Goal: Task Accomplishment & Management: Manage account settings

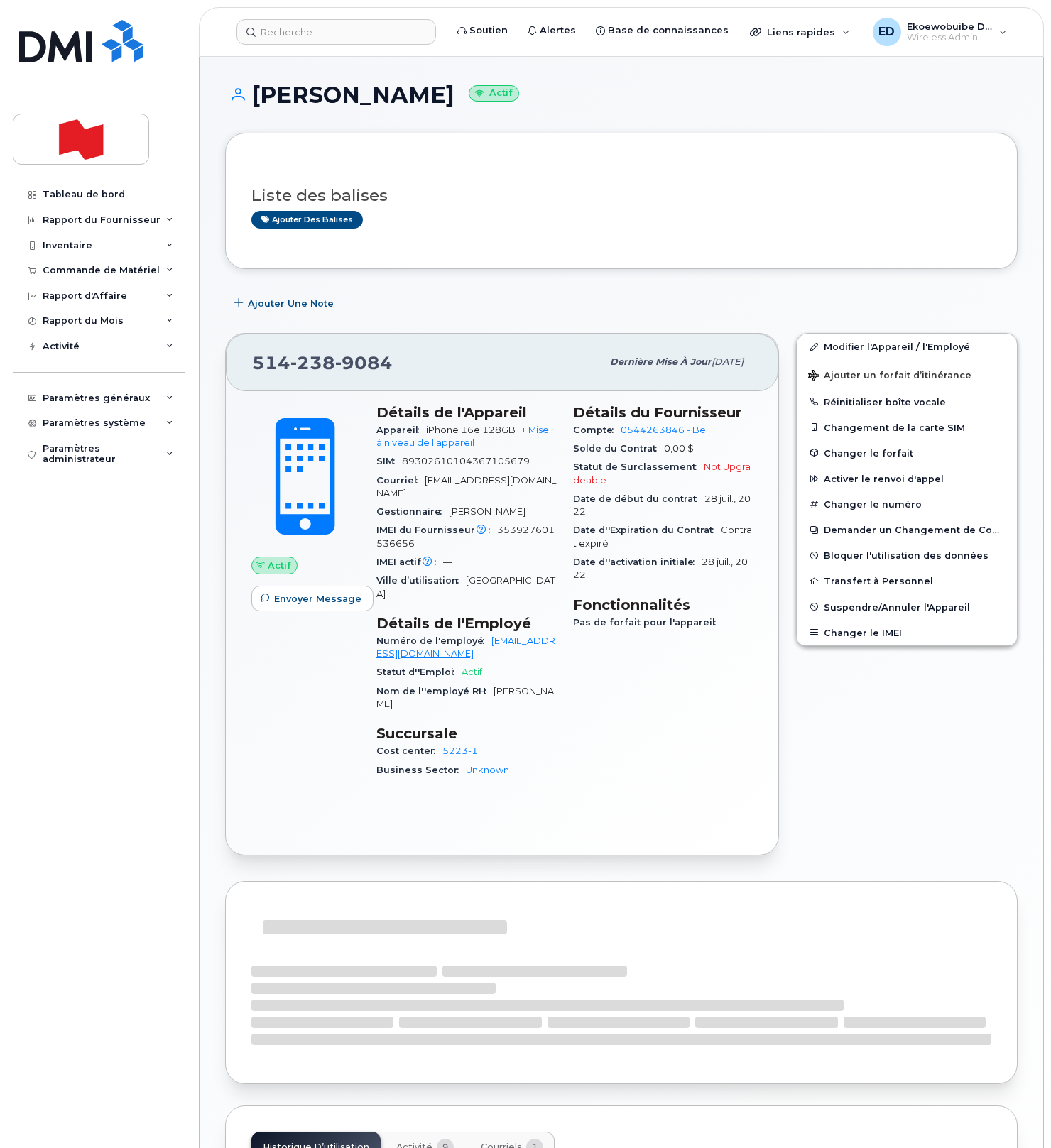
drag, startPoint x: 405, startPoint y: 365, endPoint x: 391, endPoint y: 368, distance: 14.3
click at [405, 365] on div "[PHONE_NUMBER]" at bounding box center [427, 362] width 350 height 30
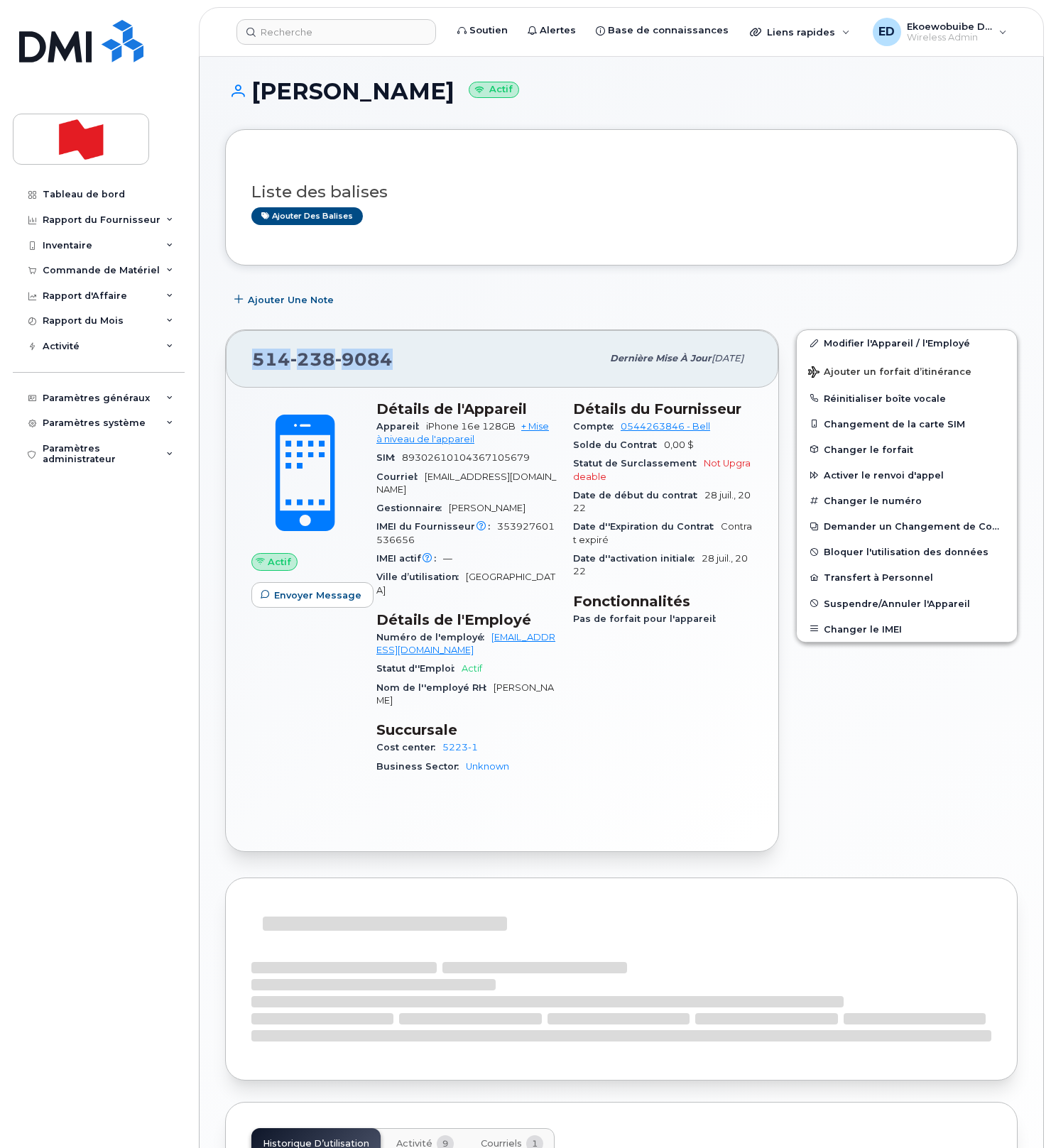
drag, startPoint x: 401, startPoint y: 365, endPoint x: 254, endPoint y: 365, distance: 147.0
click at [254, 365] on div "[PHONE_NUMBER]" at bounding box center [427, 359] width 350 height 30
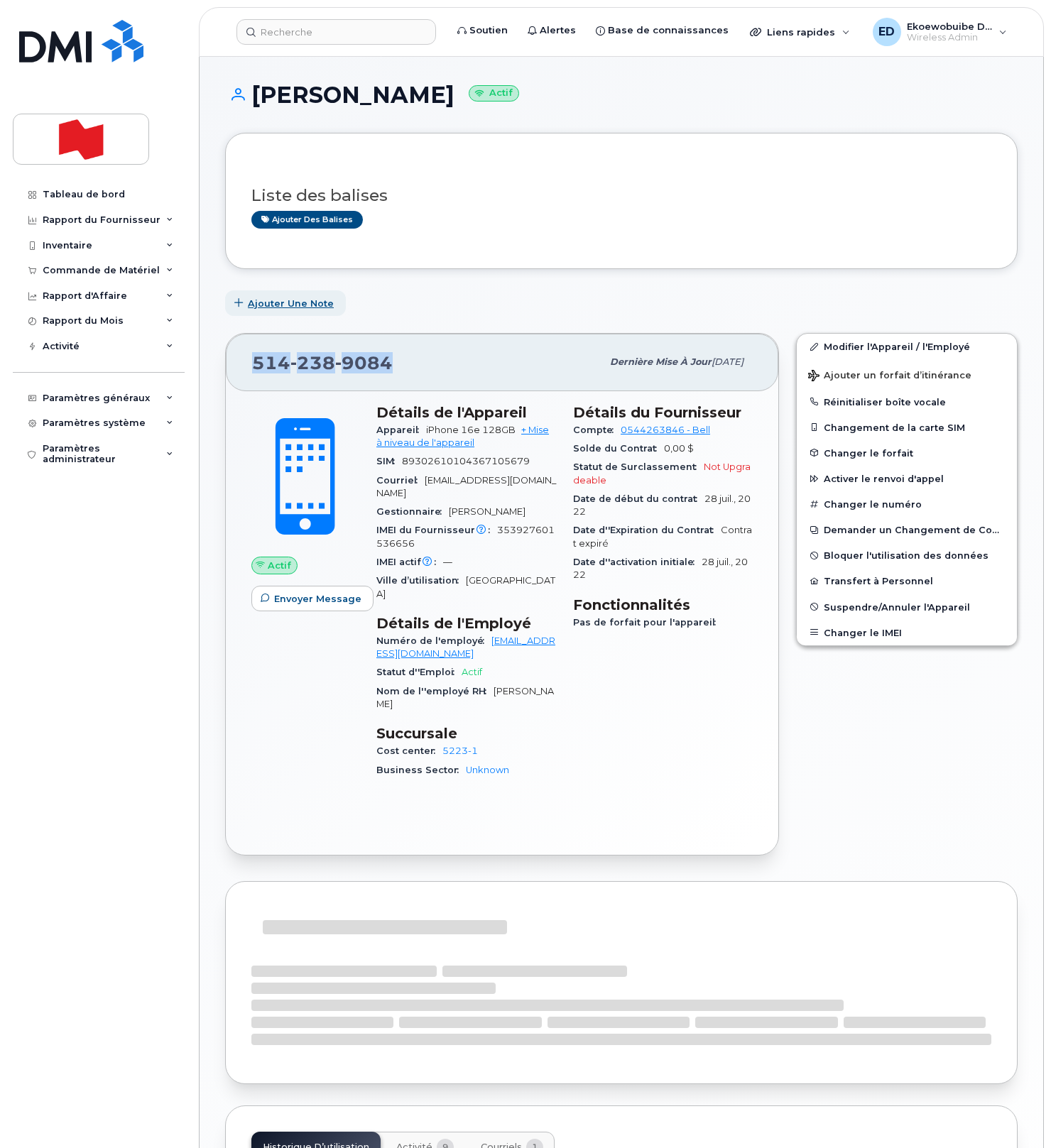
copy span "[PHONE_NUMBER]"
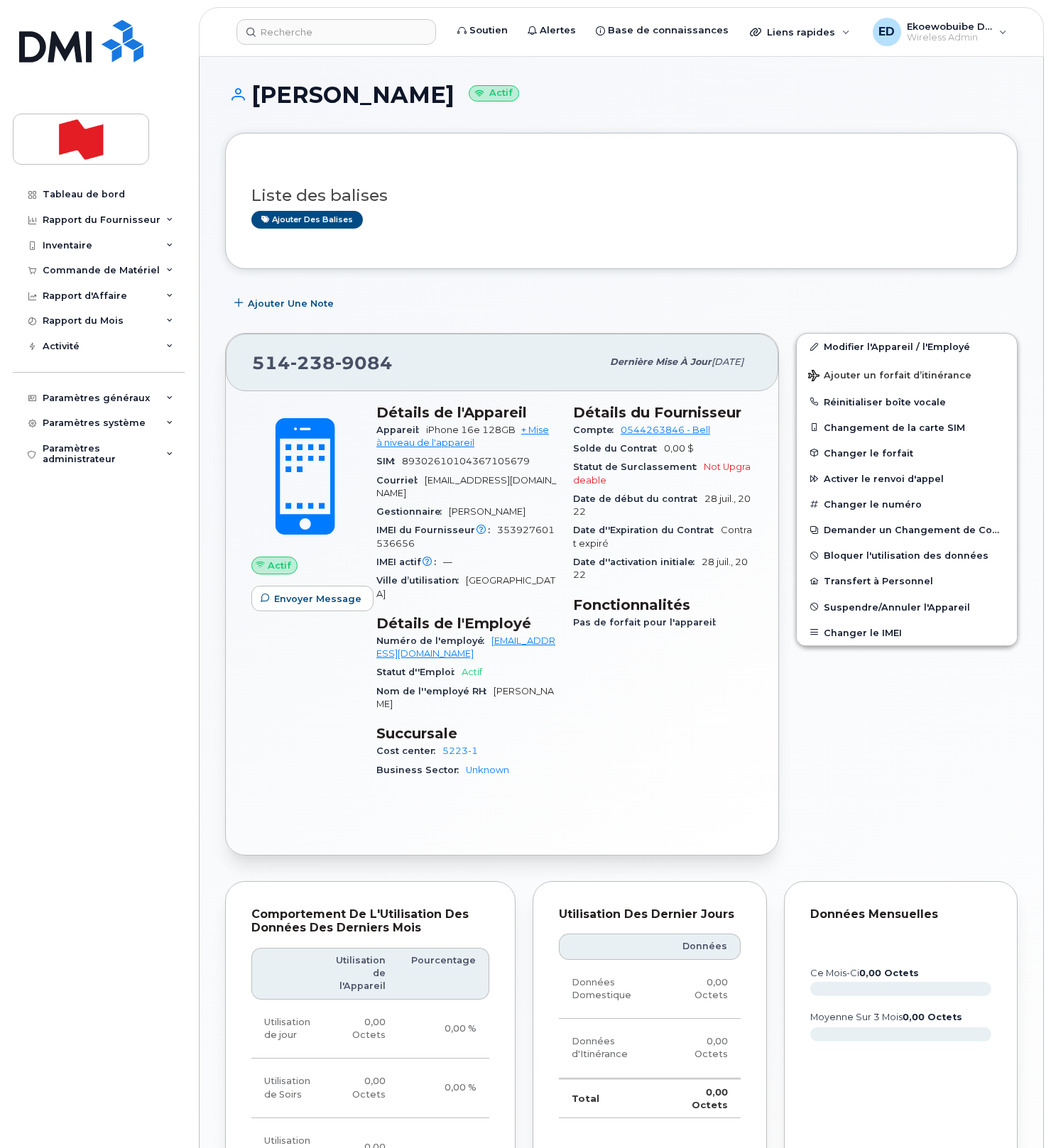
drag, startPoint x: 480, startPoint y: 223, endPoint x: 494, endPoint y: 243, distance: 24.4
click at [480, 223] on div "Ajouter des balises" at bounding box center [616, 220] width 729 height 18
click at [310, 42] on input at bounding box center [336, 32] width 200 height 26
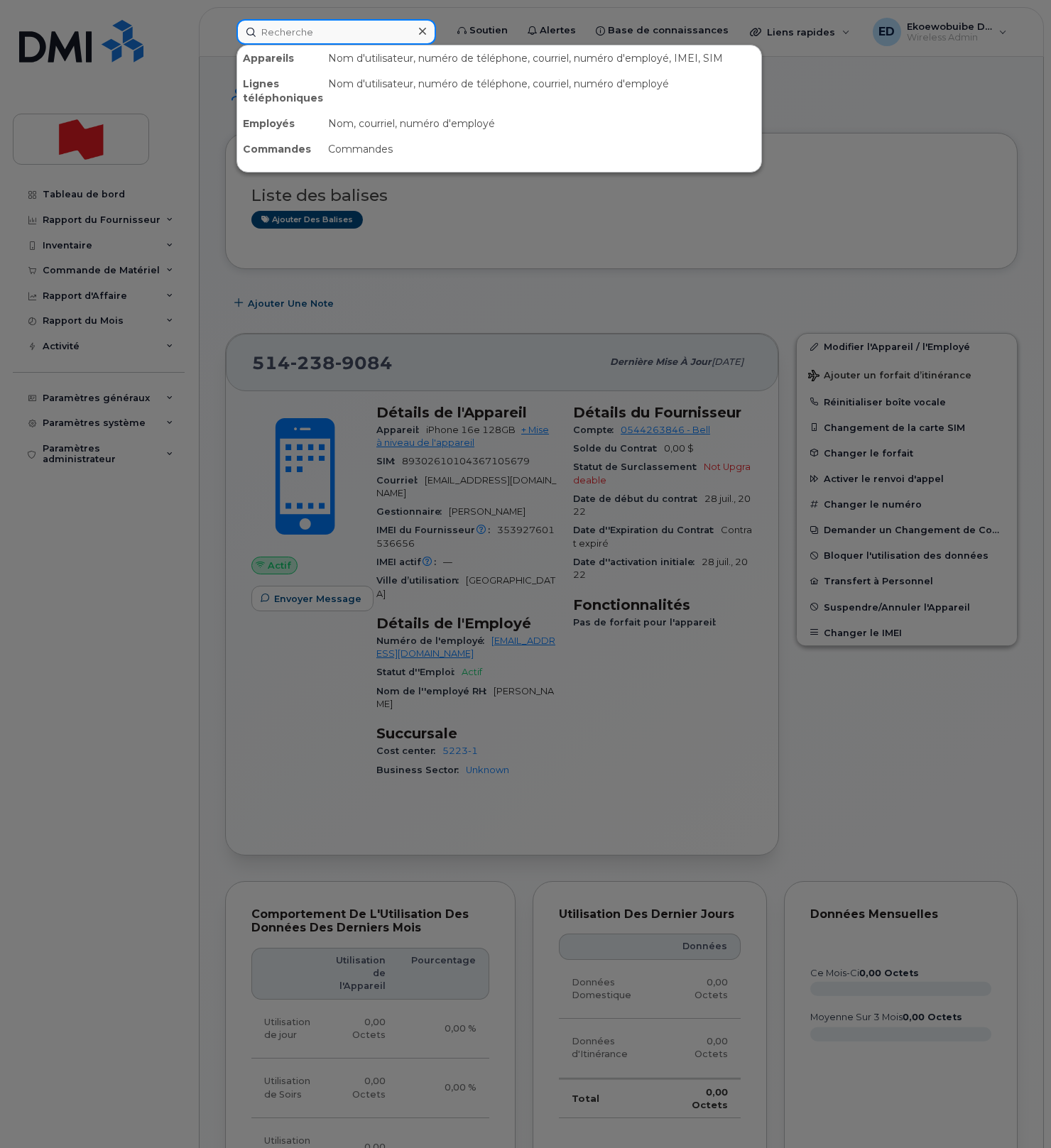
paste input "437-424-1062"
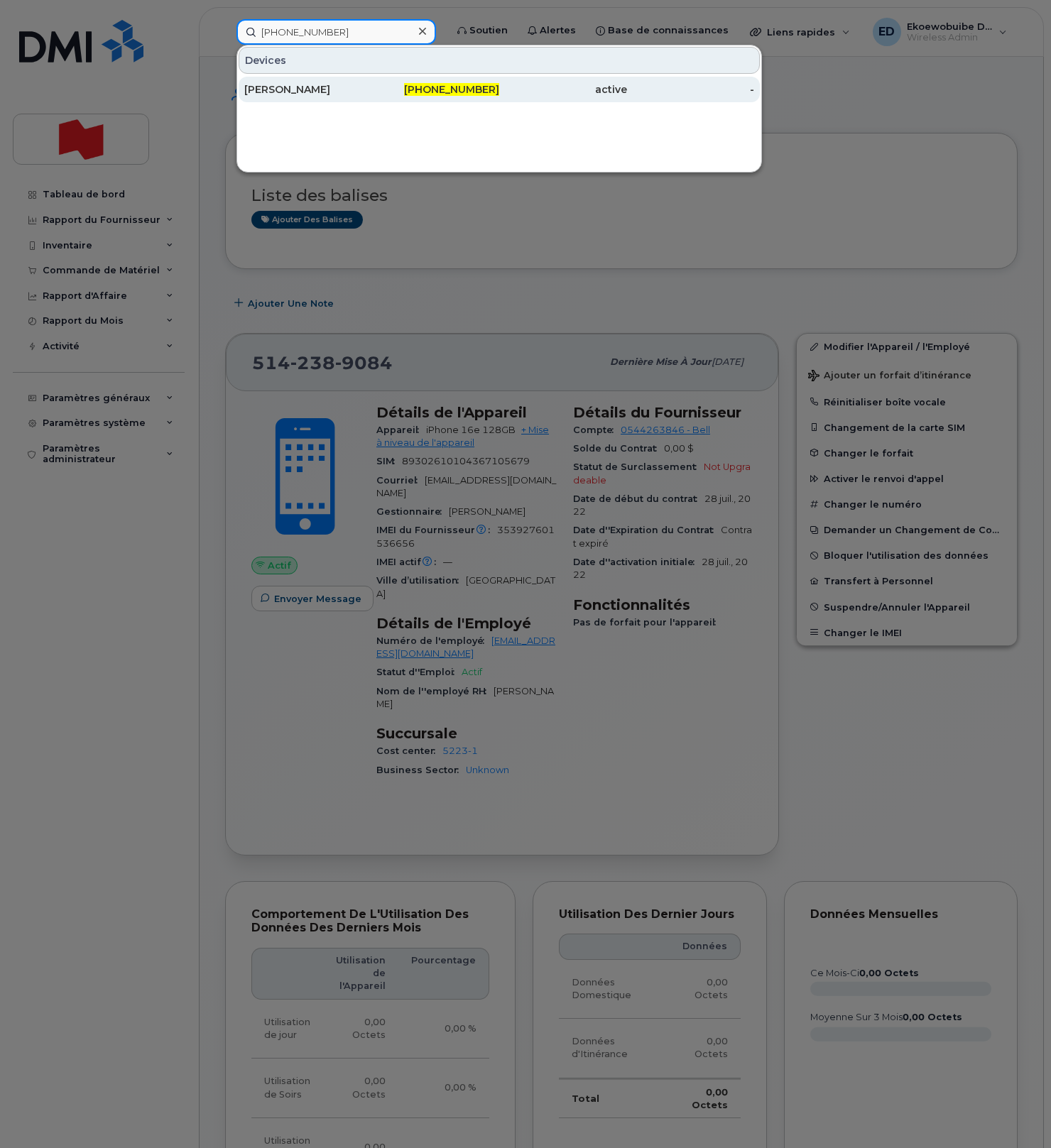
type input "437-424-1062"
click at [306, 93] on div "Stephane Bousquet" at bounding box center [308, 89] width 128 height 14
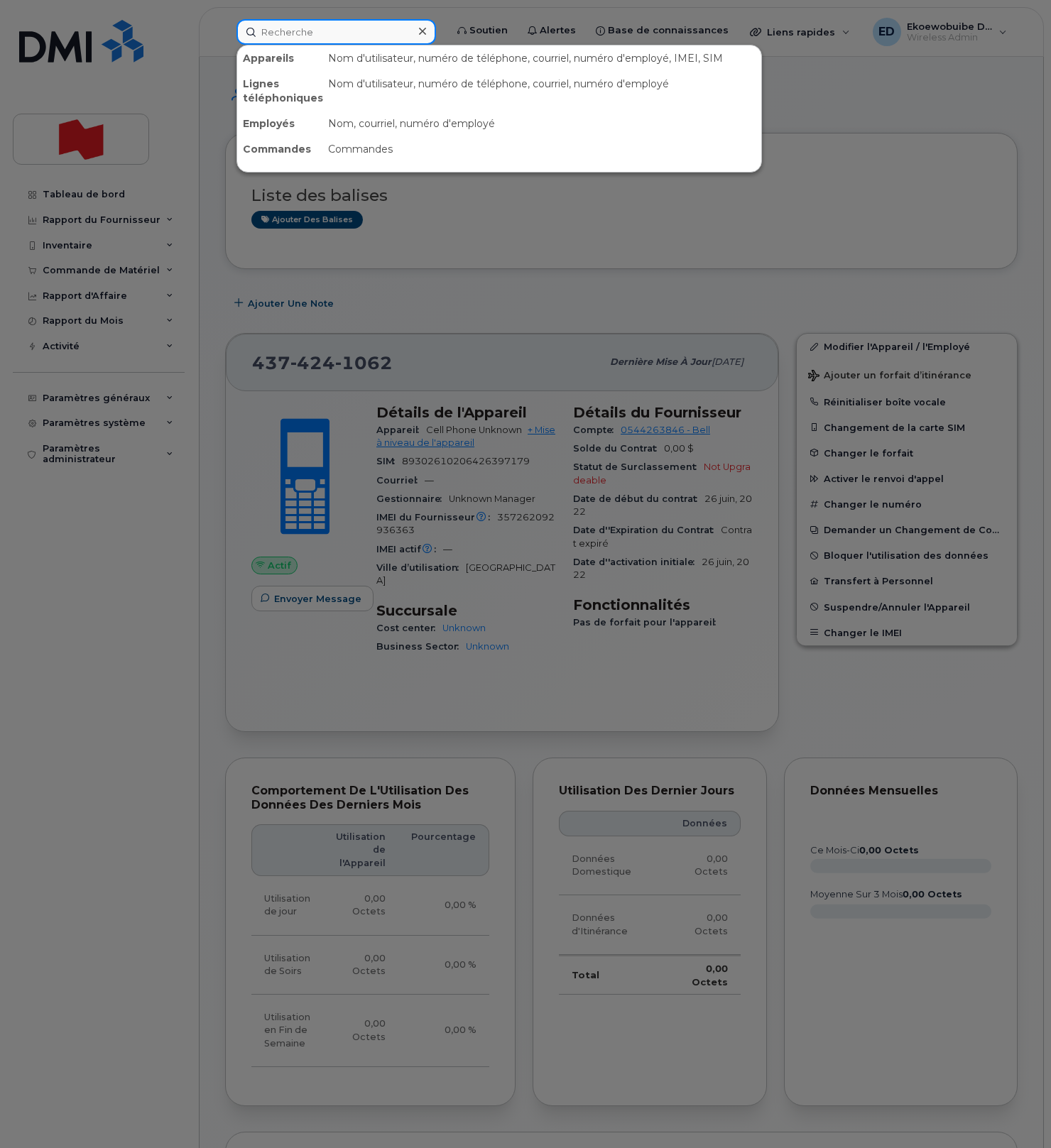
click at [309, 35] on input at bounding box center [336, 32] width 200 height 26
paste input "Zilu Xie"
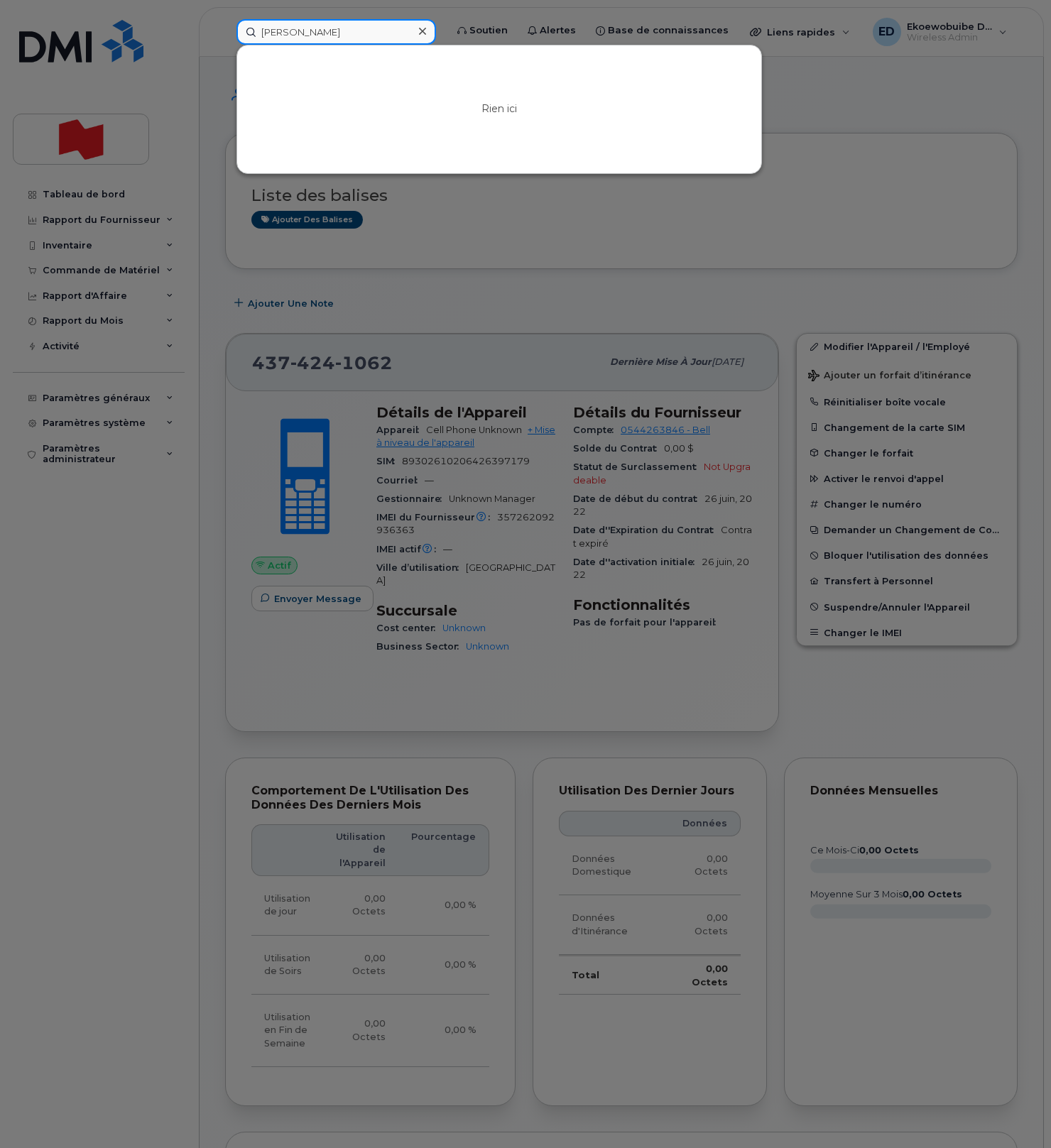
type input "Zilu Xie"
click at [804, 145] on div at bounding box center [526, 574] width 1051 height 1148
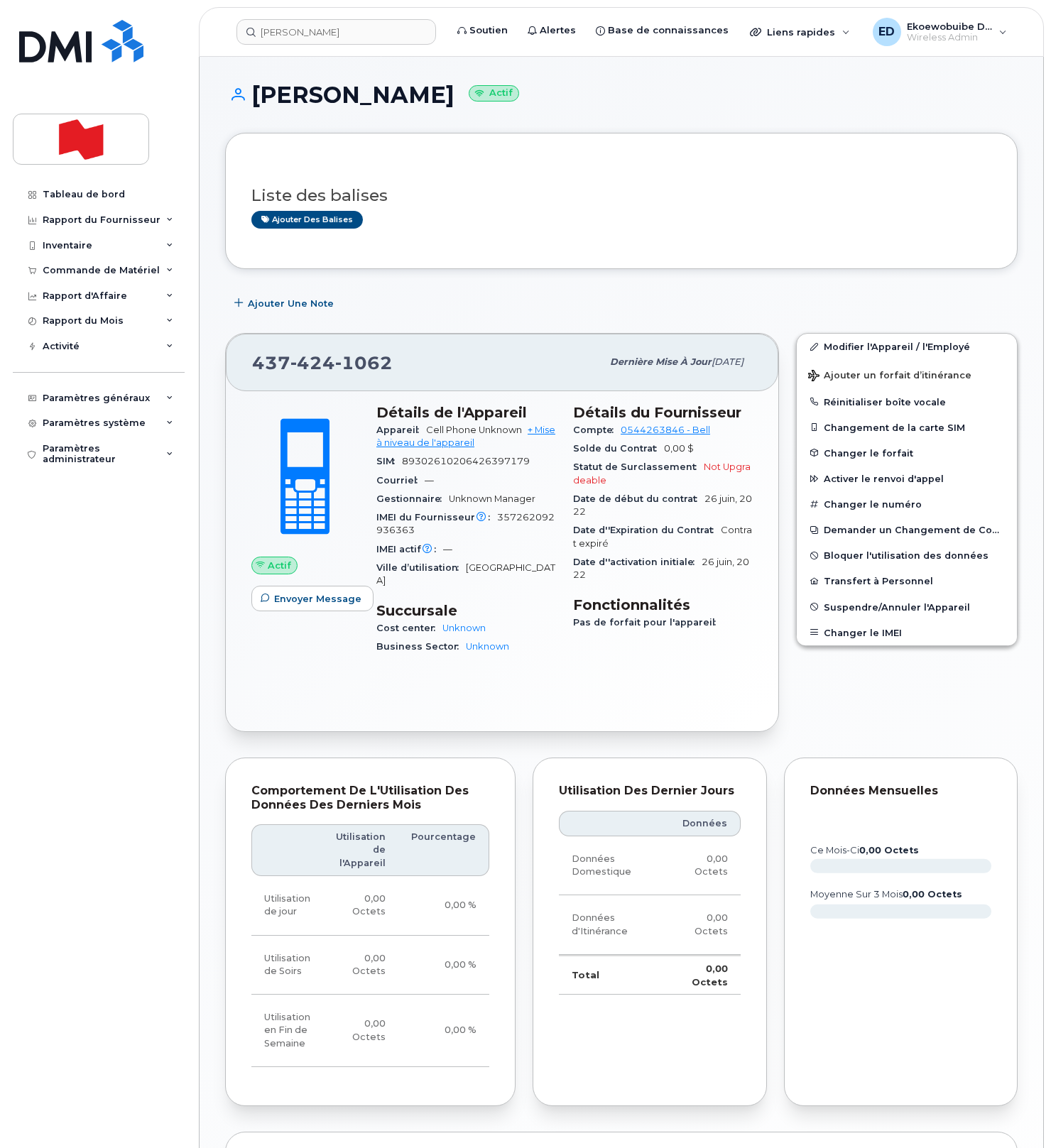
click at [608, 148] on div "Liste des balises Ajouter des balises" at bounding box center [622, 200] width 793 height 136
click at [829, 346] on link "Modifier l'Appareil / l'Employé" at bounding box center [906, 346] width 220 height 26
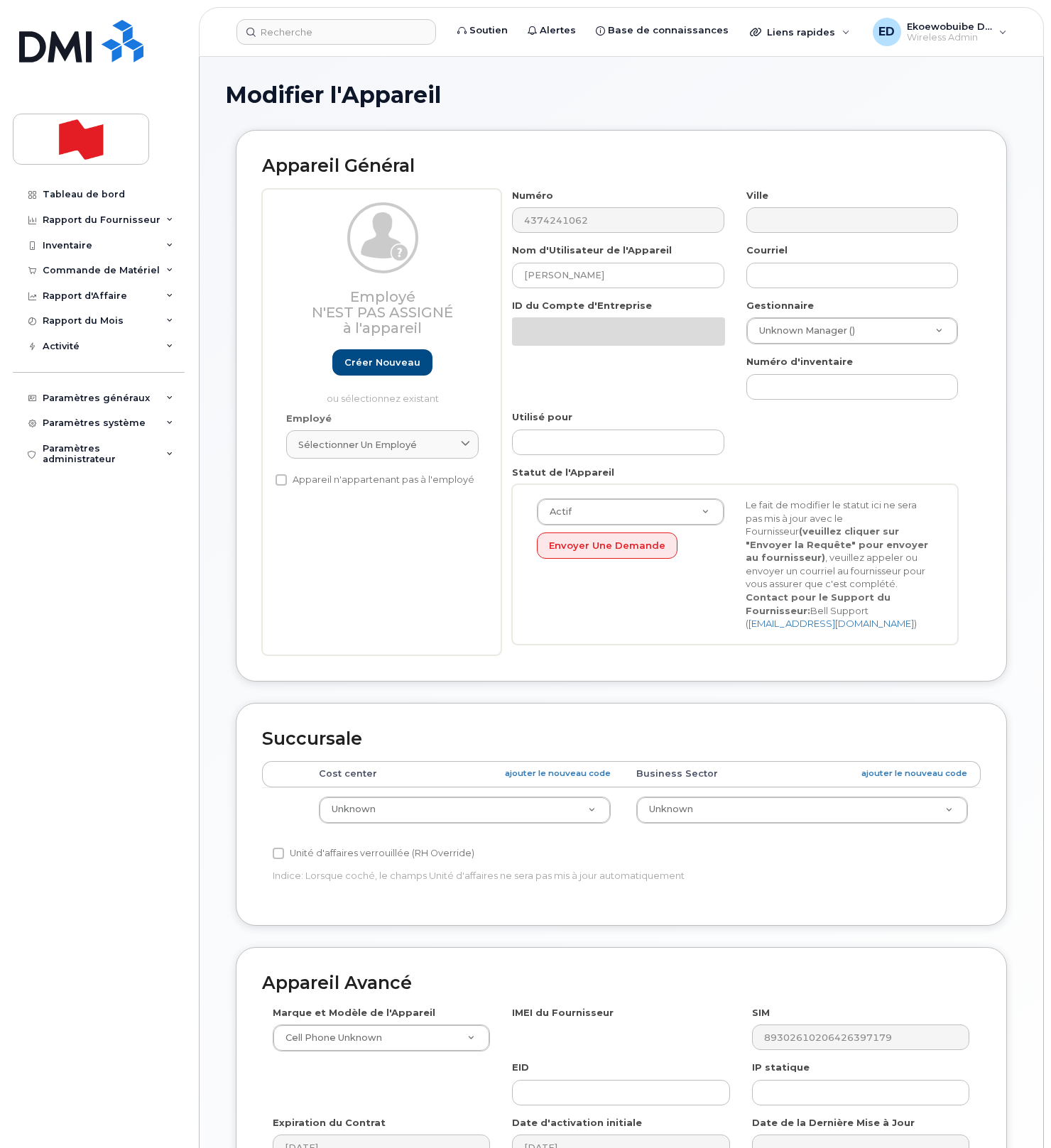
select select "22916206"
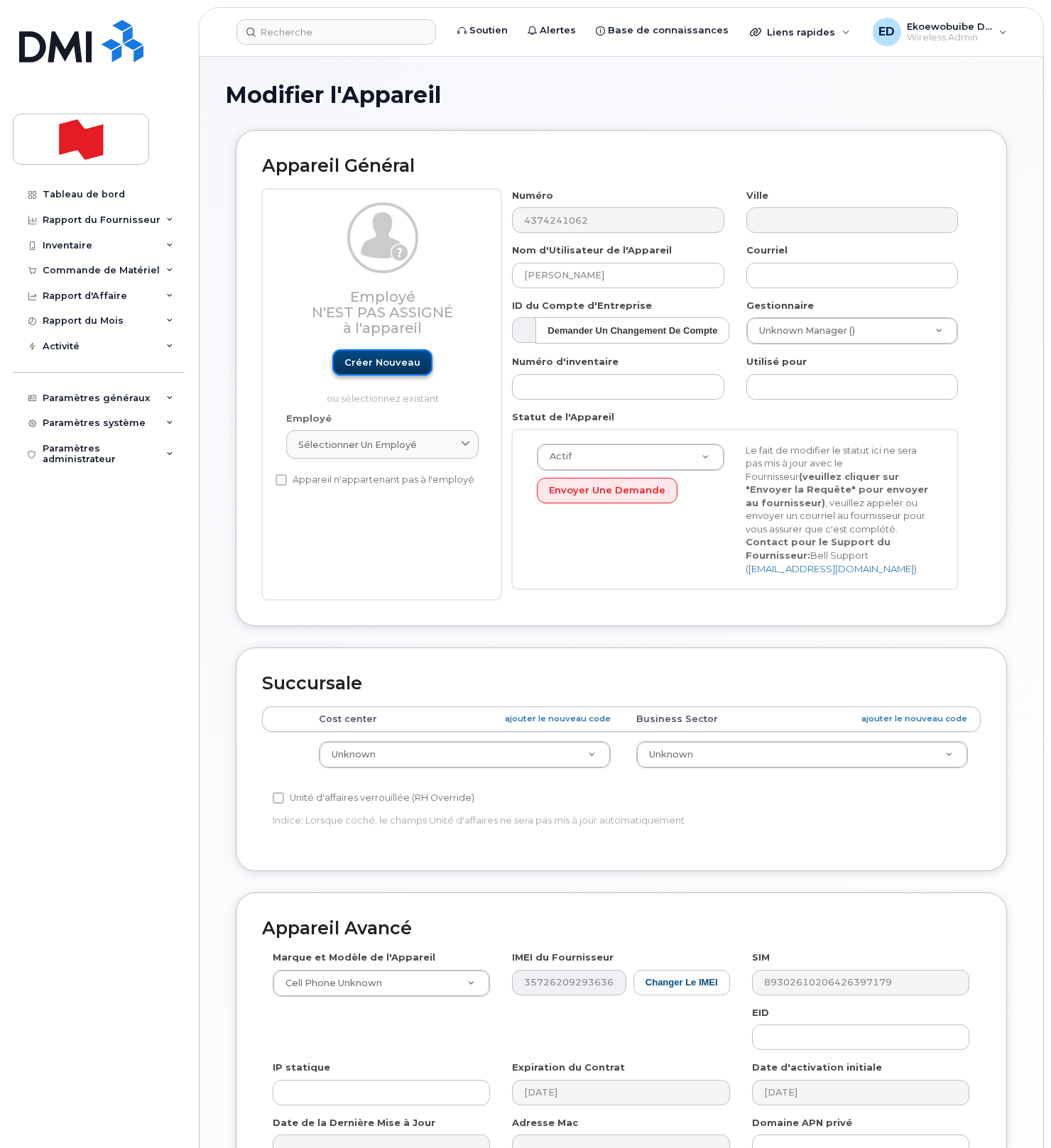
click at [379, 366] on link "Créer nouveau" at bounding box center [382, 363] width 100 height 26
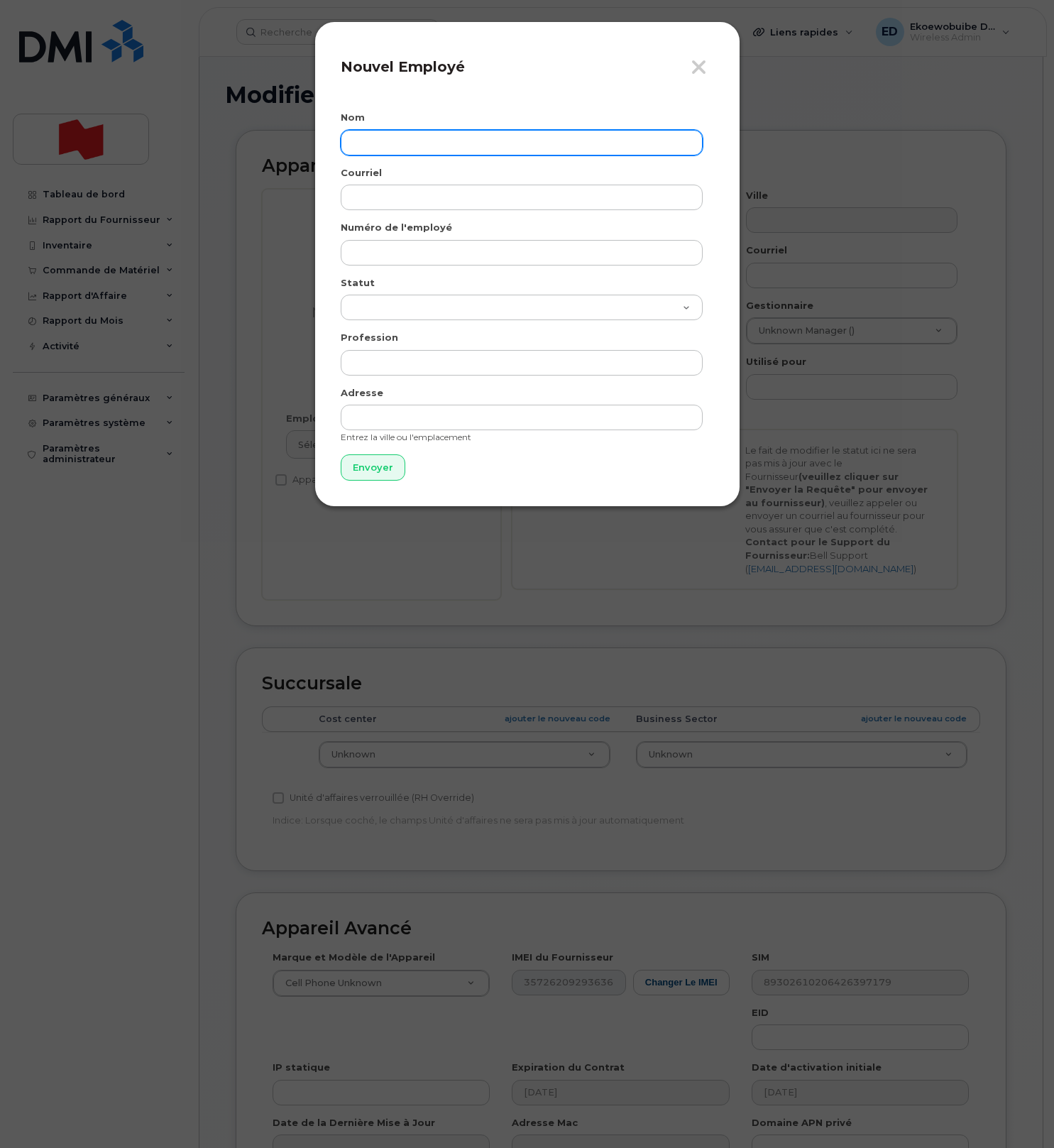
click at [394, 144] on input "text" at bounding box center [522, 142] width 362 height 26
paste input "Zilu Xie"
type input "Zilu Xie"
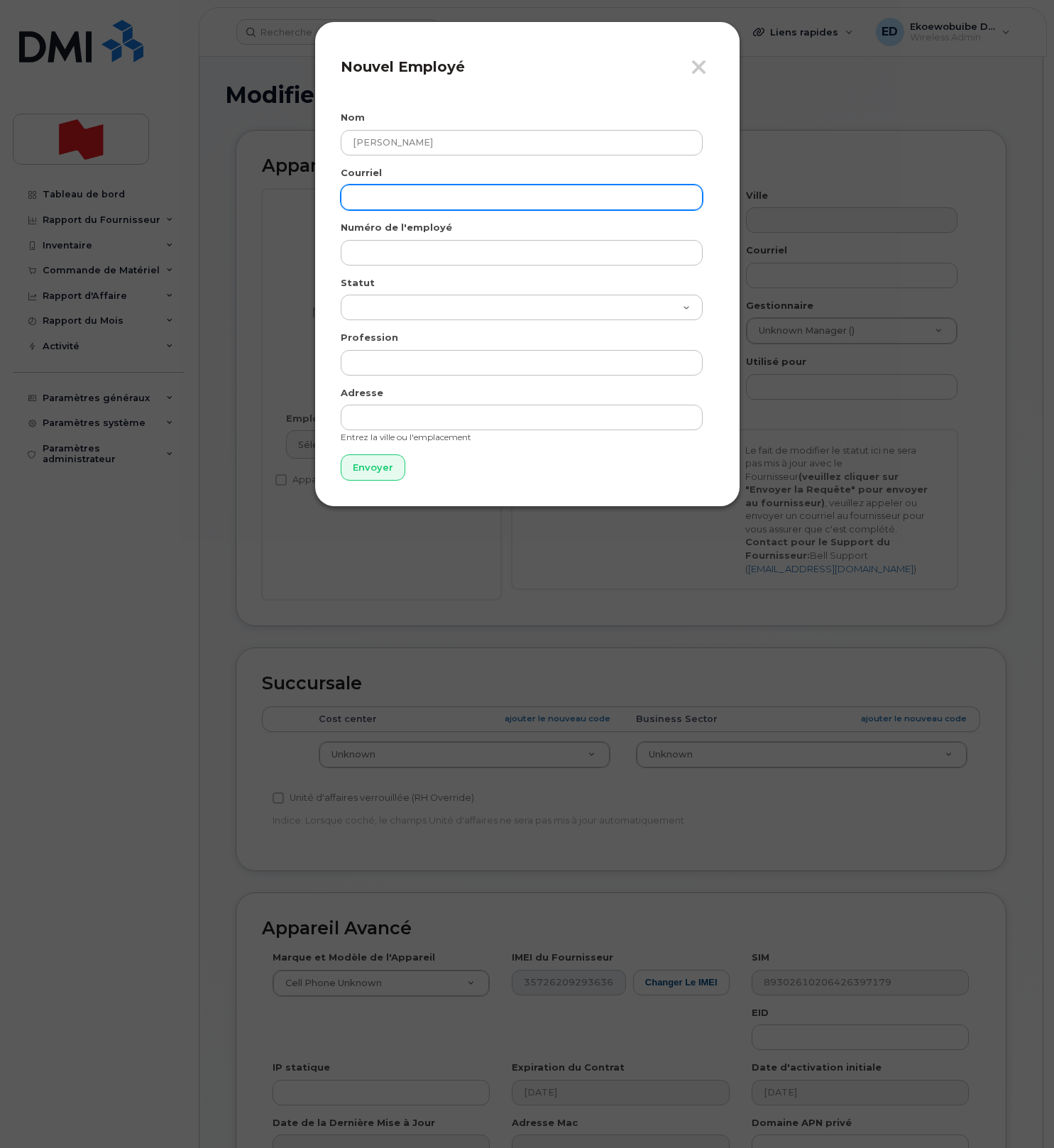
click at [438, 203] on input "email" at bounding box center [522, 197] width 362 height 26
paste input "zilu.xie@nbc.ca"
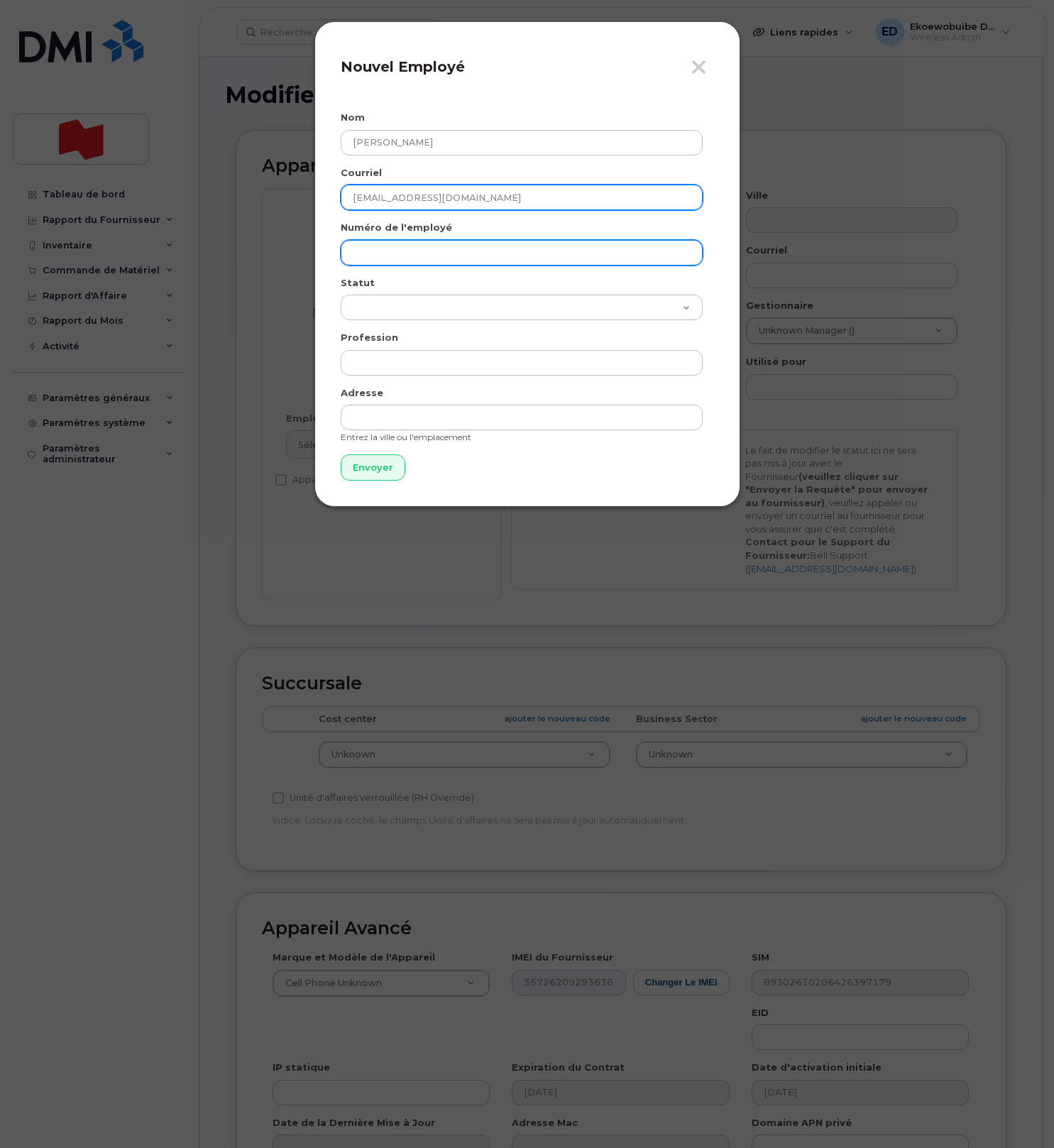
type input "zilu.xie@nbc.ca"
click at [403, 256] on input "text" at bounding box center [522, 253] width 362 height 26
paste input "zilu.xie@nbc.ca"
type input "zilu.xie@nbc.ca"
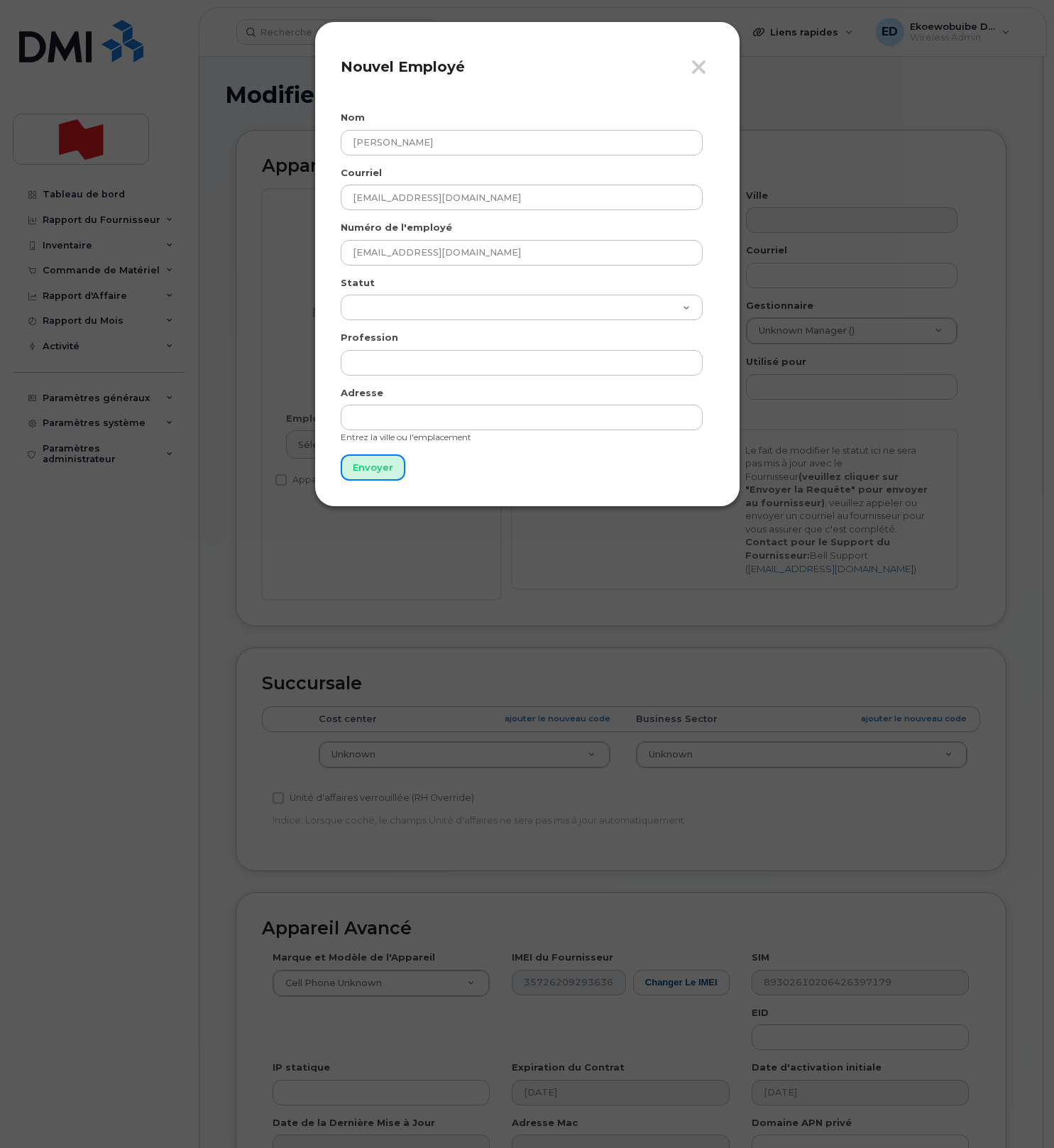
click at [384, 471] on input "Envoyer" at bounding box center [373, 468] width 64 height 26
type input "Envoyer"
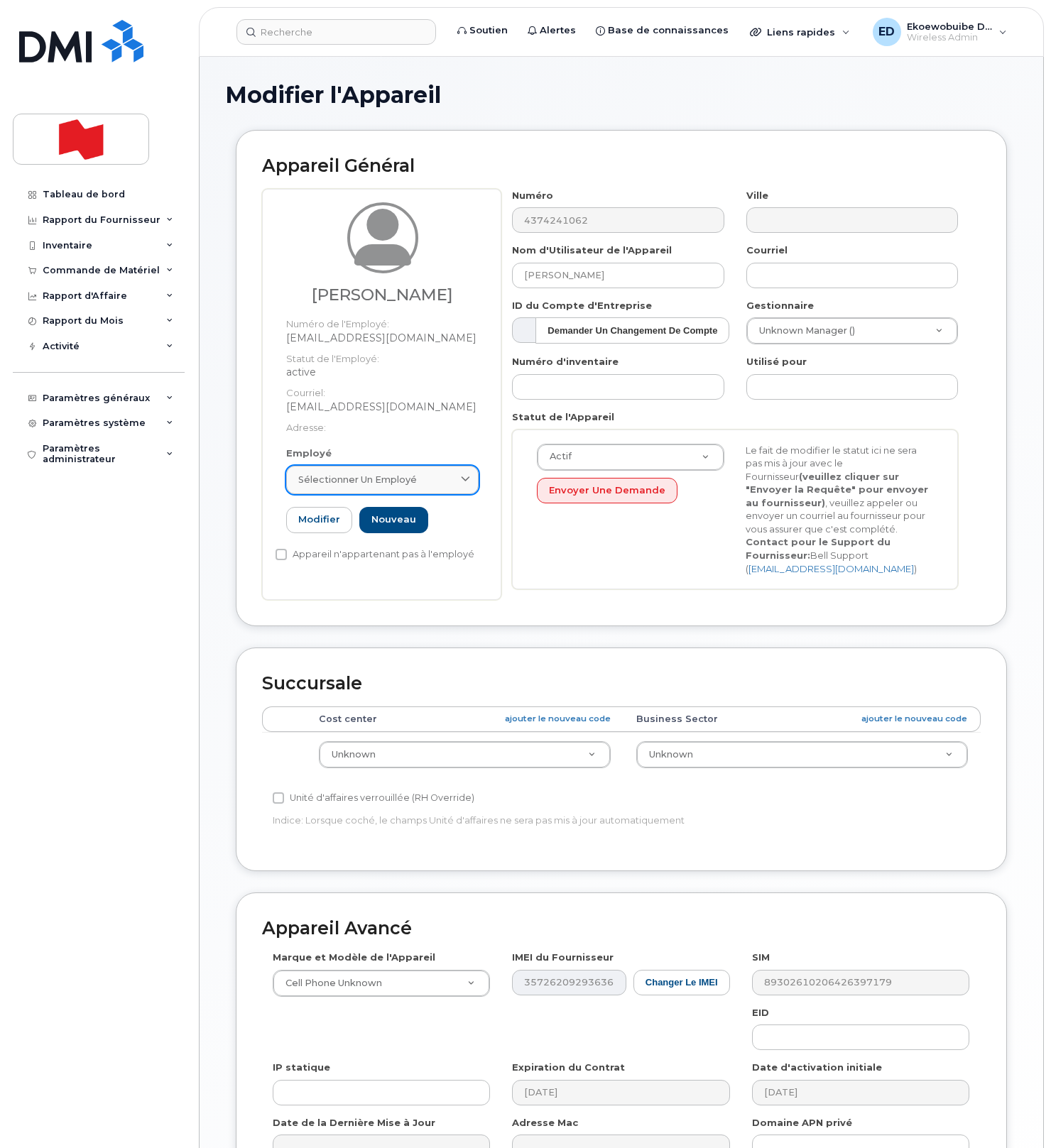
click at [423, 480] on div "Sélectionner un employé" at bounding box center [382, 480] width 169 height 13
paste input "zilu.xie@nbc.ca"
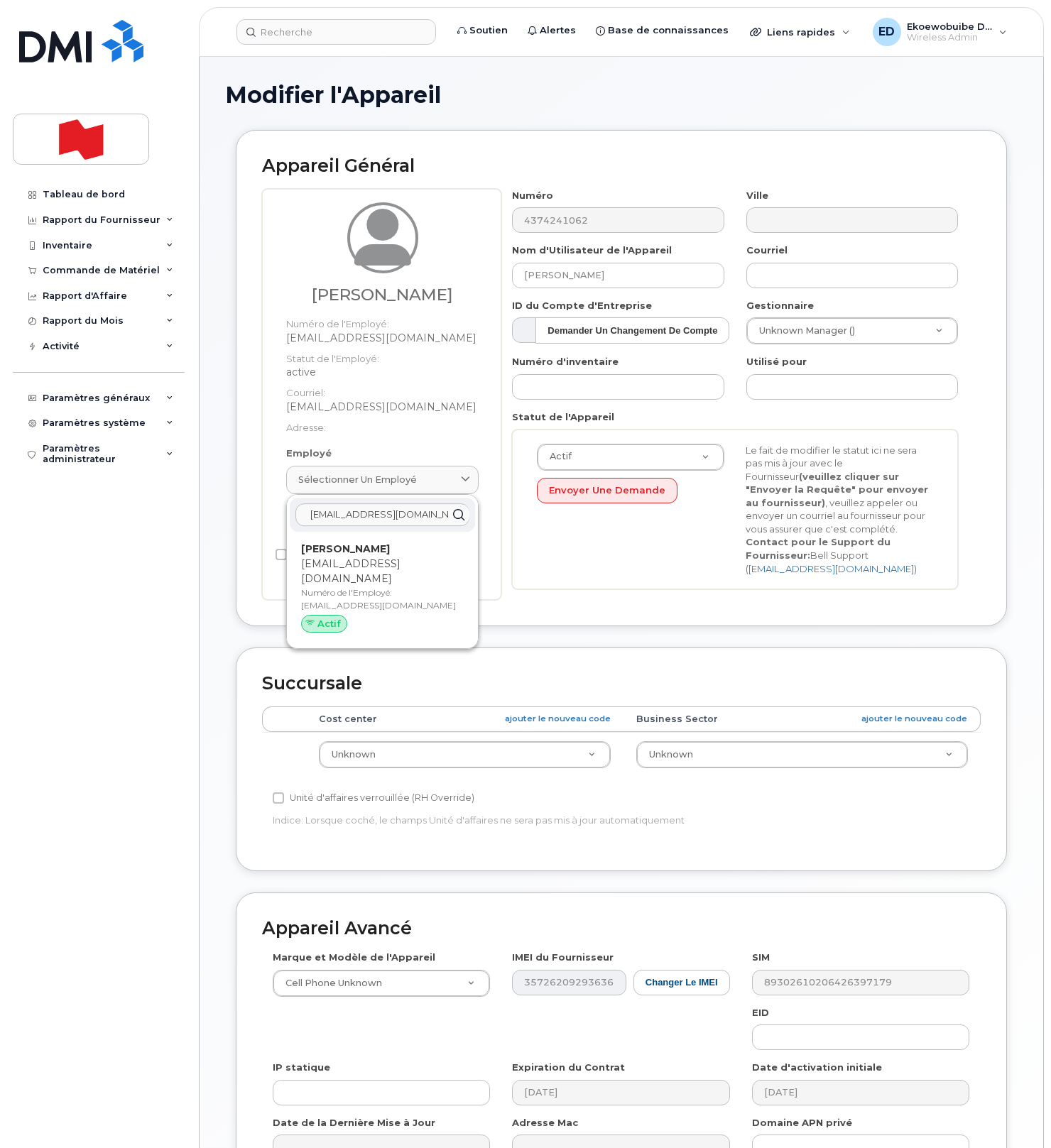
type input "zilu.xie@nbc.ca"
click at [341, 556] on div "Zilu Xie zilu.xie@nbc.ca Numéro de l'Employé: zilu.xie@nbc.ca Actif" at bounding box center [382, 591] width 163 height 97
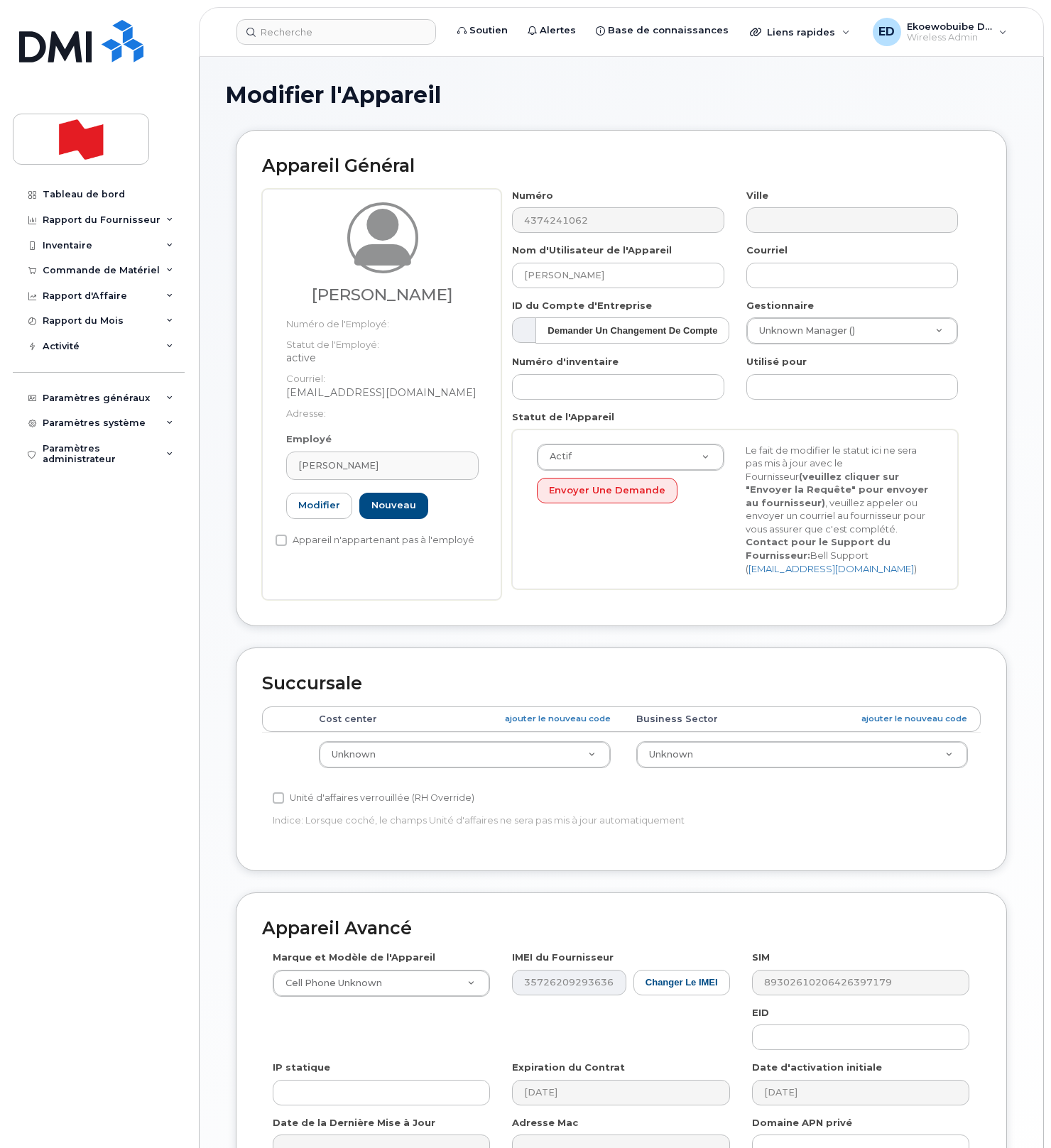
type input "zilu.xie@nbc.ca"
type input "Zilu Xie"
type input "zilu.xie@nbc.ca"
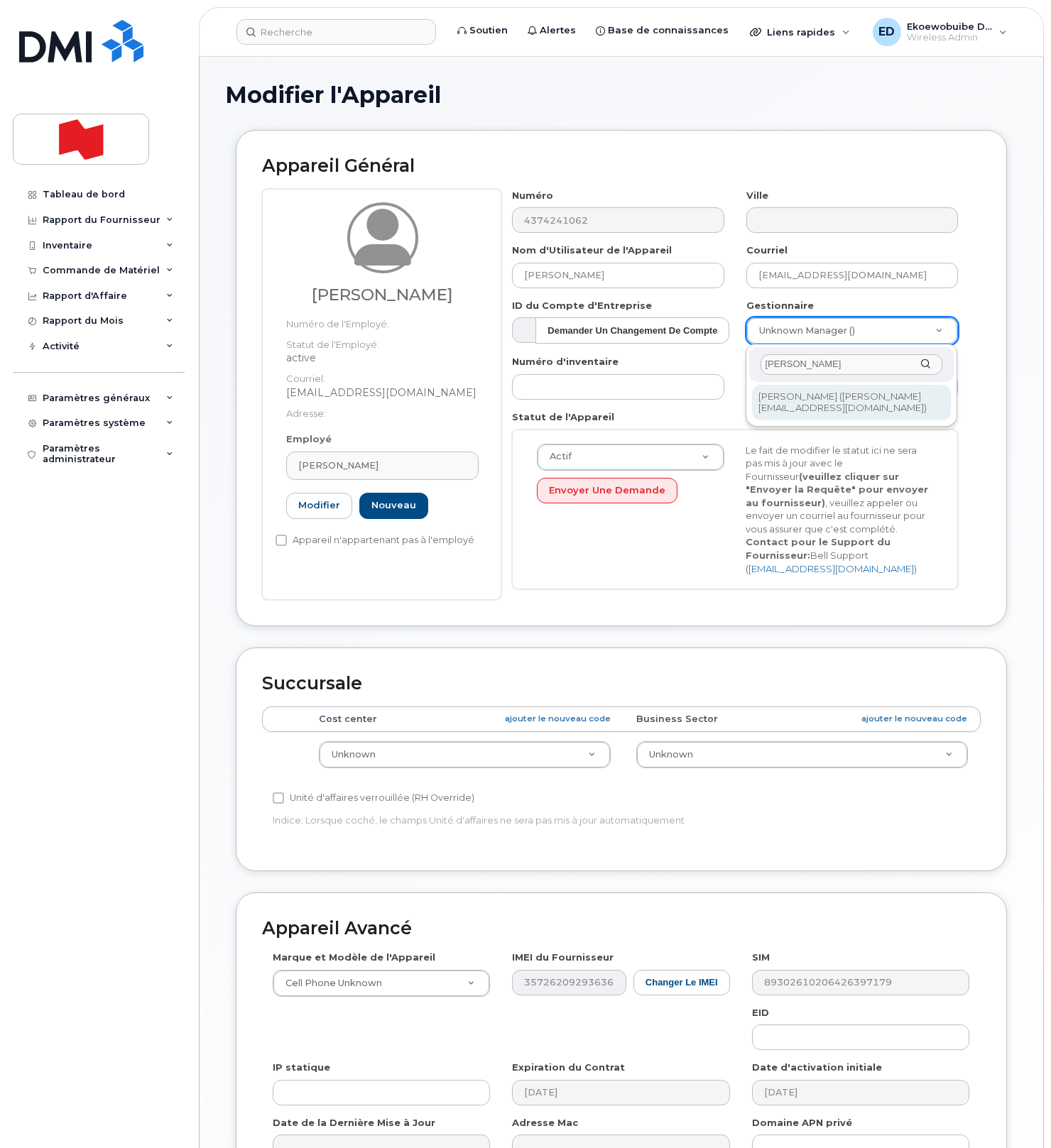
type input "Harvey Sliwowicz"
drag, startPoint x: 836, startPoint y: 408, endPoint x: 846, endPoint y: 413, distance: 11.2
type input "2371458"
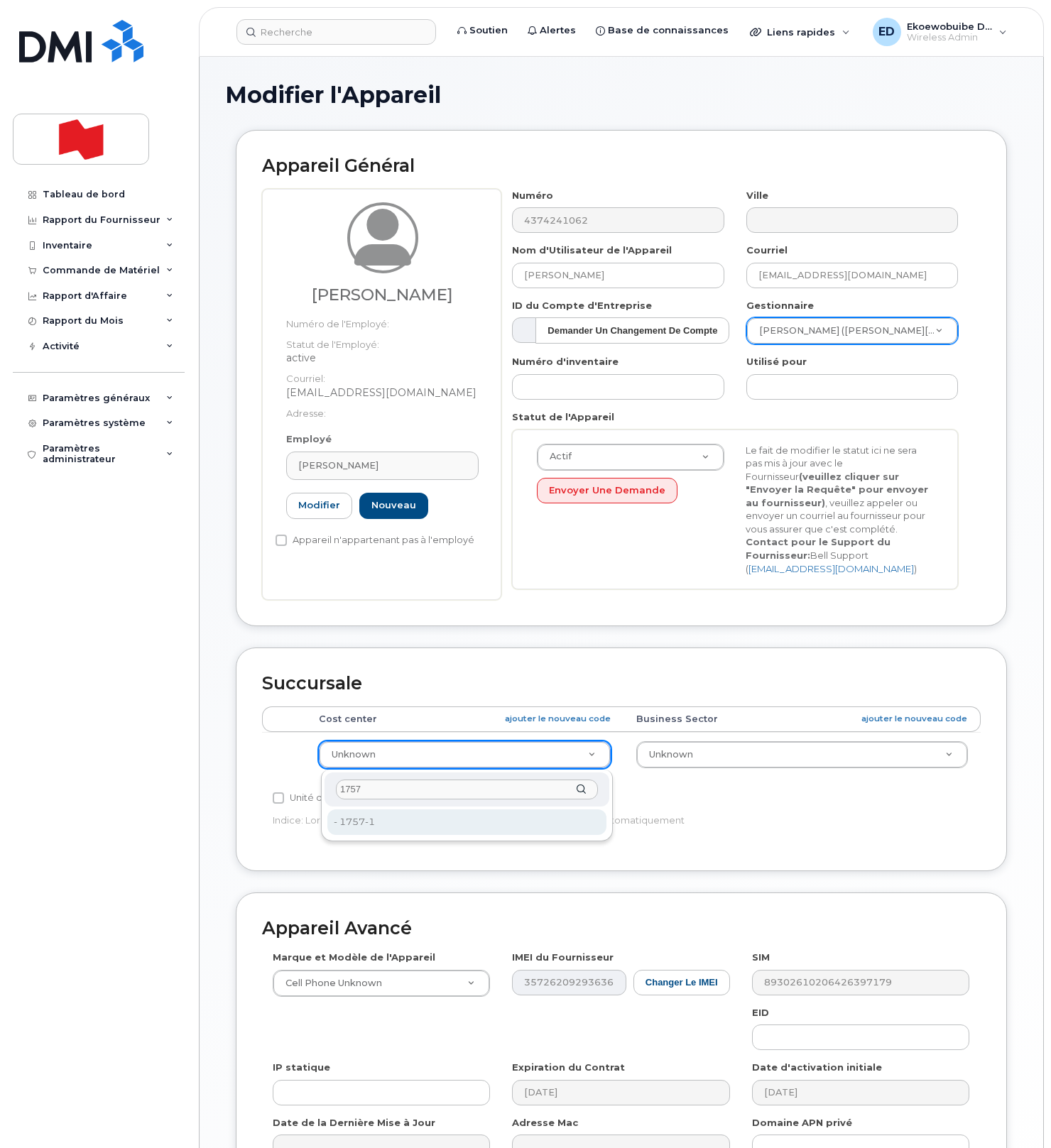
type input "1757"
type input "34099687"
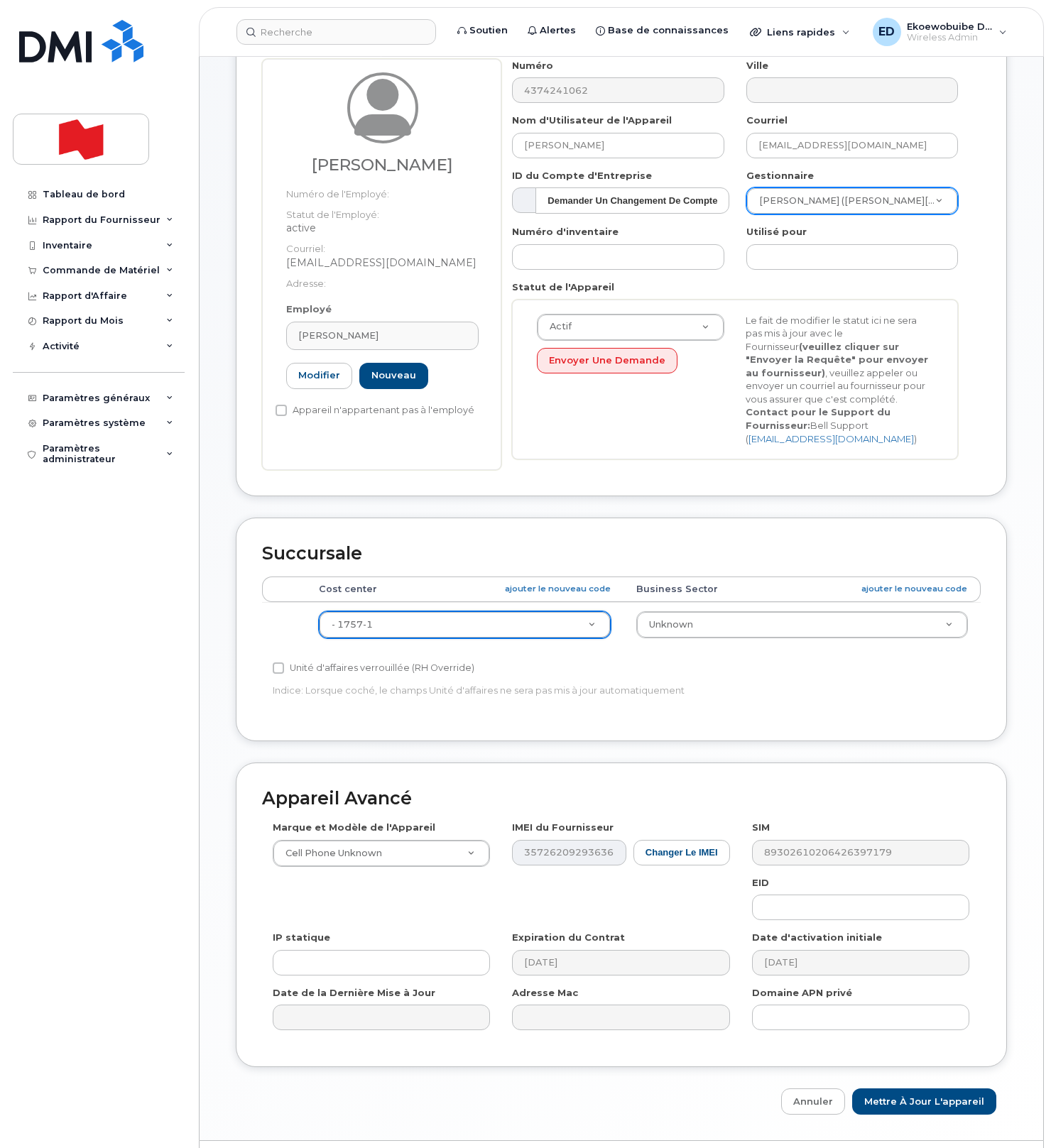
scroll to position [170, 0]
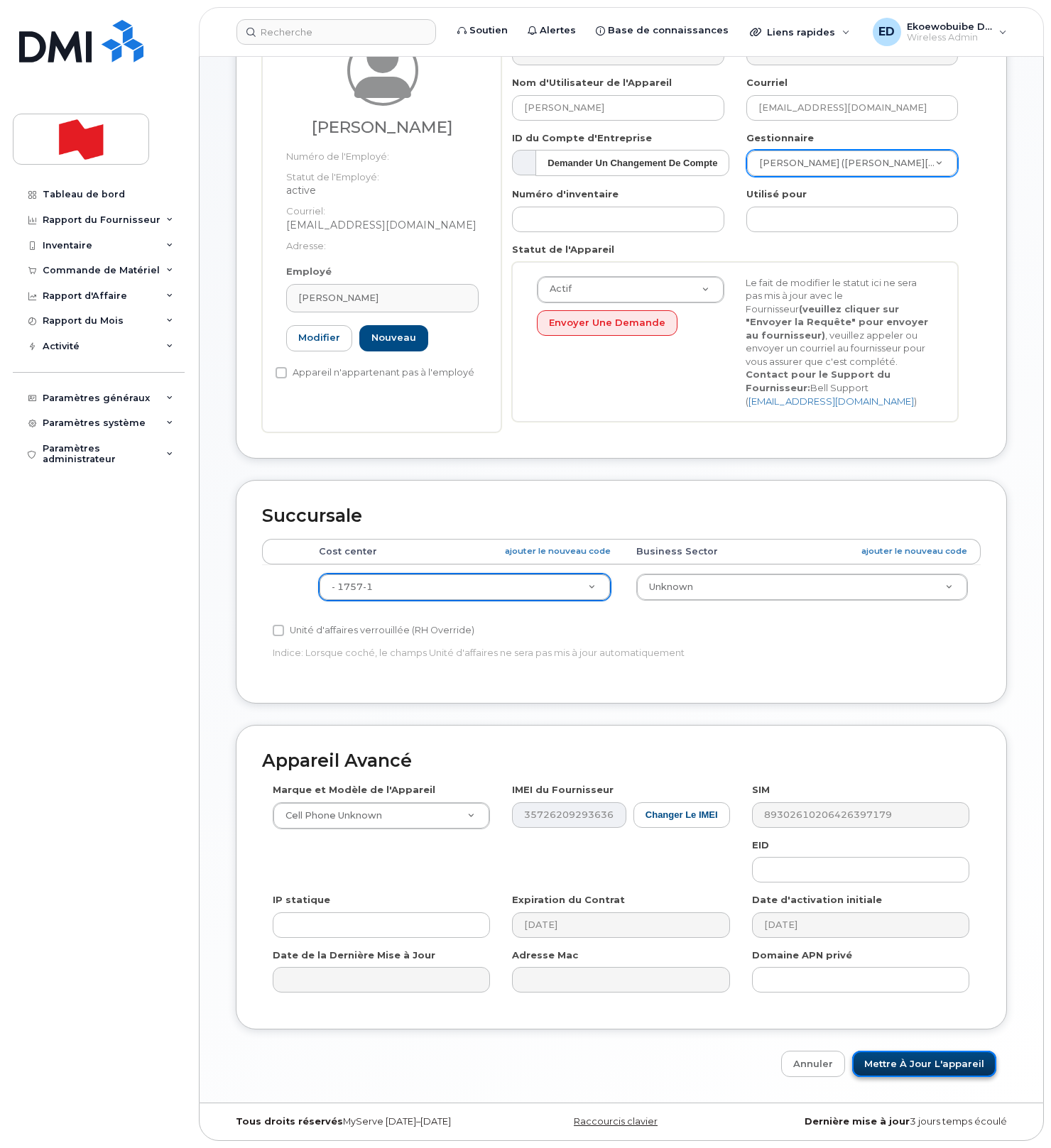
drag, startPoint x: 898, startPoint y: 1061, endPoint x: 884, endPoint y: 1056, distance: 14.9
click at [898, 1061] on input "Mettre à jour l'appareil" at bounding box center [924, 1064] width 144 height 26
type input "Sauvegarde..."
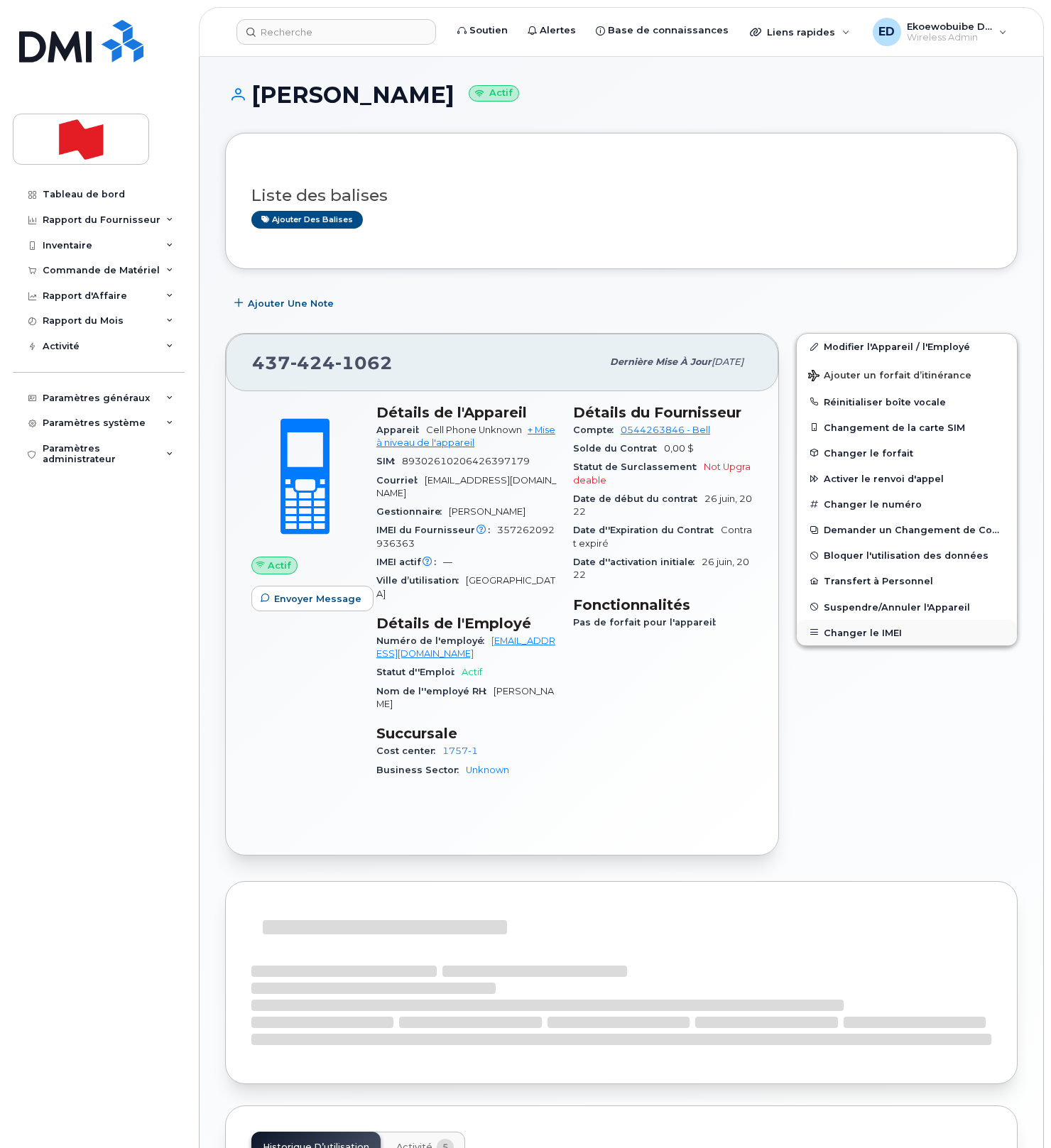
click at [852, 630] on button "Changer le IMEI" at bounding box center [906, 632] width 220 height 26
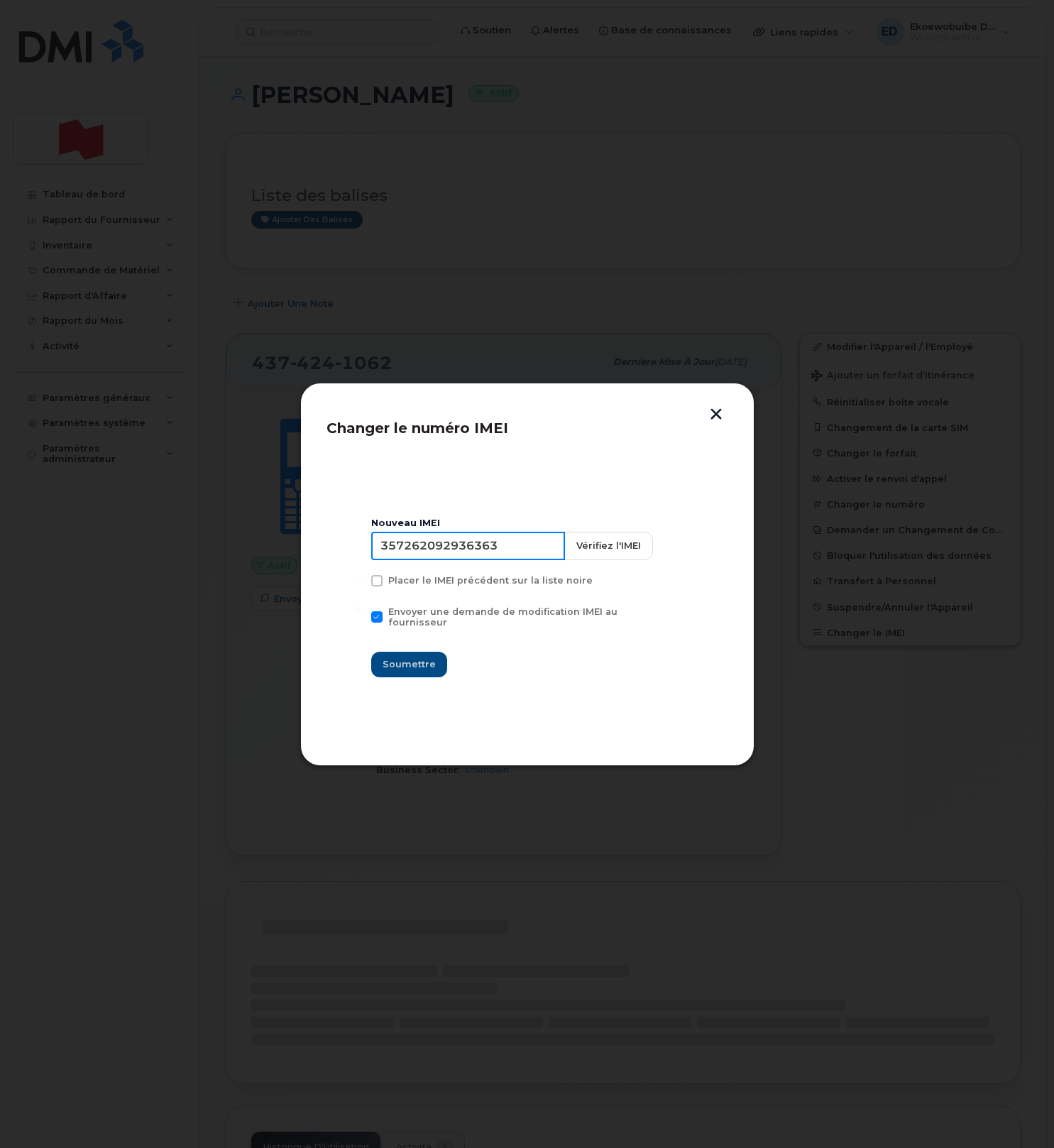
click at [480, 554] on input "357262092936363" at bounding box center [469, 546] width 194 height 28
type input "354216331052427"
click at [415, 658] on span "Soumettre" at bounding box center [409, 664] width 53 height 13
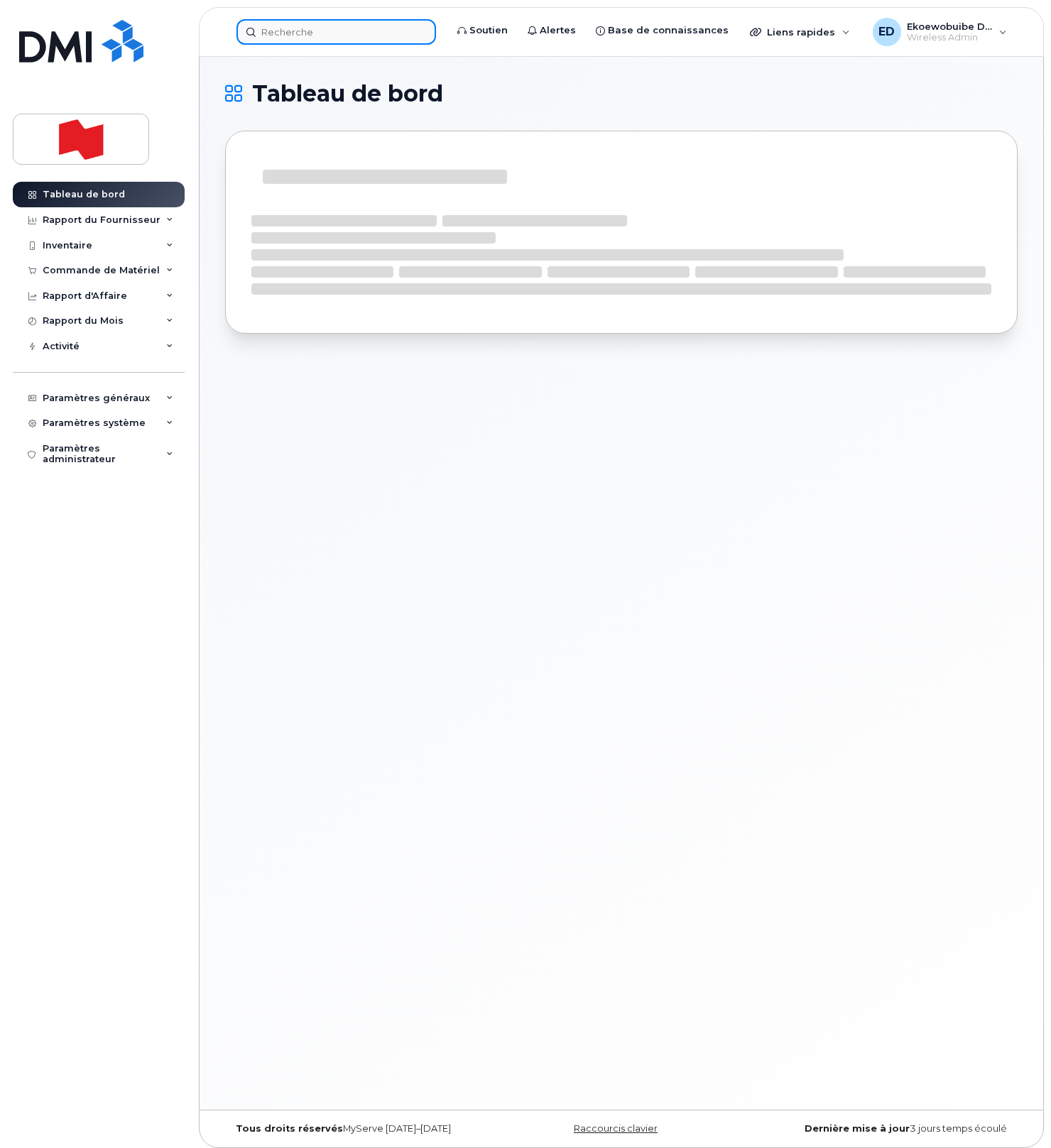
click at [319, 39] on input at bounding box center [336, 32] width 200 height 26
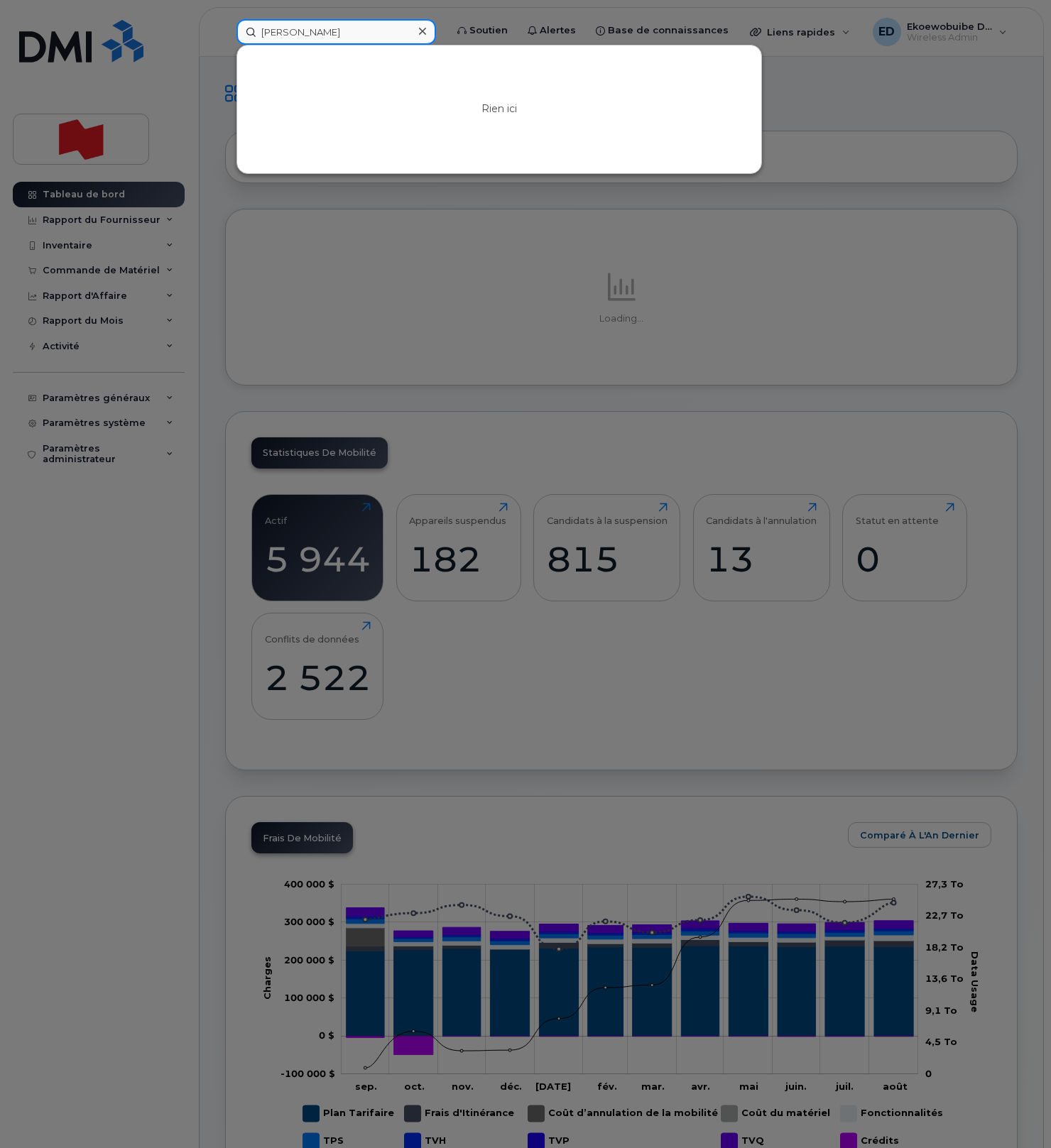
drag, startPoint x: 334, startPoint y: 31, endPoint x: 238, endPoint y: 32, distance: 96.0
click at [238, 32] on input "caterine kos" at bounding box center [336, 32] width 200 height 26
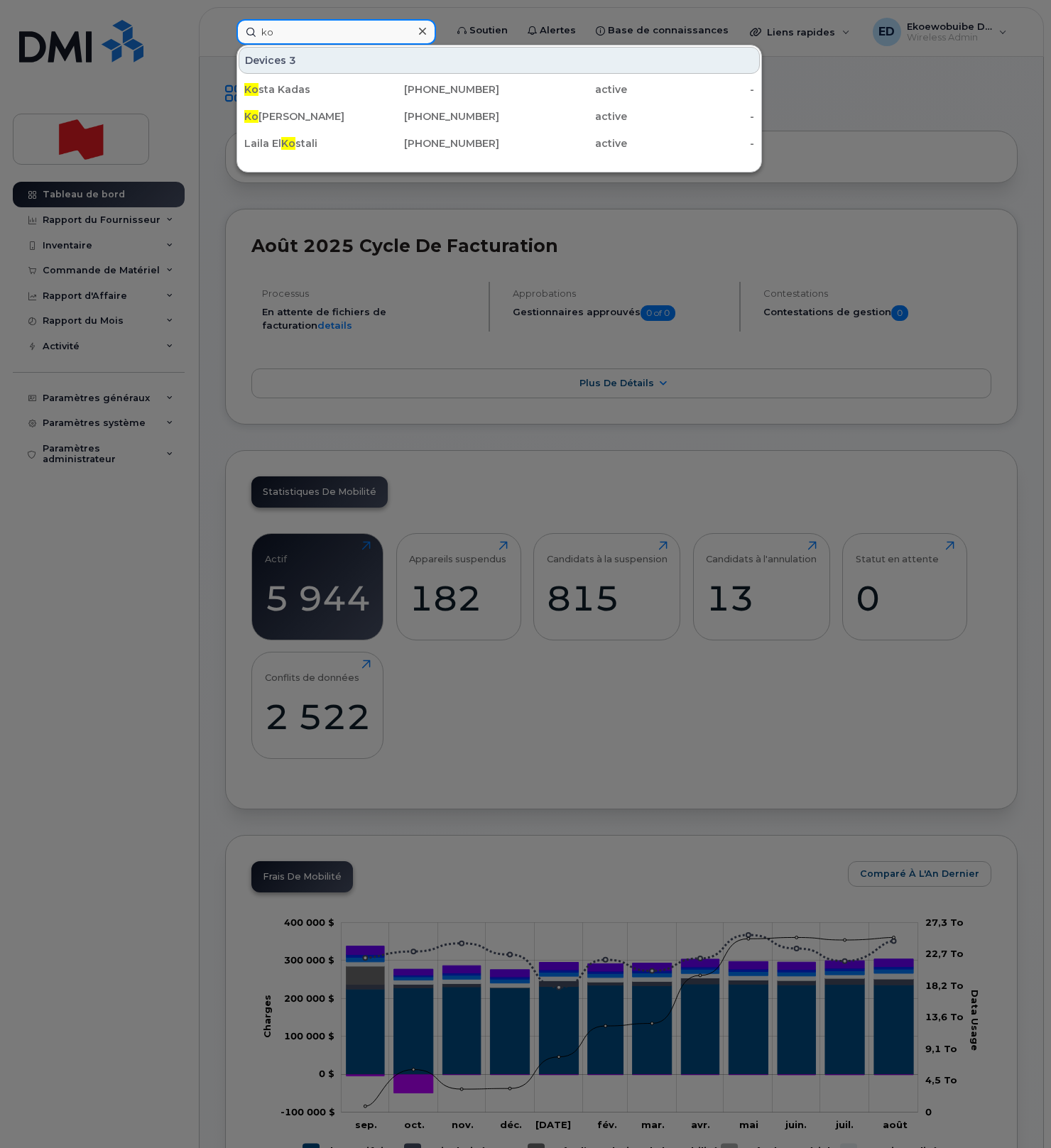
type input "k"
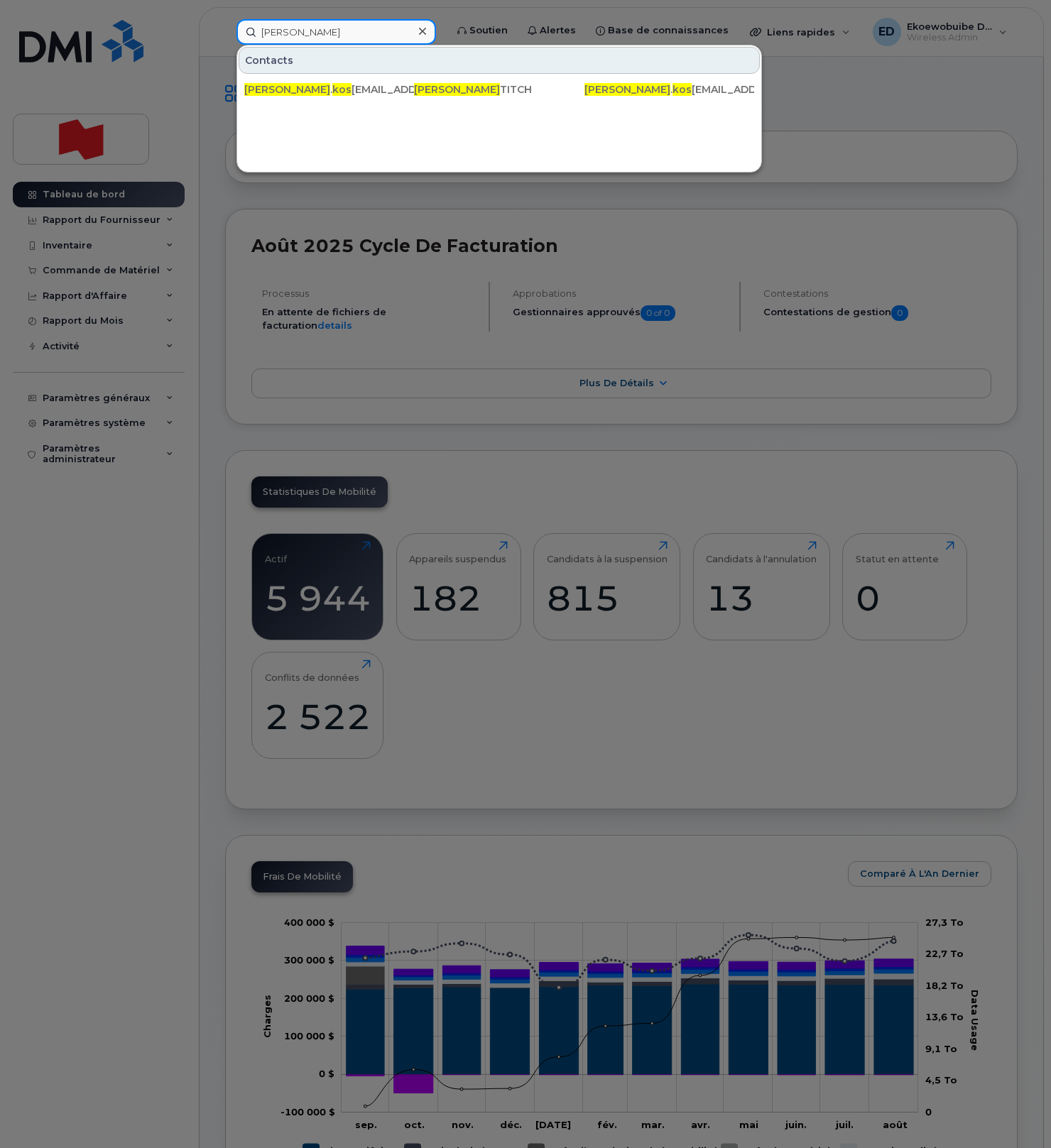
type input "catherine kos"
drag, startPoint x: 365, startPoint y: 31, endPoint x: 236, endPoint y: 33, distance: 129.0
click at [237, 33] on div "catherine kos" at bounding box center [336, 32] width 200 height 26
type input "89302610104356536389"
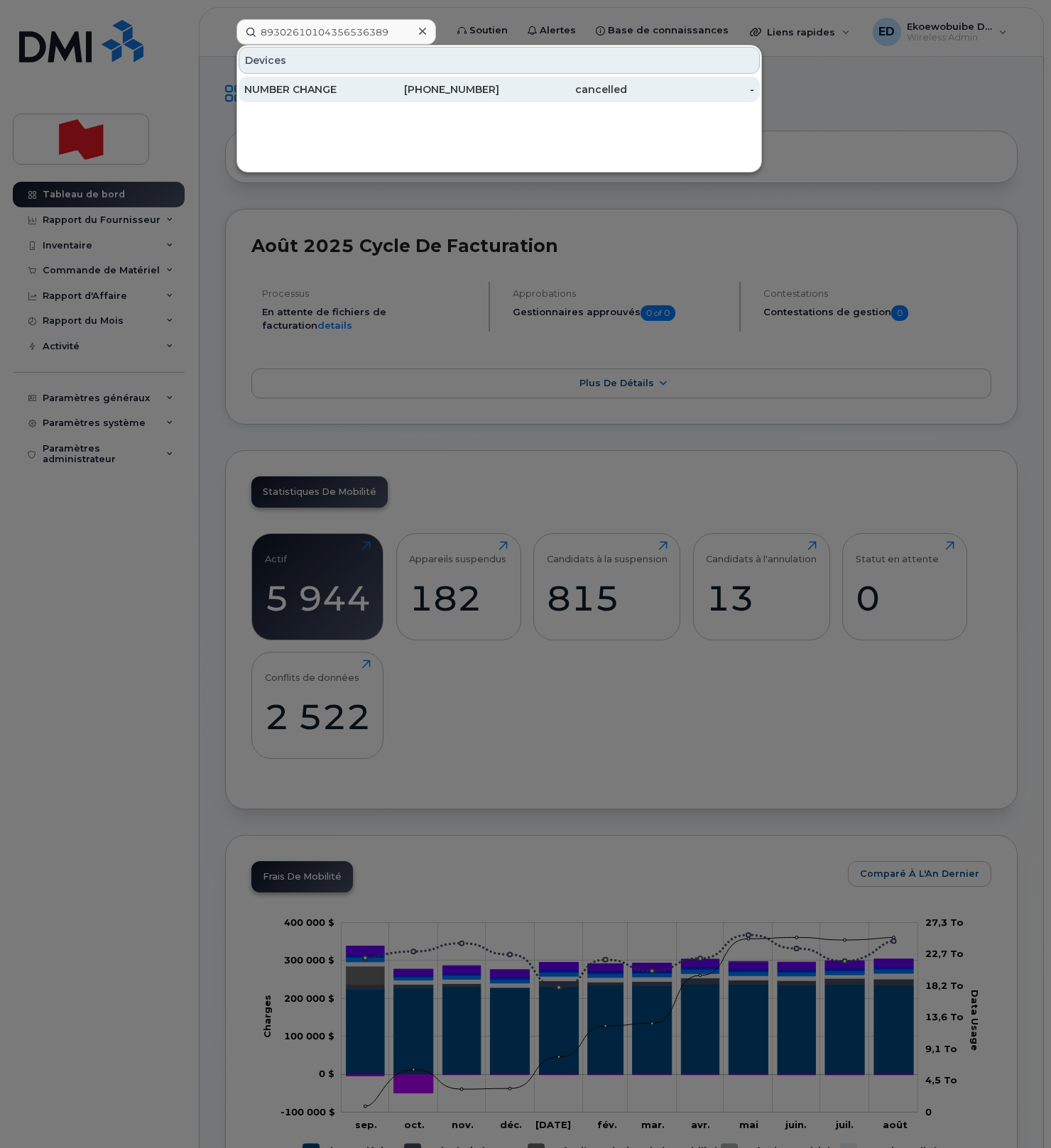
click at [317, 90] on div "NUMBER CHANGE" at bounding box center [308, 89] width 128 height 14
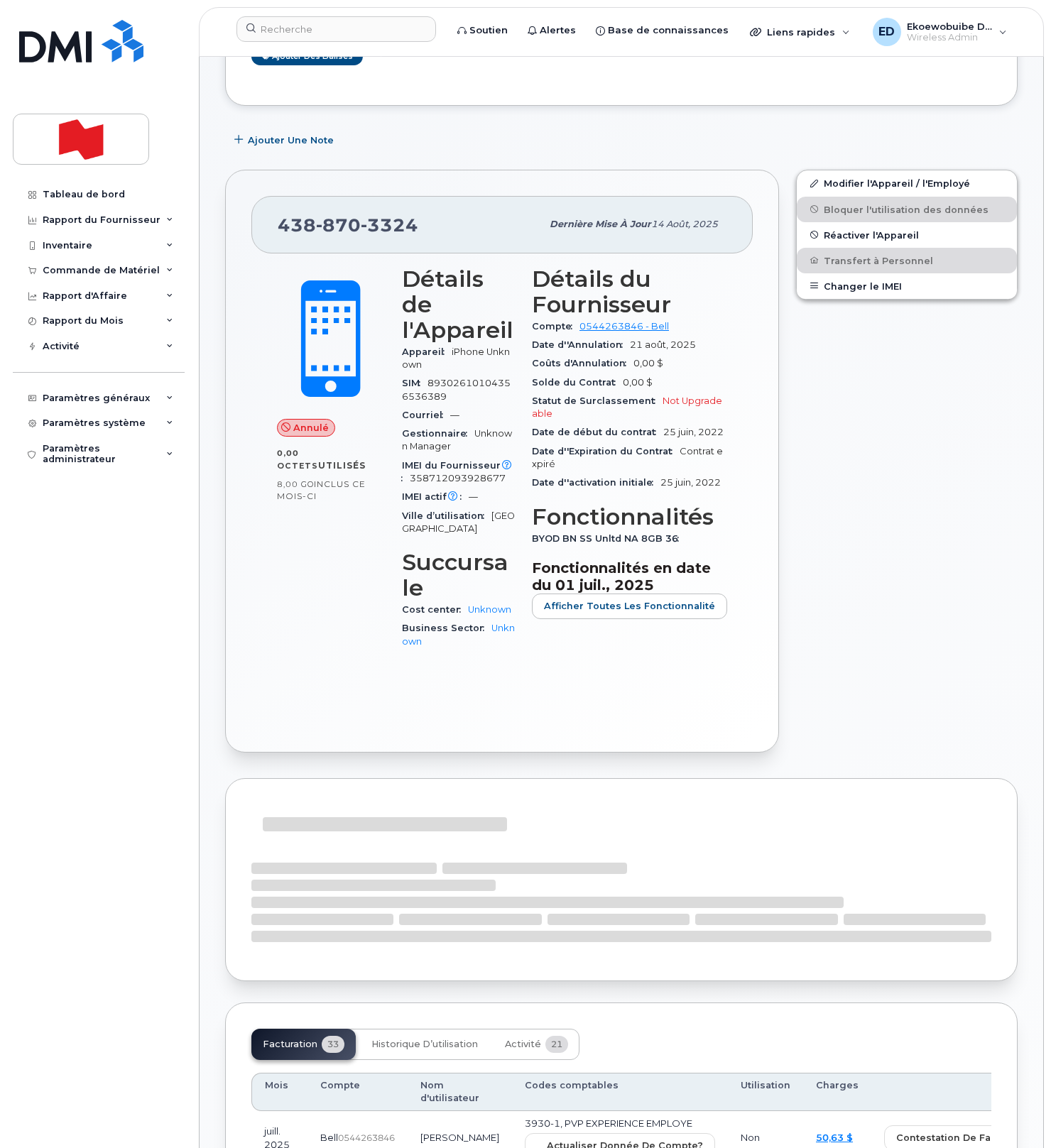
scroll to position [165, 0]
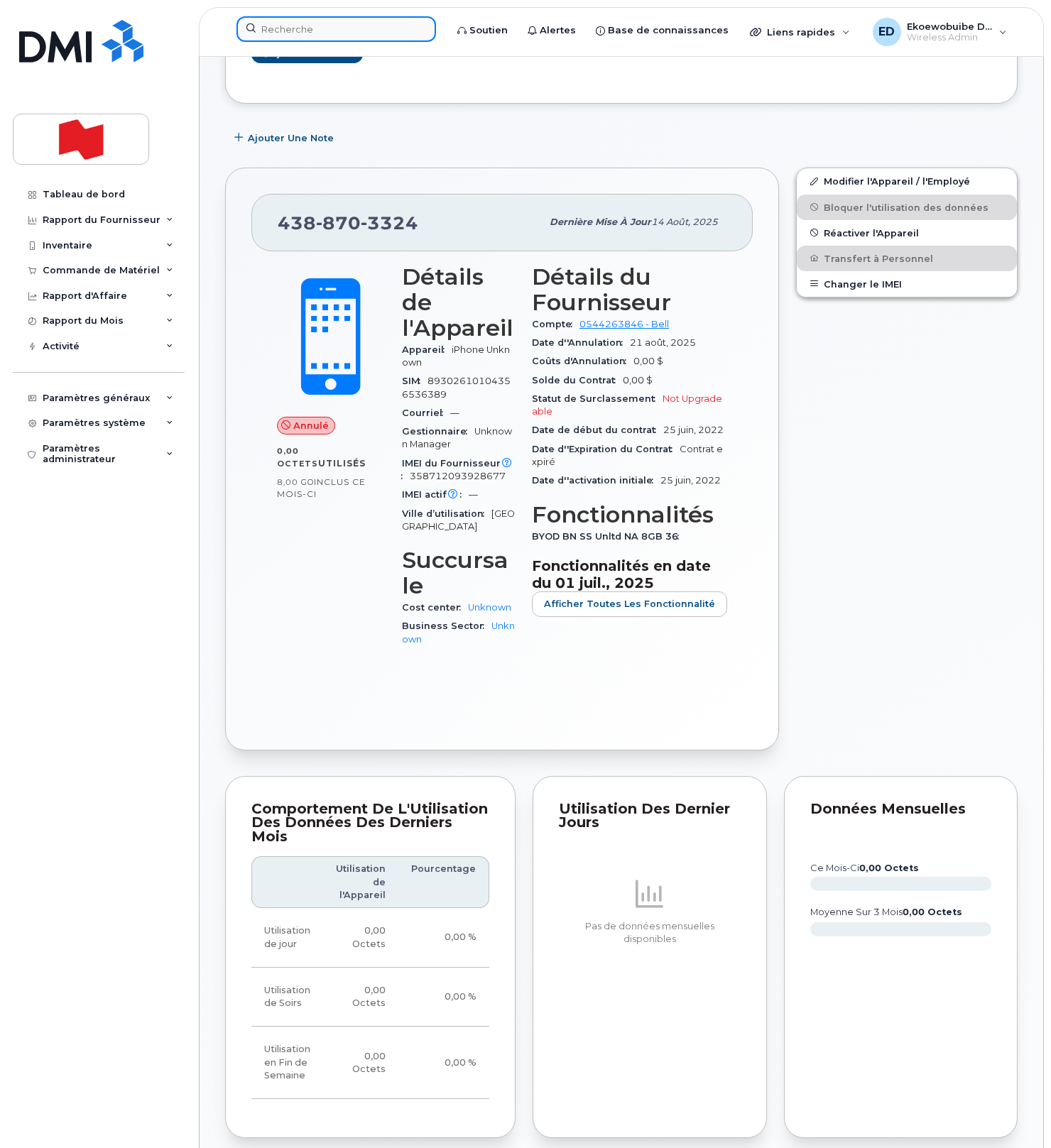
click at [321, 27] on input at bounding box center [336, 28] width 200 height 26
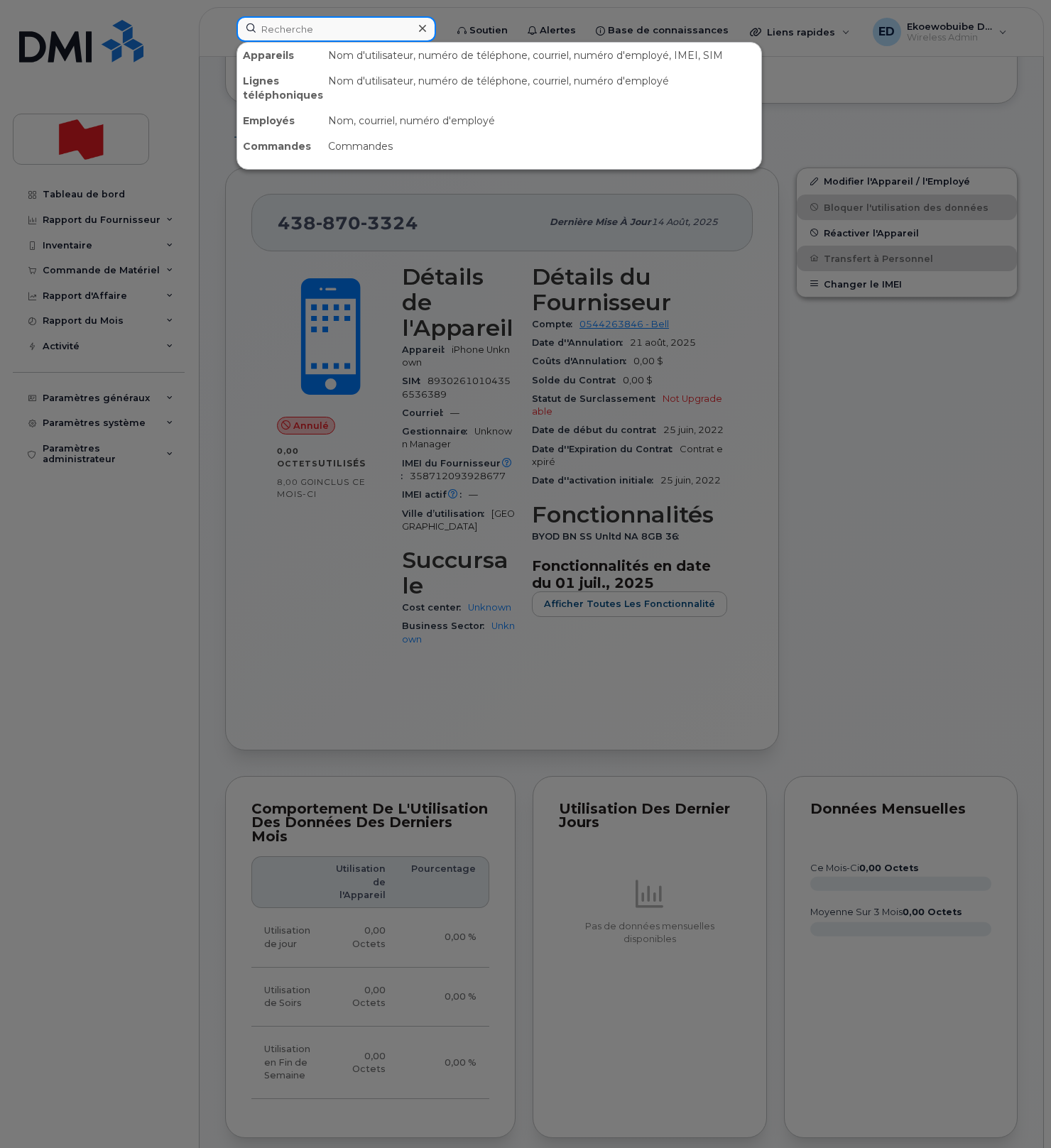
click at [321, 27] on input at bounding box center [336, 28] width 200 height 26
paste input "Simon Laflamme"
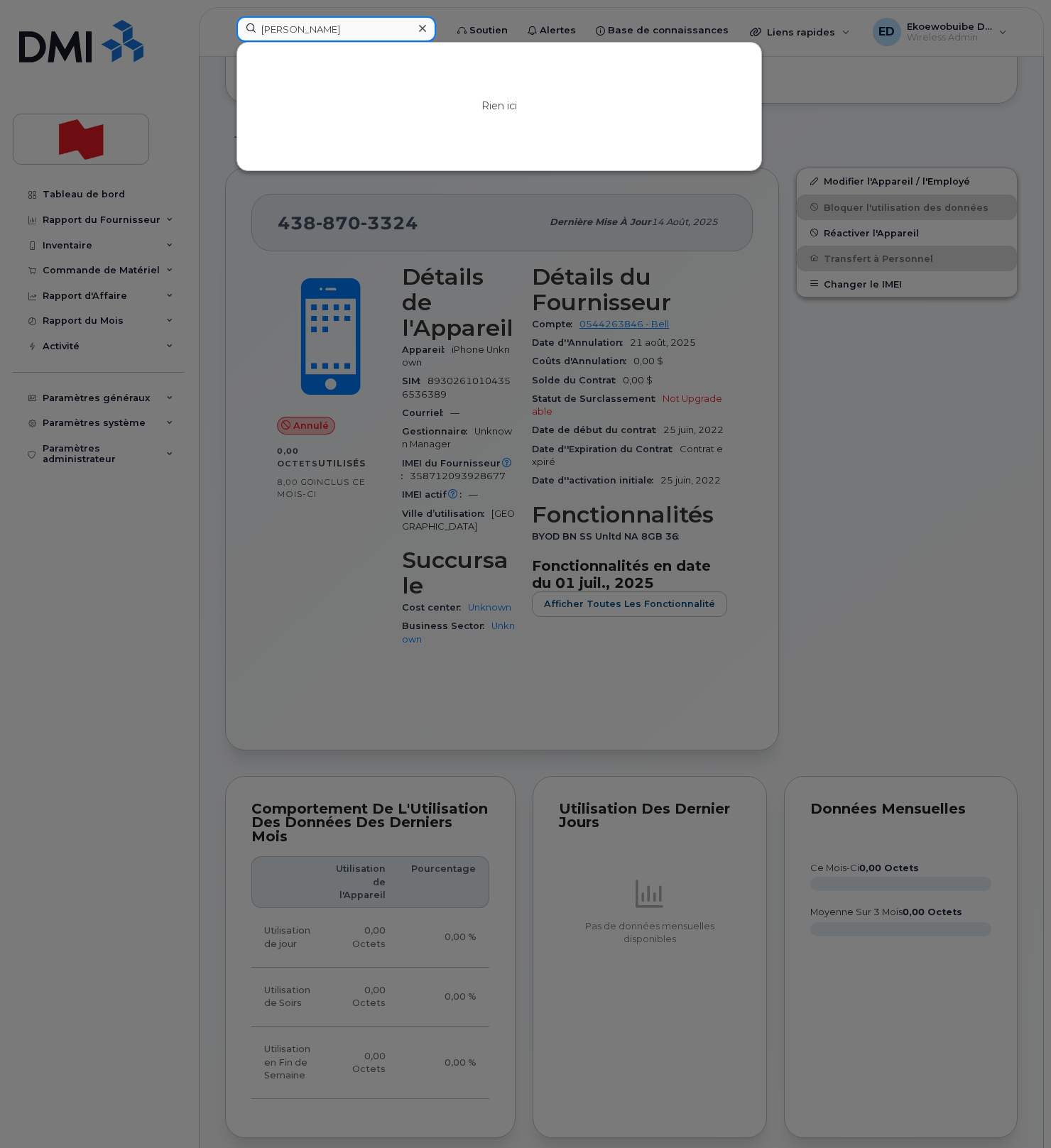
drag, startPoint x: 390, startPoint y: 25, endPoint x: 240, endPoint y: 27, distance: 150.0
click at [239, 27] on input "Simon Laflamme" at bounding box center [336, 28] width 200 height 26
paste input "simon.laflamme@bnc.ca"
type input "simon.laflamme@bnc.ca"
drag, startPoint x: 439, startPoint y: 32, endPoint x: 434, endPoint y: 49, distance: 17.7
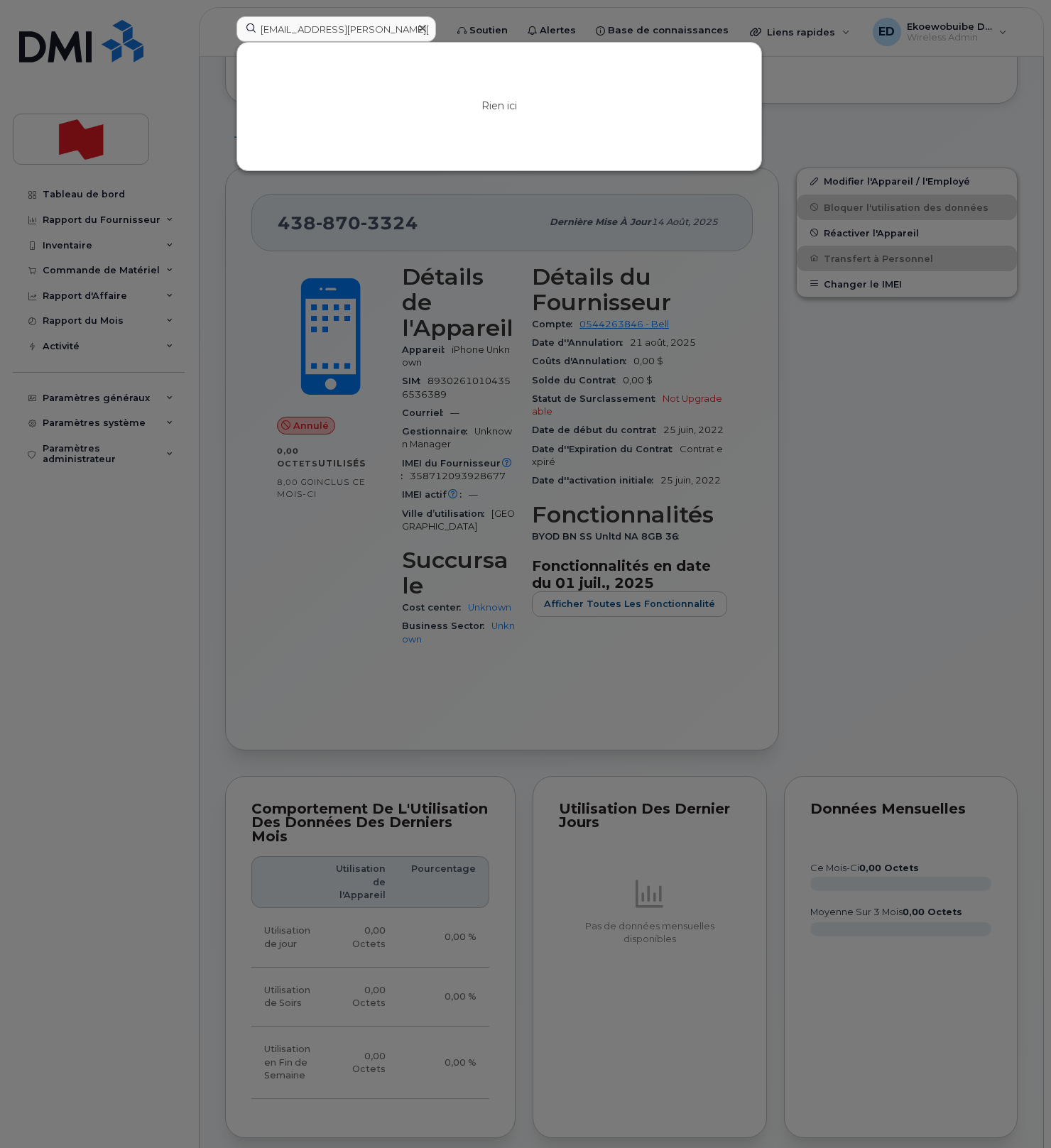
click at [427, 32] on icon at bounding box center [423, 28] width 7 height 11
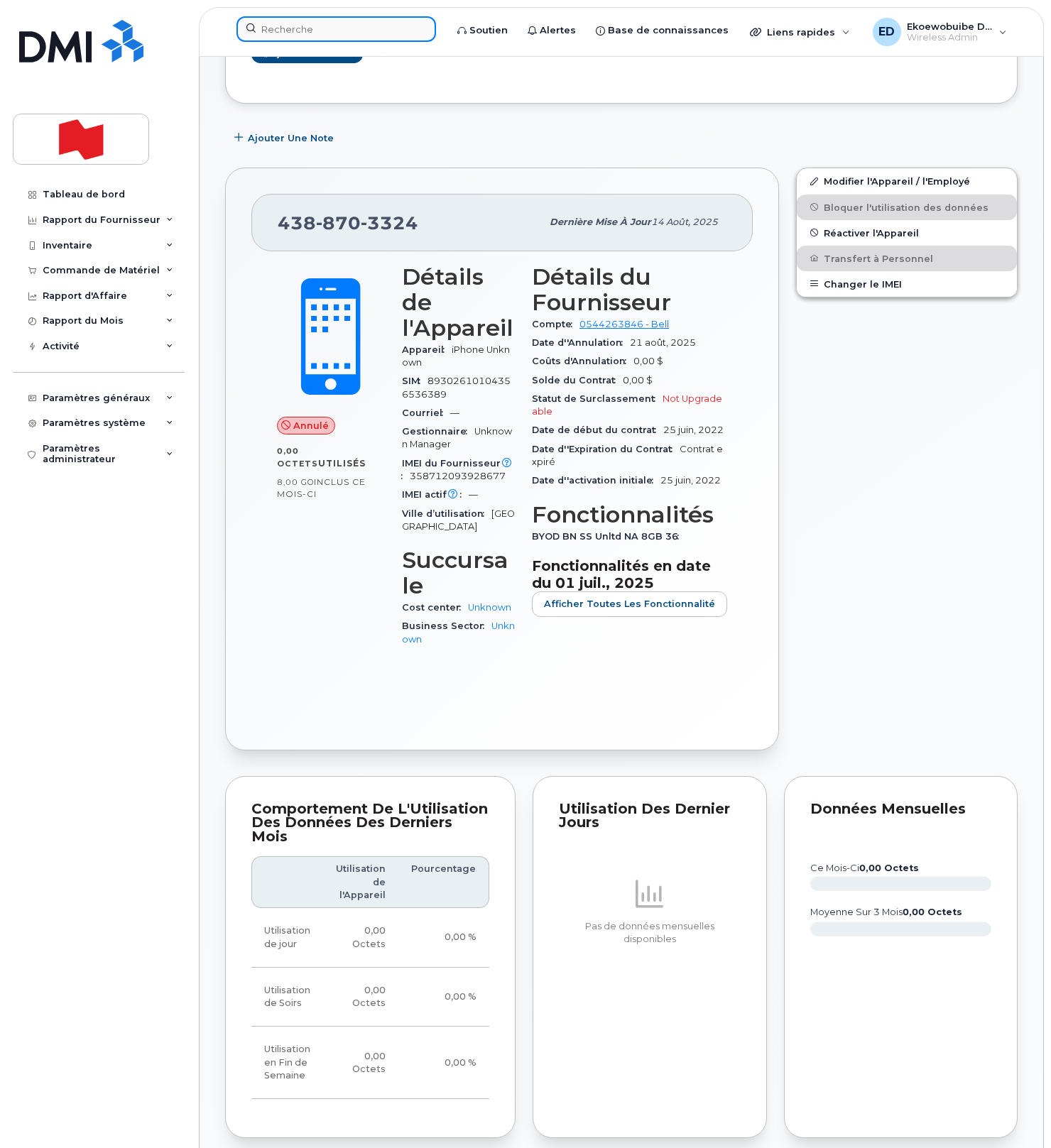
click at [290, 26] on input at bounding box center [336, 28] width 200 height 26
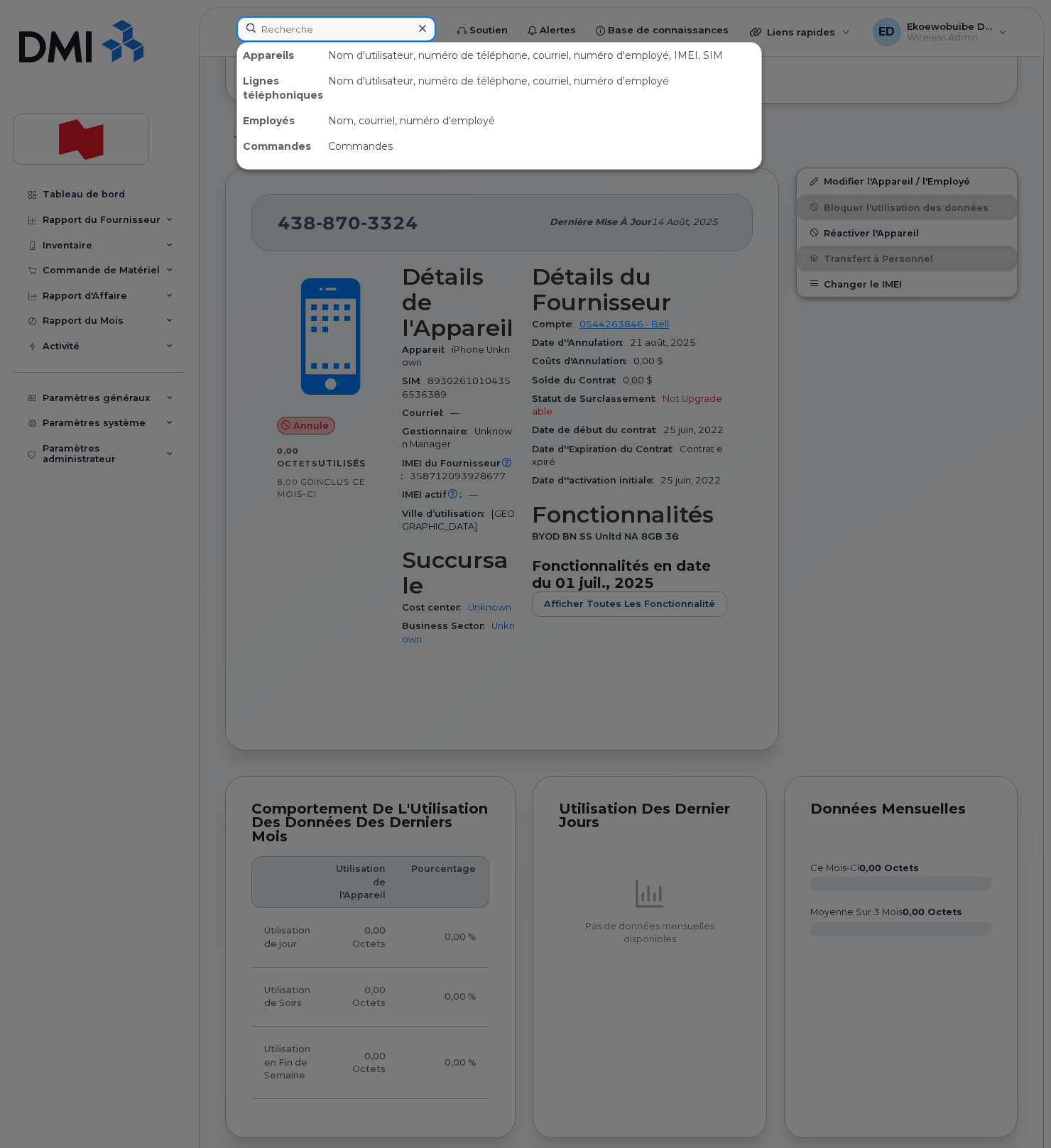
paste input "4383415105"
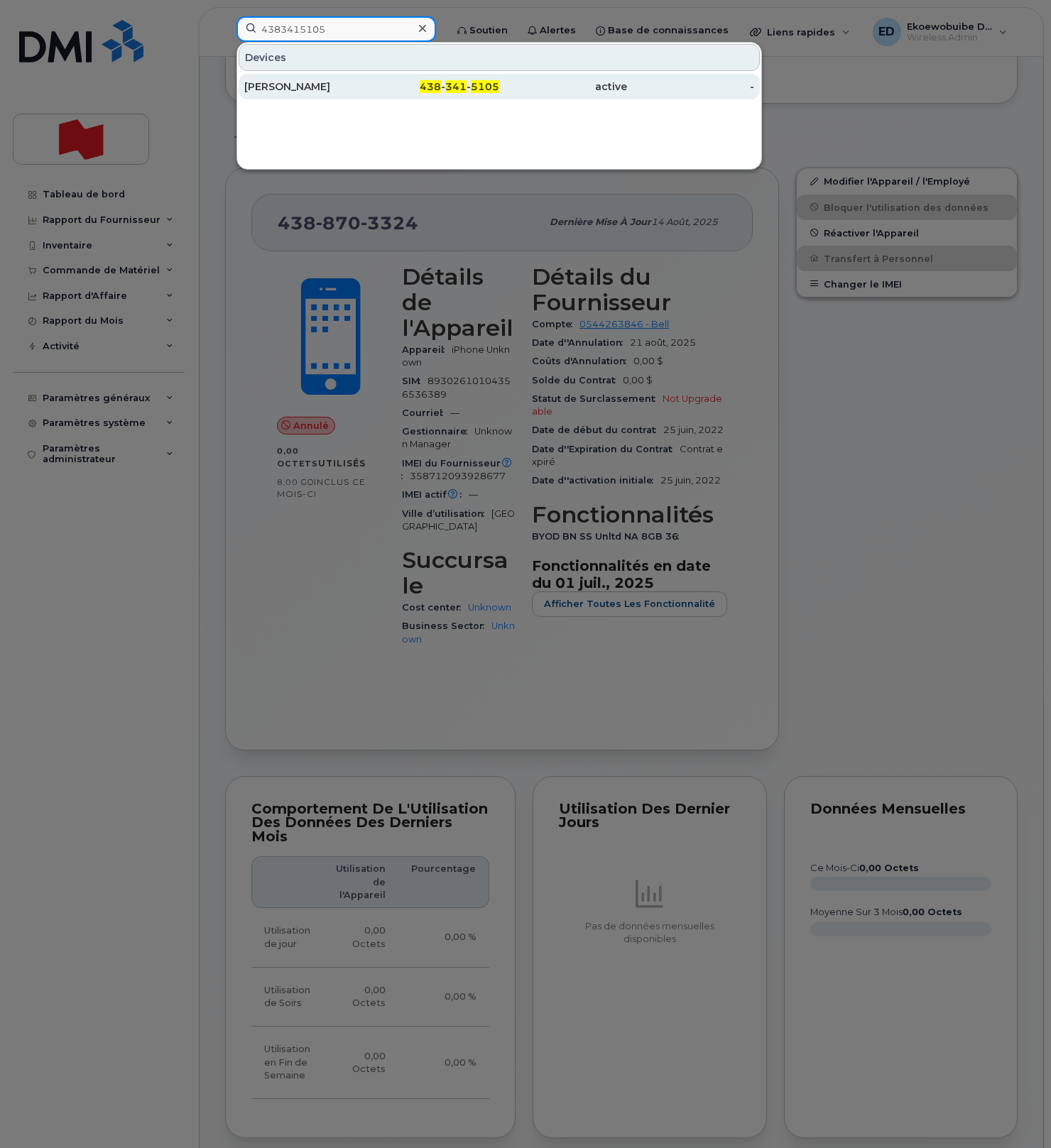
type input "4383415105"
click at [325, 91] on div "[PERSON_NAME]" at bounding box center [308, 87] width 128 height 14
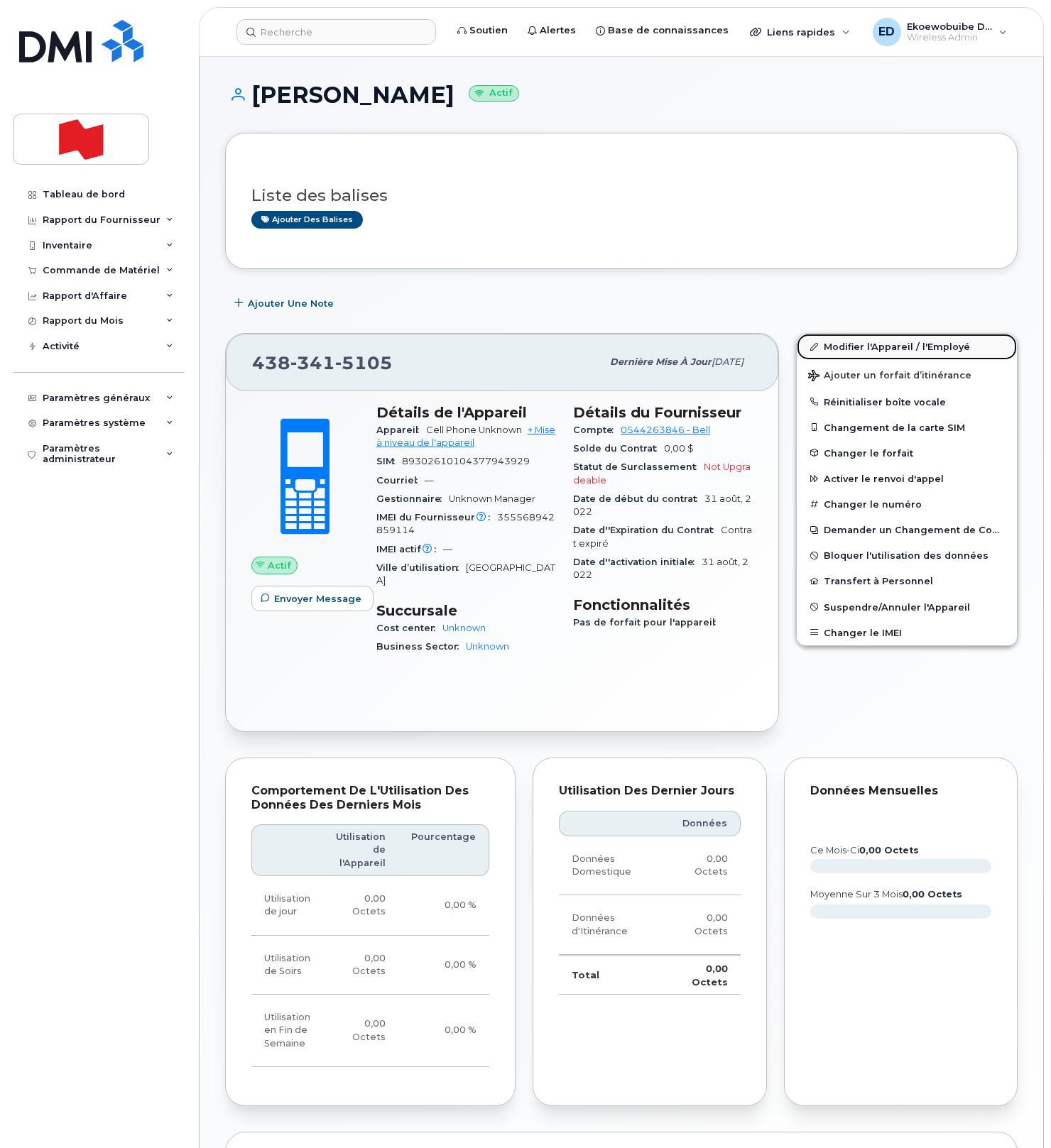
click at [834, 343] on link "Modifier l'Appareil / l'Employé" at bounding box center [906, 346] width 220 height 26
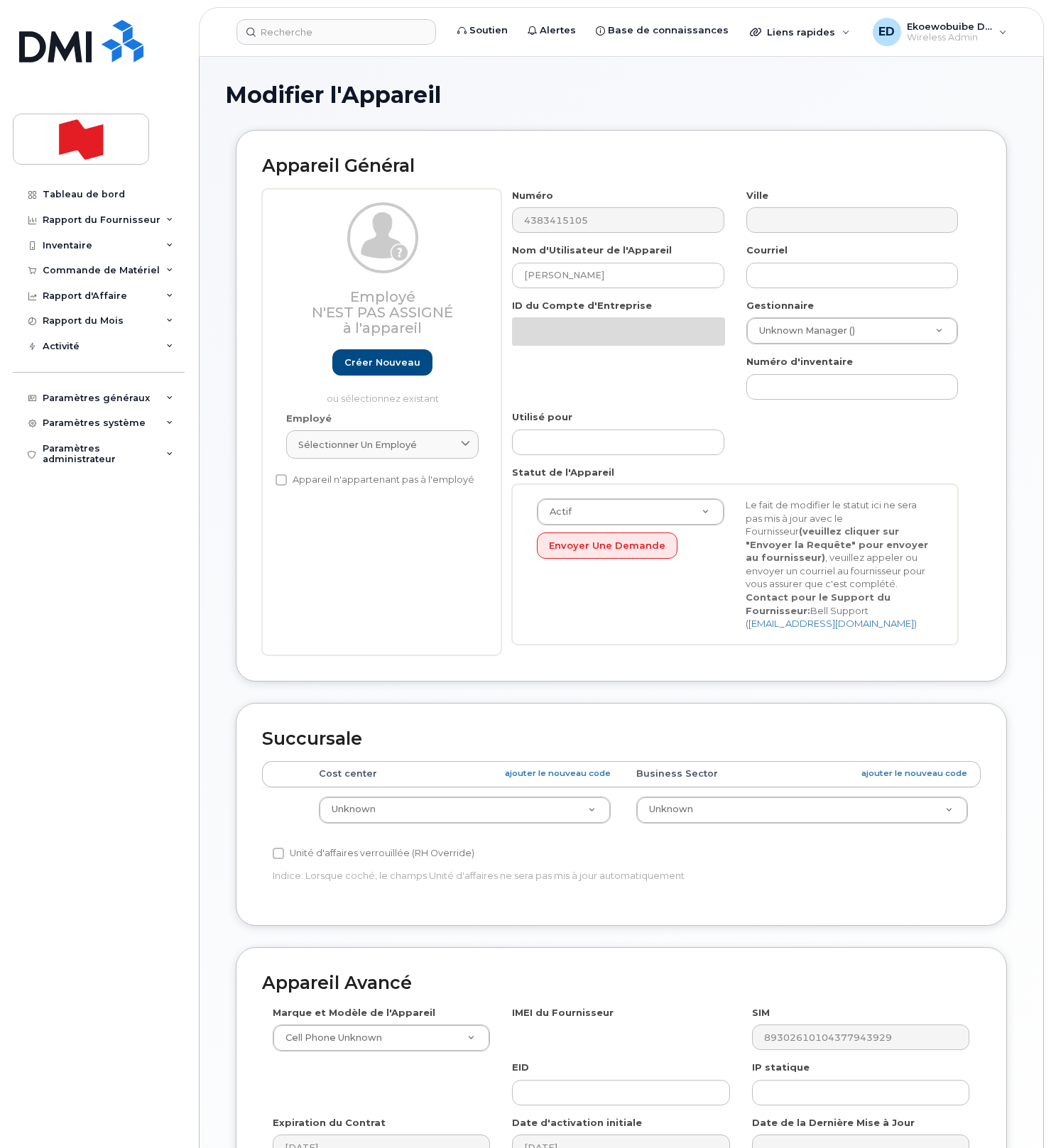
select select "22916206"
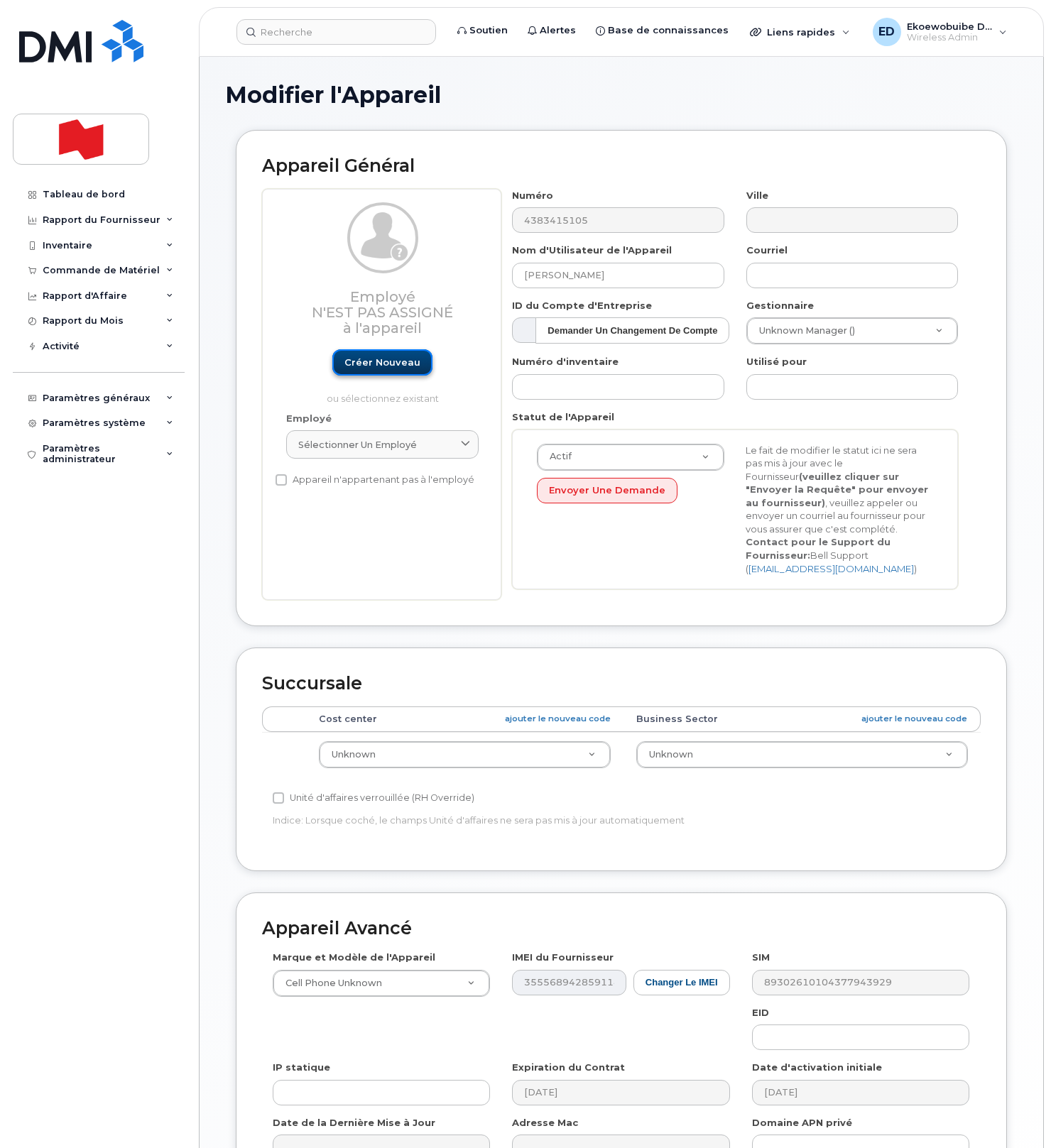
click at [387, 359] on link "Créer nouveau" at bounding box center [382, 363] width 100 height 26
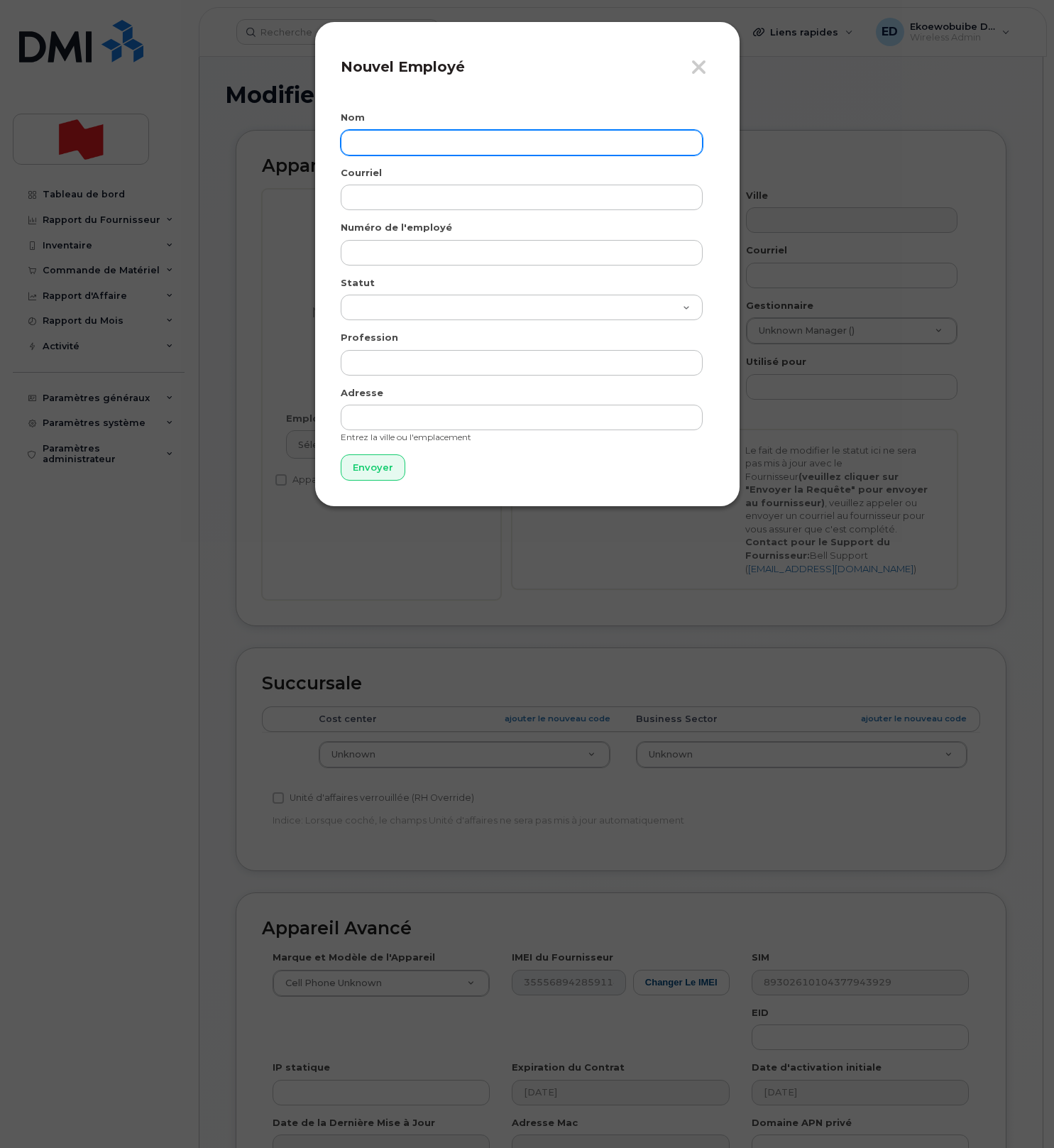
click at [397, 147] on input "text" at bounding box center [522, 142] width 362 height 26
paste input "Simon Laflamme"
paste input "simon.laflamme@bnc.ca"
type input "Simon Laflamme"
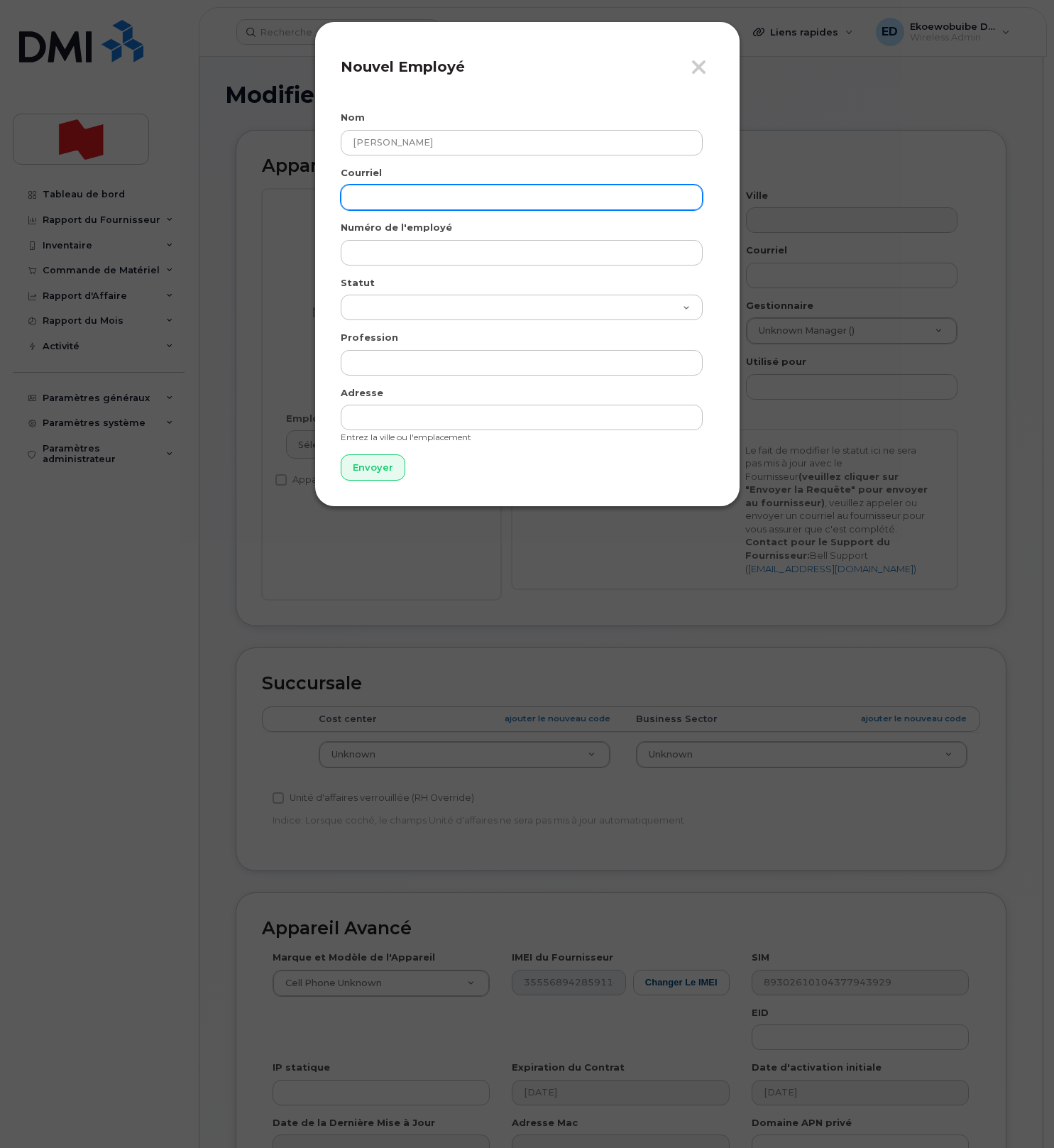
click at [395, 206] on input "email" at bounding box center [522, 197] width 362 height 26
paste input "simon.laflamme@bnc.ca"
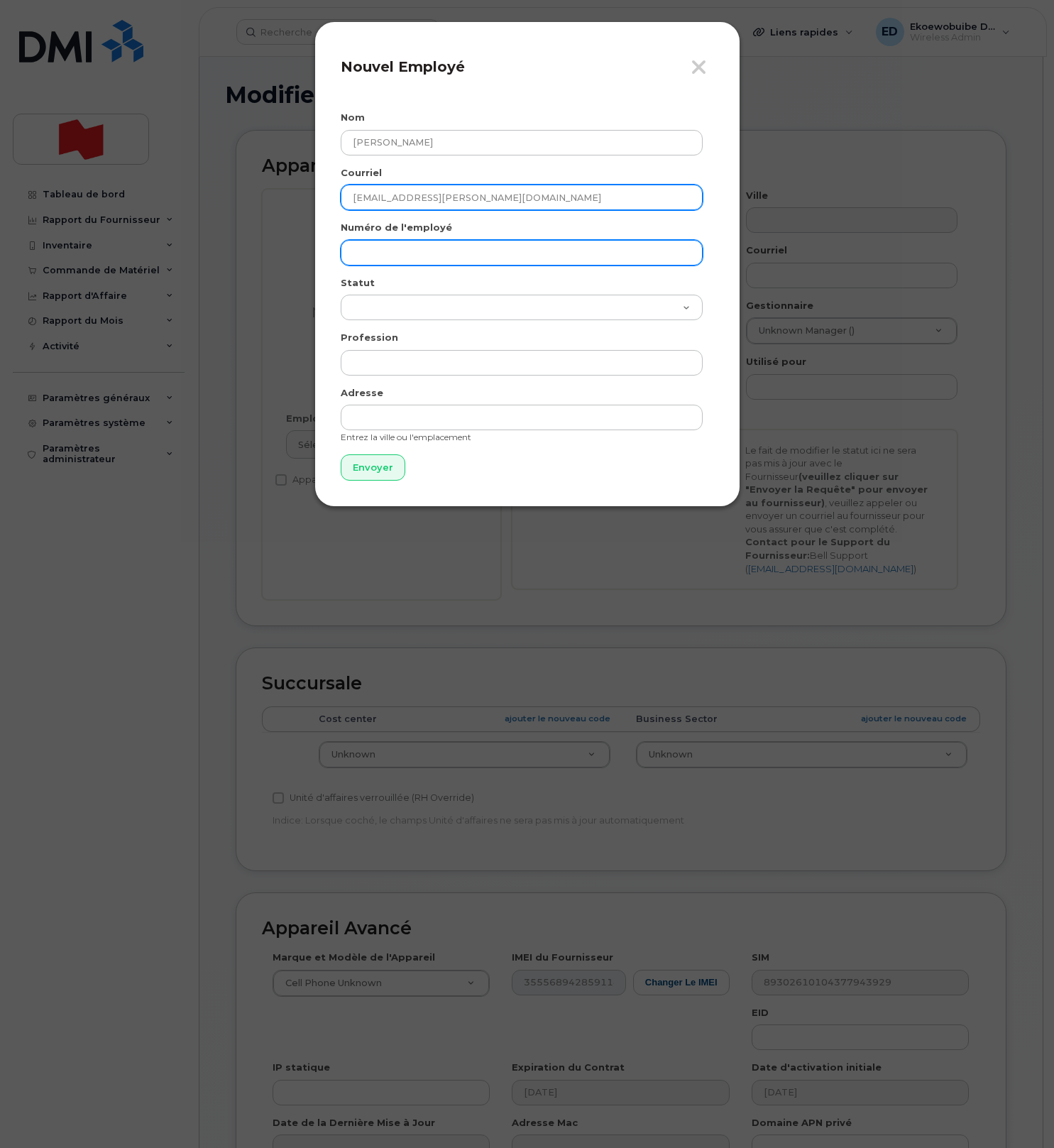
type input "simon.laflamme@bnc.ca"
click at [380, 249] on input "text" at bounding box center [522, 253] width 362 height 26
paste input "simon.laflamme@bnc.ca"
type input "simon.laflamme@bnc.ca"
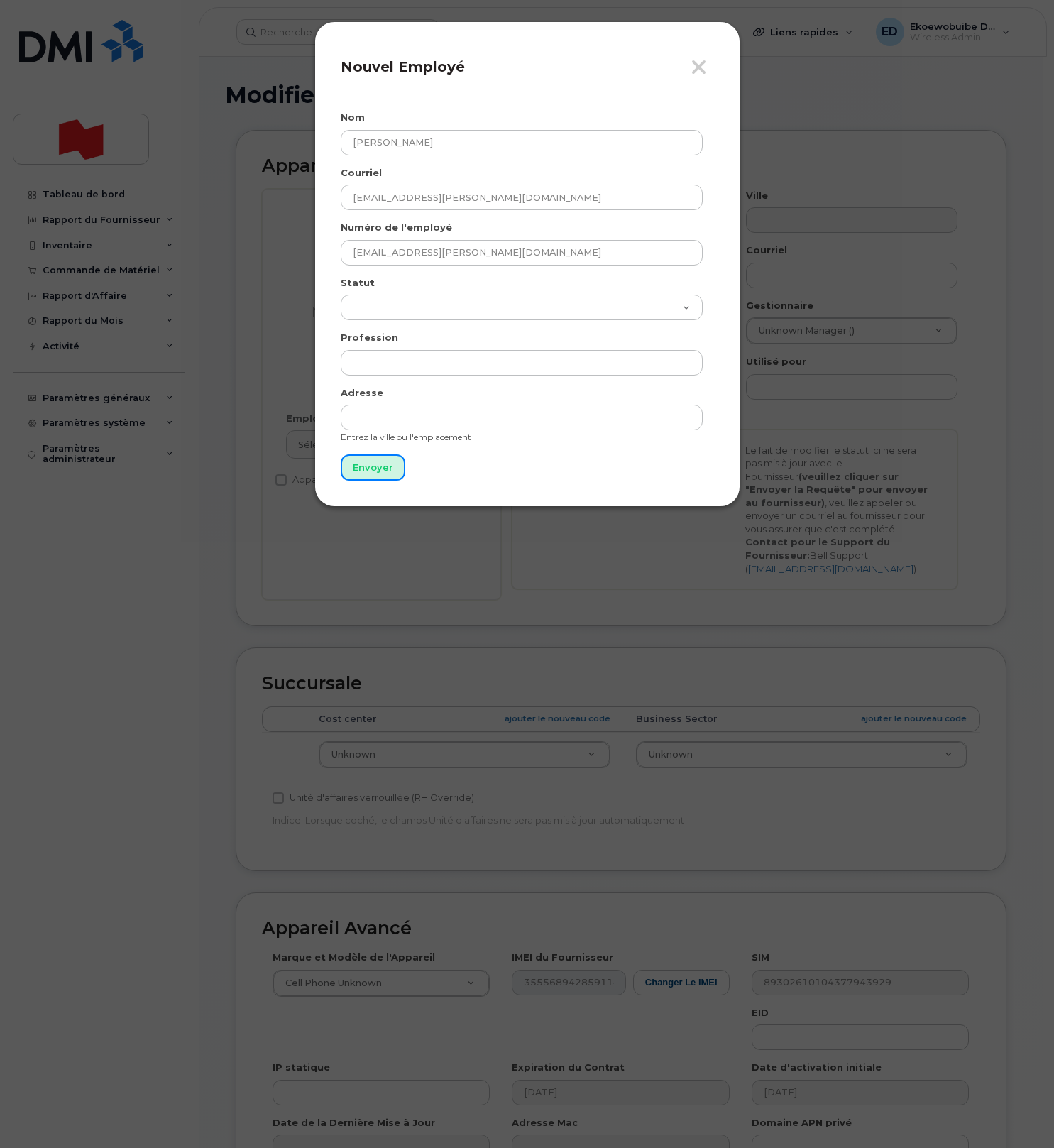
click at [370, 460] on input "Envoyer" at bounding box center [373, 468] width 64 height 26
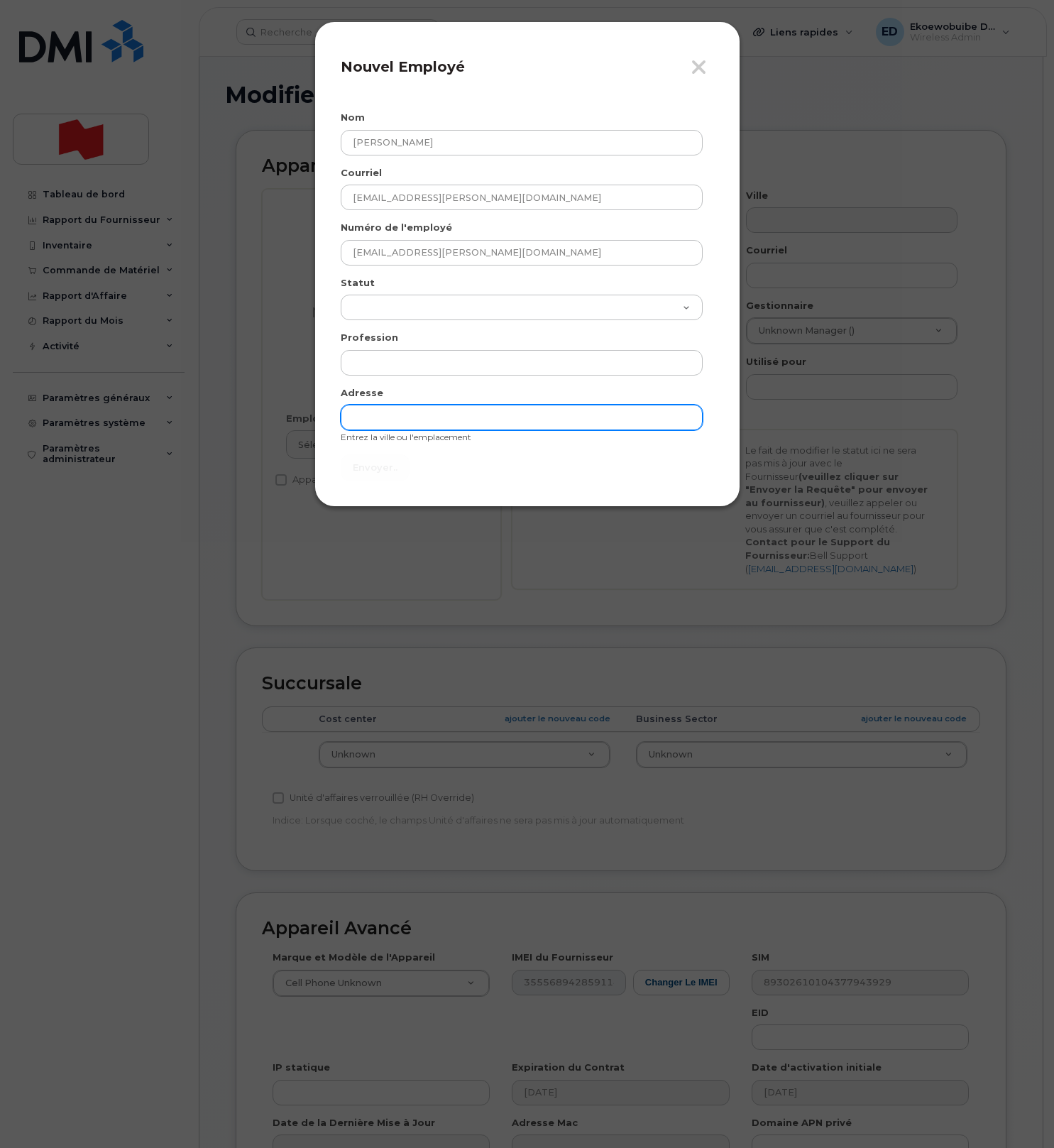
type input "Envoyer"
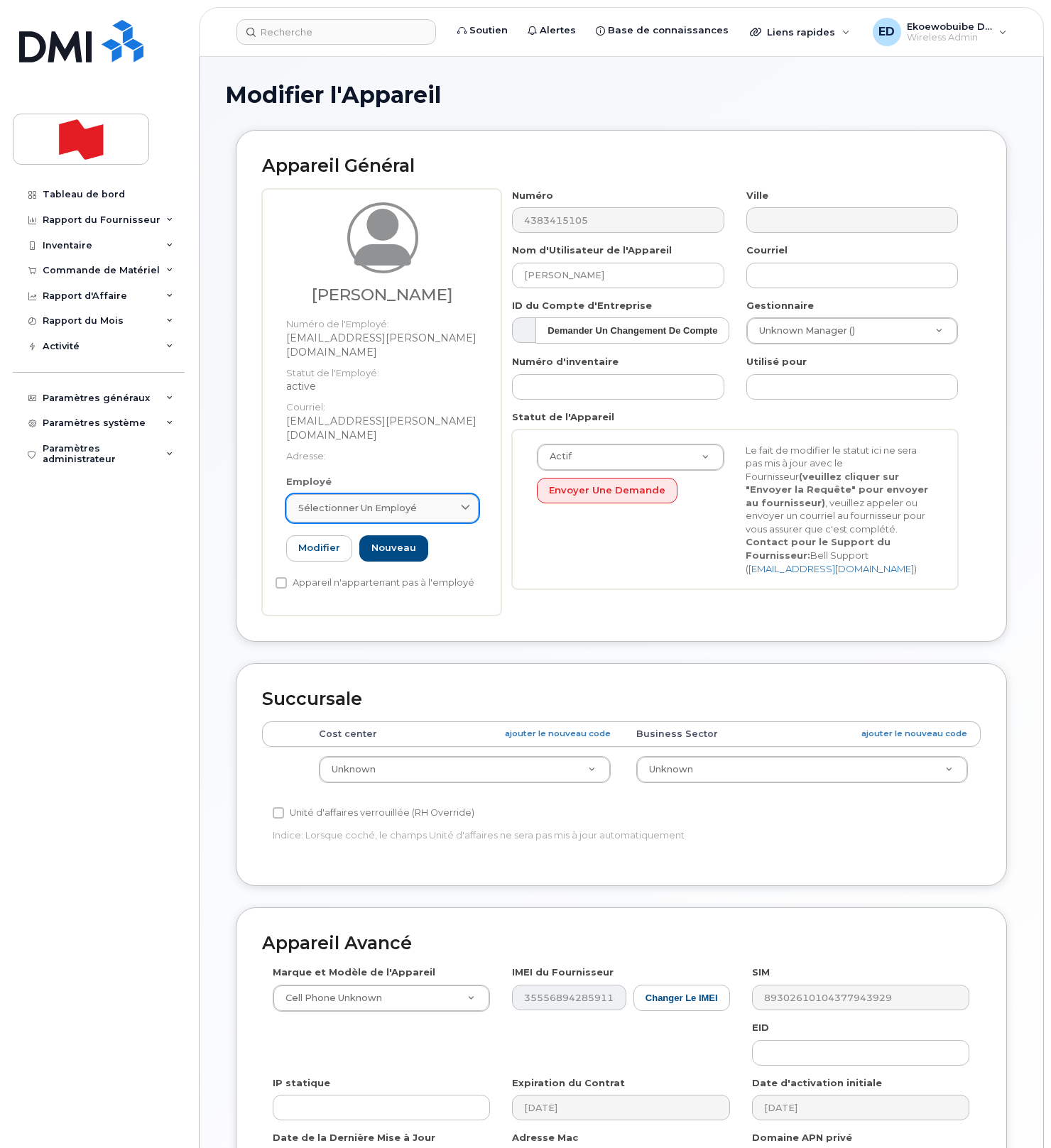
click at [437, 502] on div "Sélectionner un employé" at bounding box center [382, 508] width 169 height 13
paste input "simon.laflamme@bnc.ca"
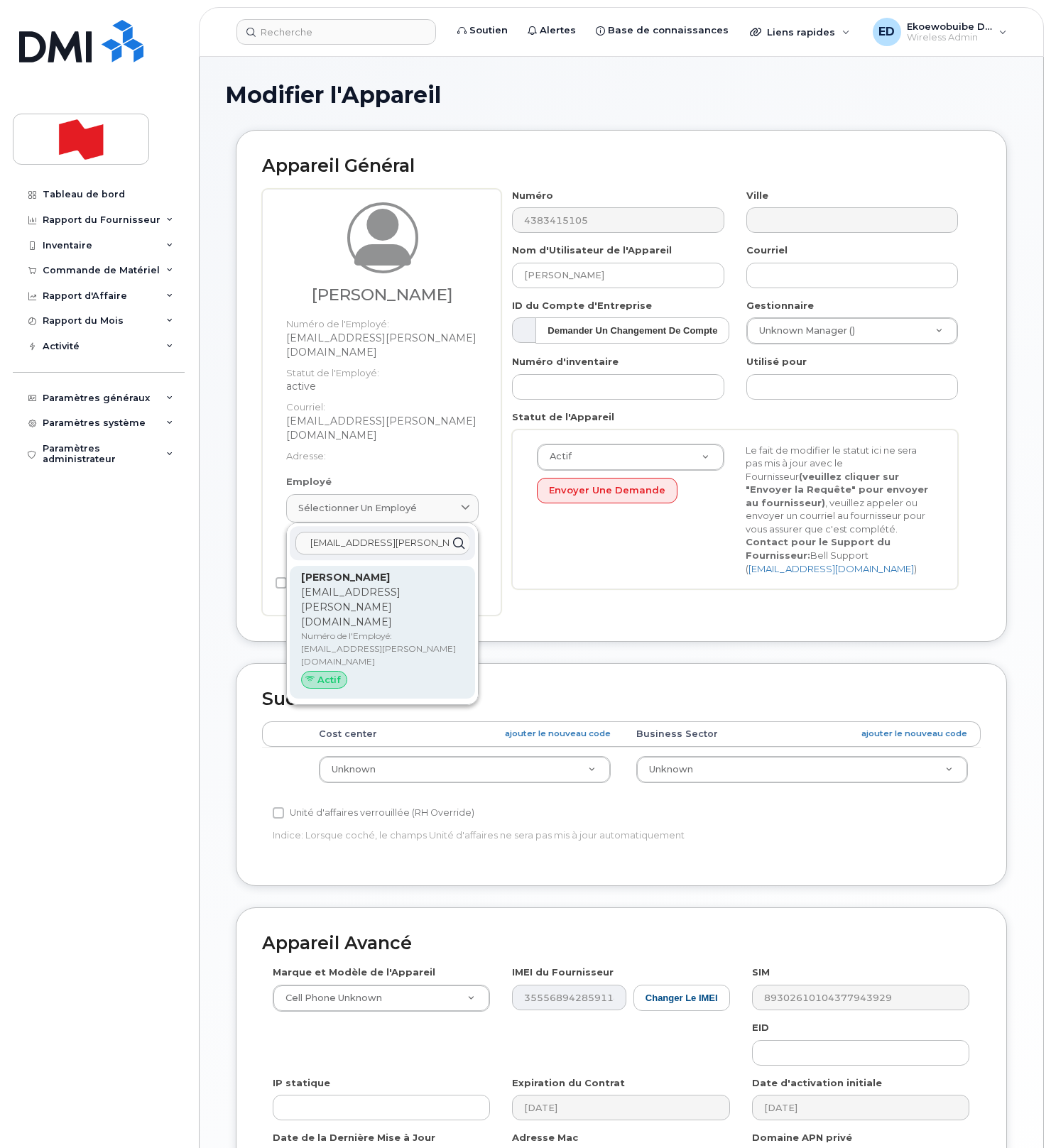
type input "simon.laflamme@bnc.ca"
click at [348, 630] on p "Numéro de l'Employé: simon.laflamme@bnc.ca" at bounding box center [382, 648] width 163 height 38
type input "simon.laflamme@bnc.ca"
type input "Simon Laflamme"
type input "simon.laflamme@bnc.ca"
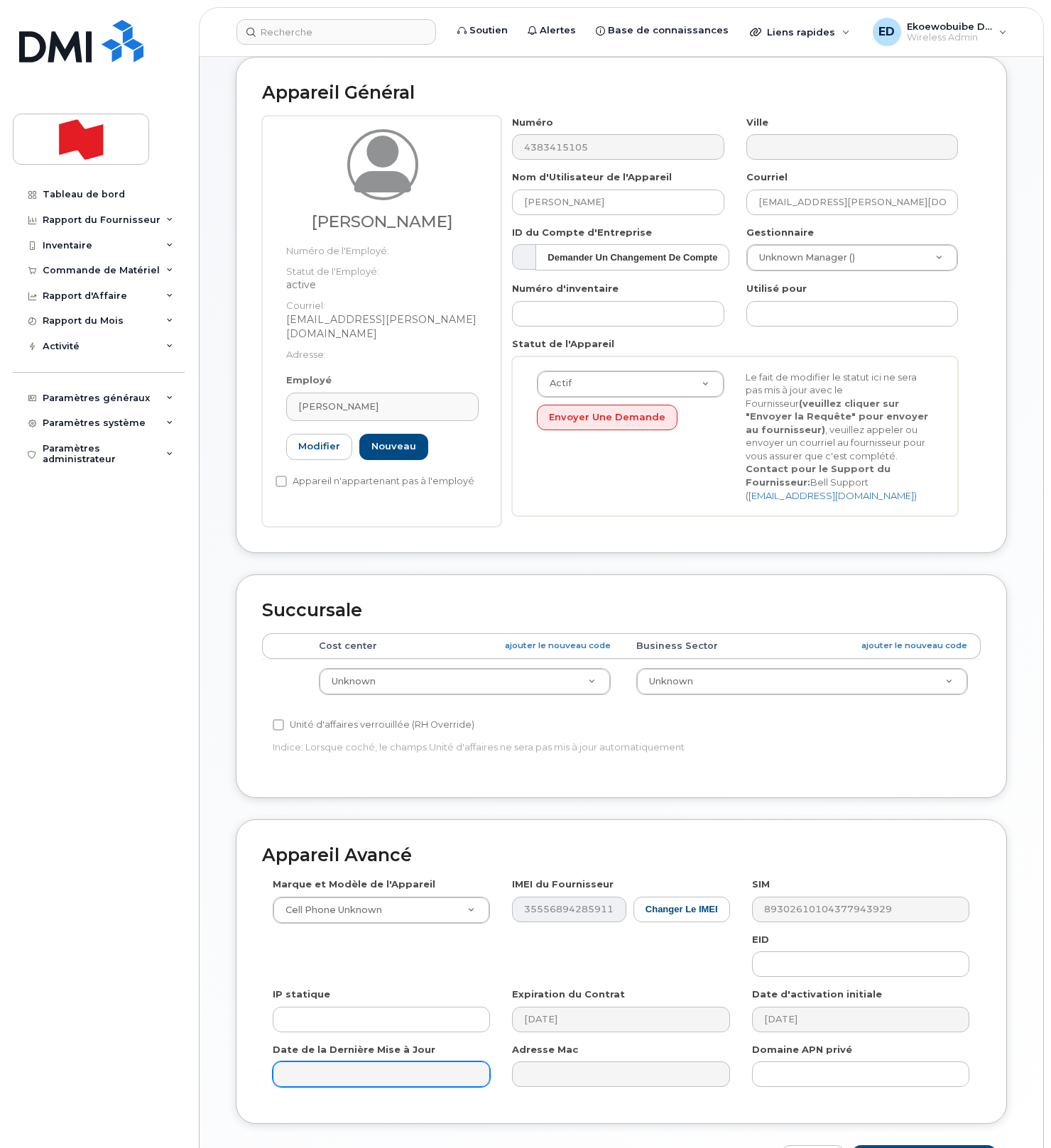
scroll to position [77, 0]
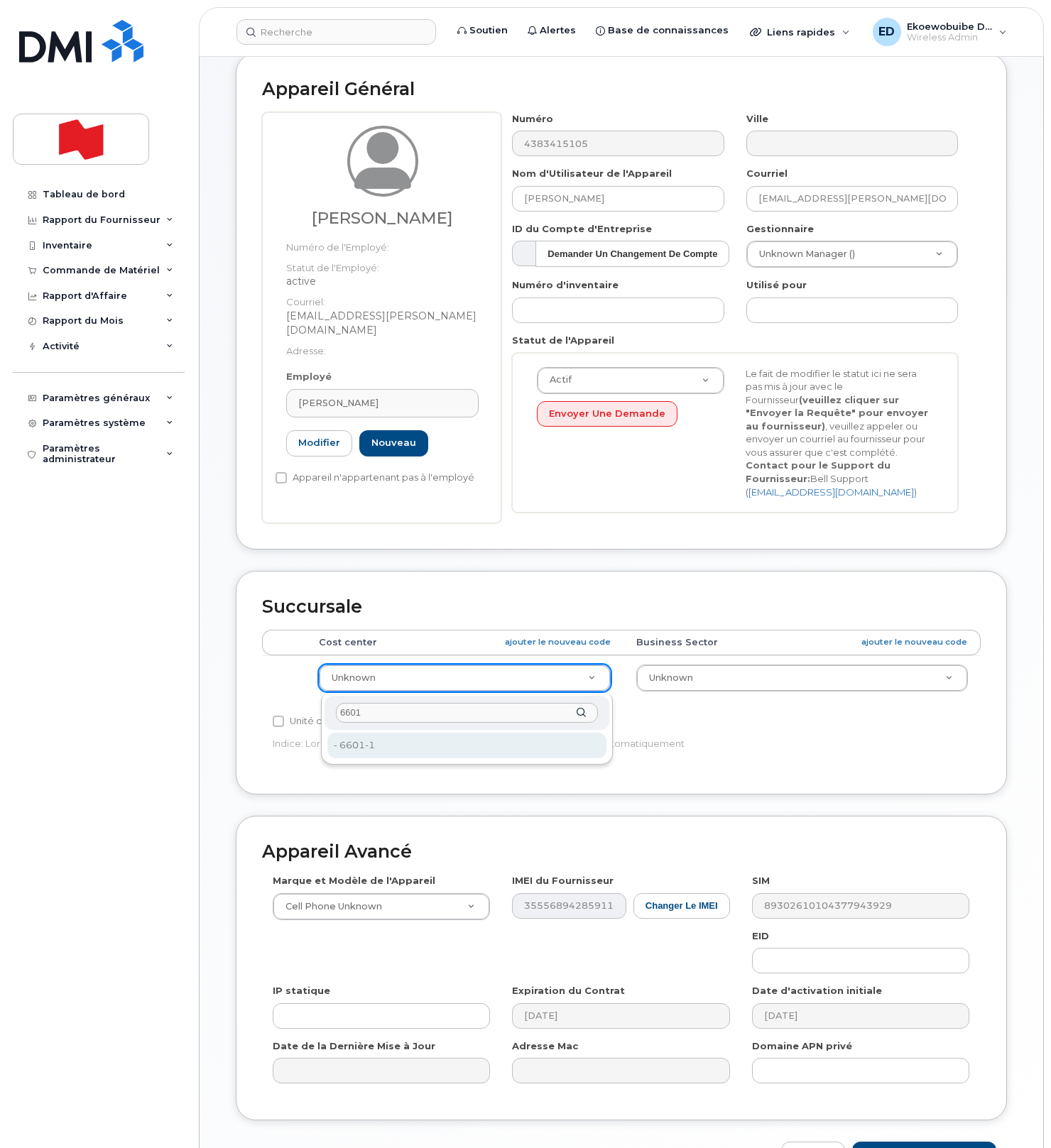
type input "6601"
type input "22916815"
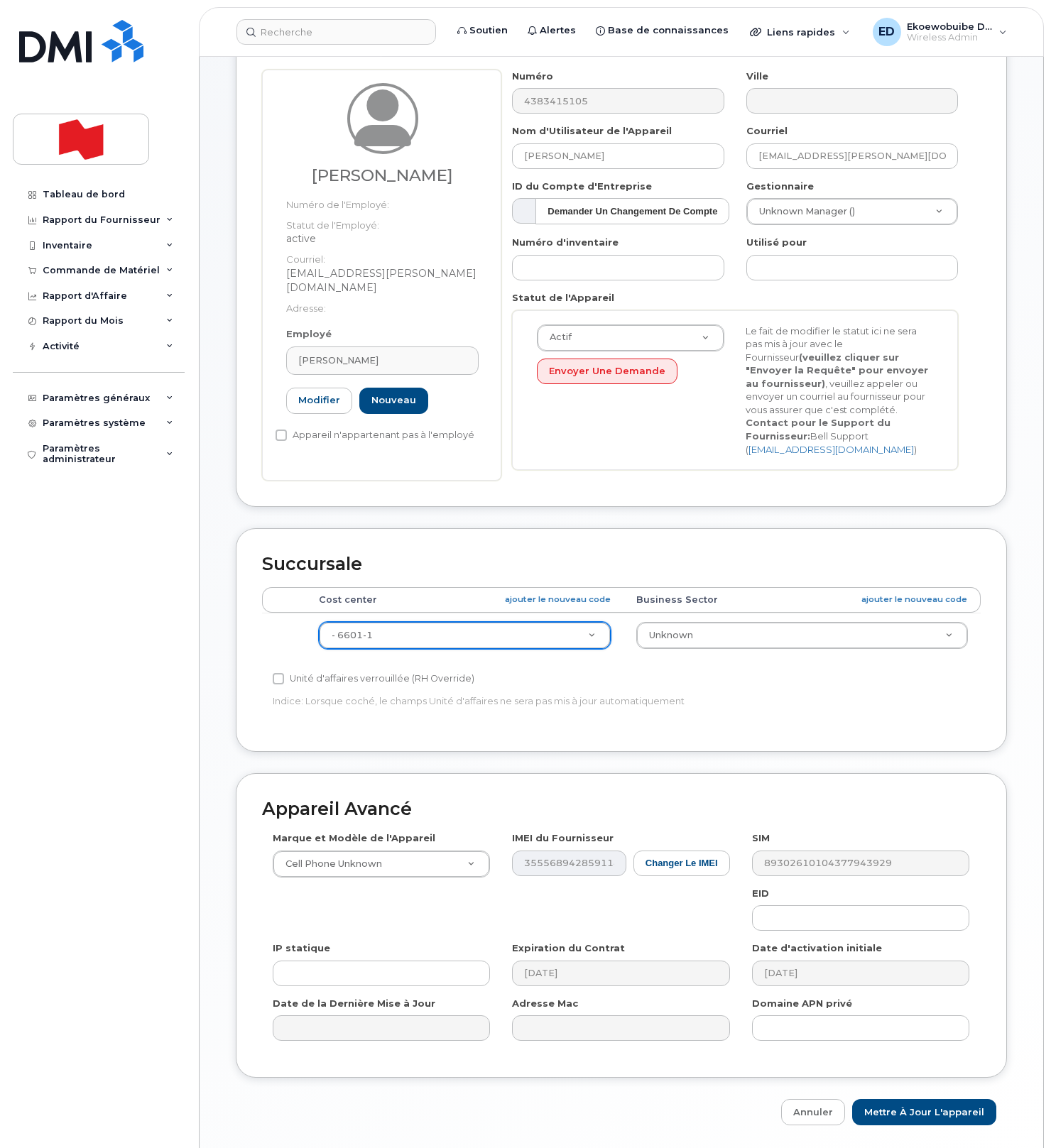
scroll to position [170, 0]
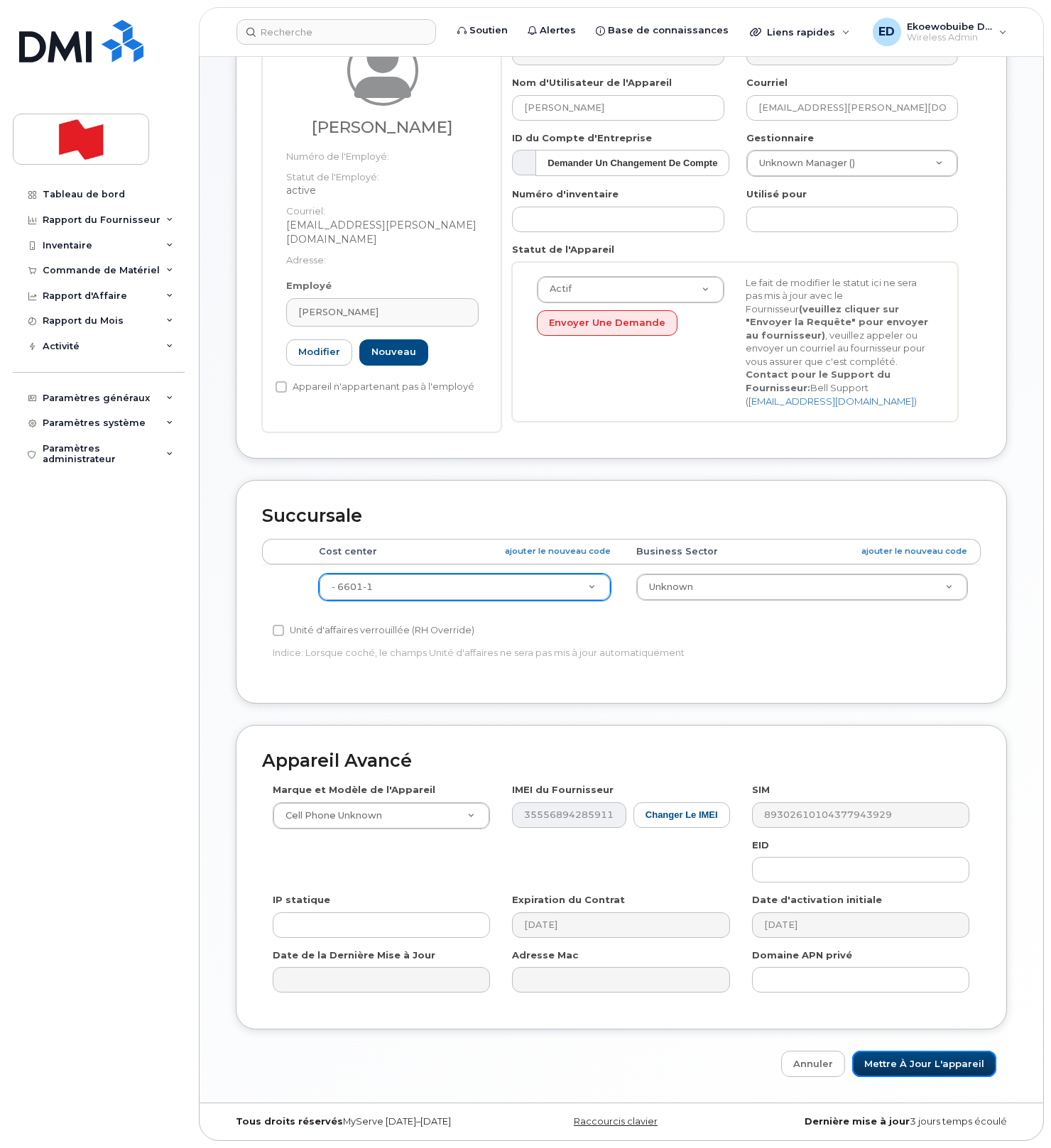
drag, startPoint x: 902, startPoint y: 1063, endPoint x: 859, endPoint y: 1098, distance: 55.4
click at [901, 1063] on input "Mettre à jour l'appareil" at bounding box center [924, 1064] width 144 height 26
type input "Sauvegarde..."
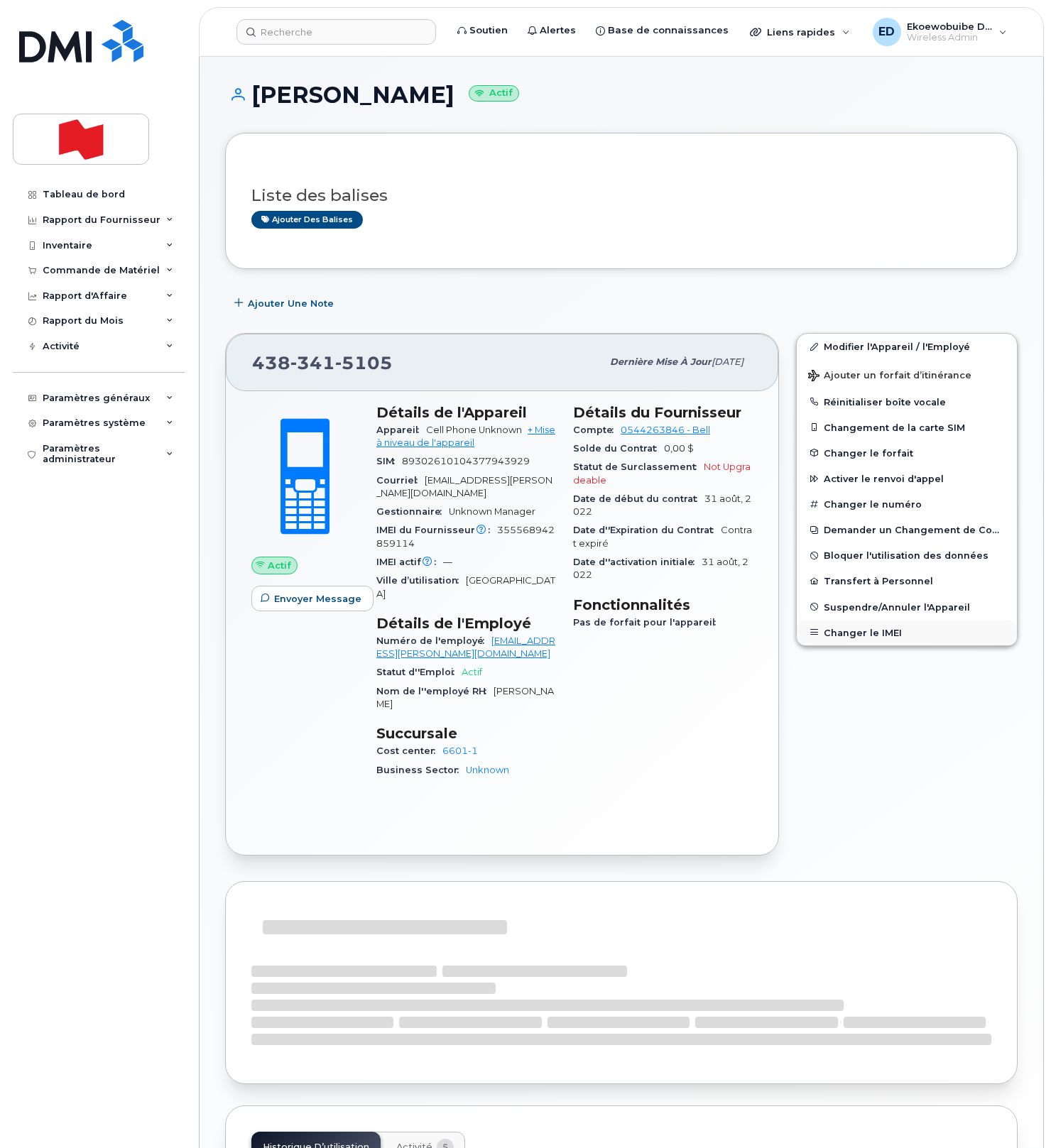
click at [855, 636] on button "Changer le IMEI" at bounding box center [906, 632] width 220 height 26
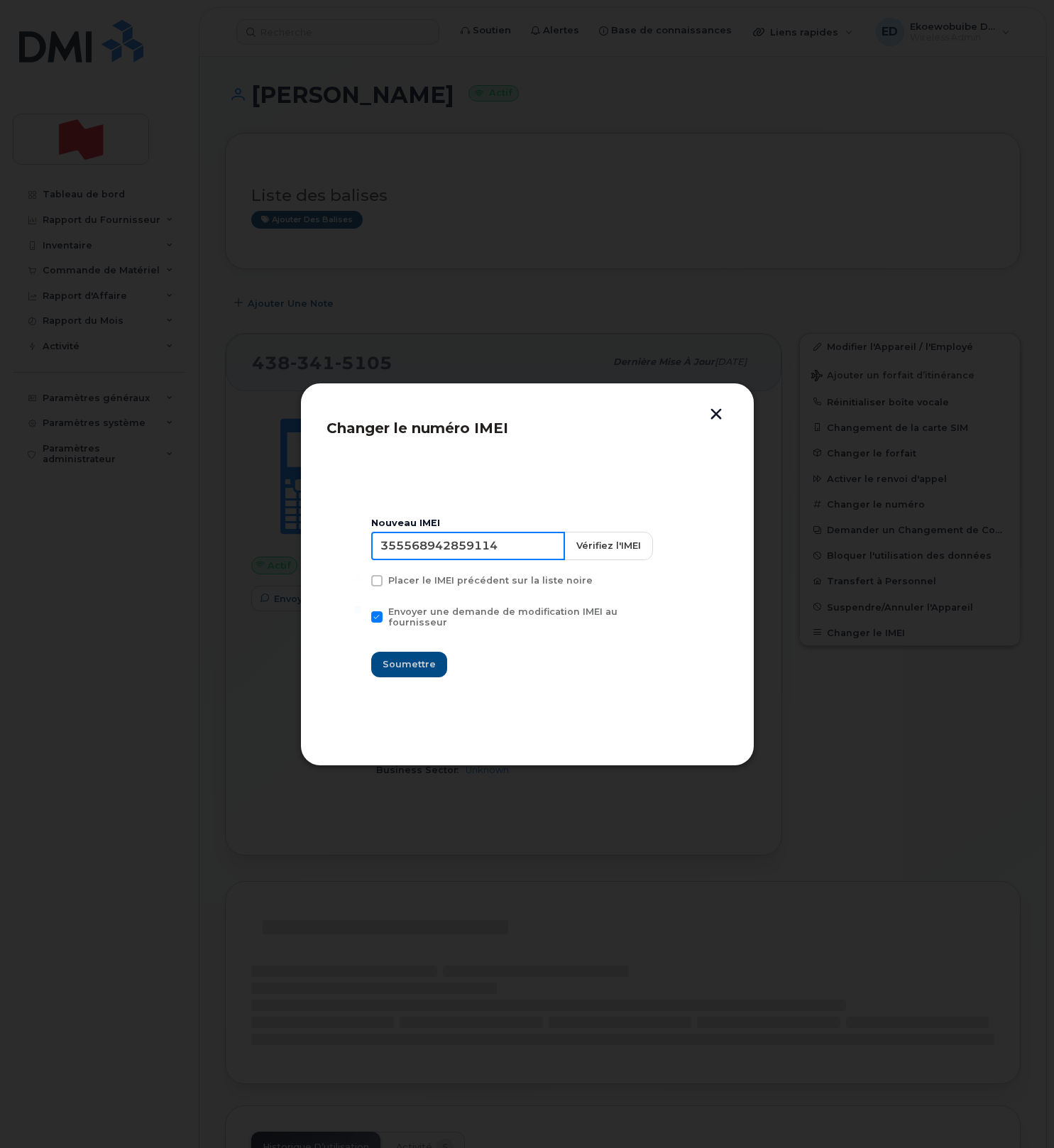
click at [489, 552] on input "355568942859114" at bounding box center [469, 546] width 194 height 28
type input "S"
type input "354216331002935"
click at [410, 663] on span "Soumettre" at bounding box center [409, 664] width 53 height 13
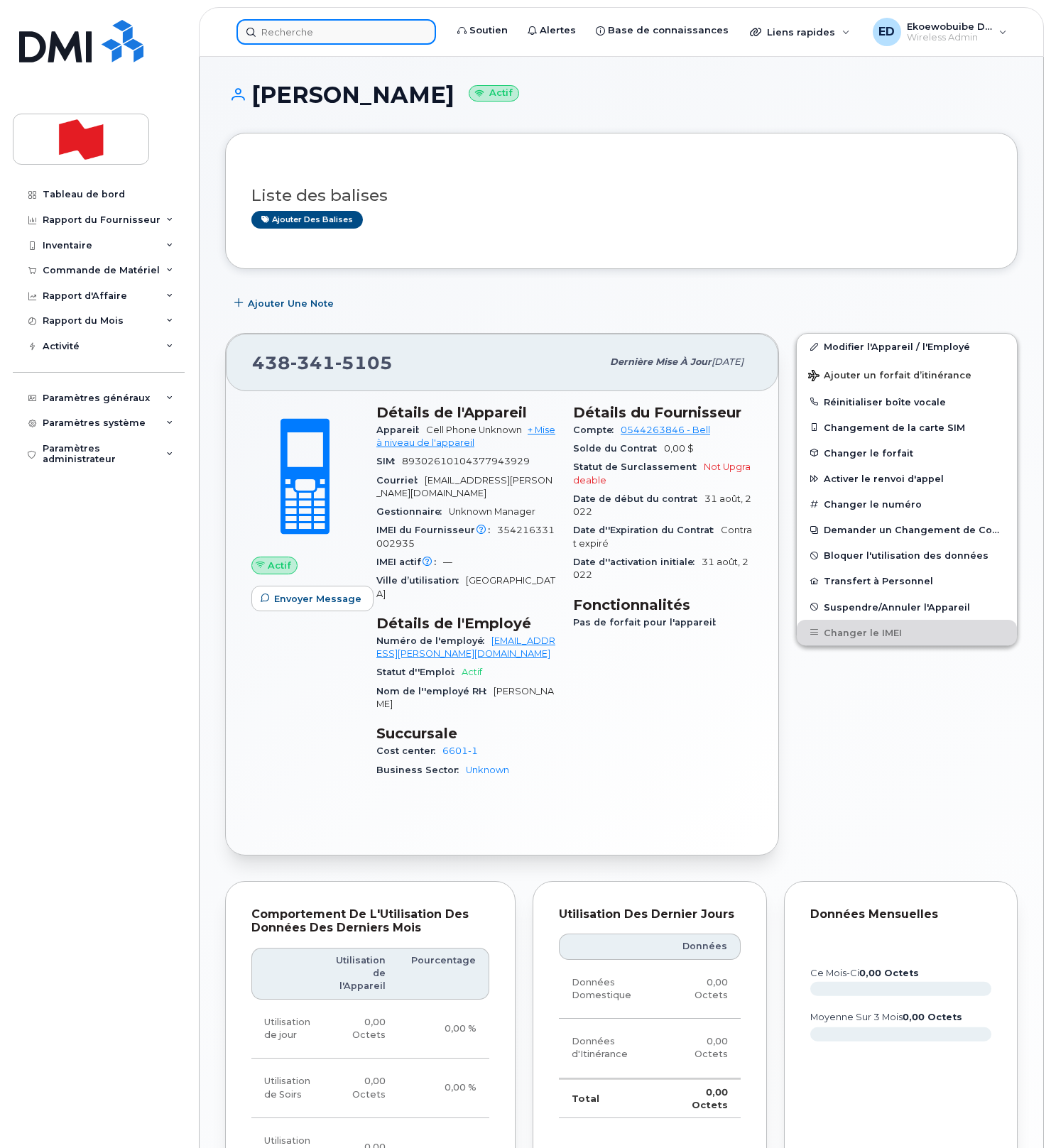
click at [299, 31] on input at bounding box center [336, 32] width 200 height 26
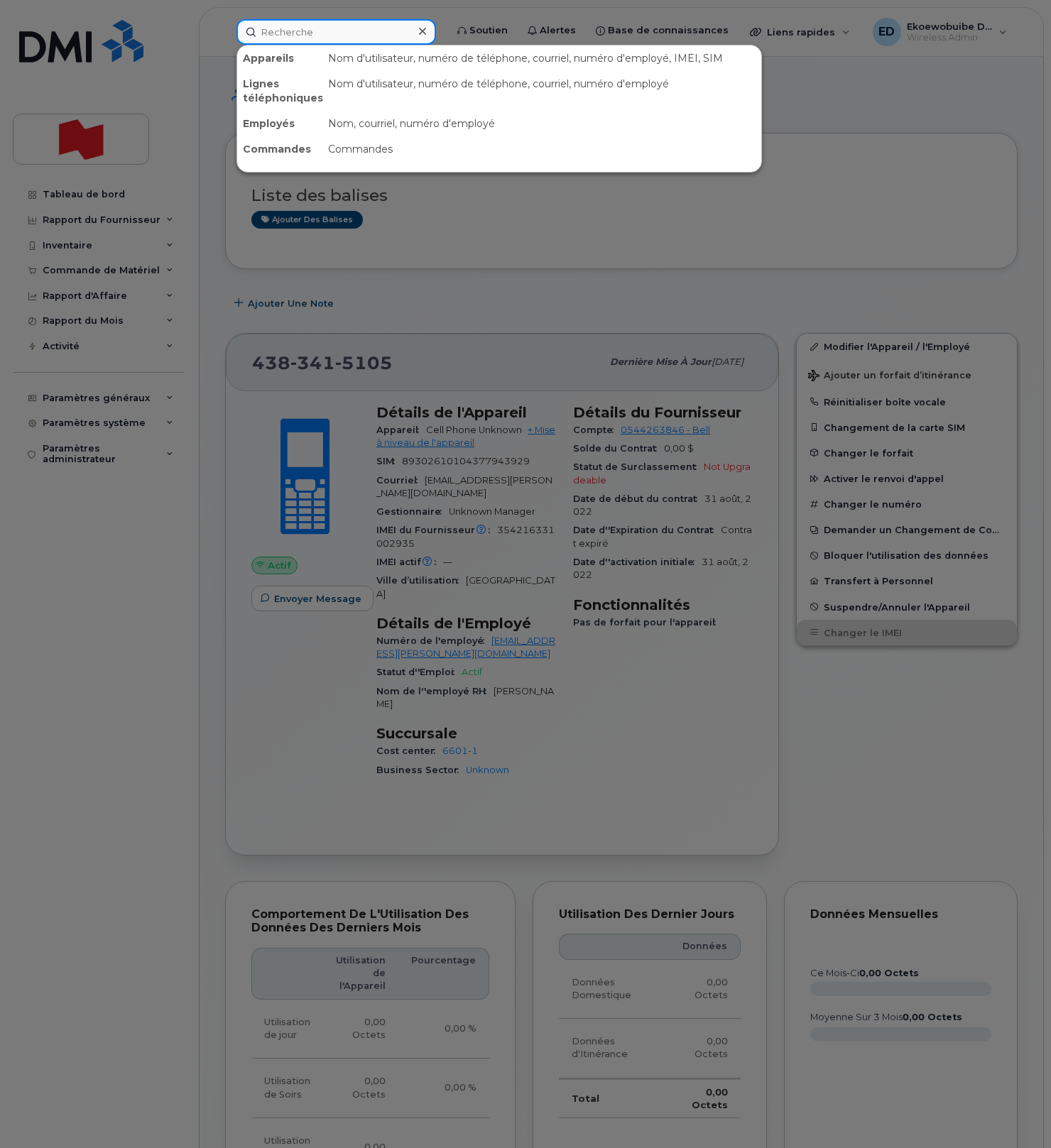
paste input "514.792.8402"
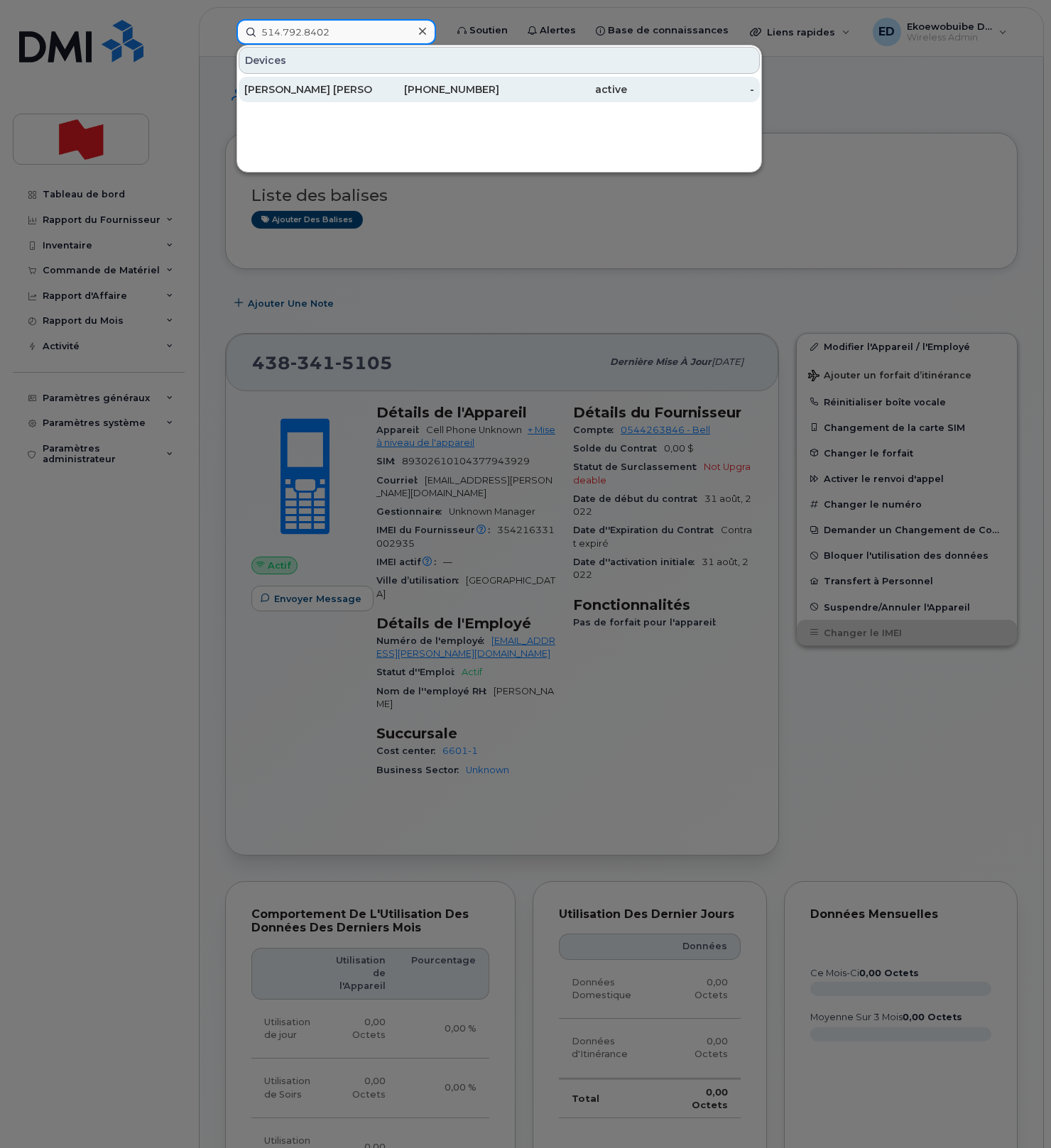
type input "514.792.8402"
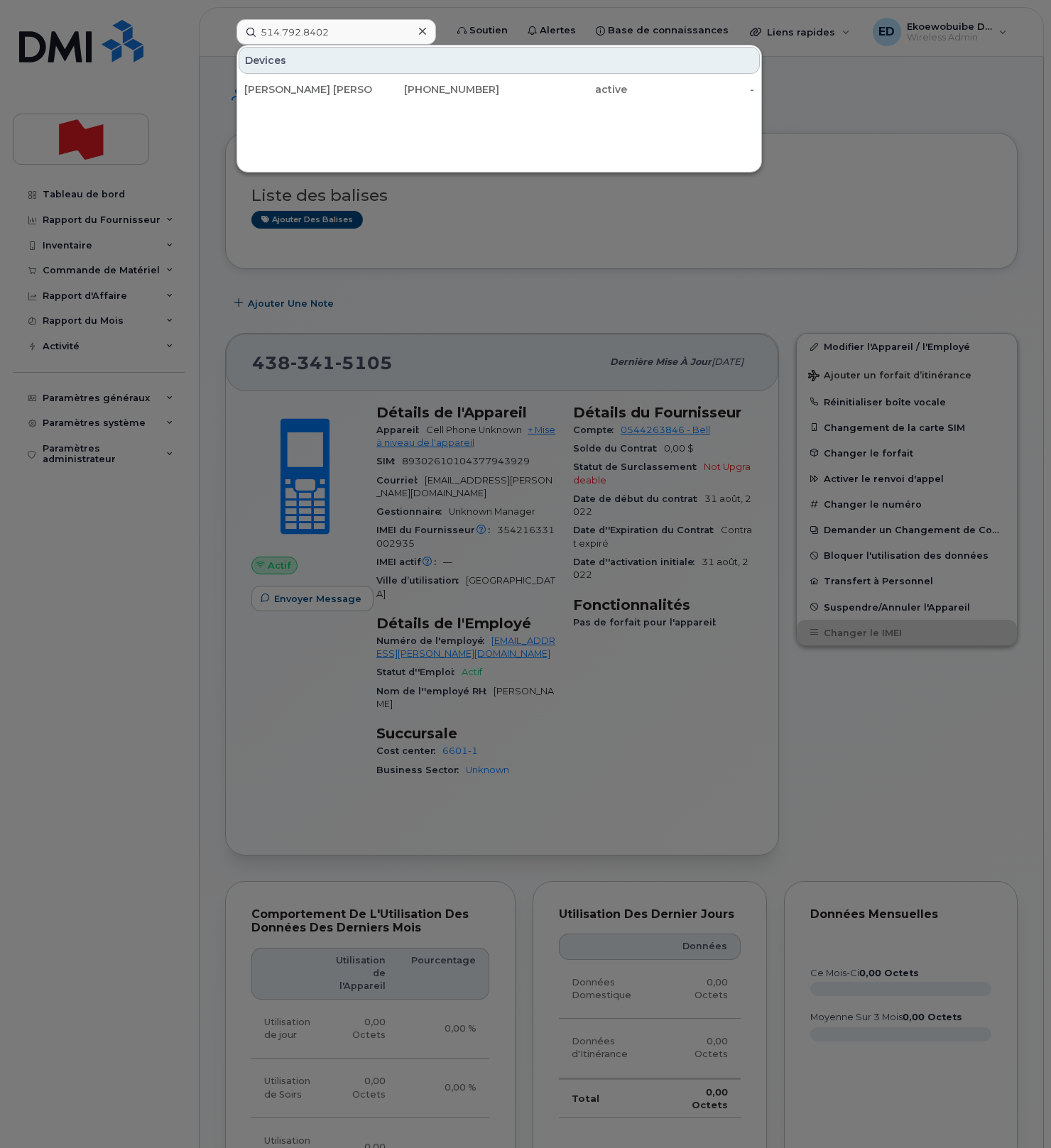
drag, startPoint x: 294, startPoint y: 93, endPoint x: 359, endPoint y: 107, distance: 66.5
click at [294, 93] on div "Jean Francois Loiselle" at bounding box center [308, 89] width 128 height 14
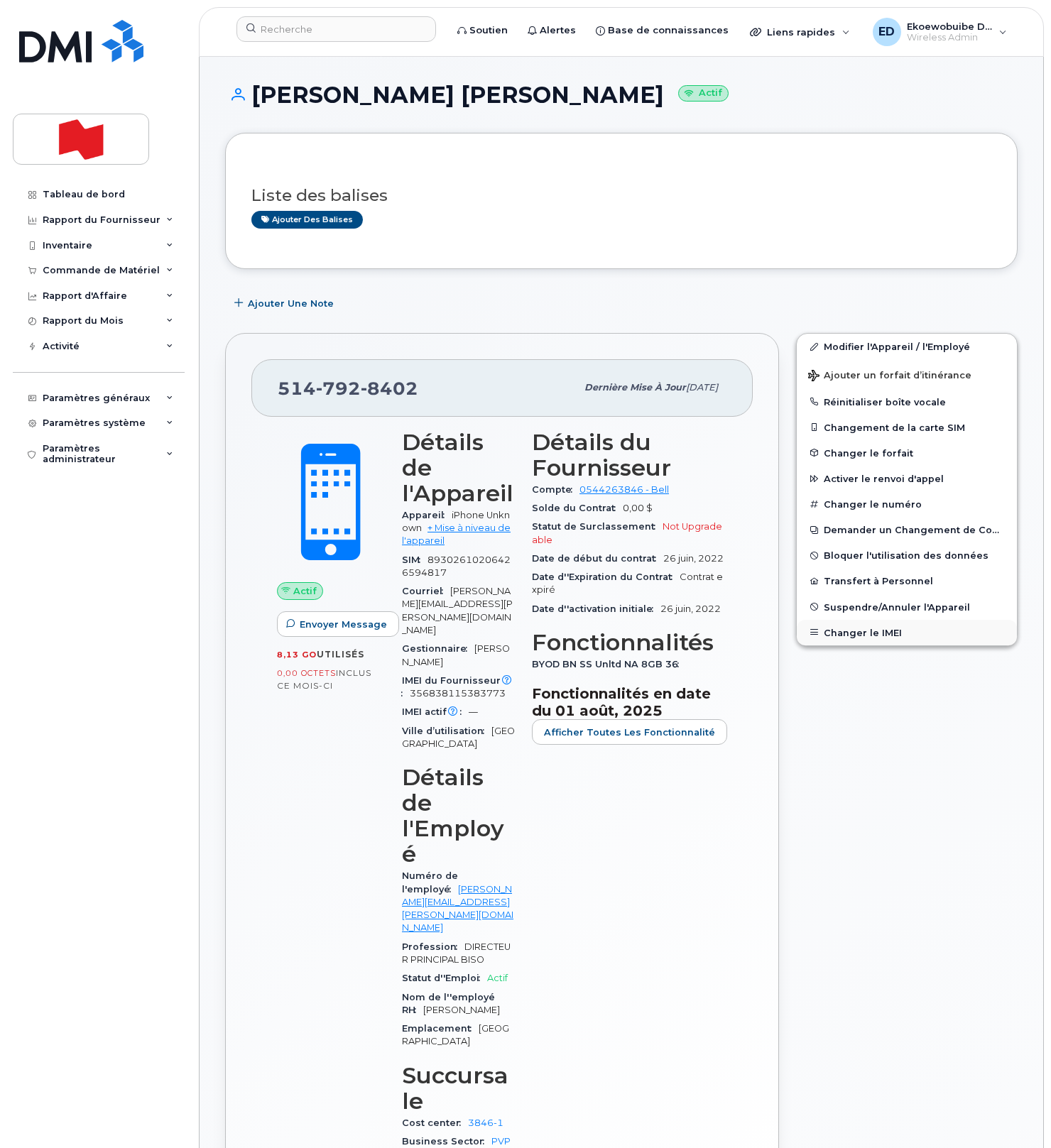
click at [843, 629] on button "Changer le IMEI" at bounding box center [906, 632] width 220 height 26
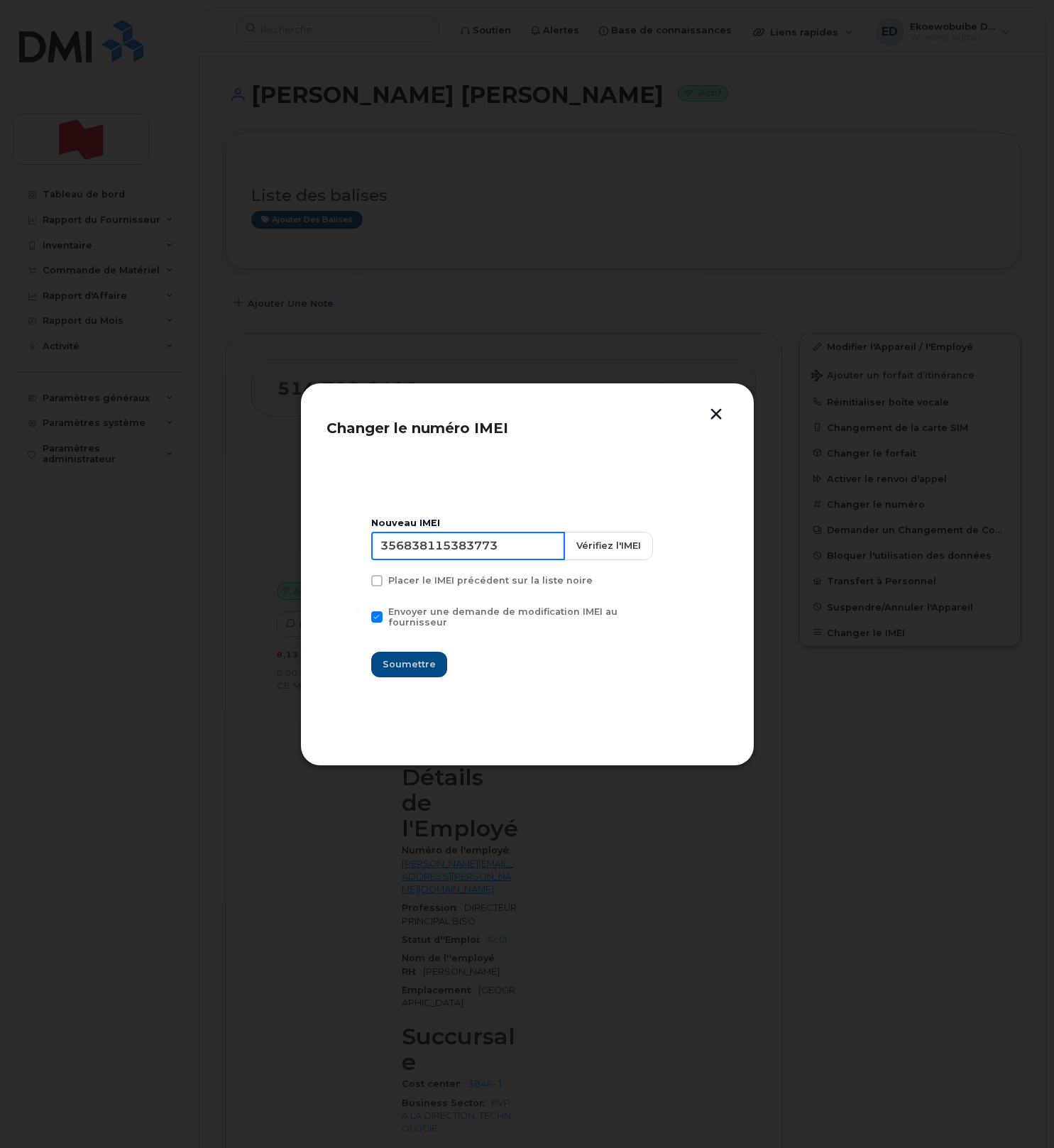
click at [482, 549] on input "356838115383773" at bounding box center [469, 546] width 194 height 28
click at [719, 417] on button "button" at bounding box center [716, 415] width 21 height 15
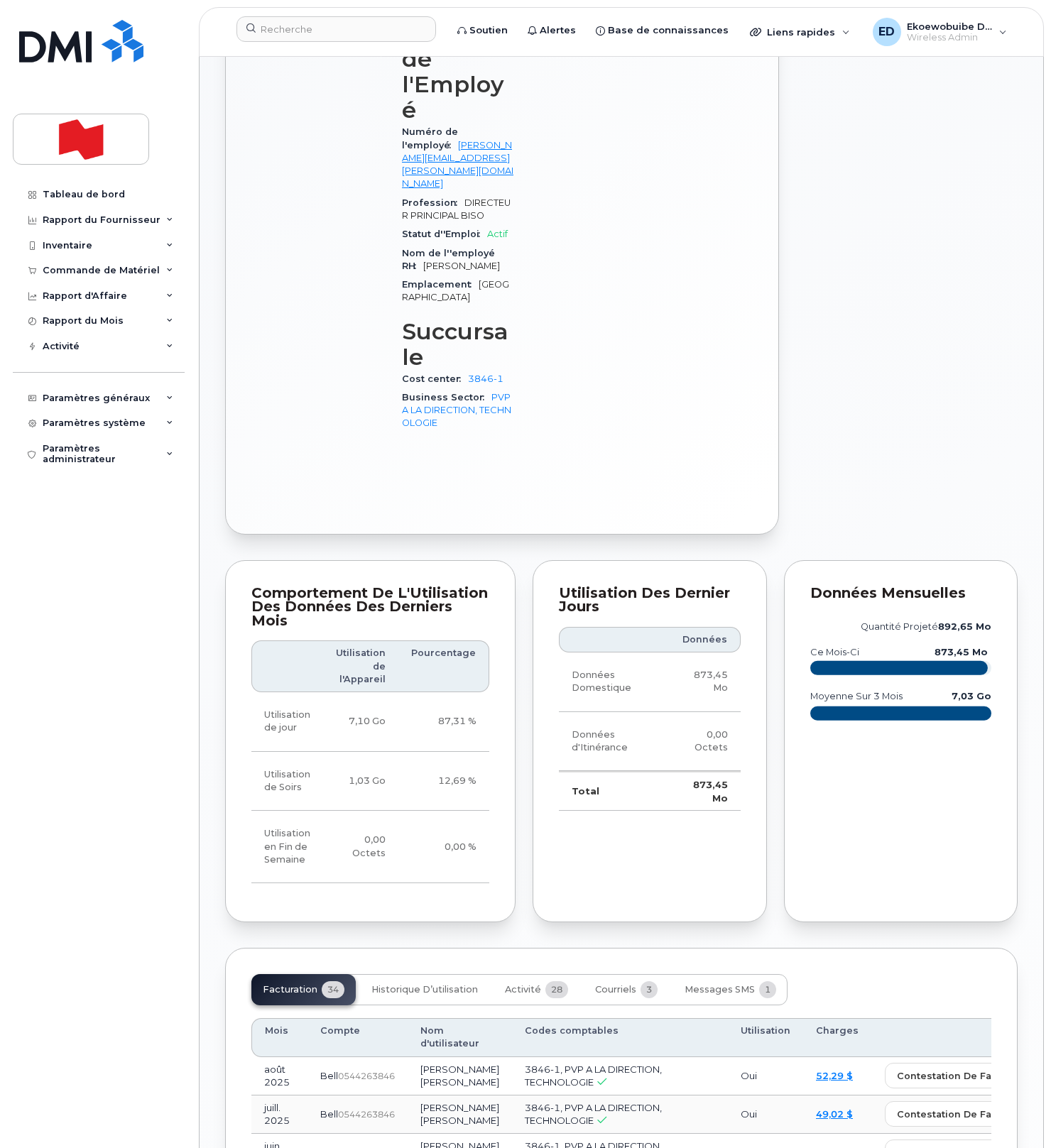
scroll to position [755, 0]
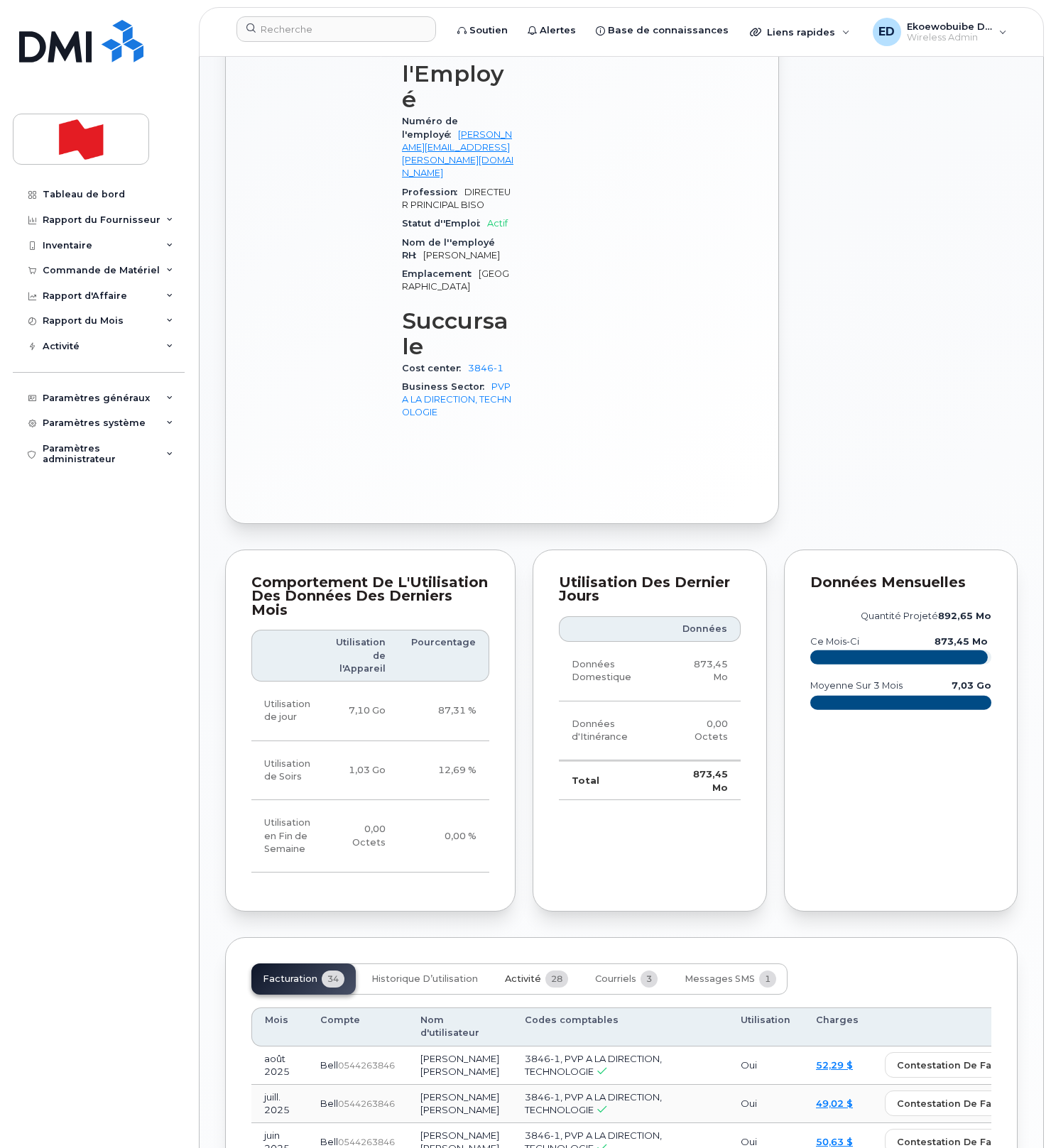
click at [530, 974] on span "Activité" at bounding box center [523, 979] width 36 height 11
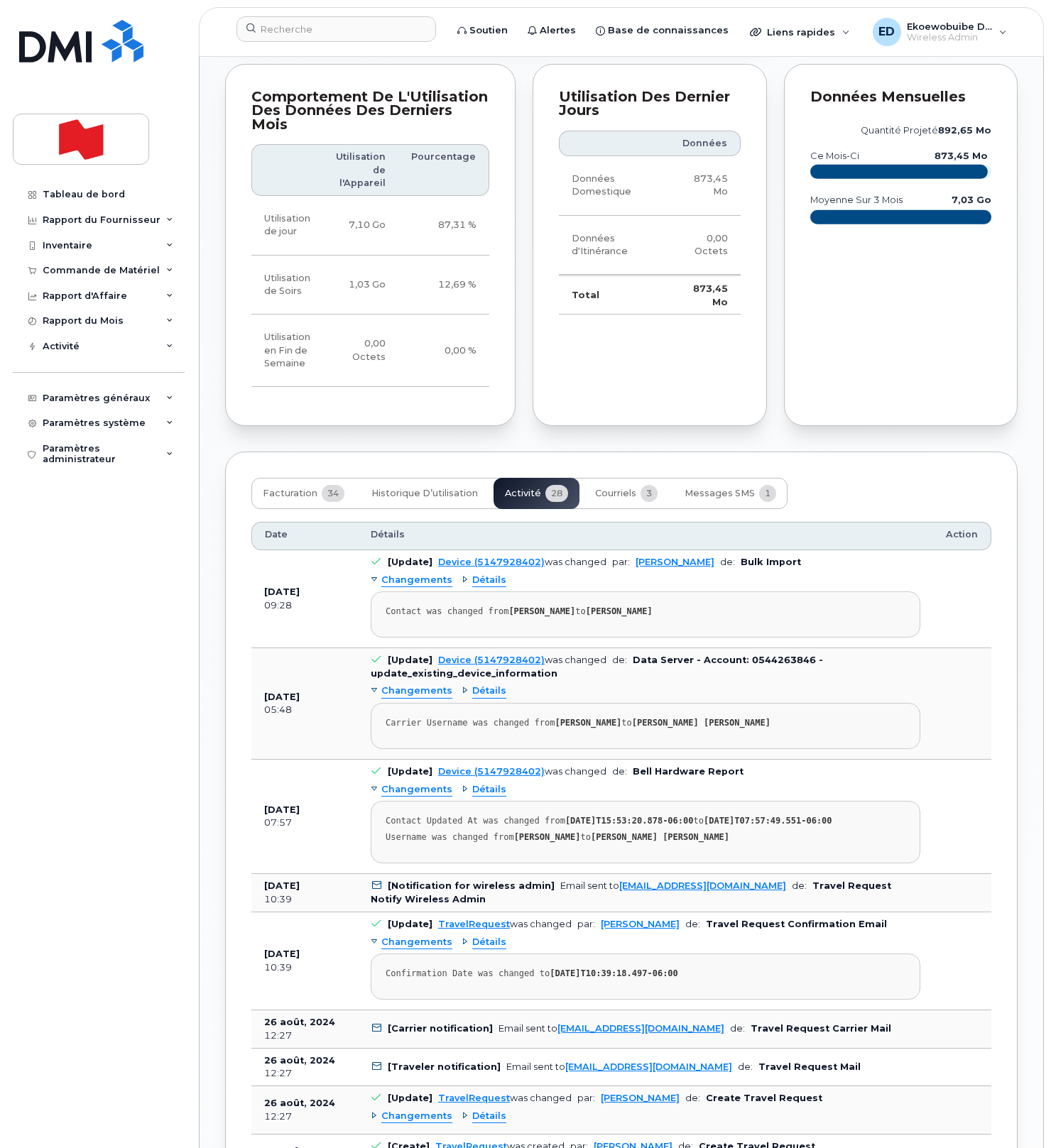
scroll to position [1242, 0]
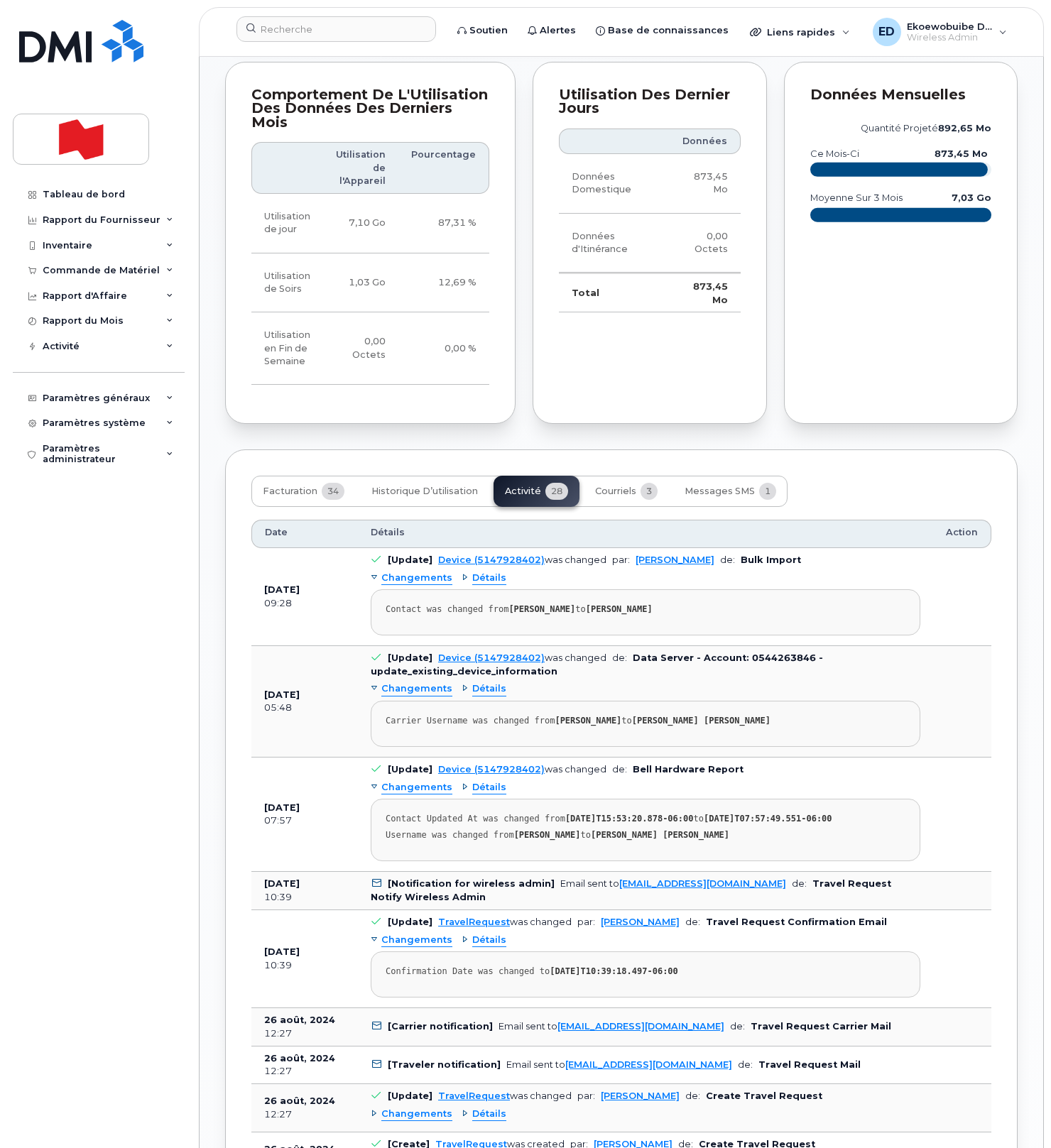
click at [466, 683] on div "Détails" at bounding box center [484, 689] width 45 height 13
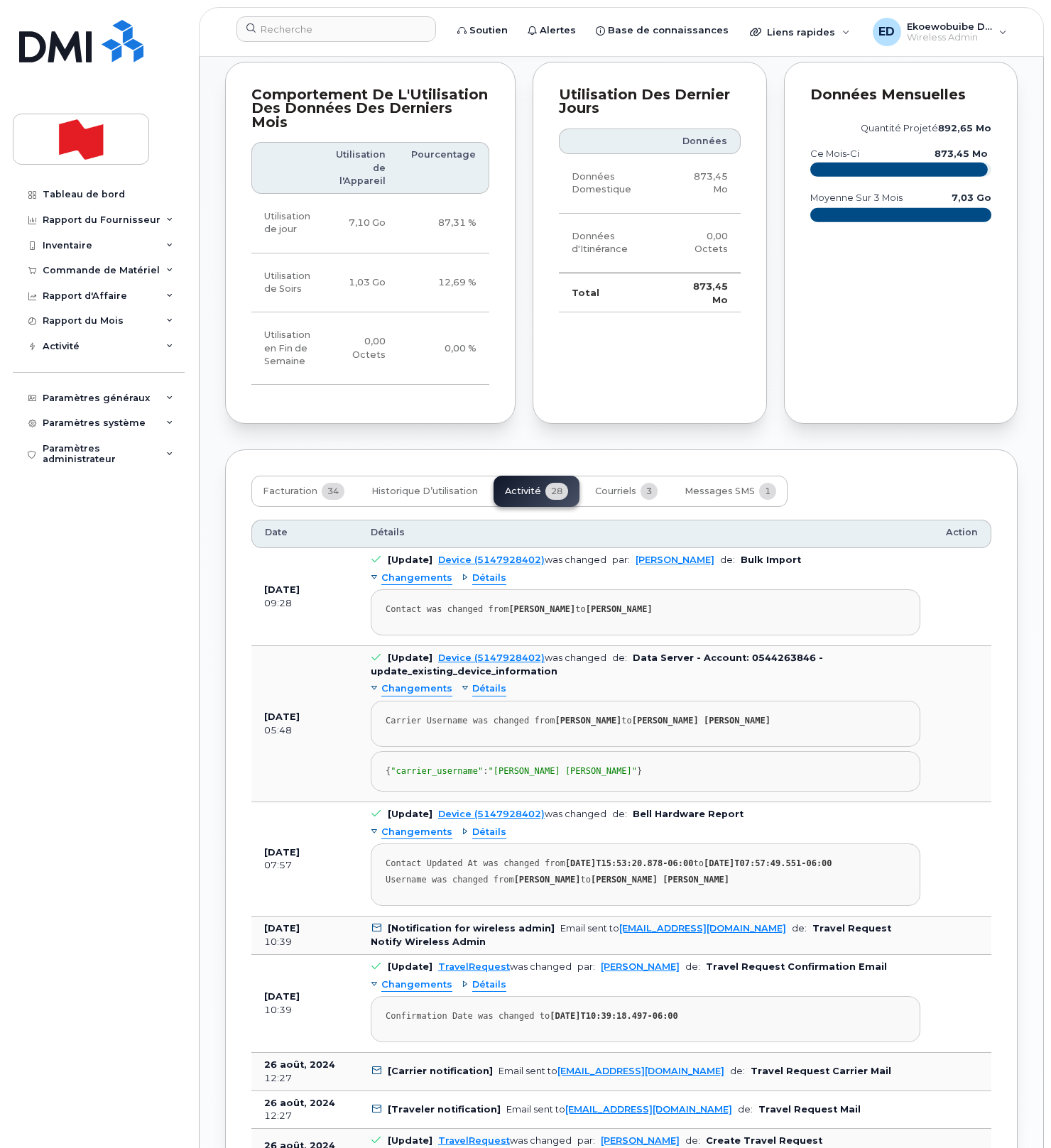
click at [466, 683] on div "Détails" at bounding box center [484, 689] width 45 height 13
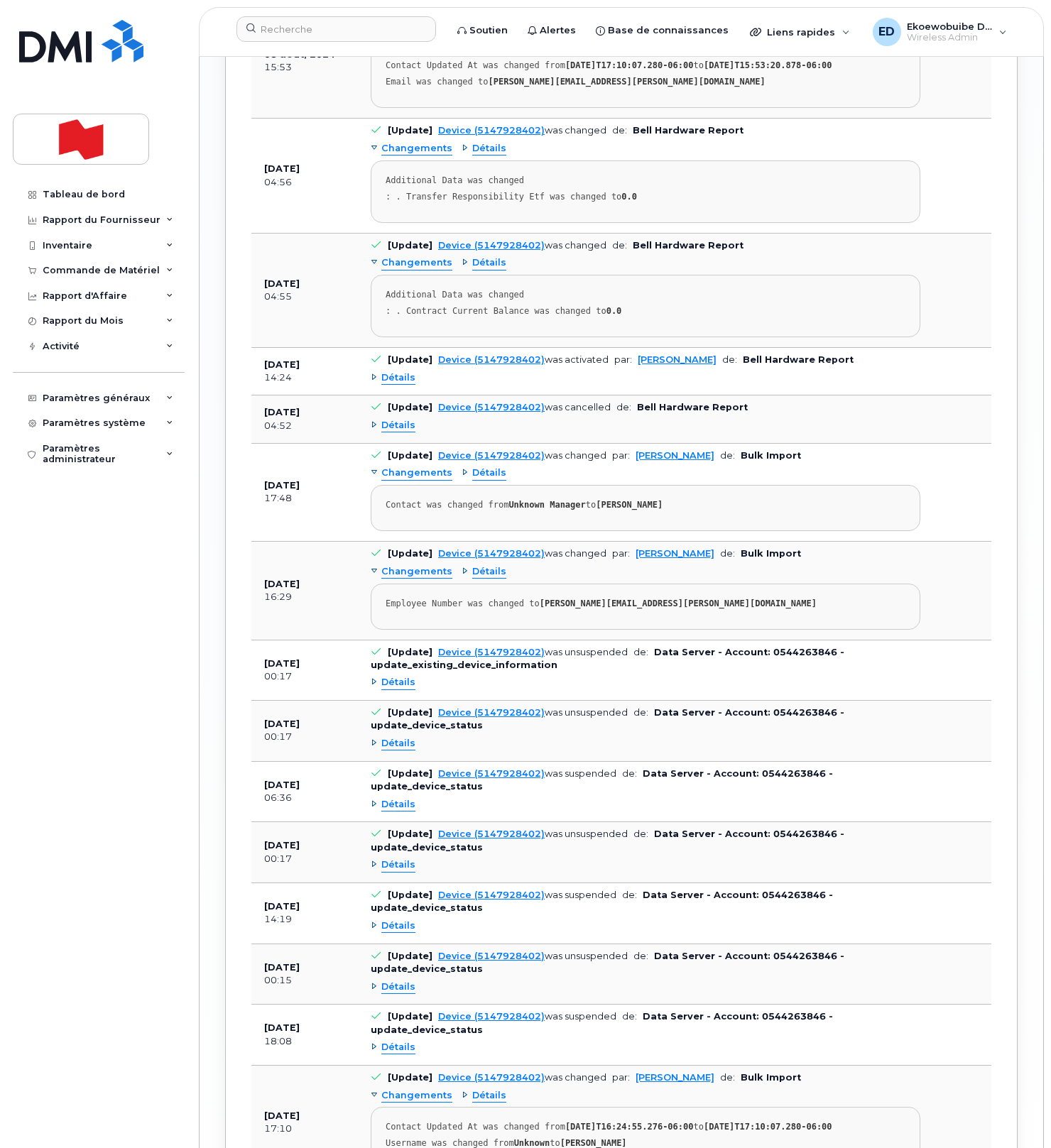
scroll to position [2509, 0]
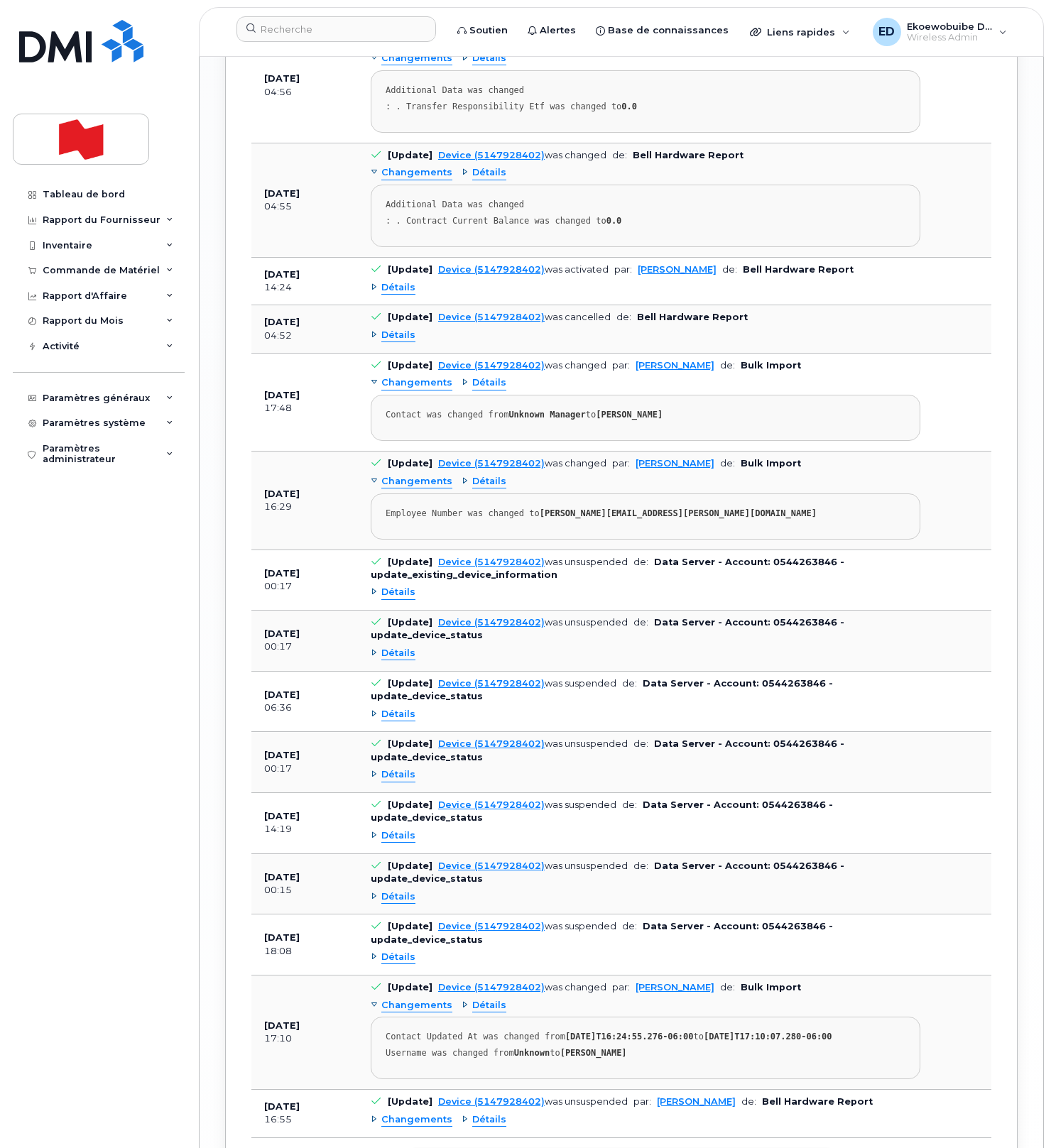
click at [575, 1148] on button "Charger plus de" at bounding box center [621, 1162] width 427 height 26
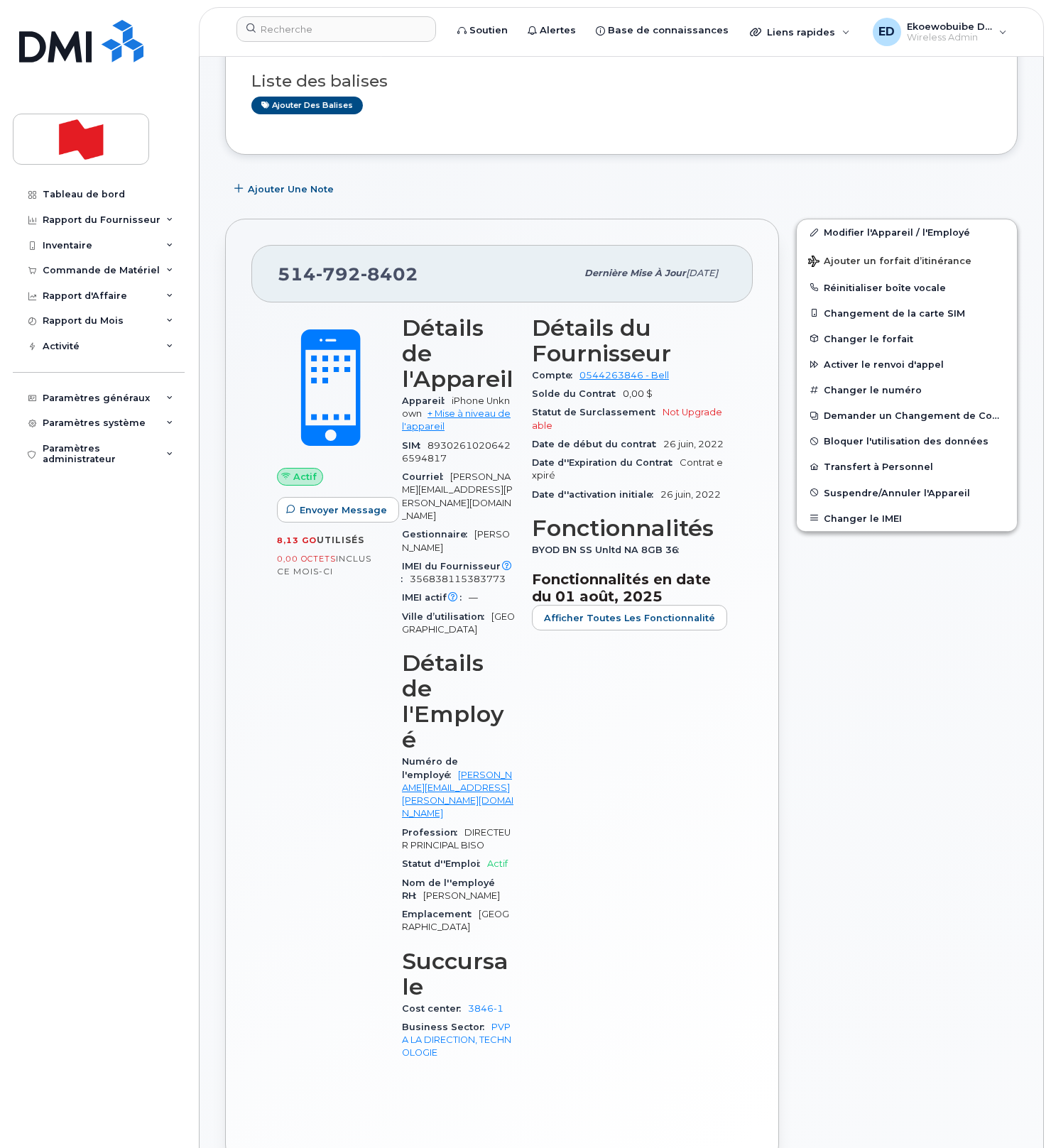
scroll to position [0, 0]
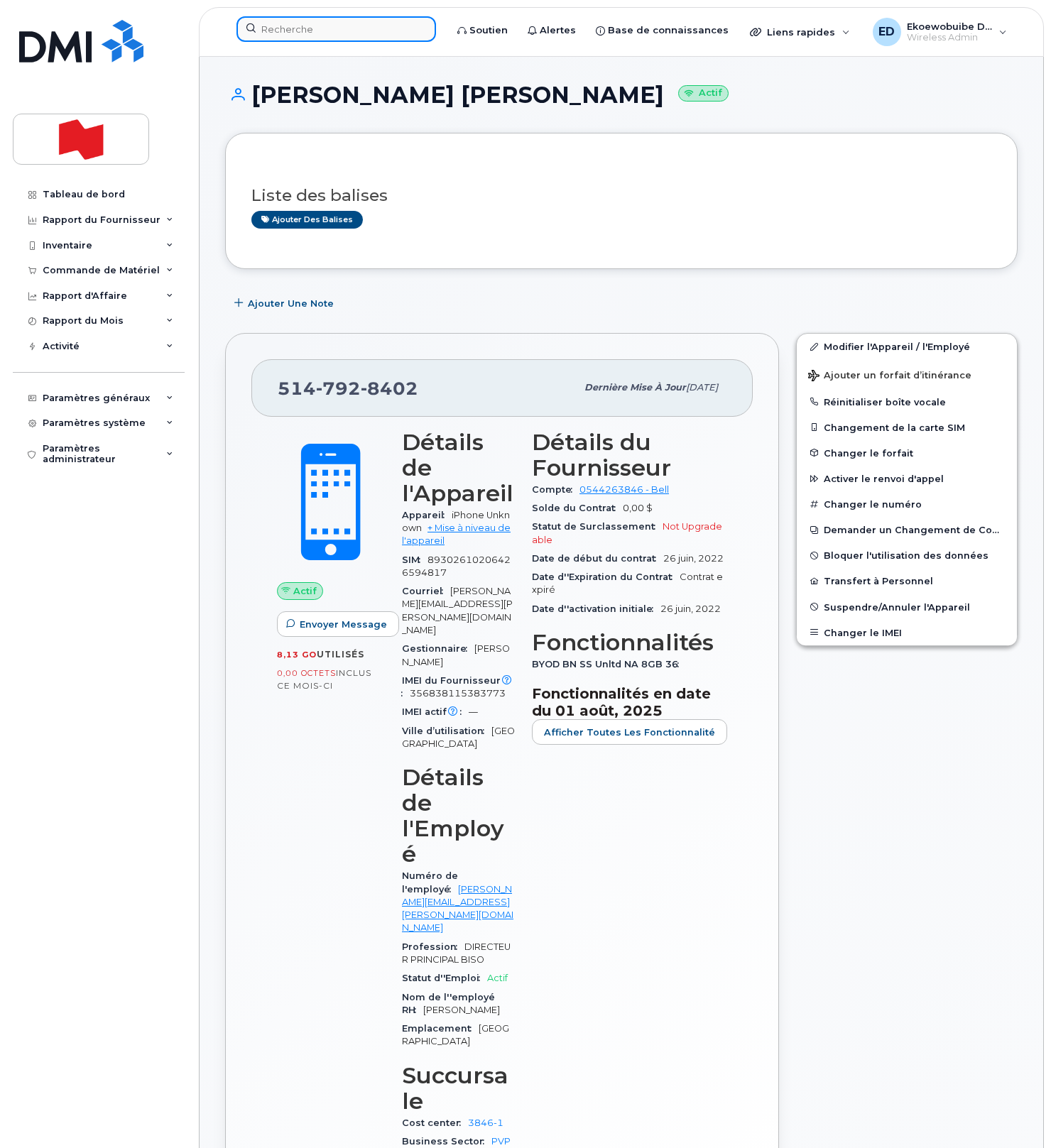
click at [313, 33] on input at bounding box center [336, 28] width 200 height 26
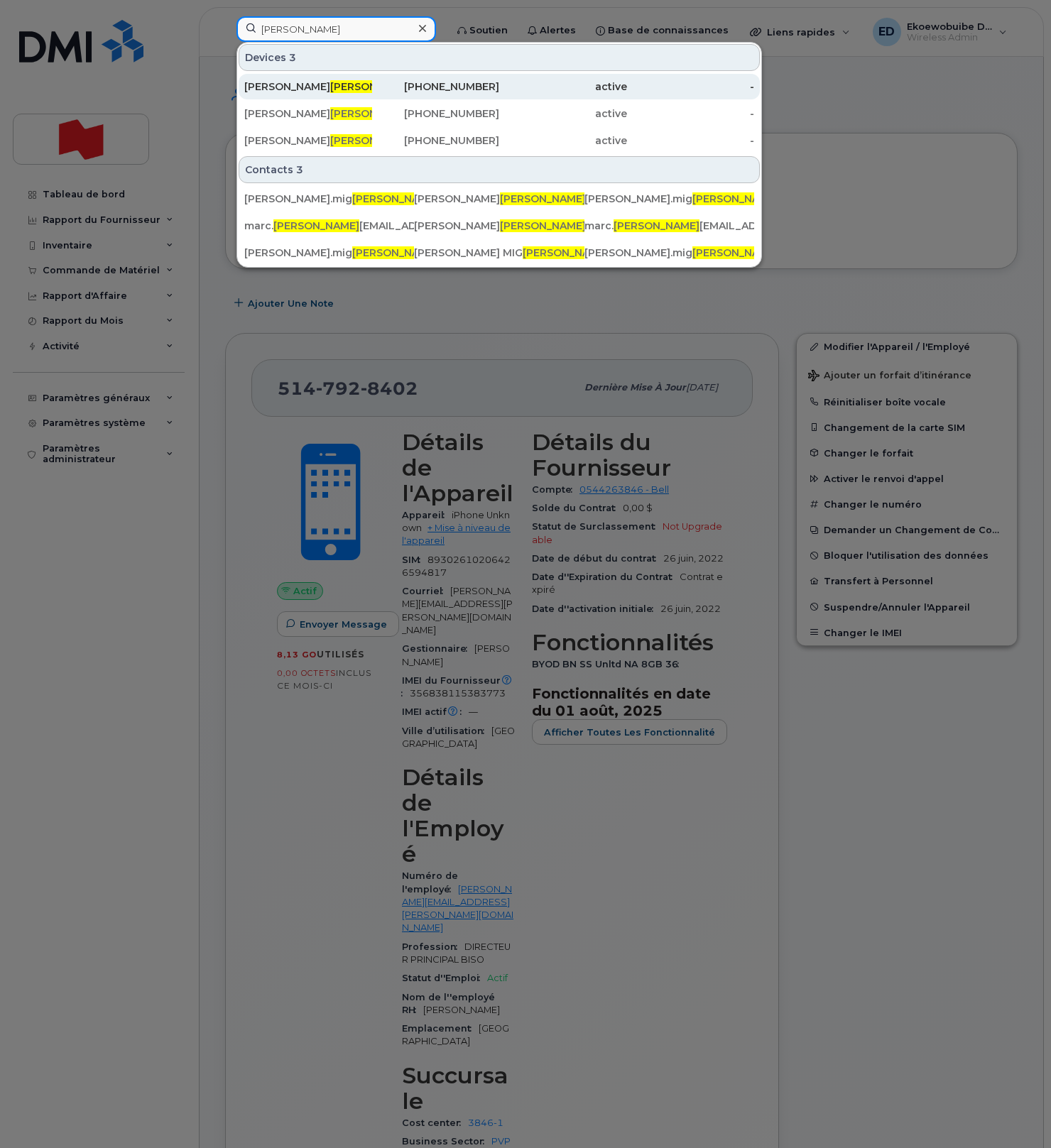
type input "nacca"
click at [307, 93] on div "Marc Nacca che" at bounding box center [308, 87] width 128 height 14
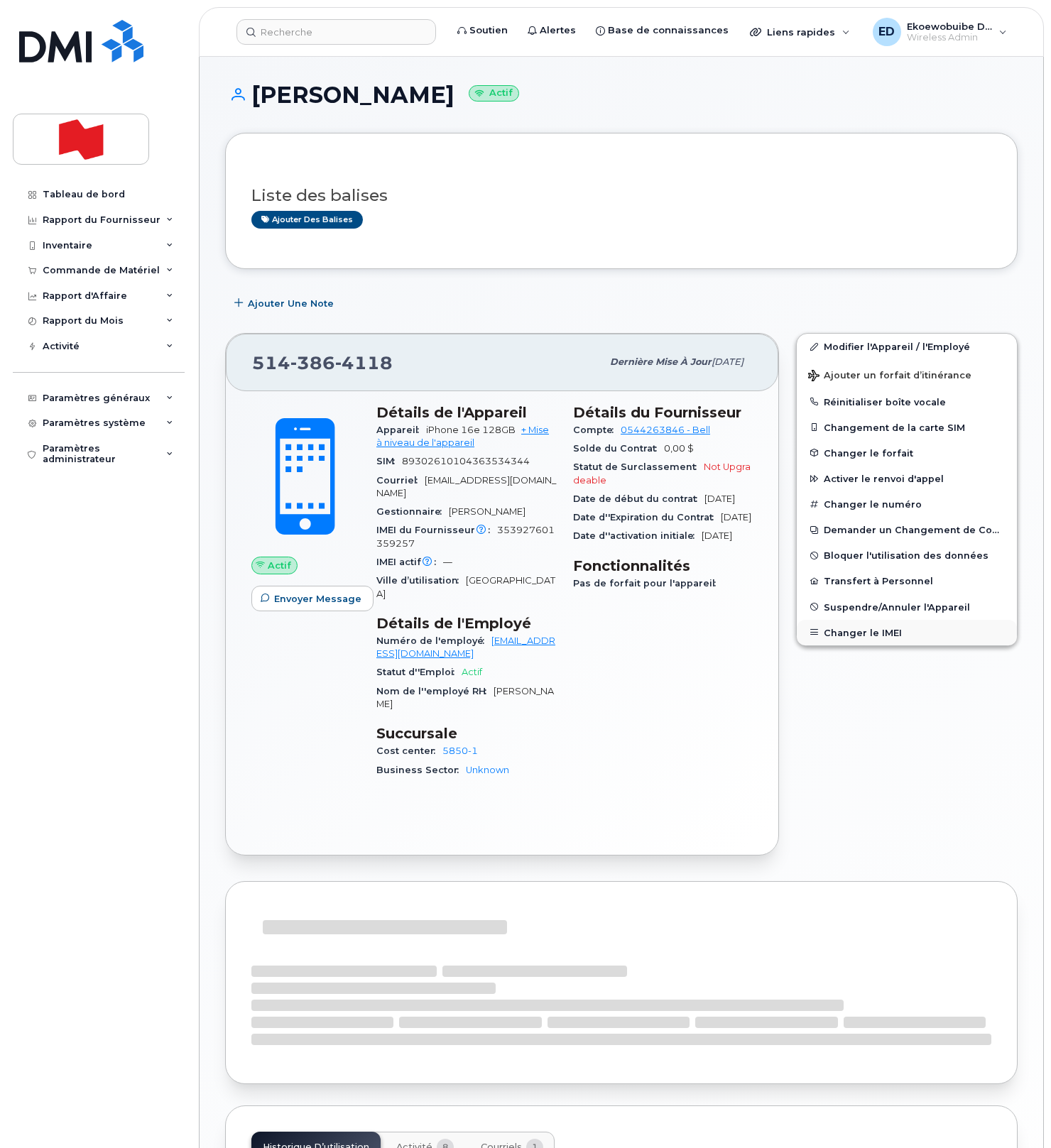
click at [846, 633] on button "Changer le IMEI" at bounding box center [906, 632] width 220 height 26
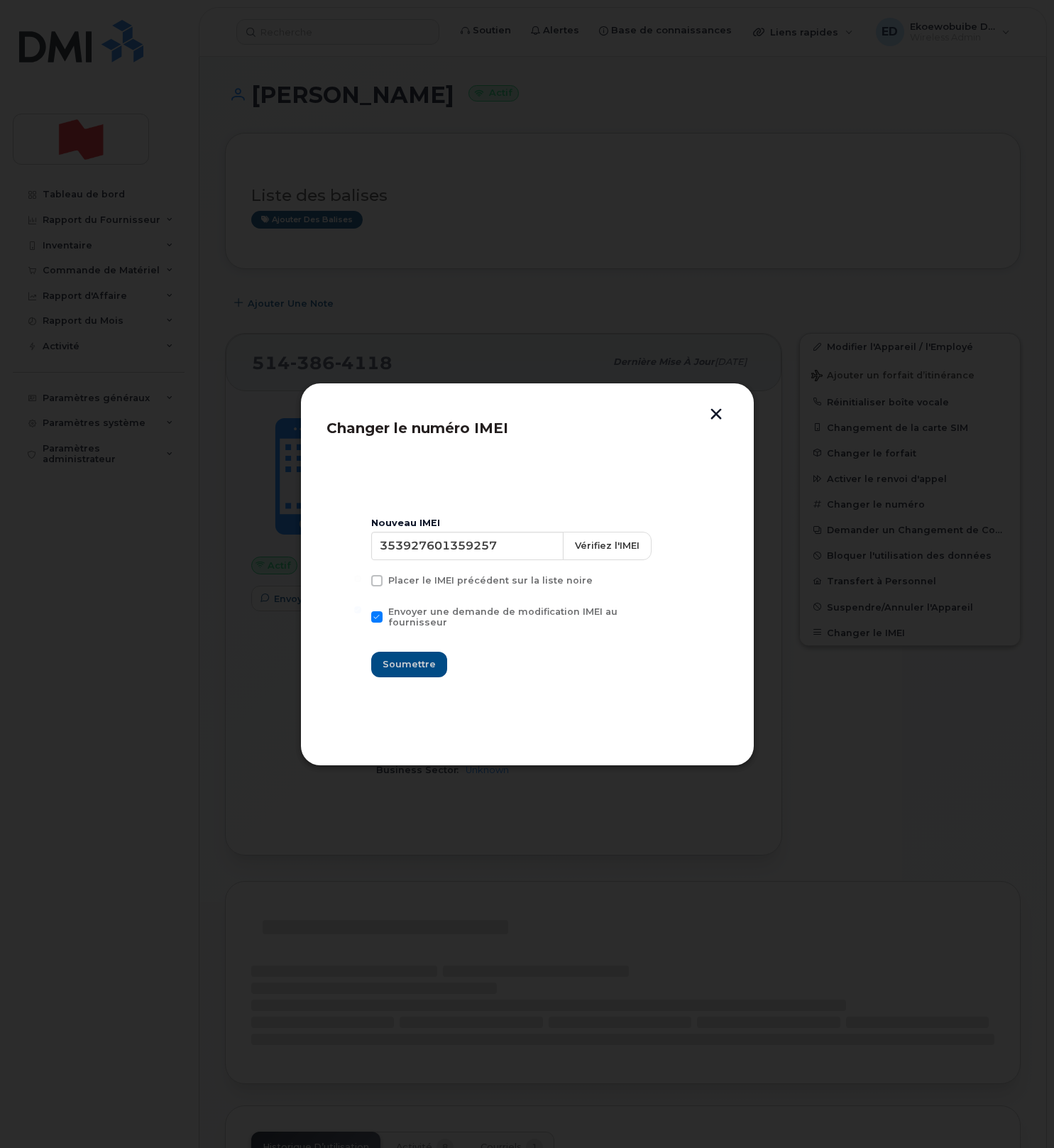
click at [721, 418] on button "button" at bounding box center [716, 415] width 21 height 15
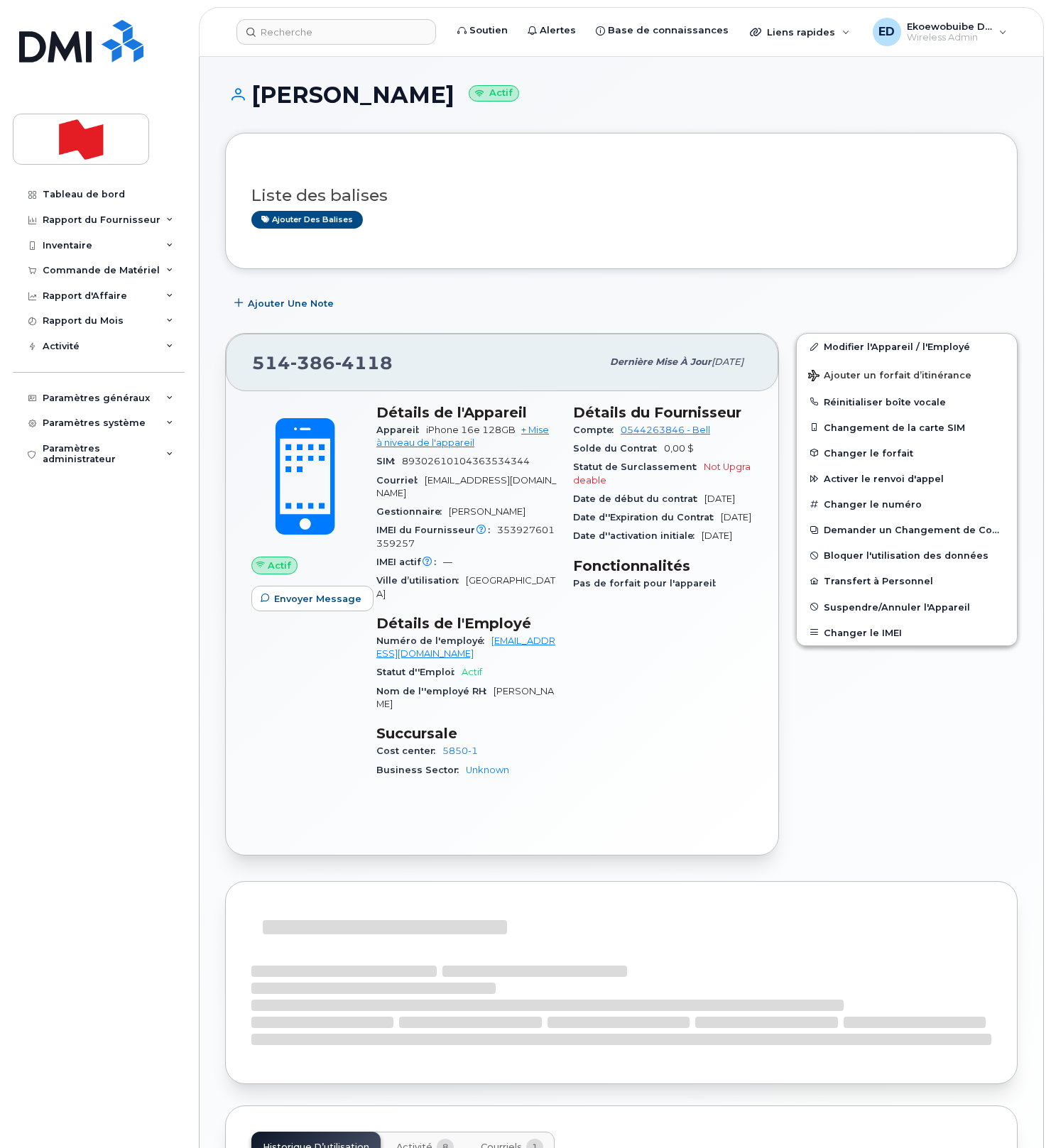
click at [412, 367] on div "514 386 4118" at bounding box center [427, 362] width 350 height 30
drag, startPoint x: 408, startPoint y: 366, endPoint x: 253, endPoint y: 367, distance: 155.0
click at [253, 367] on div "514 386 4118" at bounding box center [427, 362] width 350 height 30
copy span "514 386 4118"
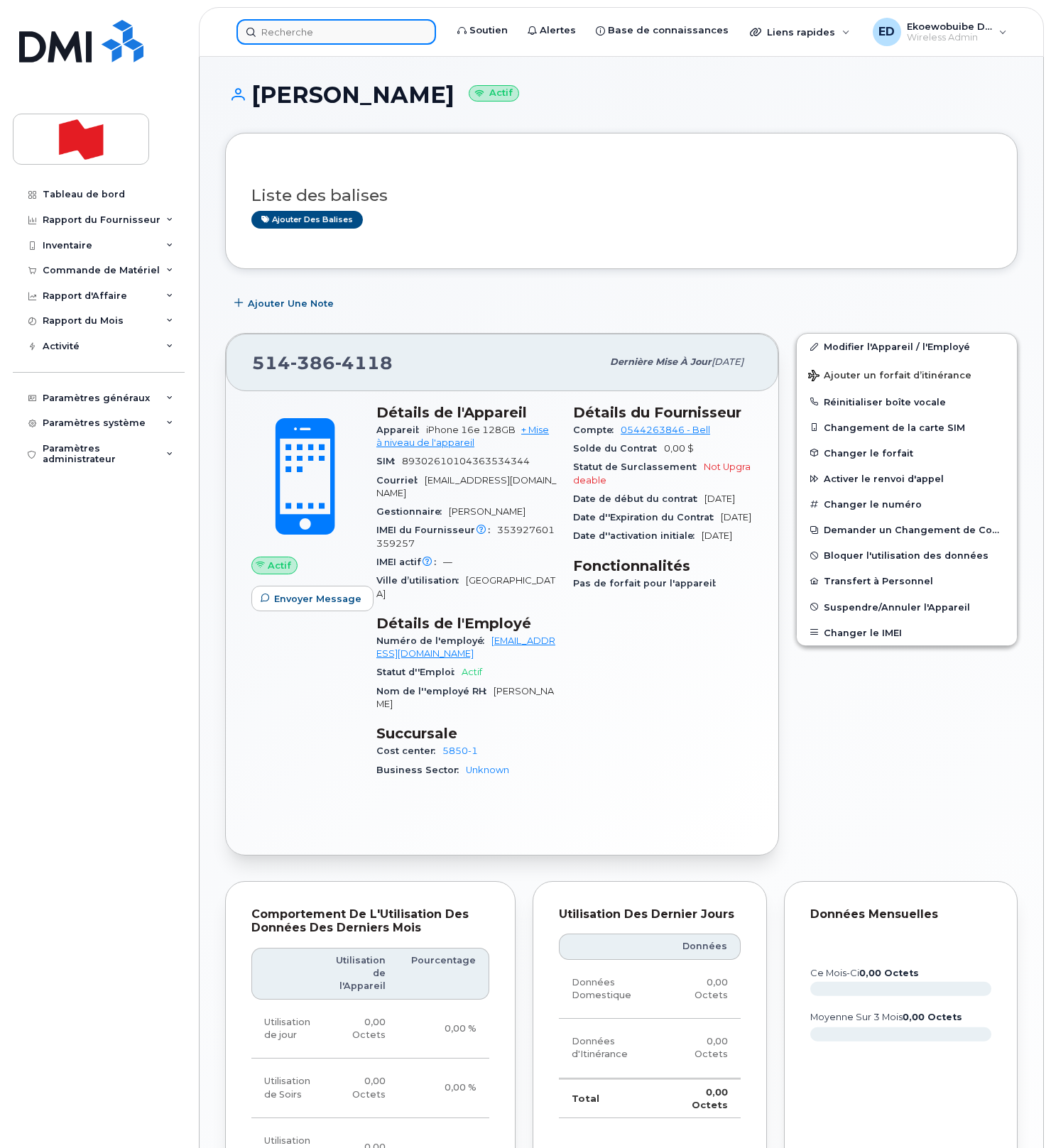
click at [286, 36] on input at bounding box center [336, 32] width 200 height 26
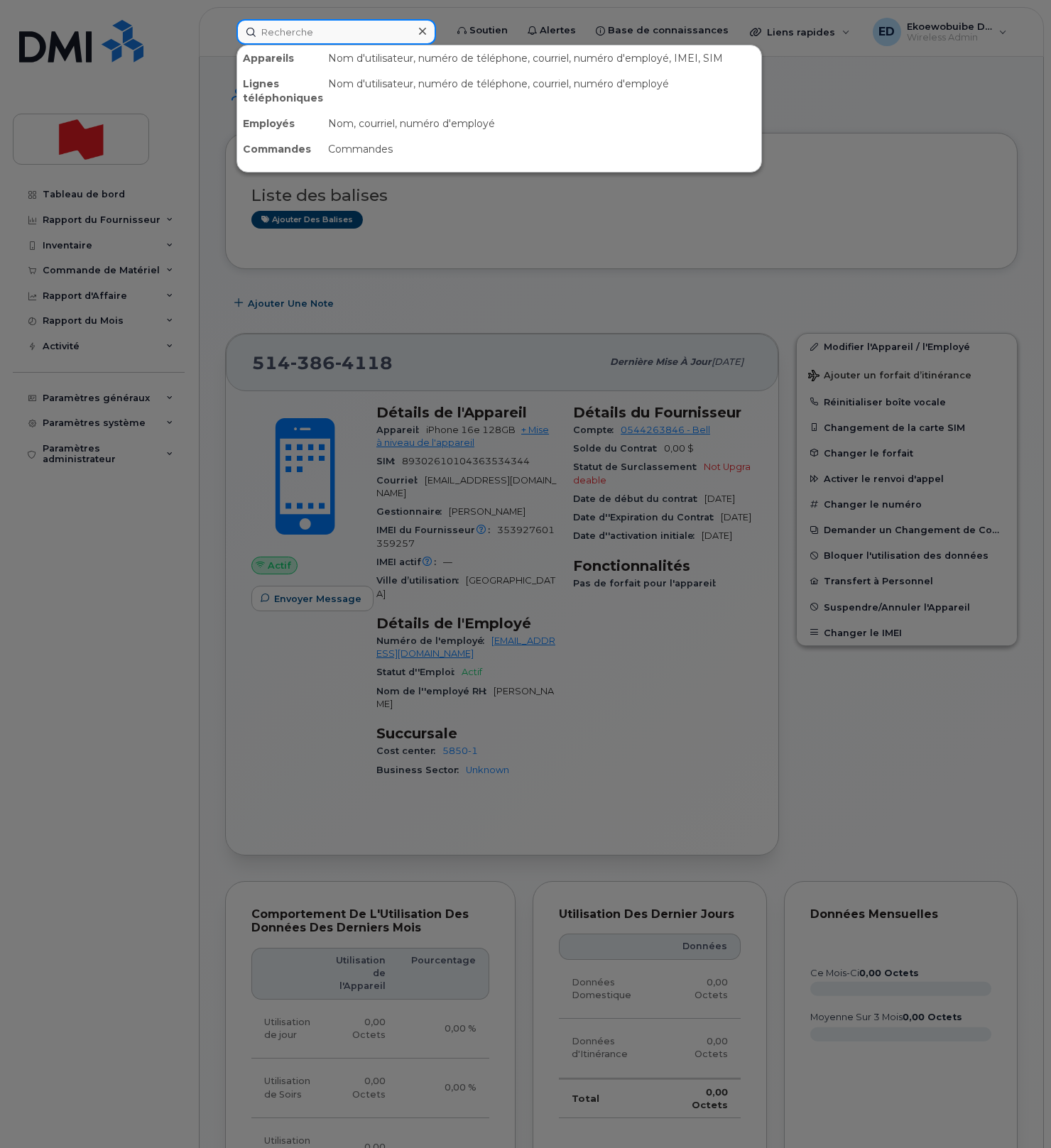
paste input "Emma Michaud"
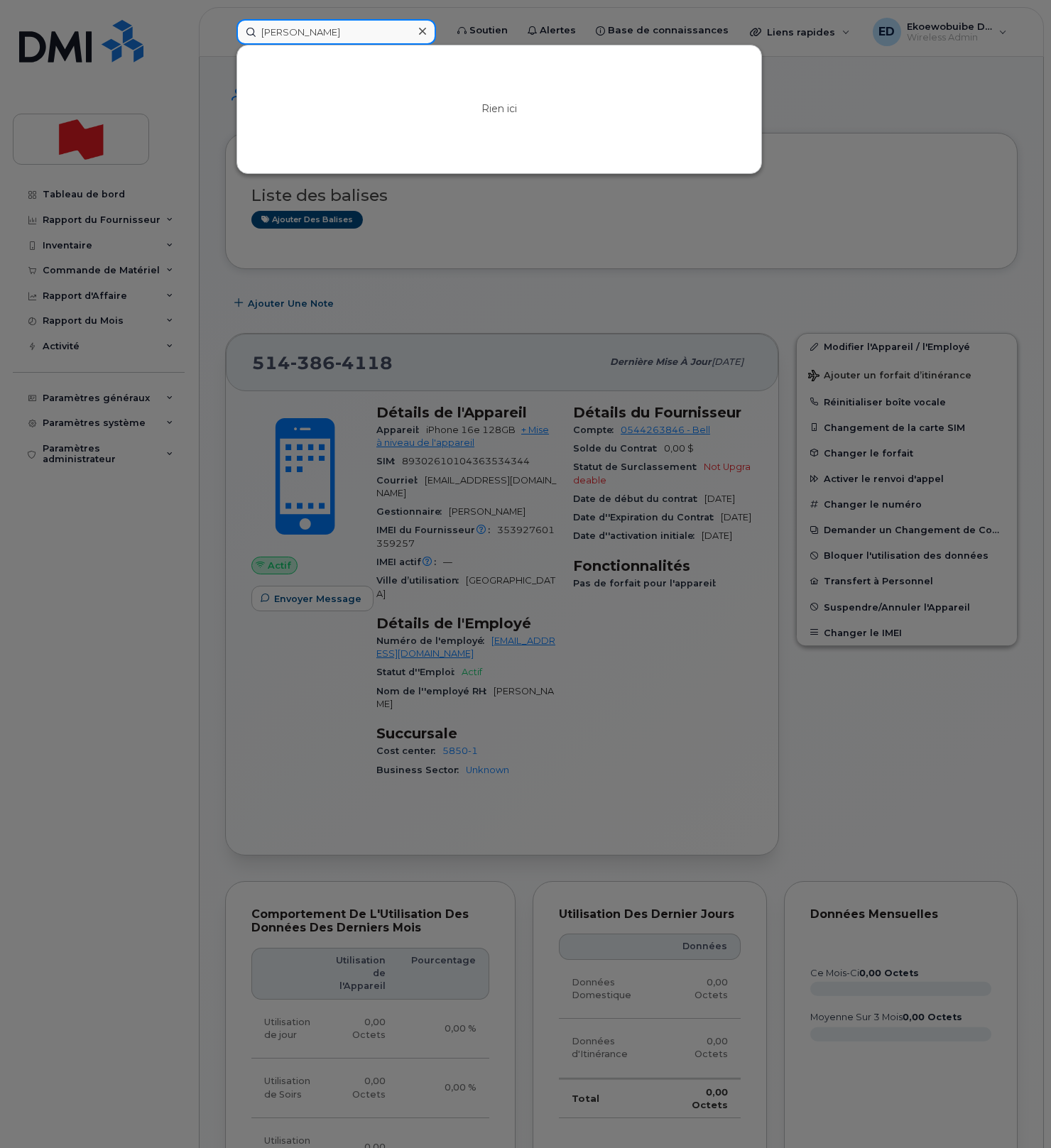
type input "Emma Michaud"
drag, startPoint x: 604, startPoint y: 209, endPoint x: 346, endPoint y: 132, distance: 269.2
click at [600, 211] on div at bounding box center [526, 574] width 1051 height 1148
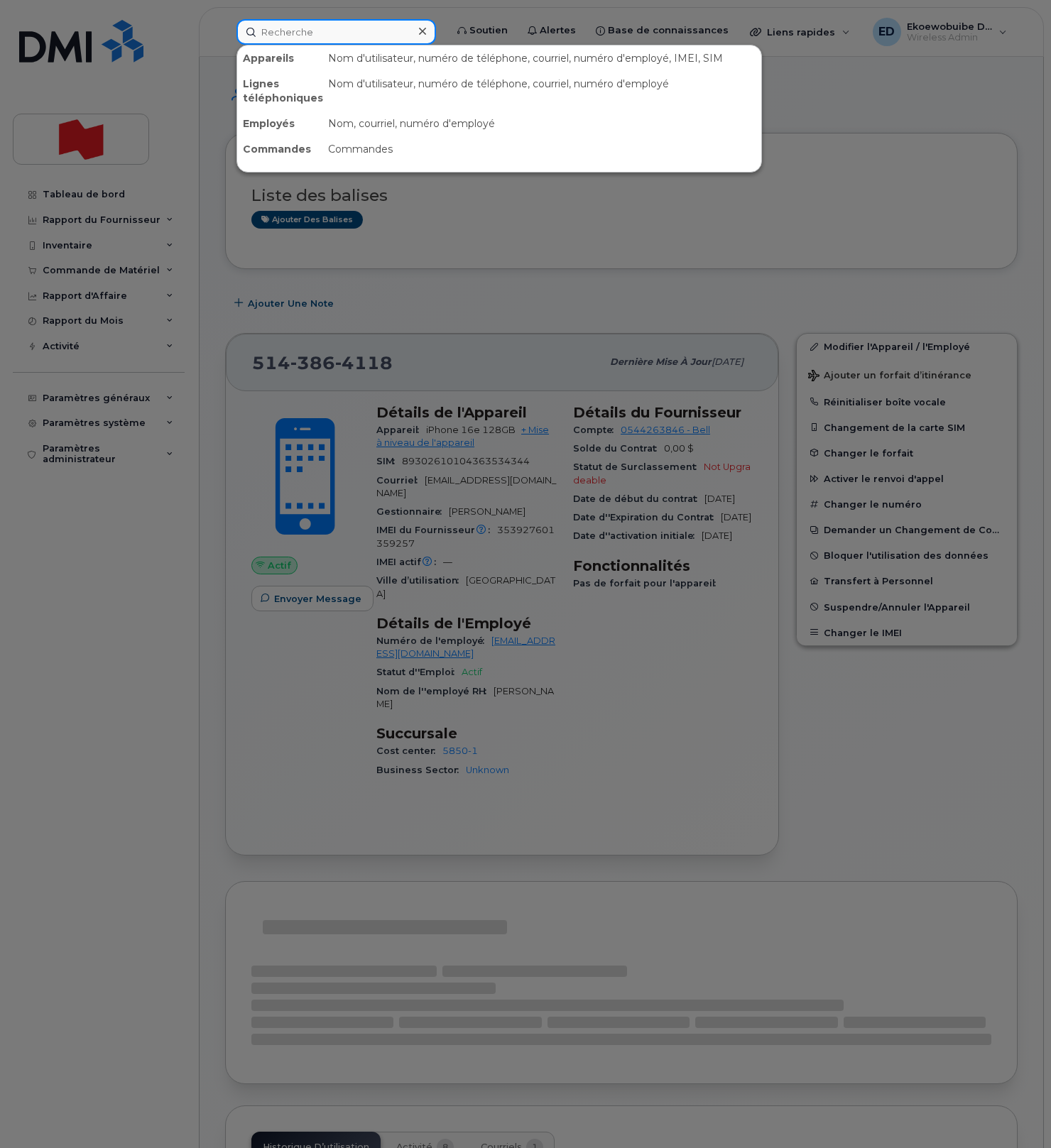
click at [303, 38] on input at bounding box center [336, 32] width 200 height 26
paste input "[PERSON_NAME]"
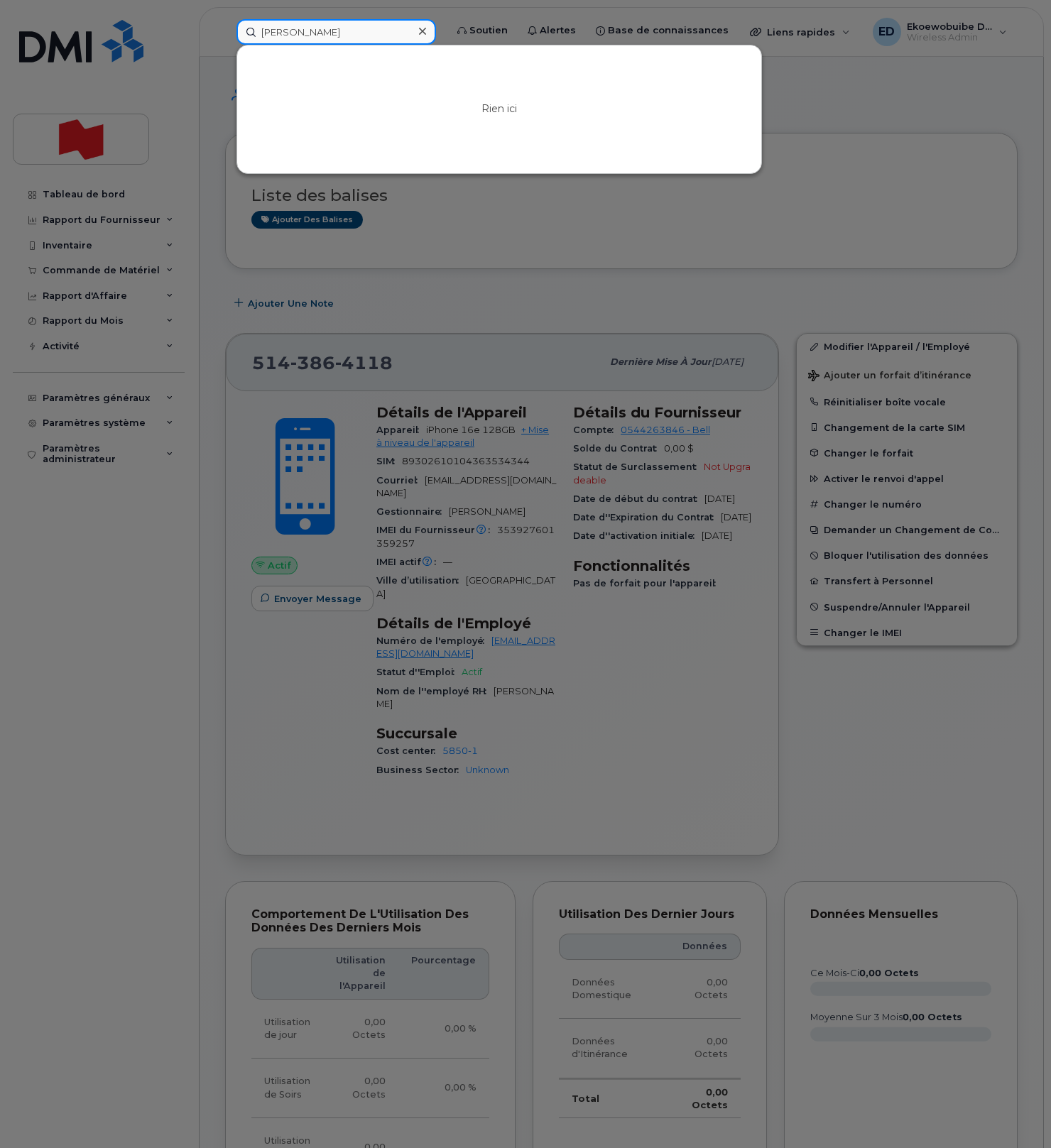
drag, startPoint x: 358, startPoint y: 30, endPoint x: 237, endPoint y: 30, distance: 121.0
click at [237, 30] on input "[PERSON_NAME]" at bounding box center [336, 32] width 200 height 26
paste input "[PERSON_NAME]-Bosseboeuf"
click at [359, 35] on input "[PERSON_NAME]-Bosseboeuf" at bounding box center [336, 32] width 200 height 26
type input "[PERSON_NAME] Bosseboeuf"
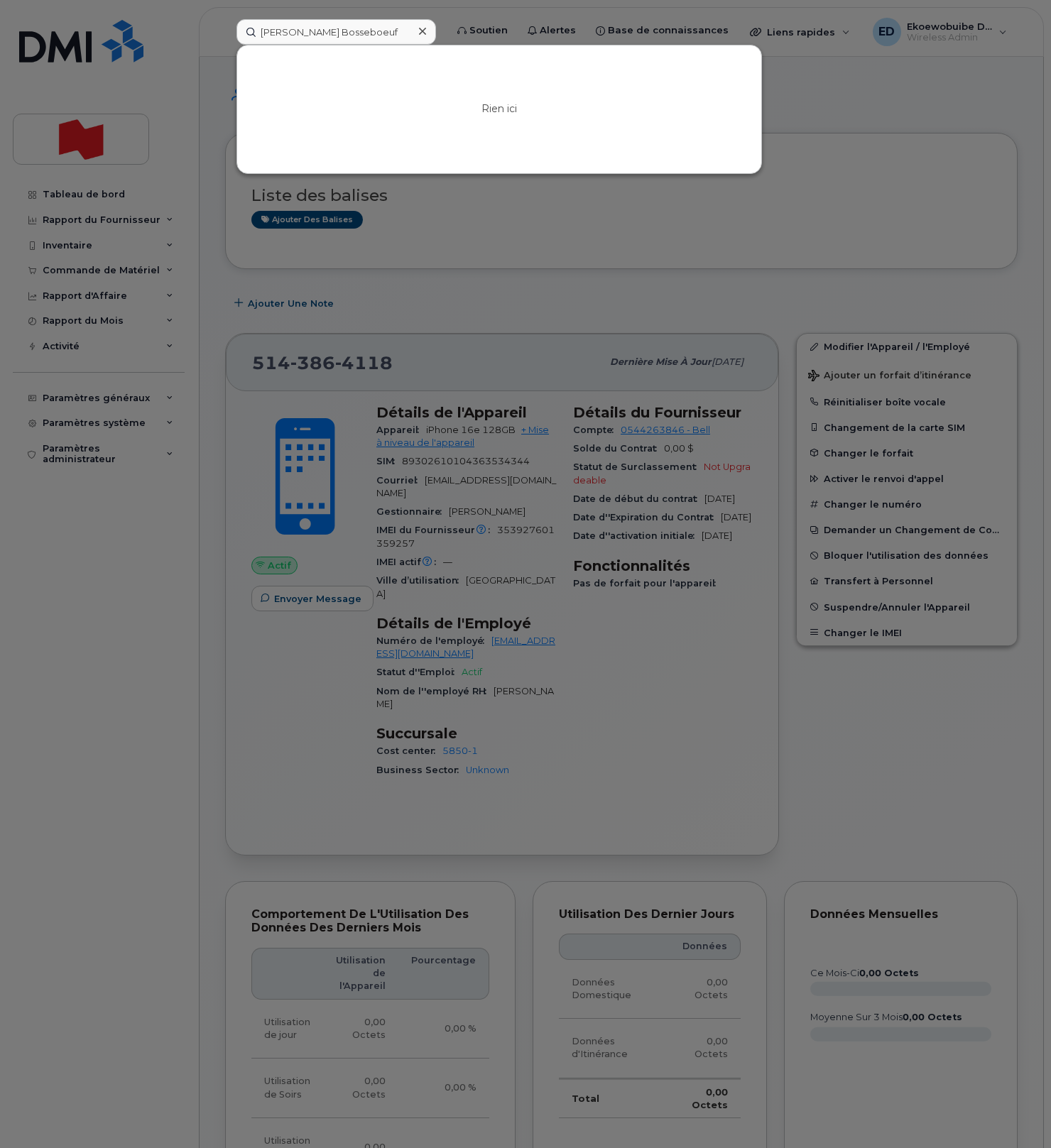
click at [843, 205] on div at bounding box center [526, 574] width 1051 height 1148
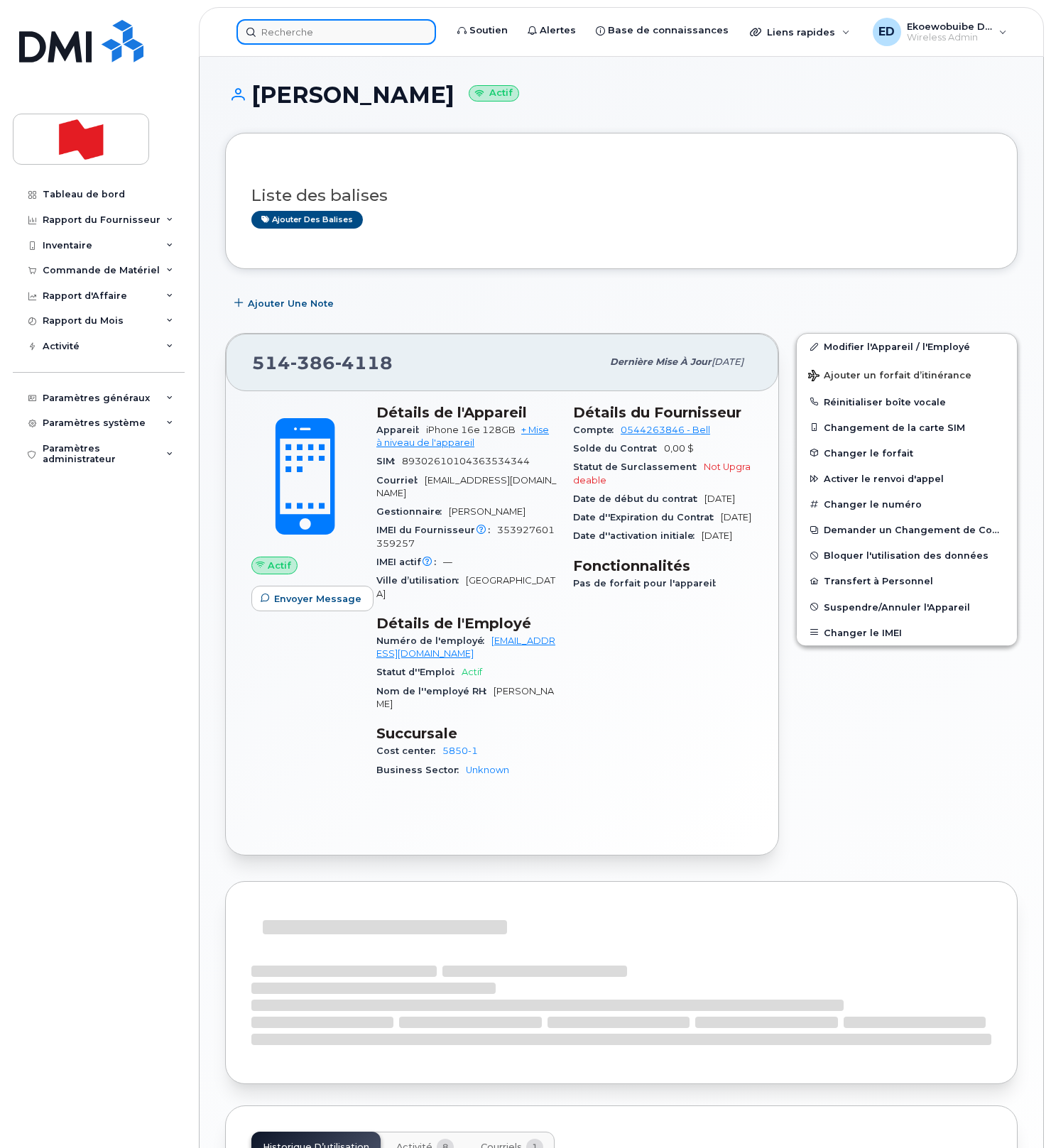
click at [292, 39] on input at bounding box center [336, 32] width 200 height 26
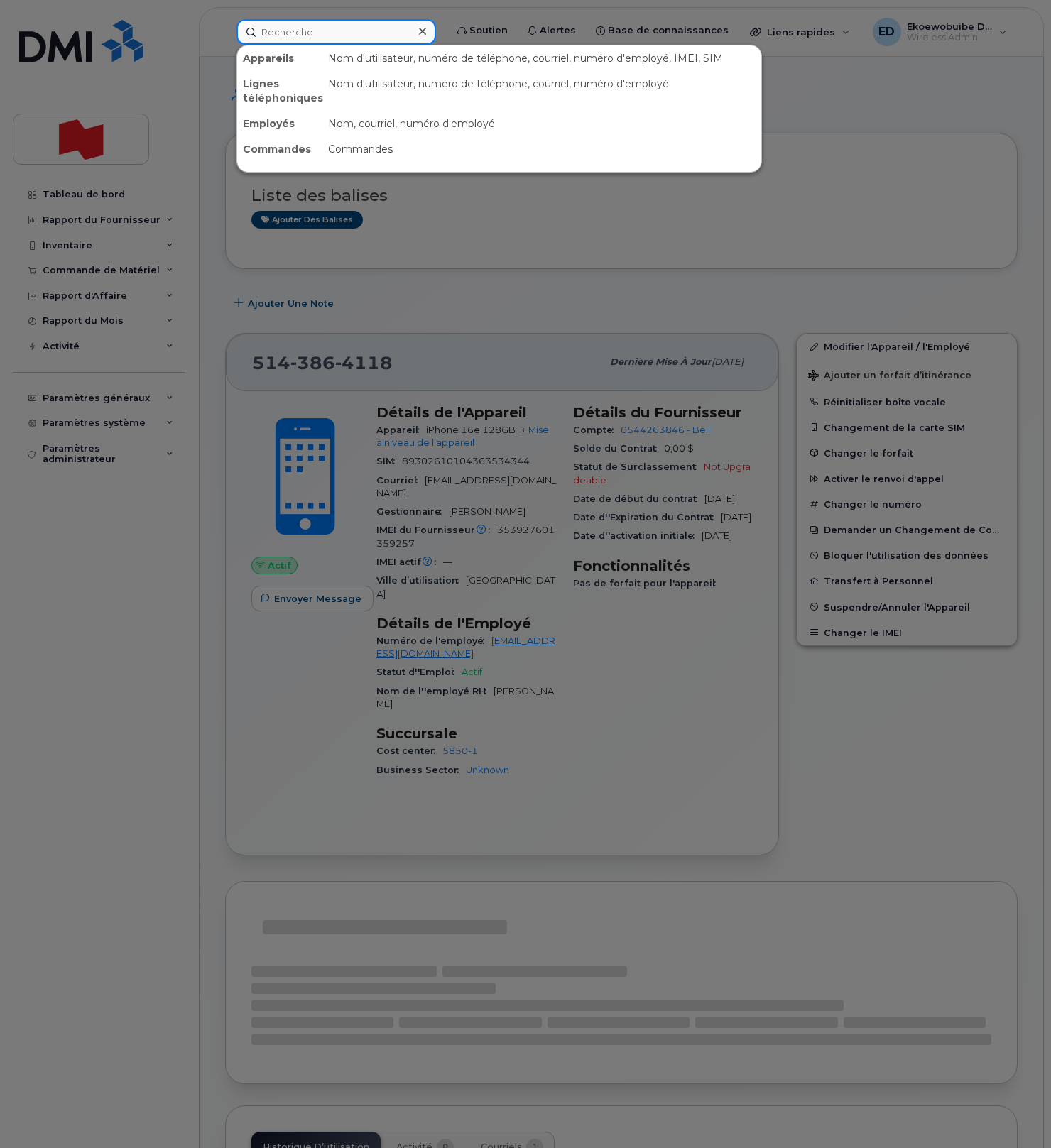
paste input "[PERSON_NAME]"
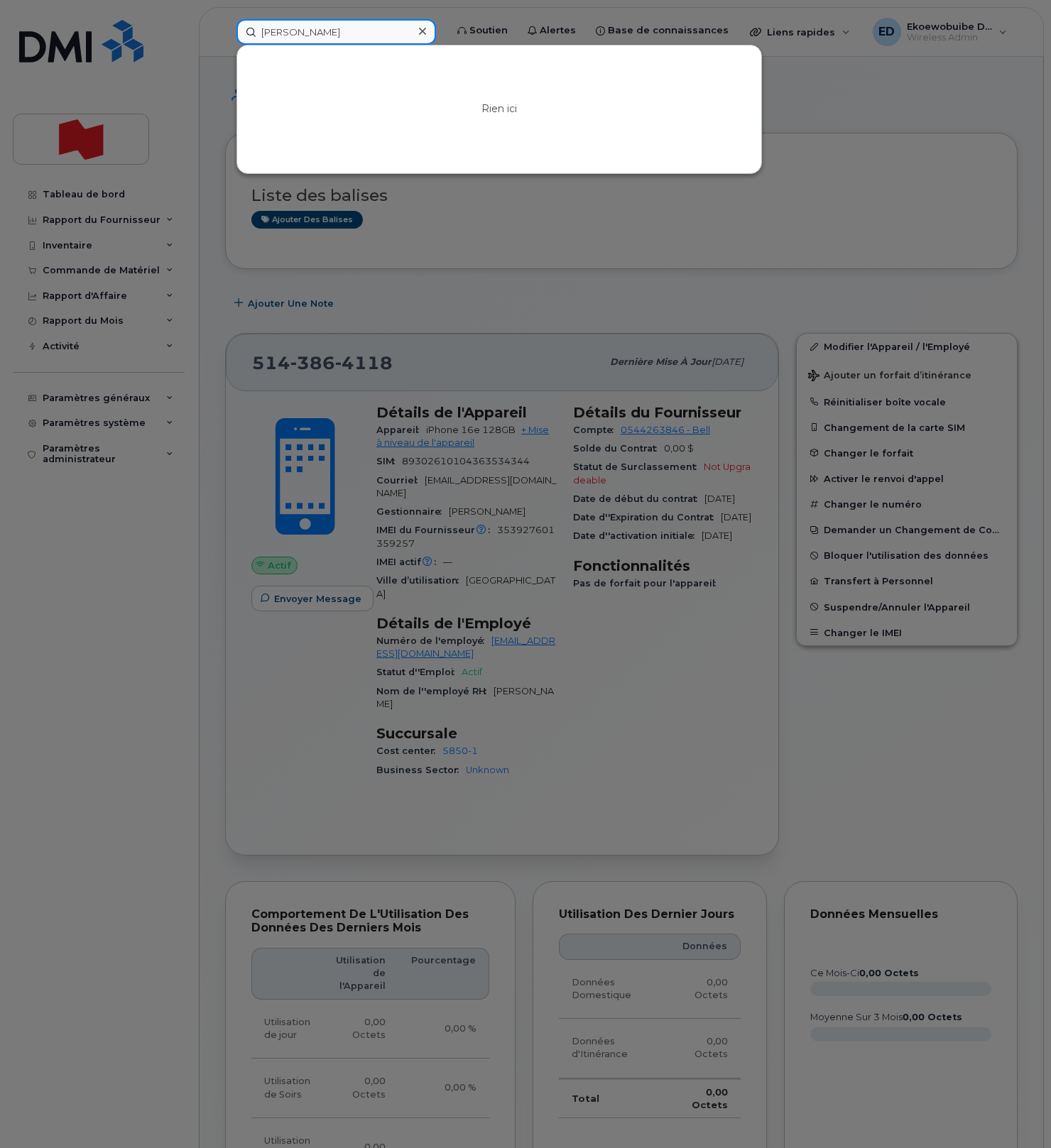
drag, startPoint x: 358, startPoint y: 29, endPoint x: 238, endPoint y: 27, distance: 120.0
click at [238, 26] on input "[PERSON_NAME]" at bounding box center [336, 32] width 200 height 26
paste input "[EMAIL_ADDRESS][PERSON_NAME][DOMAIN_NAME]"
drag, startPoint x: 394, startPoint y: 33, endPoint x: 237, endPoint y: 30, distance: 157.0
click at [237, 30] on input "[EMAIL_ADDRESS][PERSON_NAME][DOMAIN_NAME]" at bounding box center [336, 32] width 200 height 26
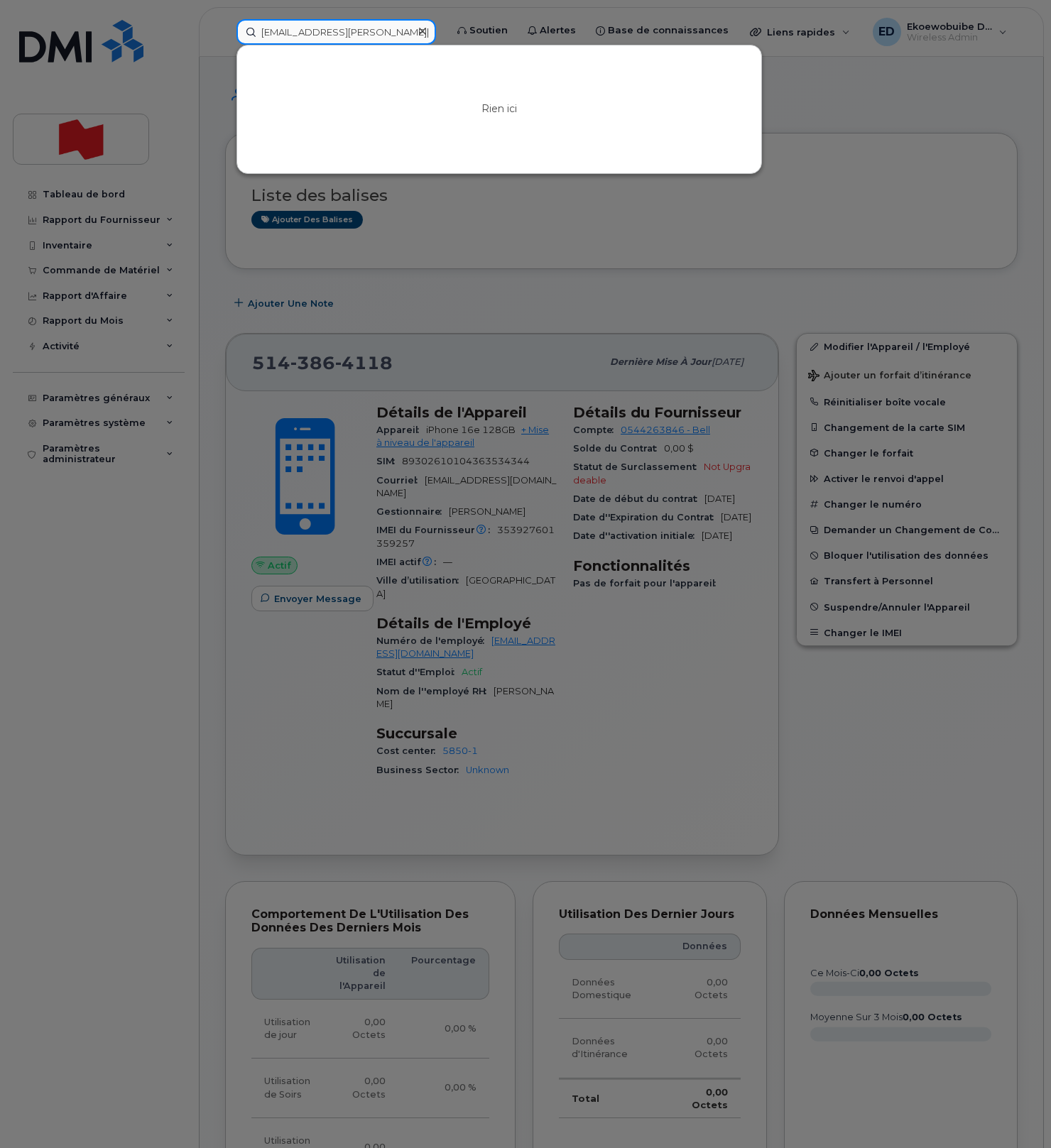
paste input "[PHONE_NUMBER]."
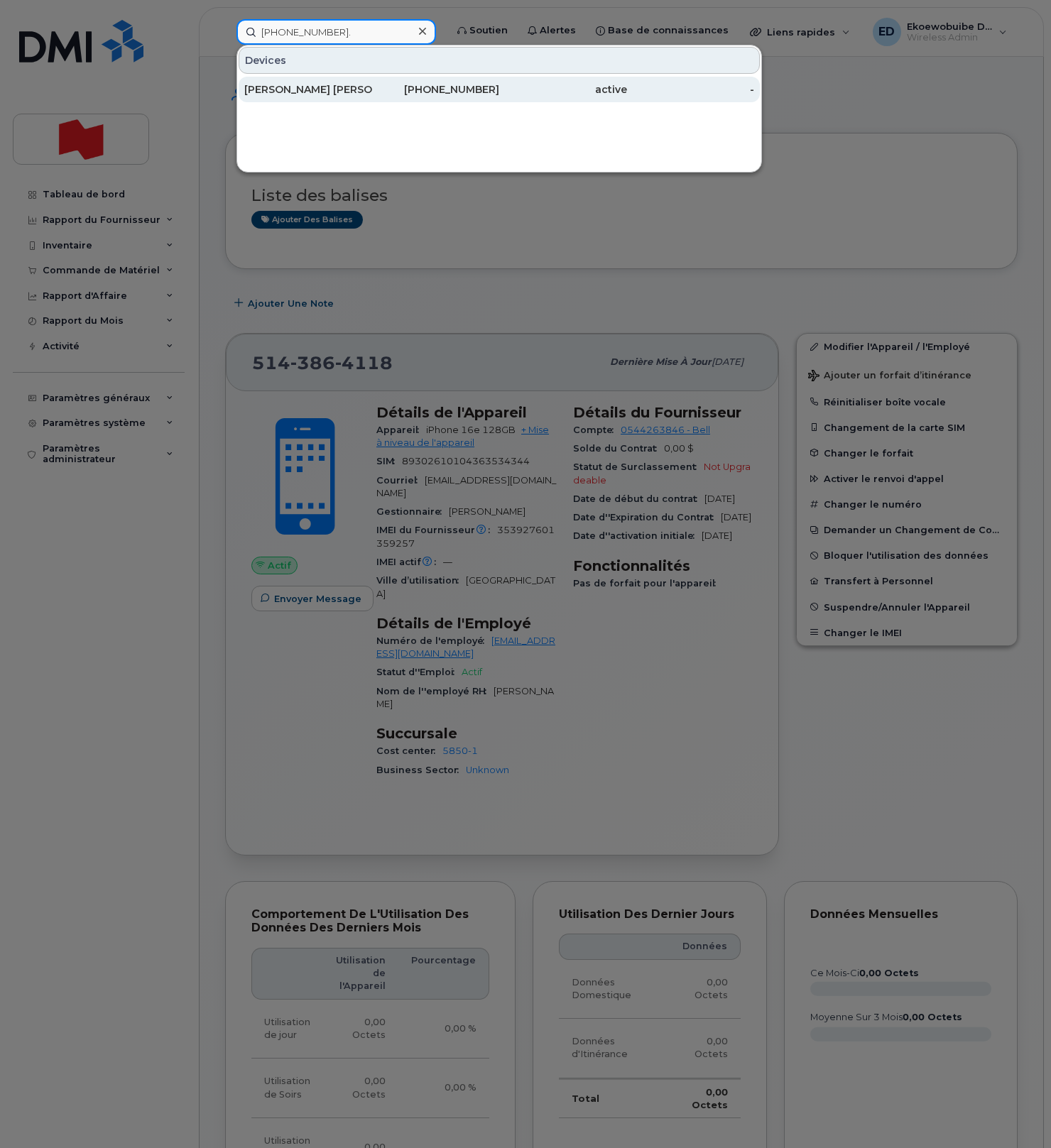
type input "[PHONE_NUMBER]."
click at [314, 94] on div "[PERSON_NAME] [PERSON_NAME]" at bounding box center [308, 89] width 128 height 14
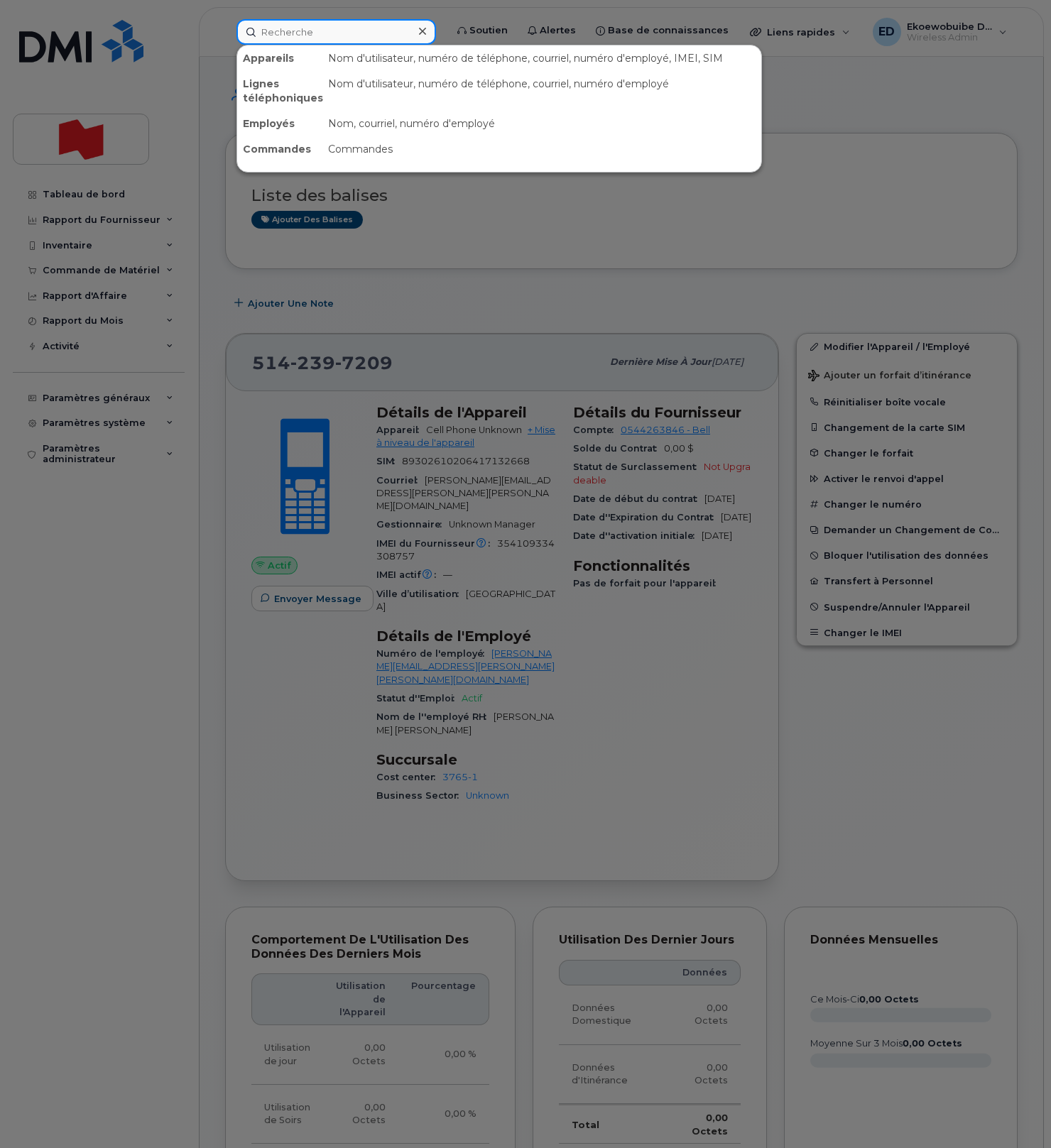
click at [288, 37] on input at bounding box center [336, 32] width 200 height 26
click at [320, 38] on input at bounding box center [336, 32] width 200 height 26
paste input "[EMAIL_ADDRESS][DOMAIN_NAME]"
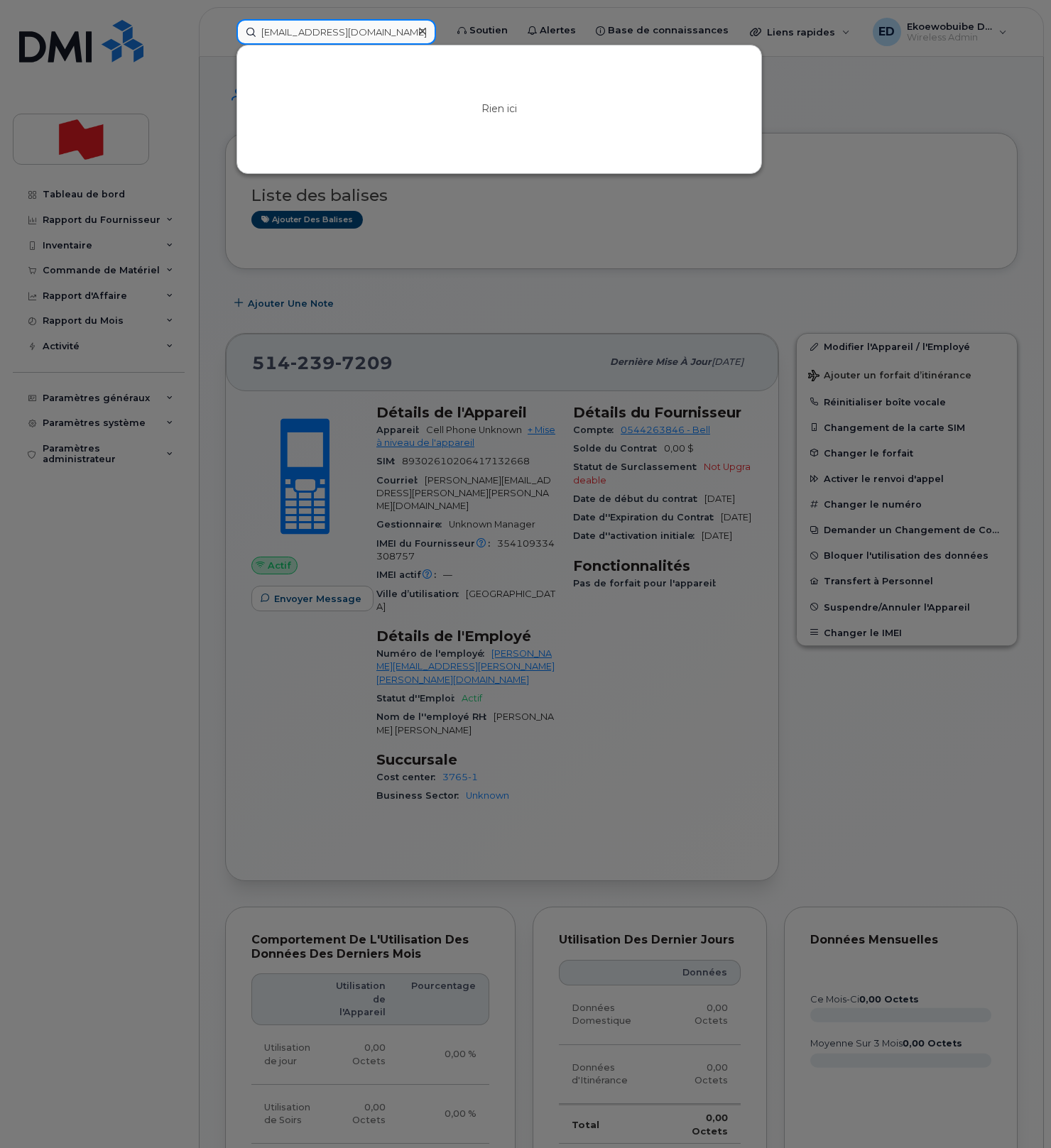
scroll to position [0, 7]
drag, startPoint x: 264, startPoint y: 35, endPoint x: 496, endPoint y: 42, distance: 232.1
click at [448, 42] on div "[PERSON_NAME][EMAIL_ADDRESS][PERSON_NAME][DOMAIN_NAME] Rien ici" at bounding box center [336, 32] width 223 height 26
type input "v"
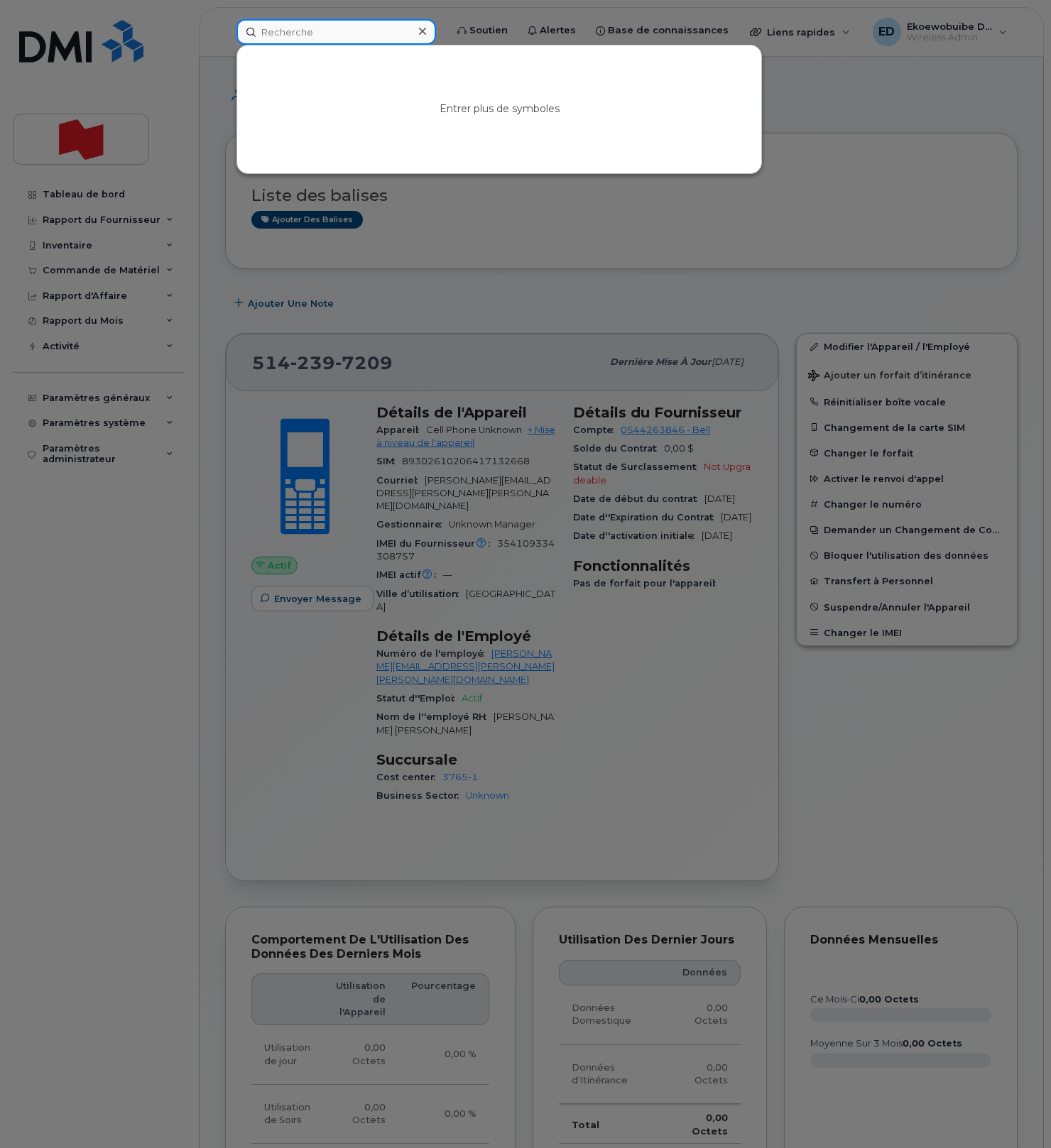
paste input "[PHONE_NUMBER]"
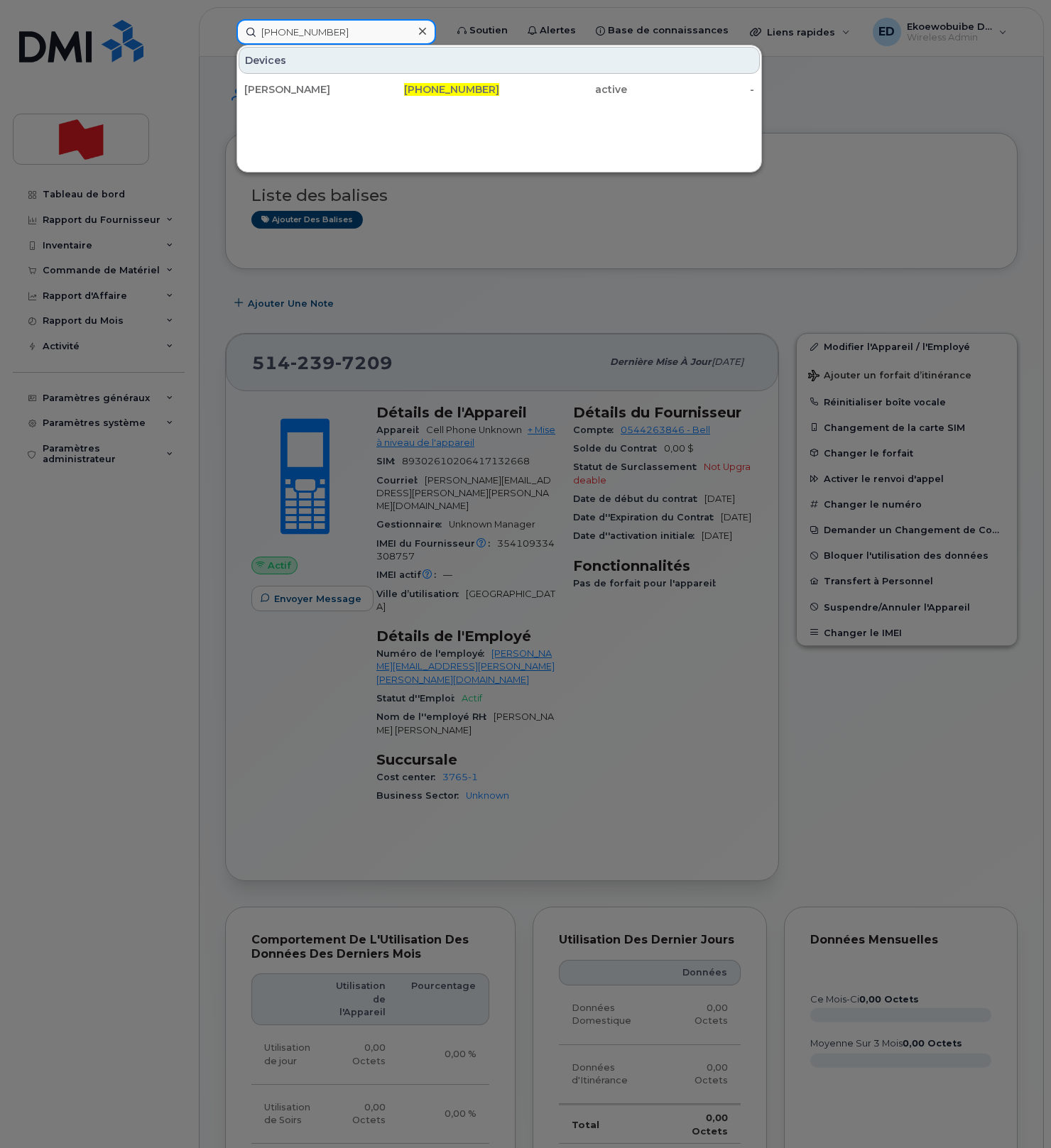
type input "[PHONE_NUMBER]"
click at [295, 91] on div "[PERSON_NAME]" at bounding box center [308, 89] width 128 height 14
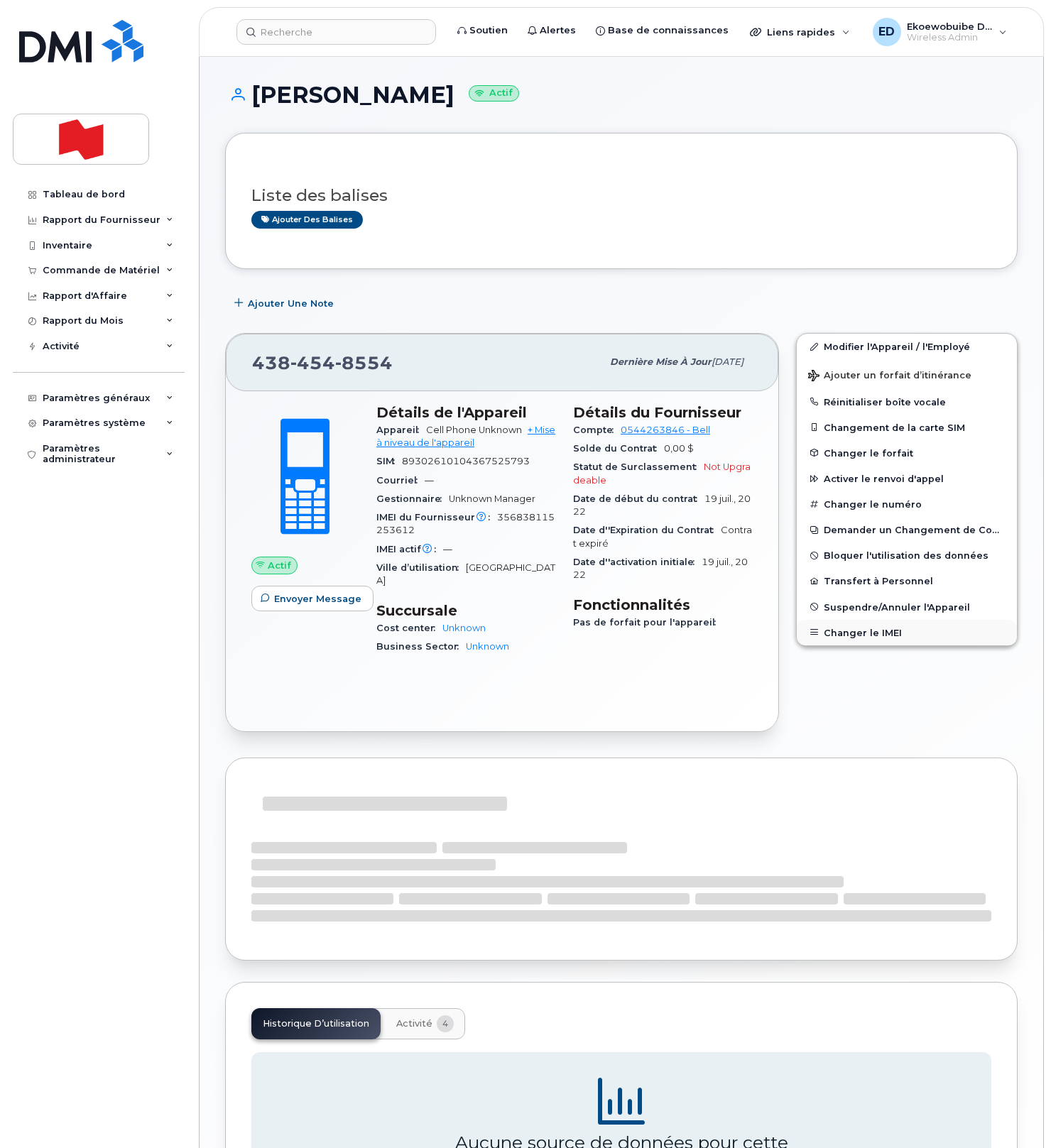
click at [868, 630] on button "Changer le IMEI" at bounding box center [906, 632] width 220 height 26
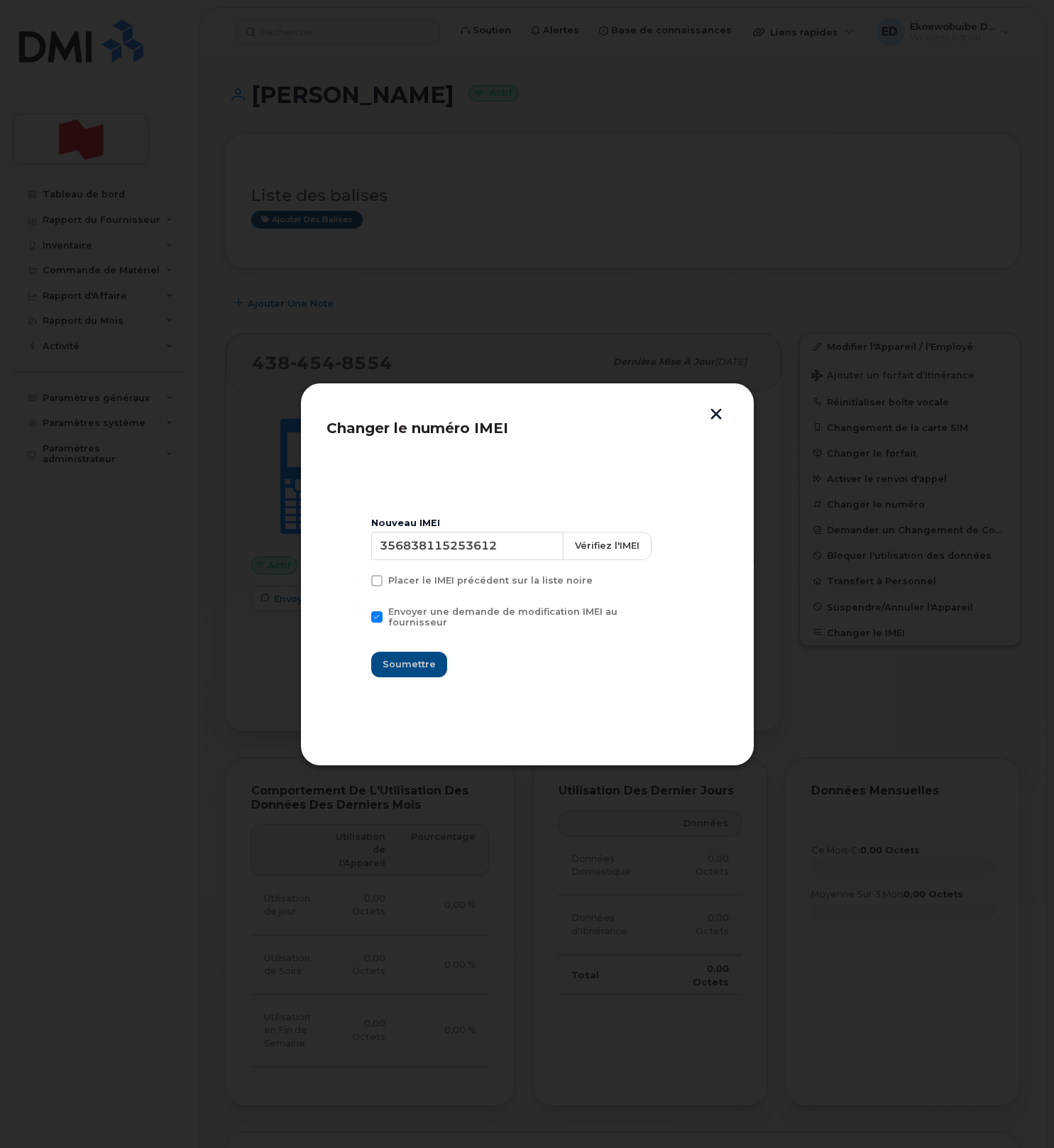
click at [715, 411] on button "button" at bounding box center [716, 415] width 21 height 15
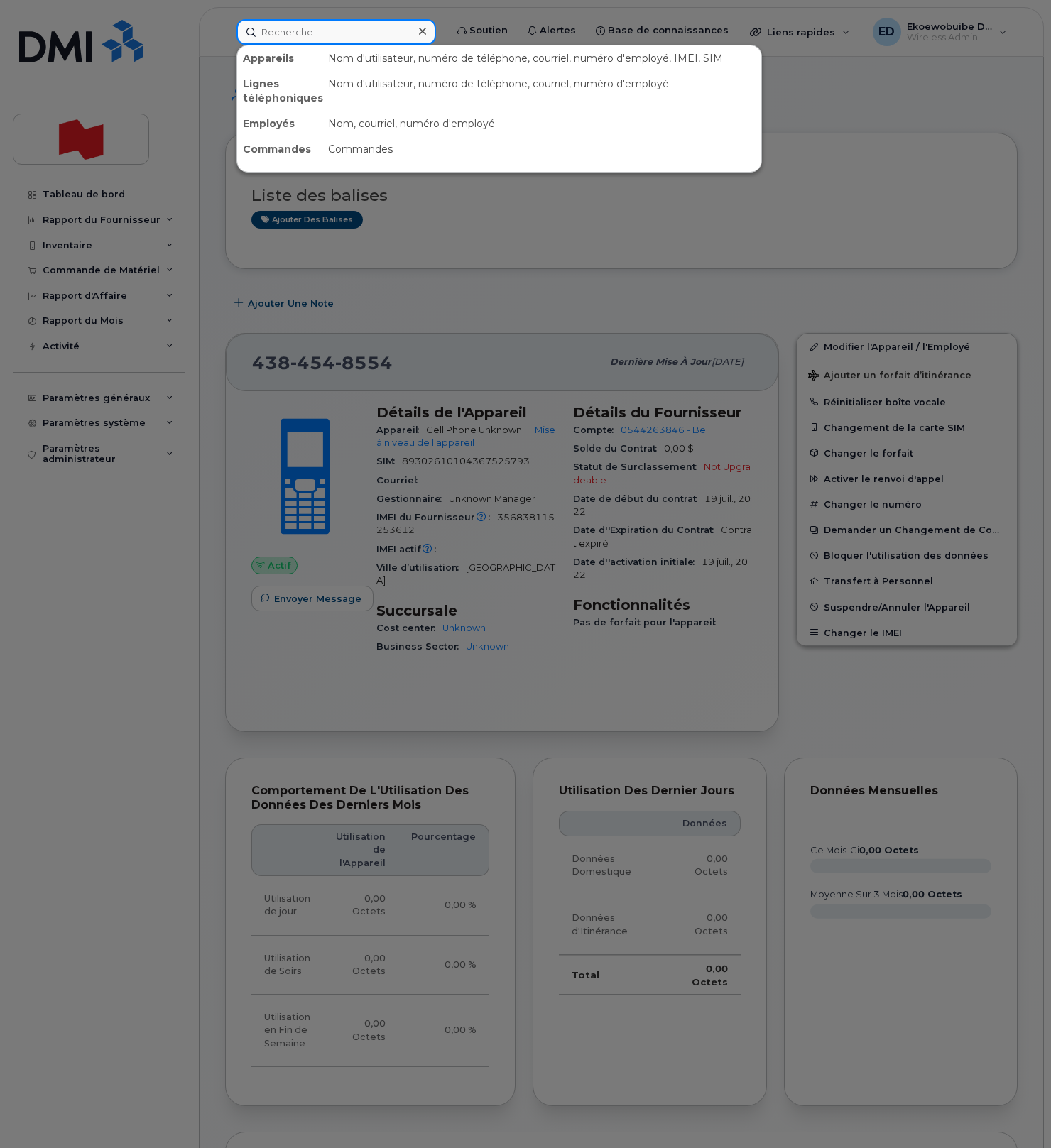
click at [280, 27] on input at bounding box center [336, 32] width 200 height 26
paste input "[PHONE_NUMBER]"
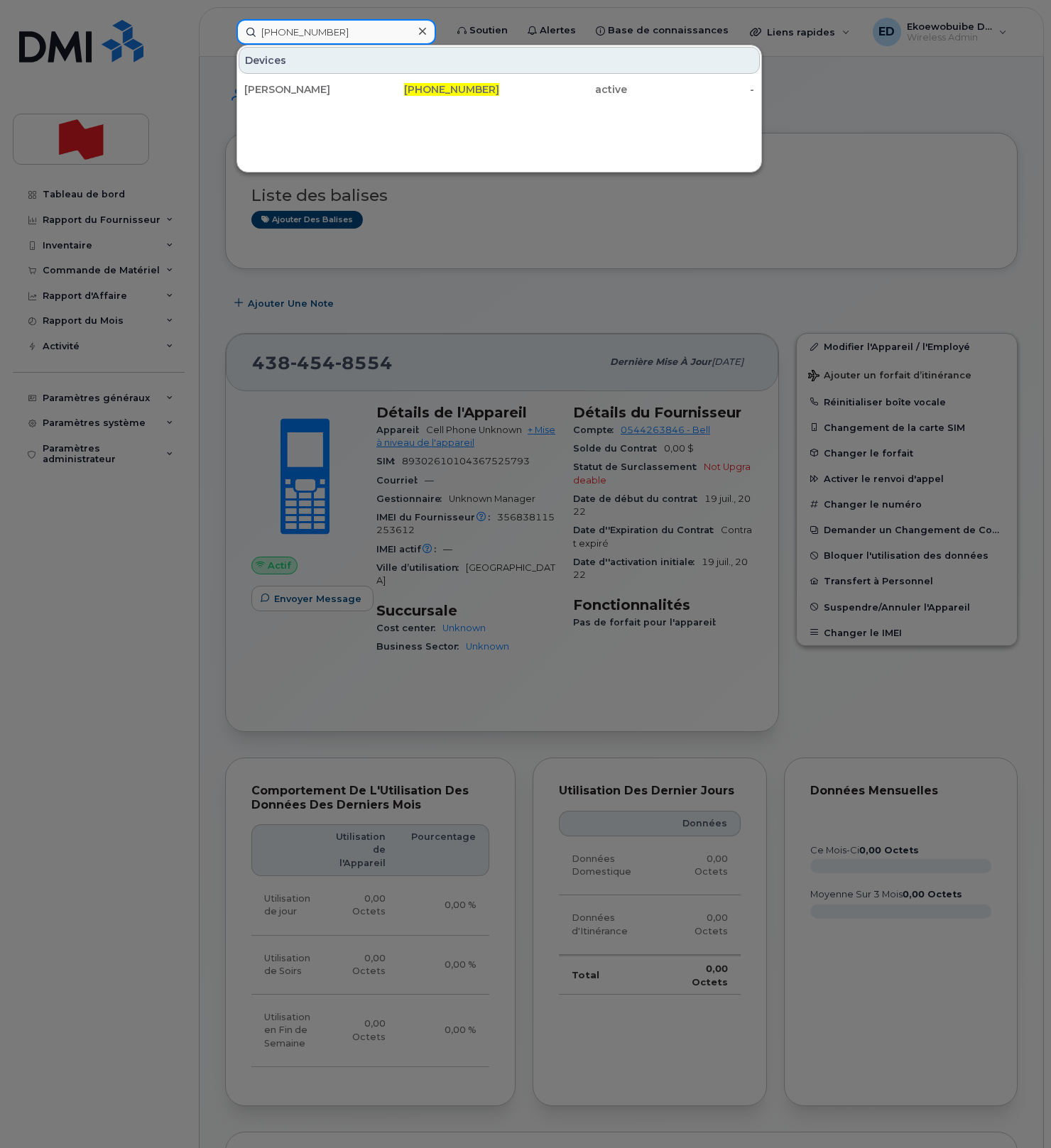
type input "[PHONE_NUMBER]"
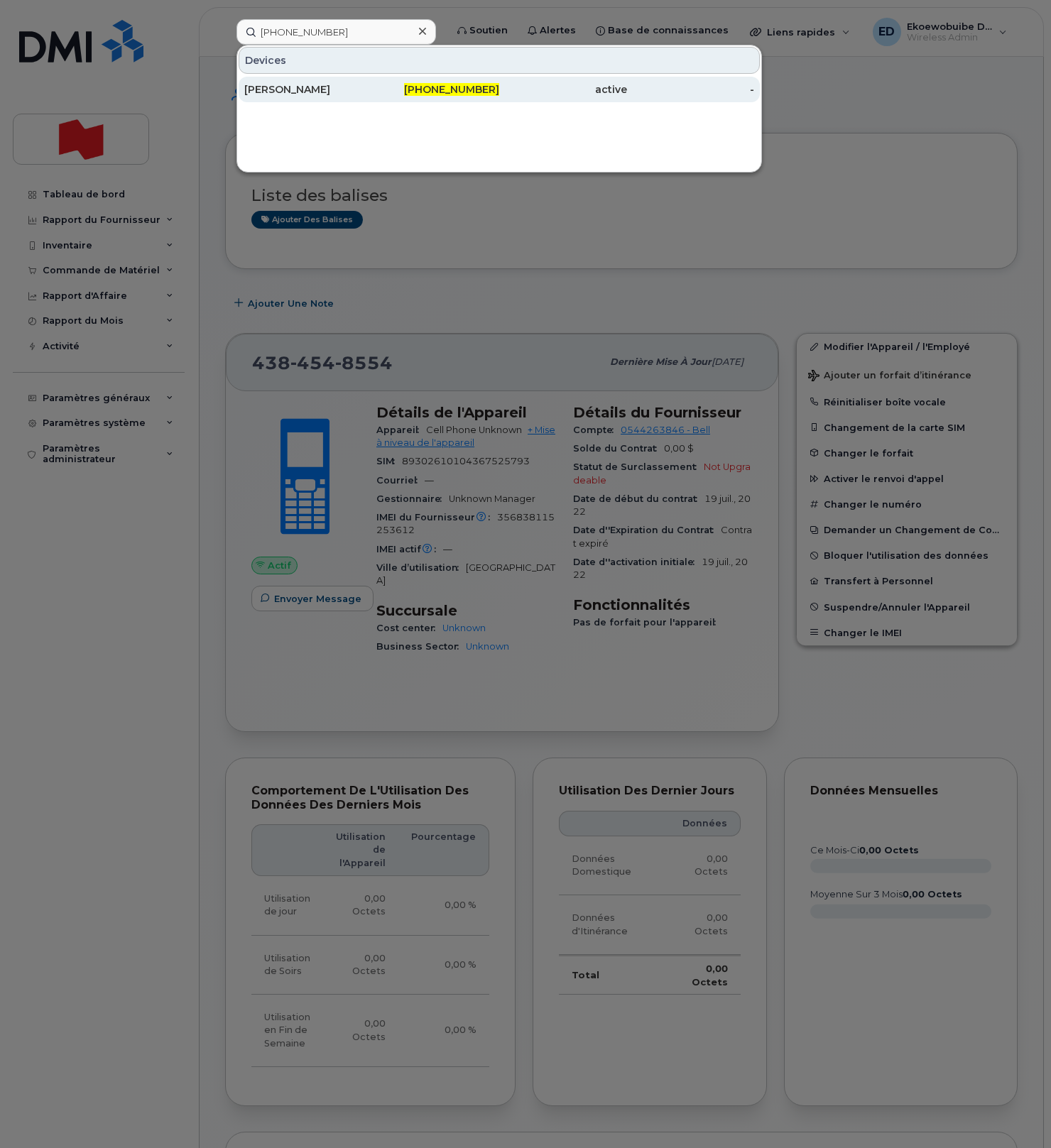
click at [313, 89] on div "[PERSON_NAME]" at bounding box center [308, 89] width 128 height 14
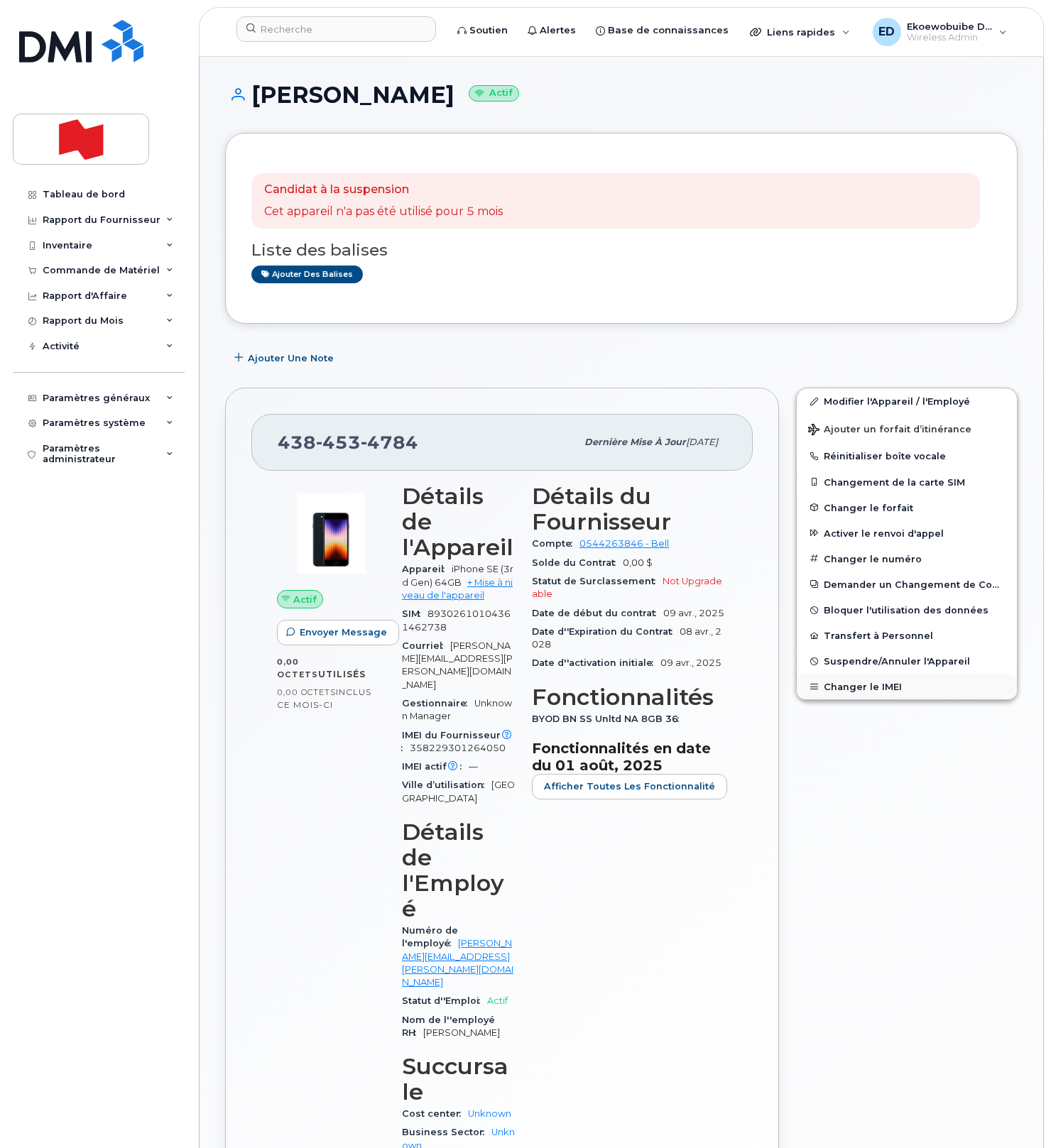
click at [858, 686] on button "Changer le IMEI" at bounding box center [906, 686] width 220 height 26
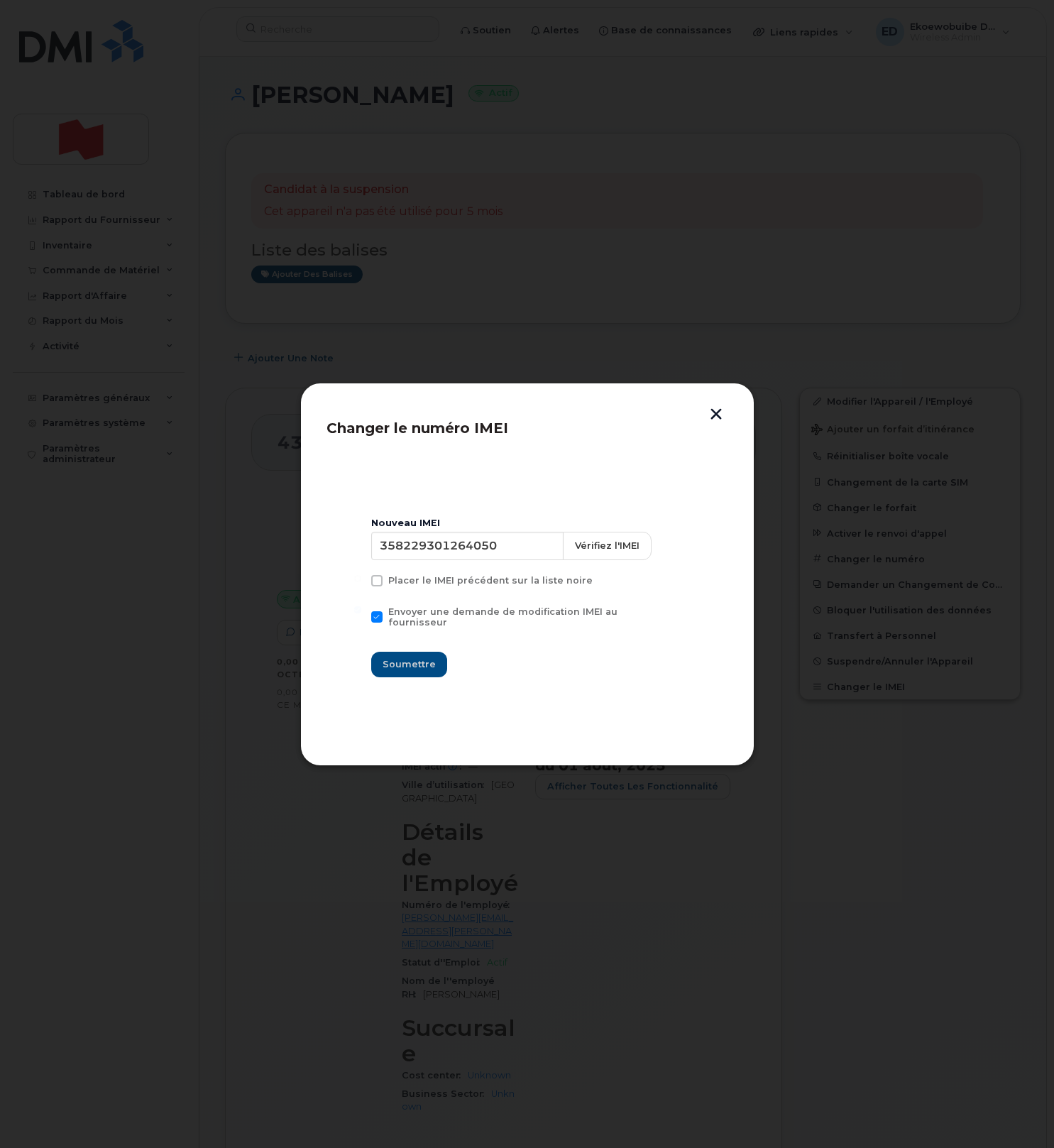
click at [716, 413] on button "button" at bounding box center [716, 415] width 21 height 15
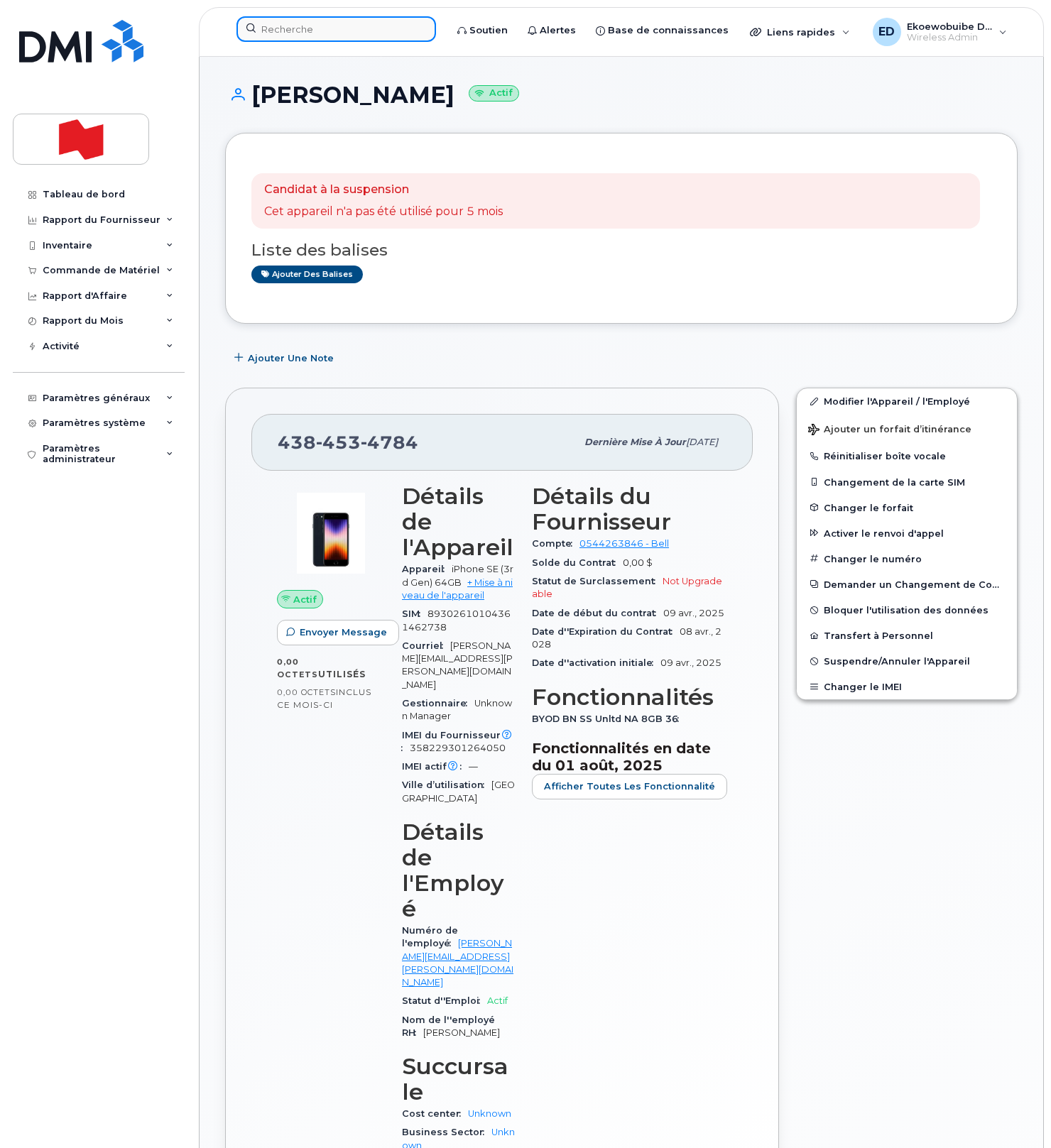
click at [303, 34] on input at bounding box center [336, 28] width 200 height 26
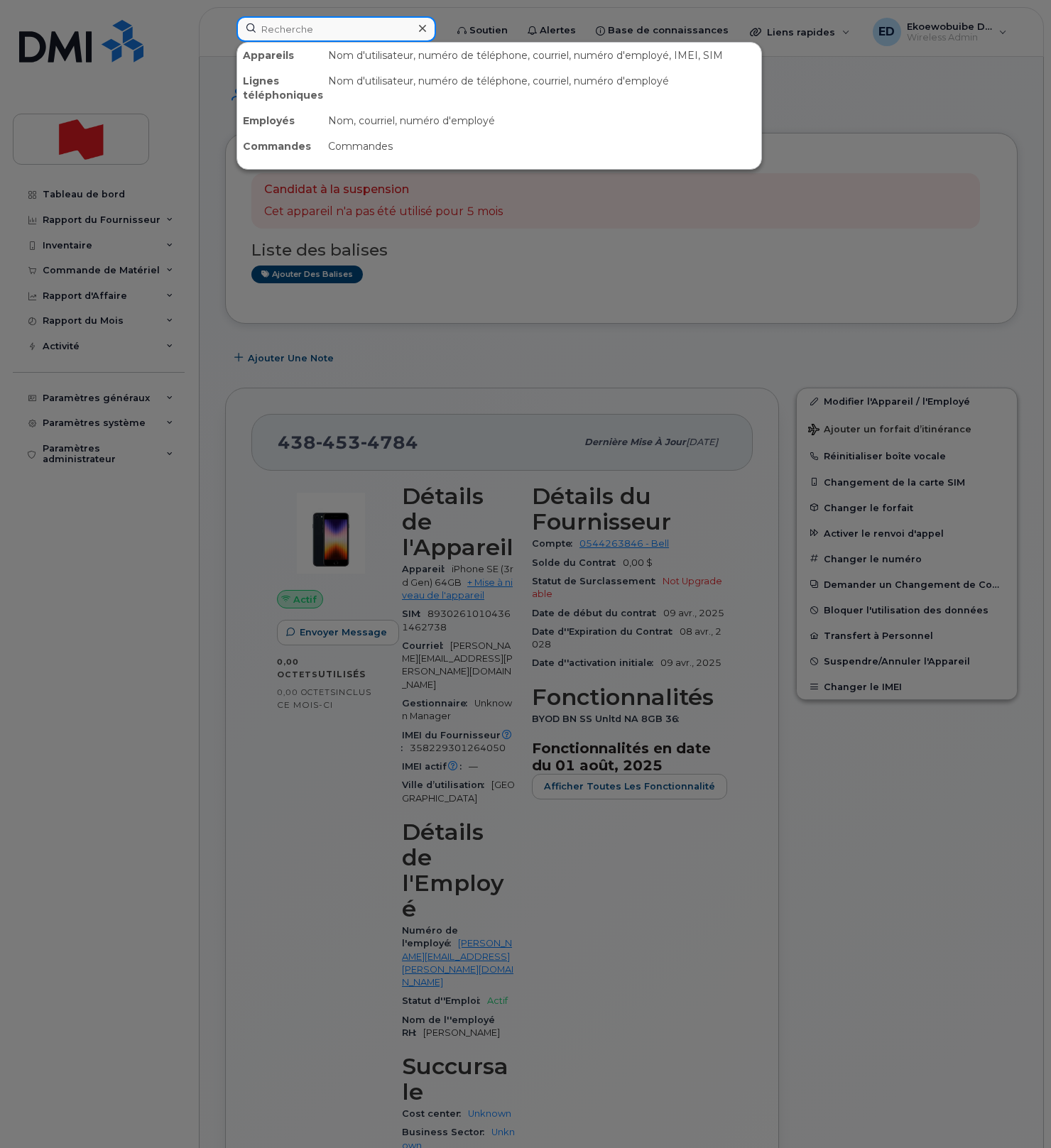
paste input "5142328562"
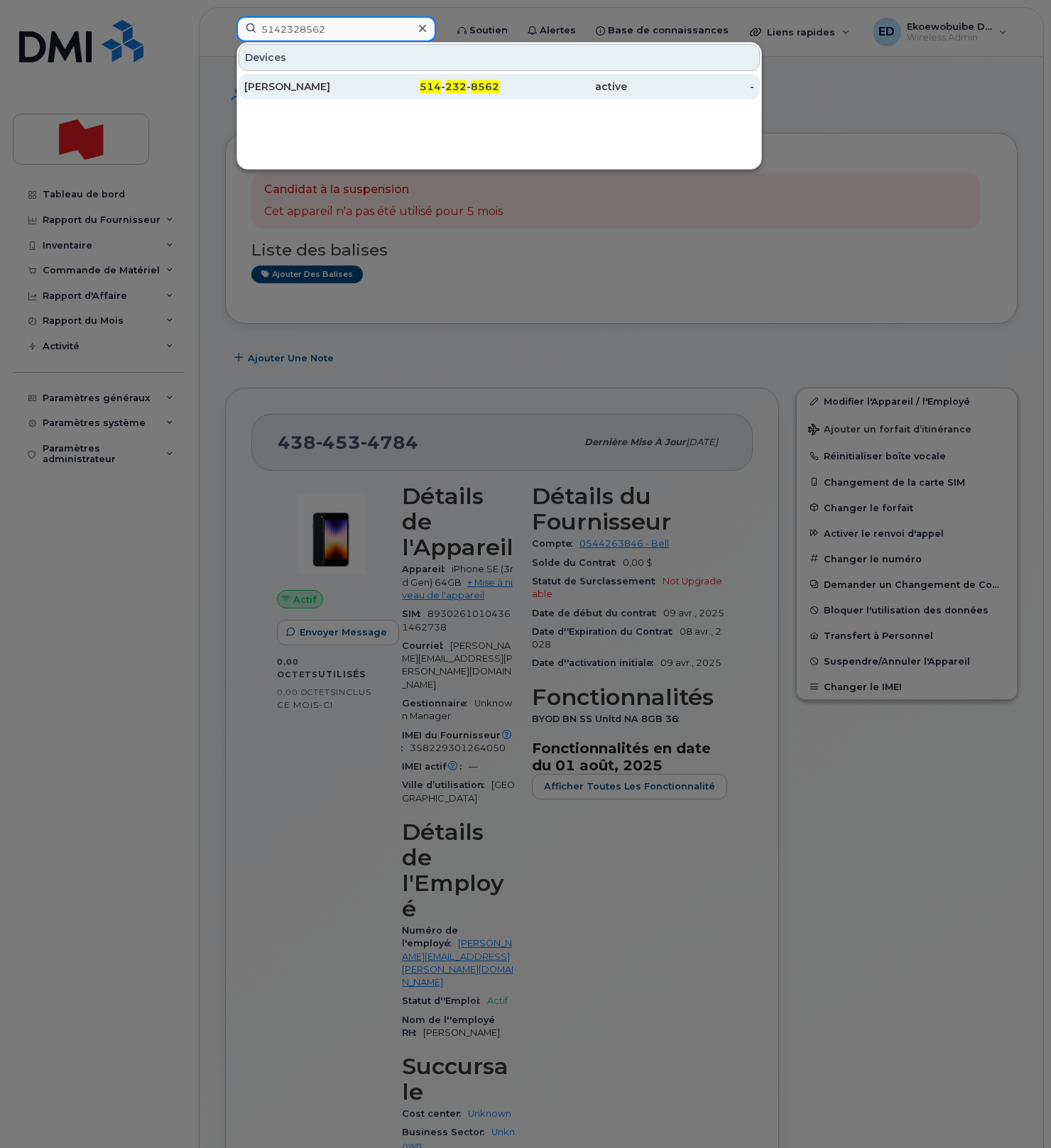
type input "5142328562"
drag, startPoint x: 288, startPoint y: 86, endPoint x: 306, endPoint y: 107, distance: 27.7
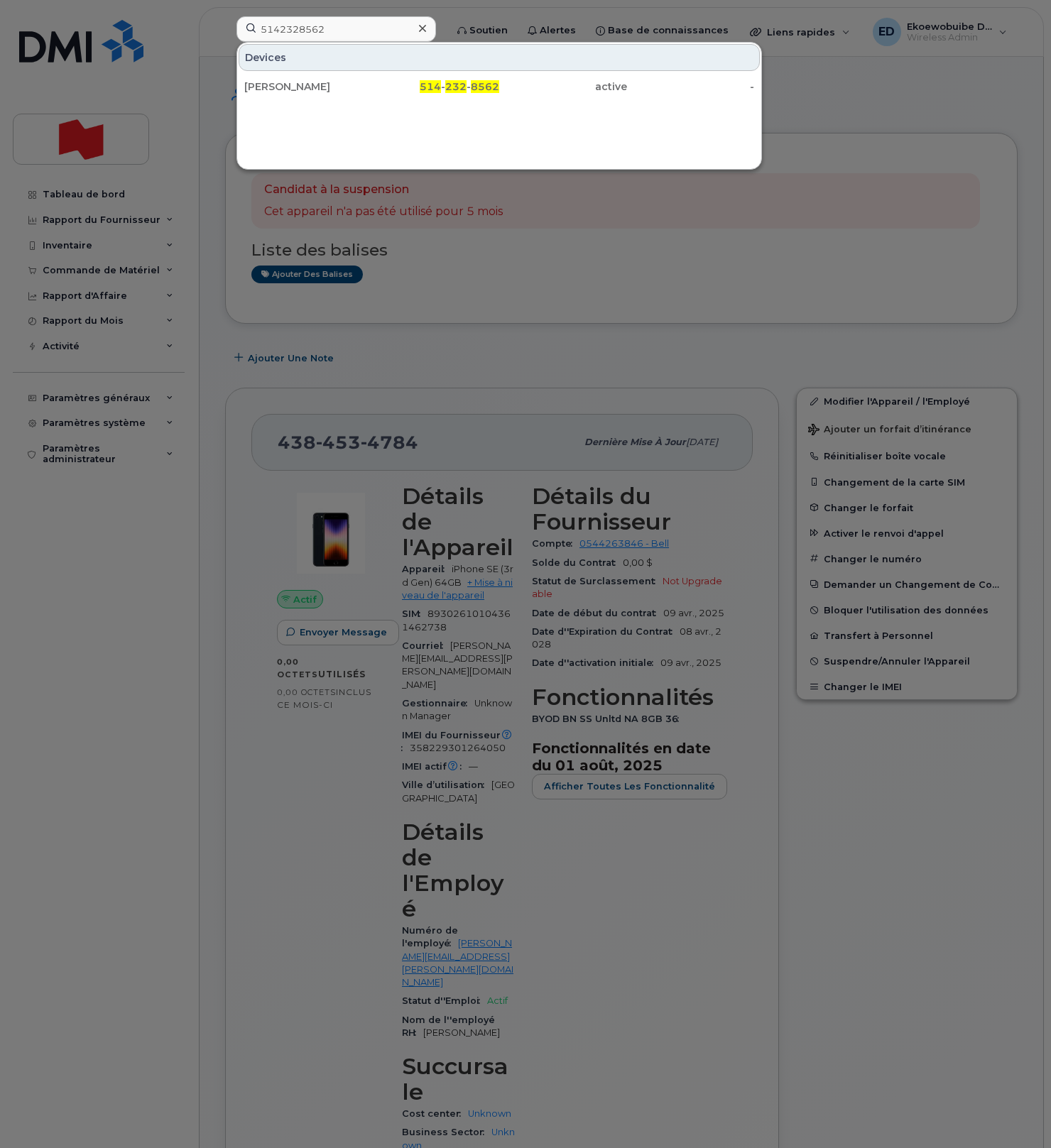
click at [288, 86] on div "[PERSON_NAME]" at bounding box center [308, 87] width 128 height 14
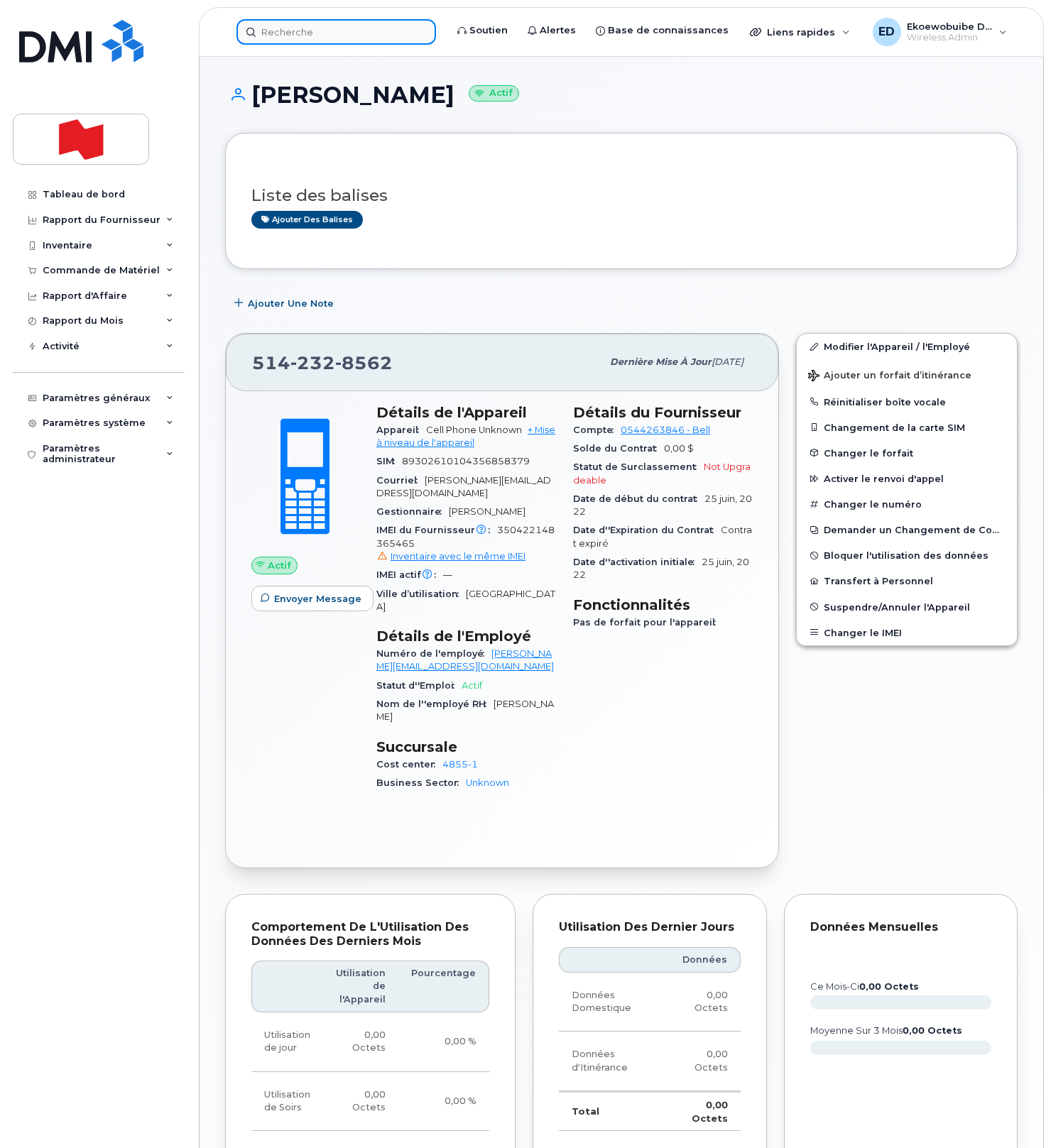
click at [333, 28] on input at bounding box center [336, 32] width 200 height 26
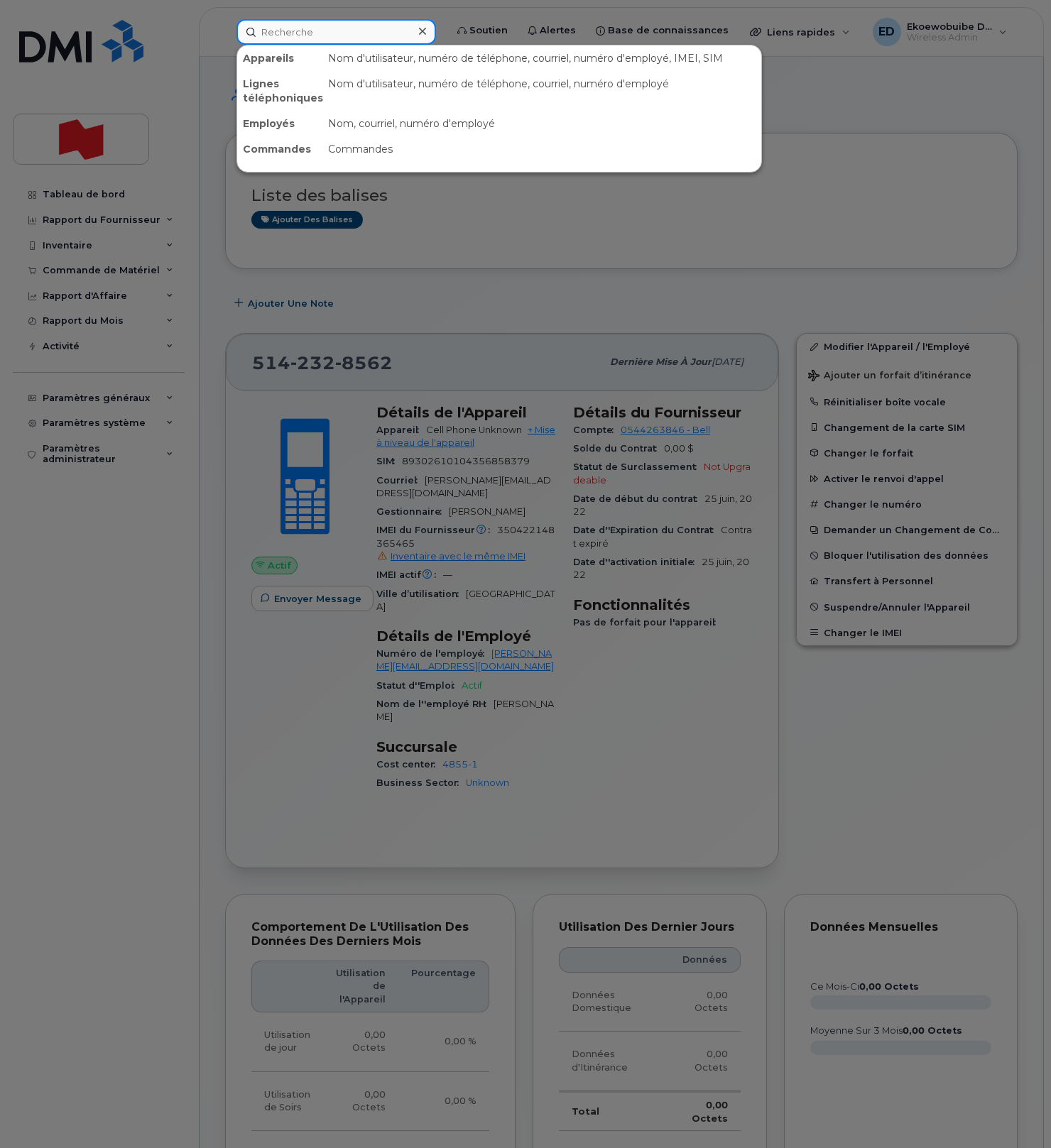
paste input "REQ0116157"
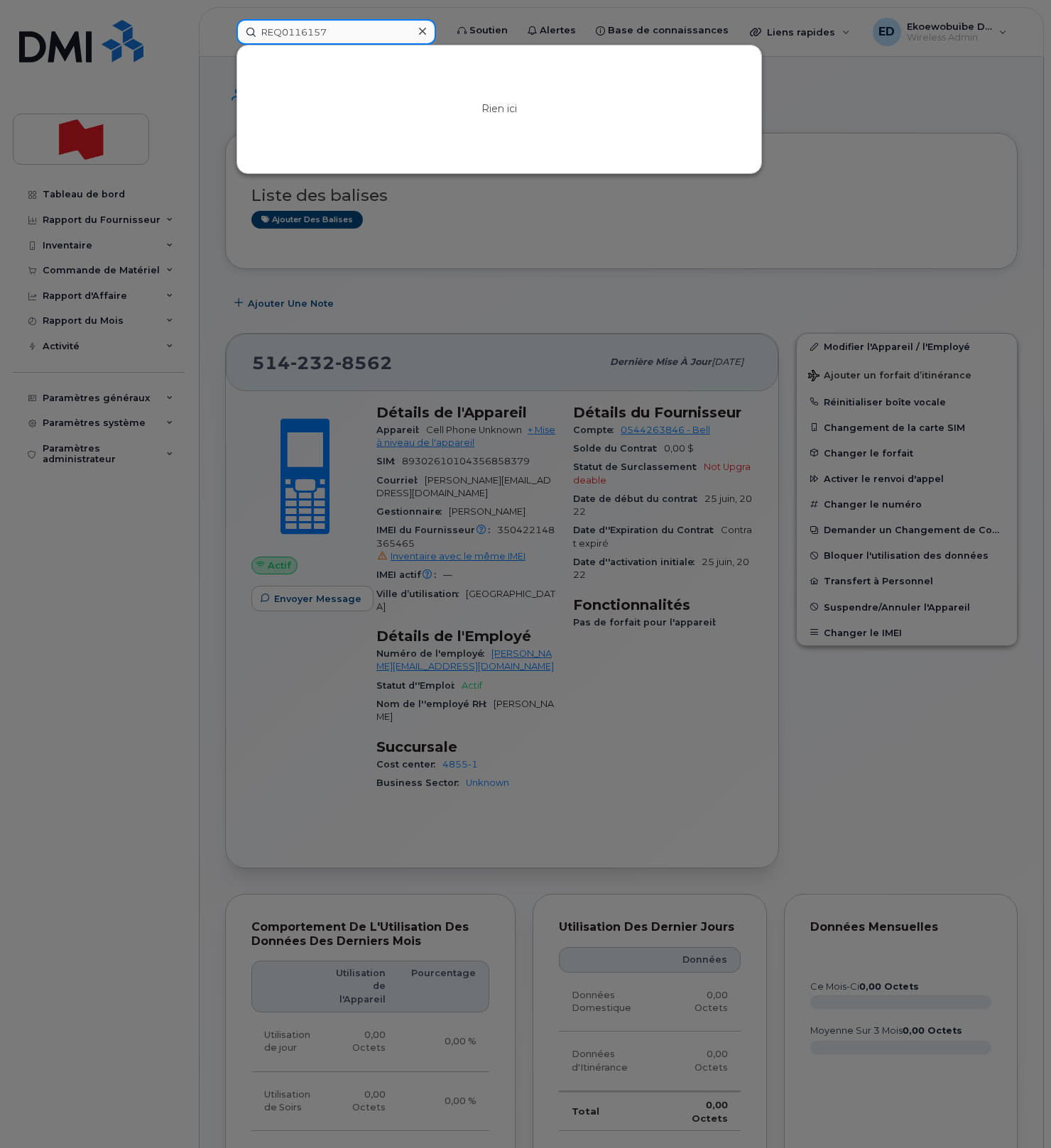
drag, startPoint x: 332, startPoint y: 32, endPoint x: 246, endPoint y: 36, distance: 86.1
click at [246, 36] on input "REQ0116157" at bounding box center [336, 32] width 200 height 26
paste input "5142177224"
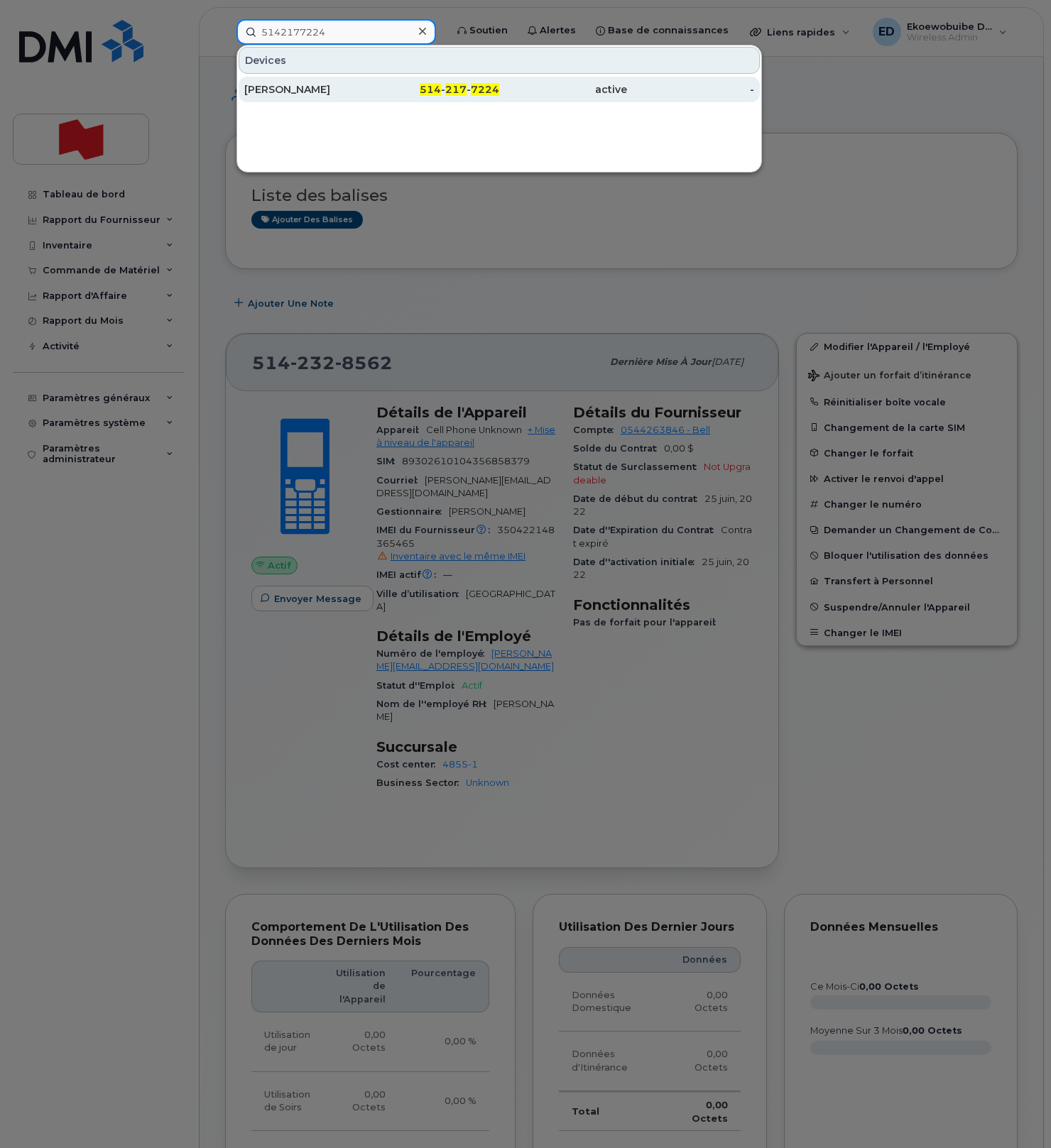
type input "5142177224"
click at [305, 92] on div "[PERSON_NAME]" at bounding box center [308, 89] width 128 height 14
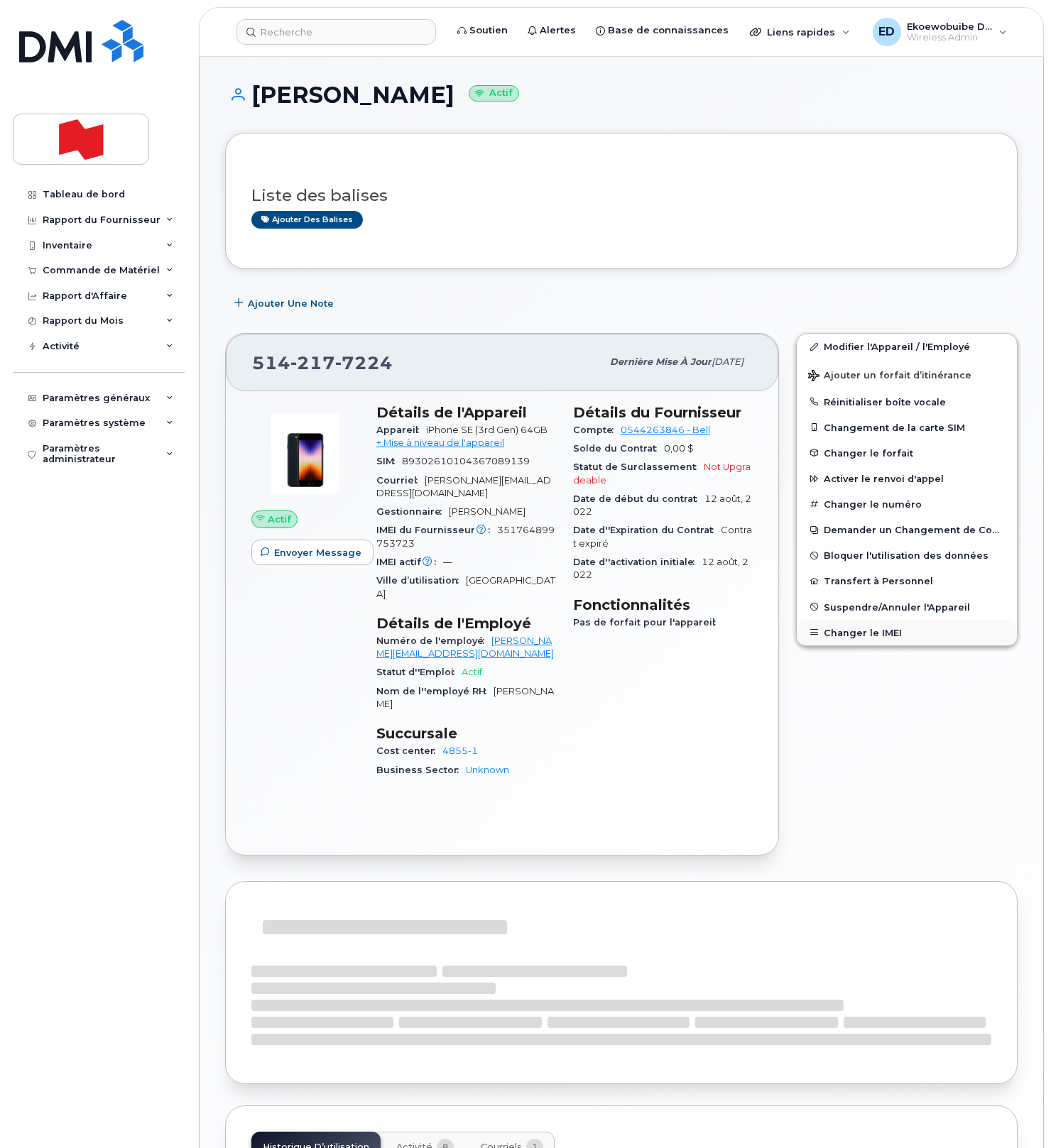
click at [847, 633] on button "Changer le IMEI" at bounding box center [906, 632] width 220 height 26
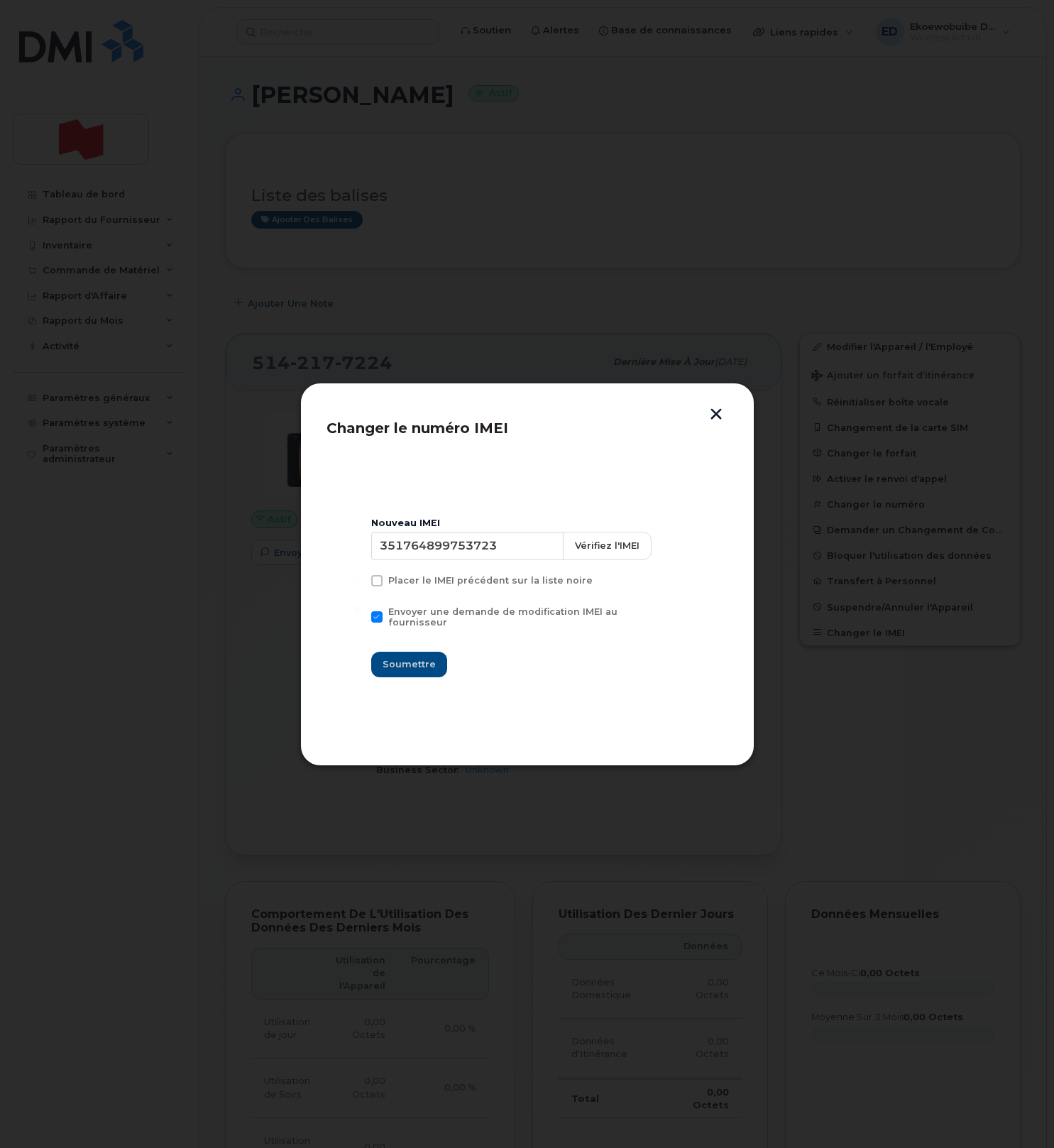
click at [717, 414] on button "button" at bounding box center [716, 415] width 21 height 15
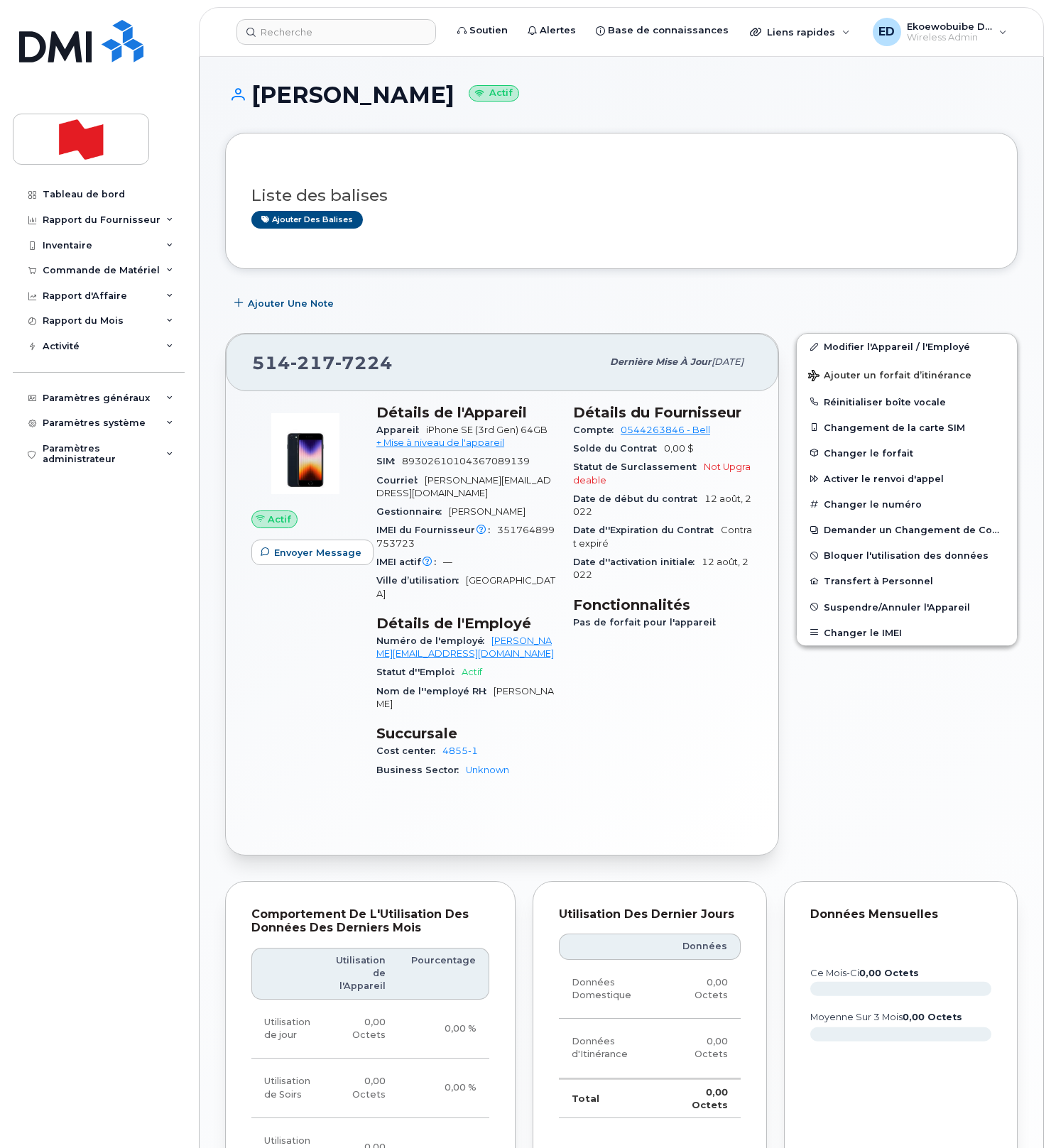
drag, startPoint x: 567, startPoint y: 97, endPoint x: 405, endPoint y: 87, distance: 162.3
click at [567, 98] on h1 "[PERSON_NAME] Actif" at bounding box center [622, 94] width 793 height 25
click at [310, 38] on input at bounding box center [336, 32] width 200 height 26
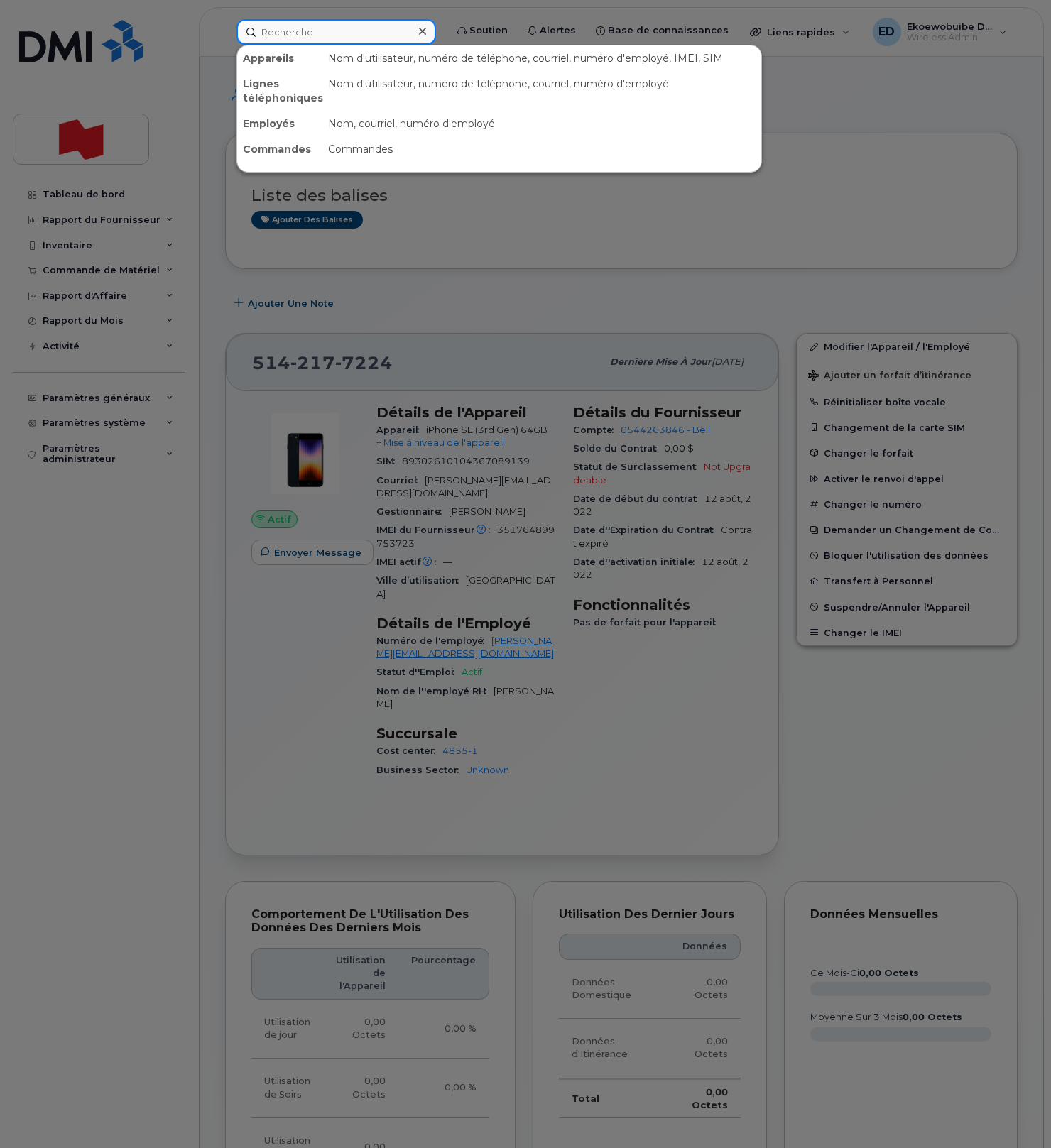
click at [320, 32] on input at bounding box center [336, 32] width 200 height 26
paste input "437) 441-1851"
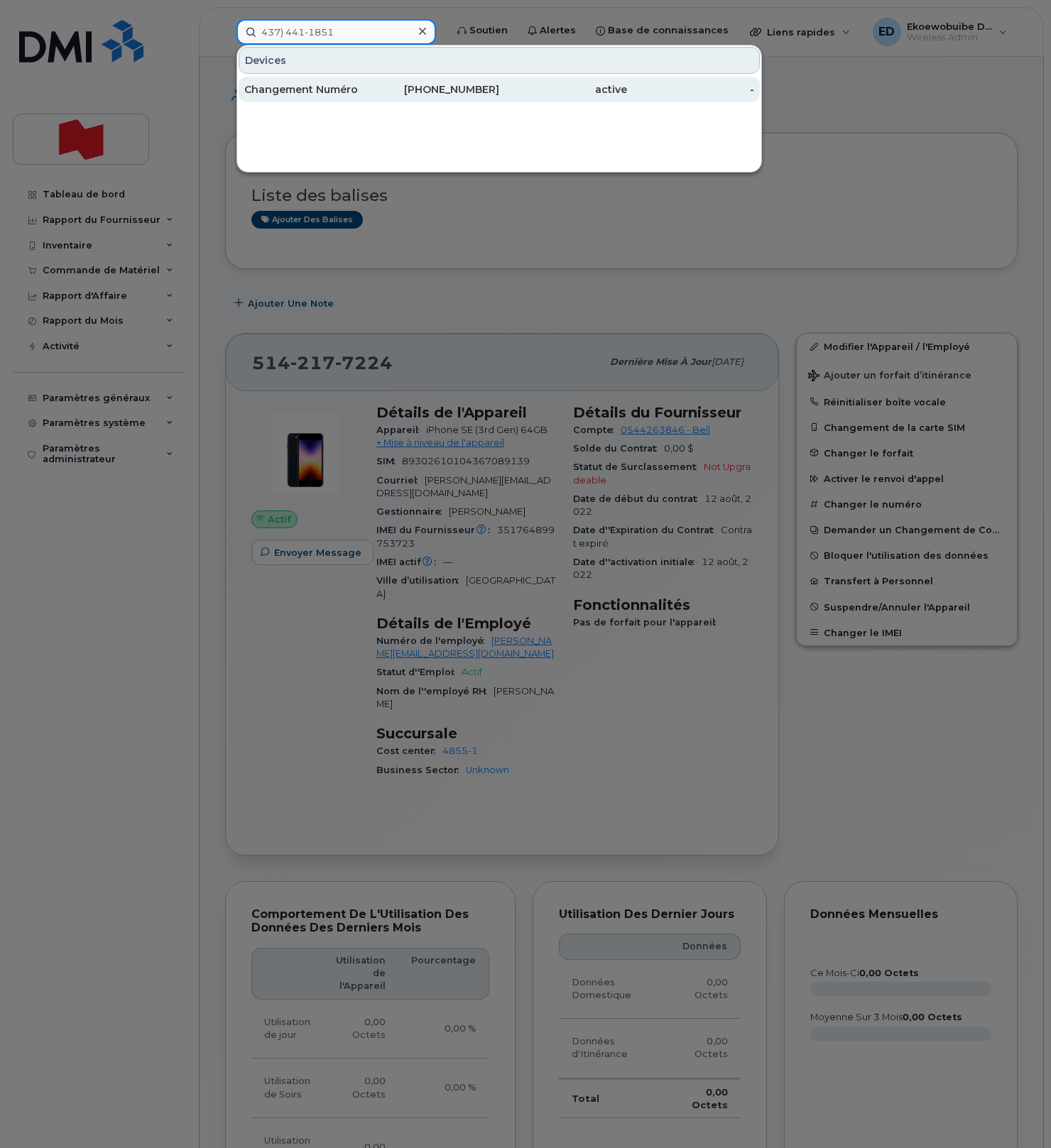
type input "437) 441-1851"
click at [309, 88] on div "Changement Numéro" at bounding box center [308, 89] width 128 height 14
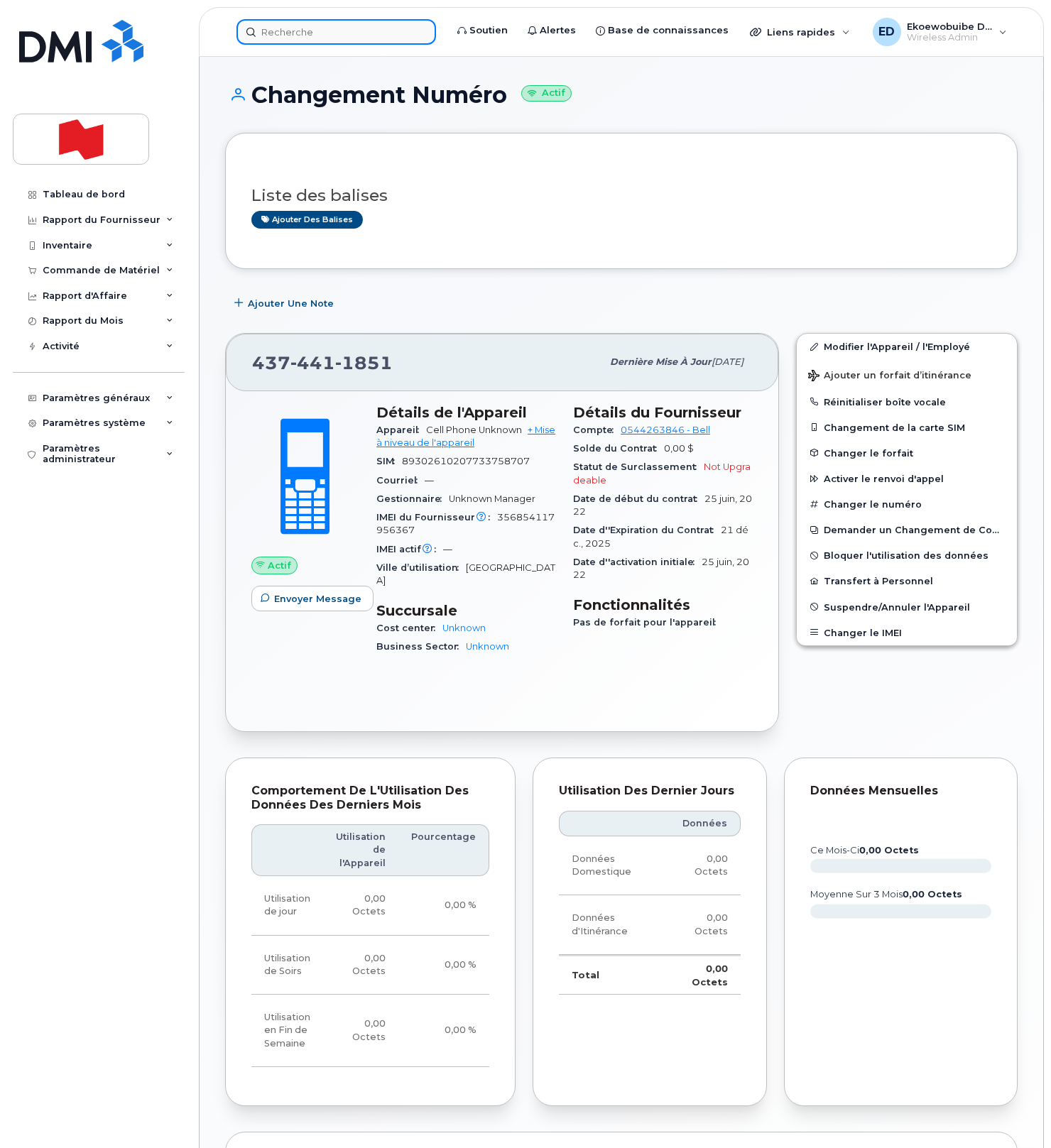
click at [317, 39] on input at bounding box center [336, 32] width 200 height 26
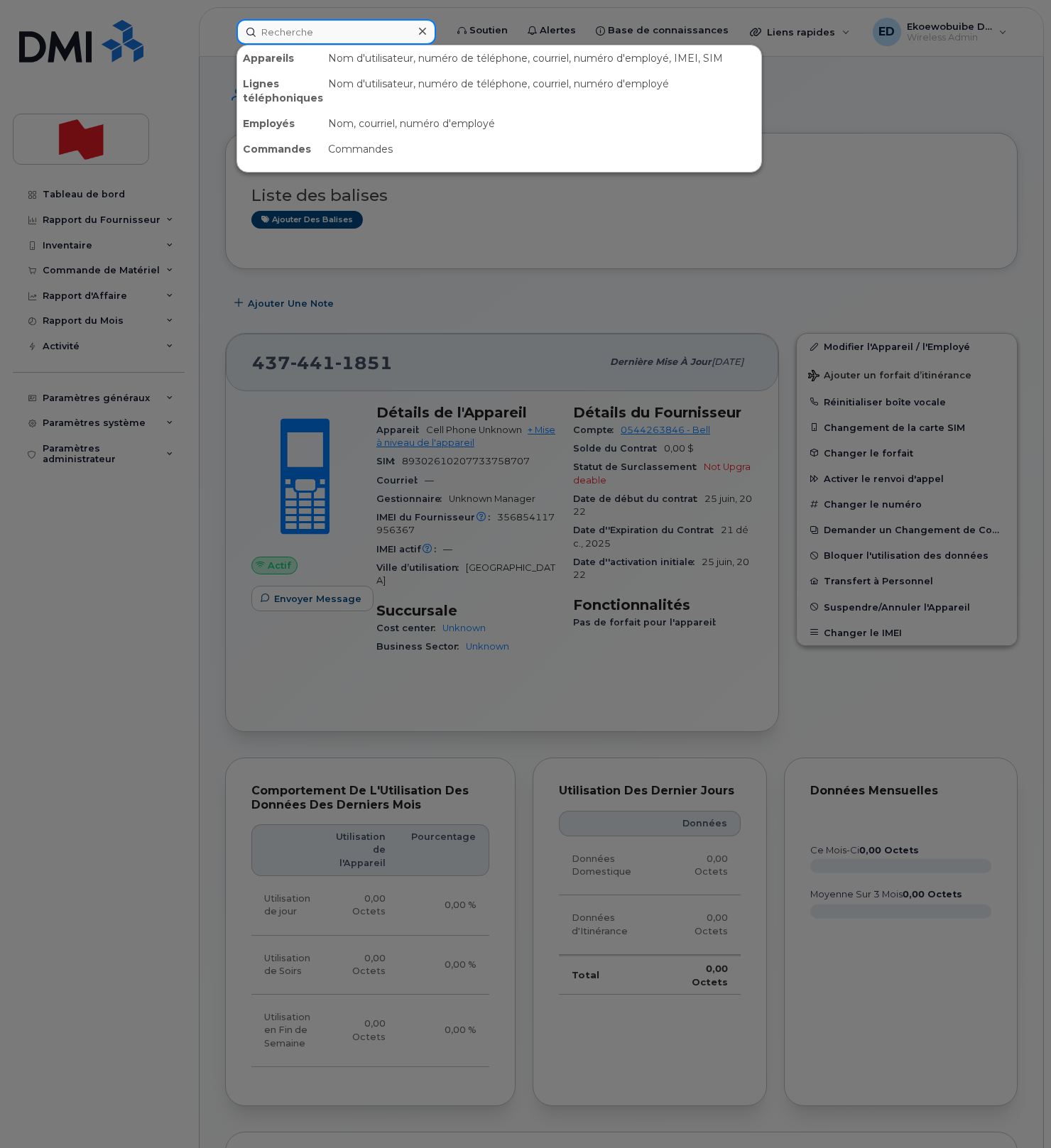
paste input "[PERSON_NAME]"
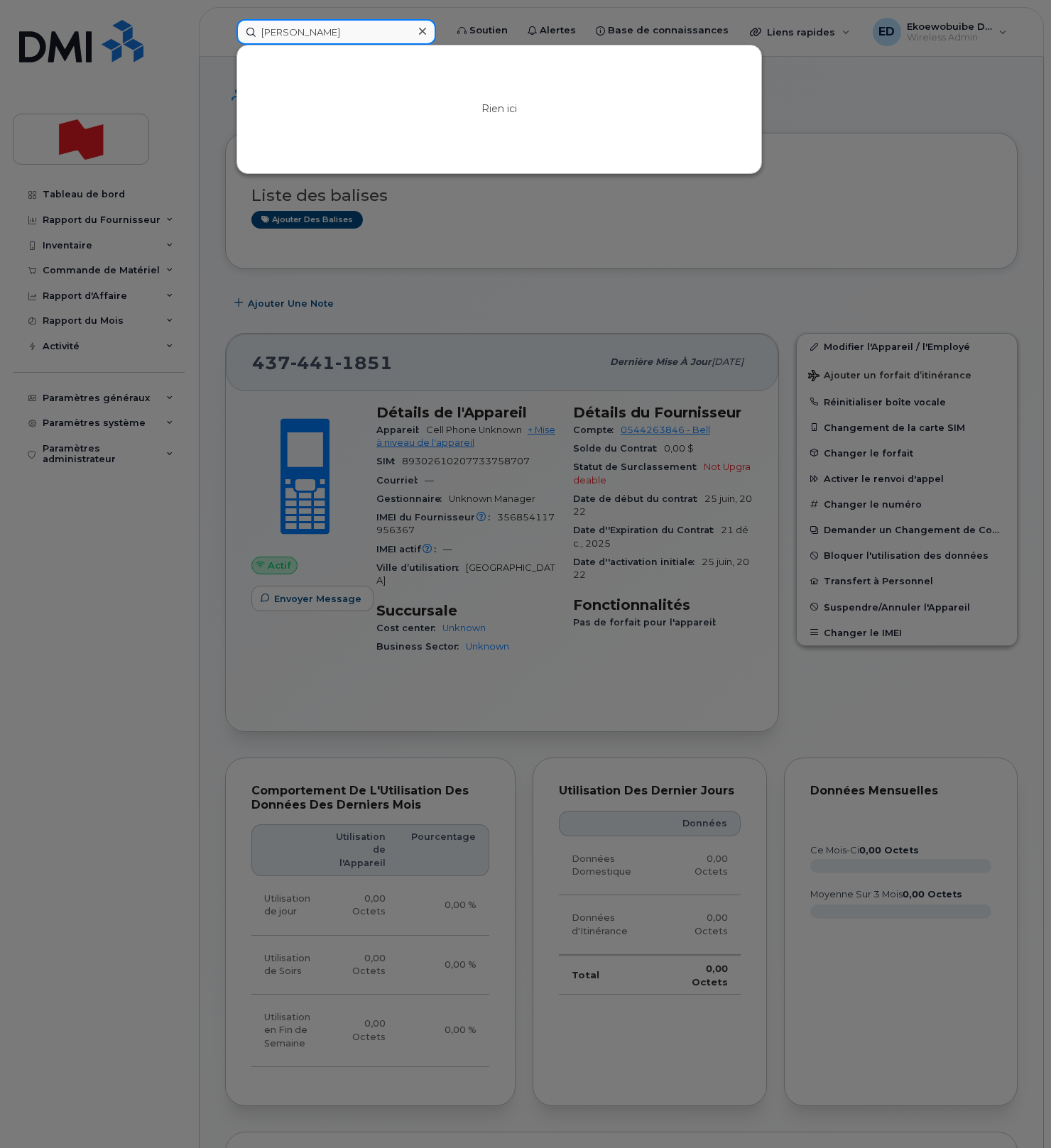
type input "[PERSON_NAME]"
click at [427, 31] on icon at bounding box center [423, 31] width 7 height 11
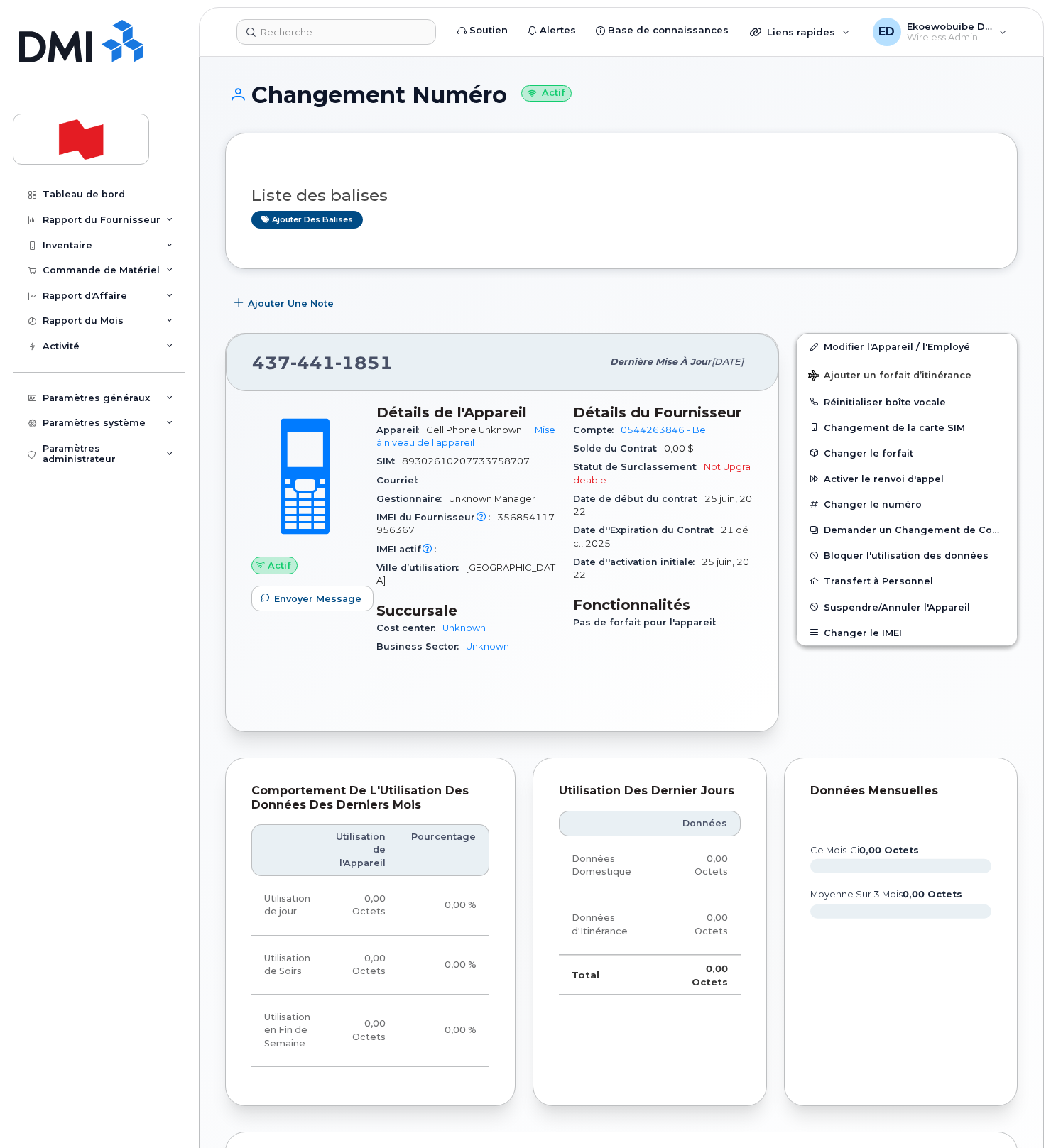
drag, startPoint x: 460, startPoint y: 223, endPoint x: 682, endPoint y: 316, distance: 240.7
click at [473, 225] on div "Ajouter des balises" at bounding box center [616, 220] width 729 height 18
click at [835, 350] on link "Modifier l'Appareil / l'Employé" at bounding box center [906, 346] width 220 height 26
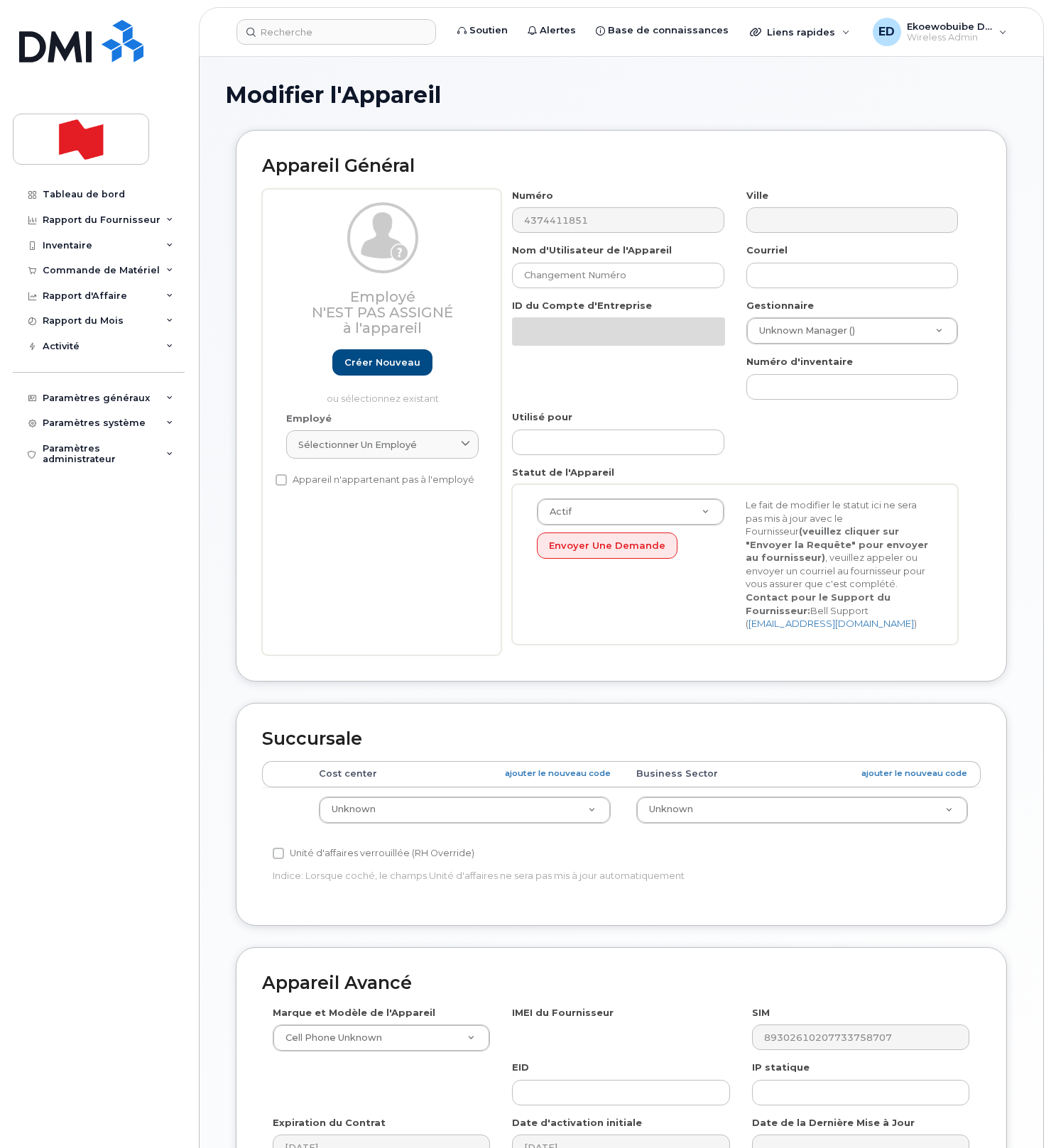
select select "22916206"
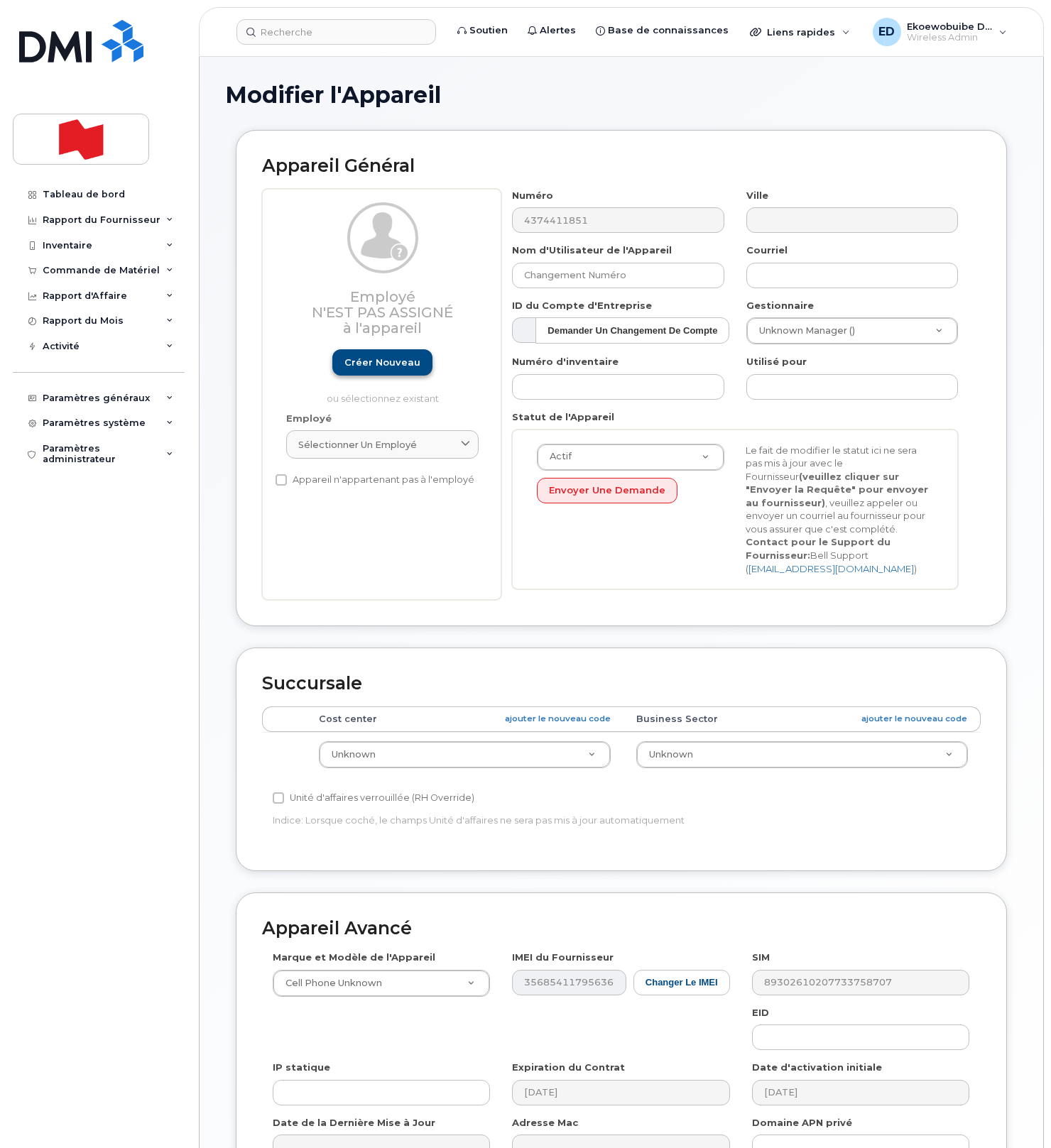
click at [394, 379] on div "Employé N'est pas assigné à l'appareil Créer nouveau ou sélectionnez existant" at bounding box center [382, 304] width 193 height 203
click at [389, 370] on link "Créer nouveau" at bounding box center [382, 363] width 100 height 26
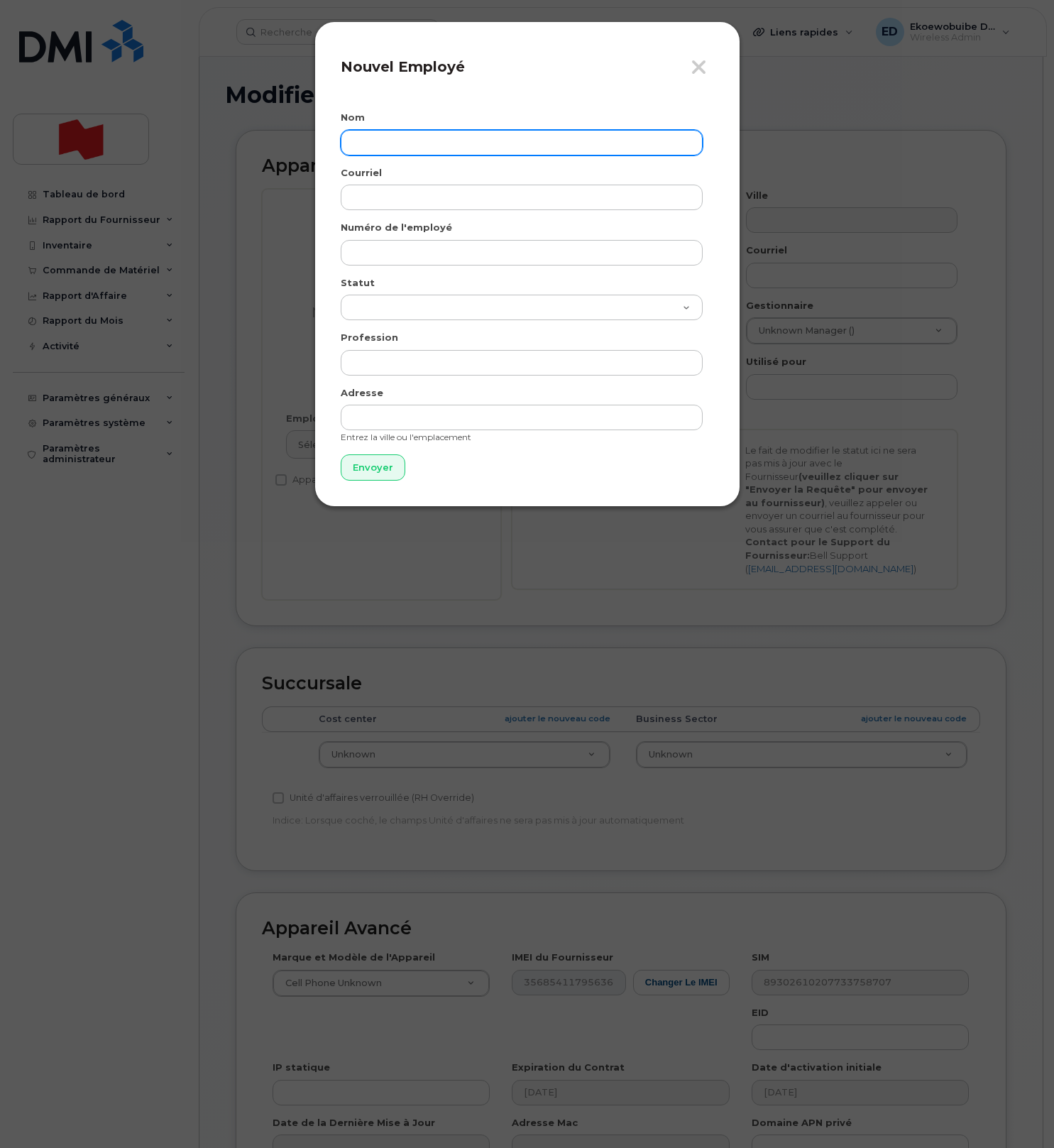
click at [379, 149] on input "text" at bounding box center [522, 142] width 362 height 26
paste input "Isaac Chan"
type input "Isaac Chan"
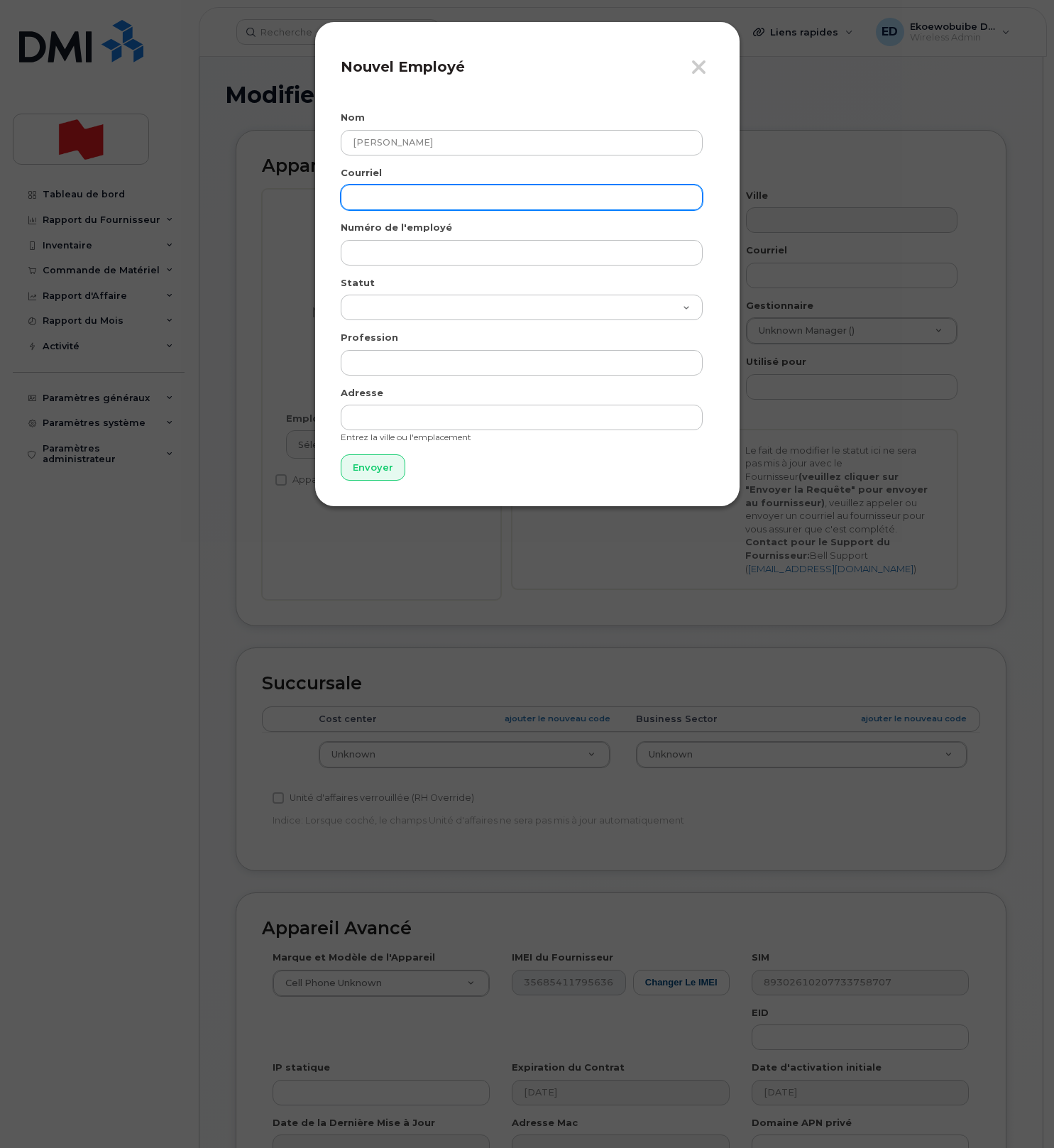
click at [381, 194] on input "email" at bounding box center [522, 197] width 362 height 26
click at [381, 195] on input "email" at bounding box center [522, 197] width 362 height 26
paste input "isaac.chan@nbc.ca"
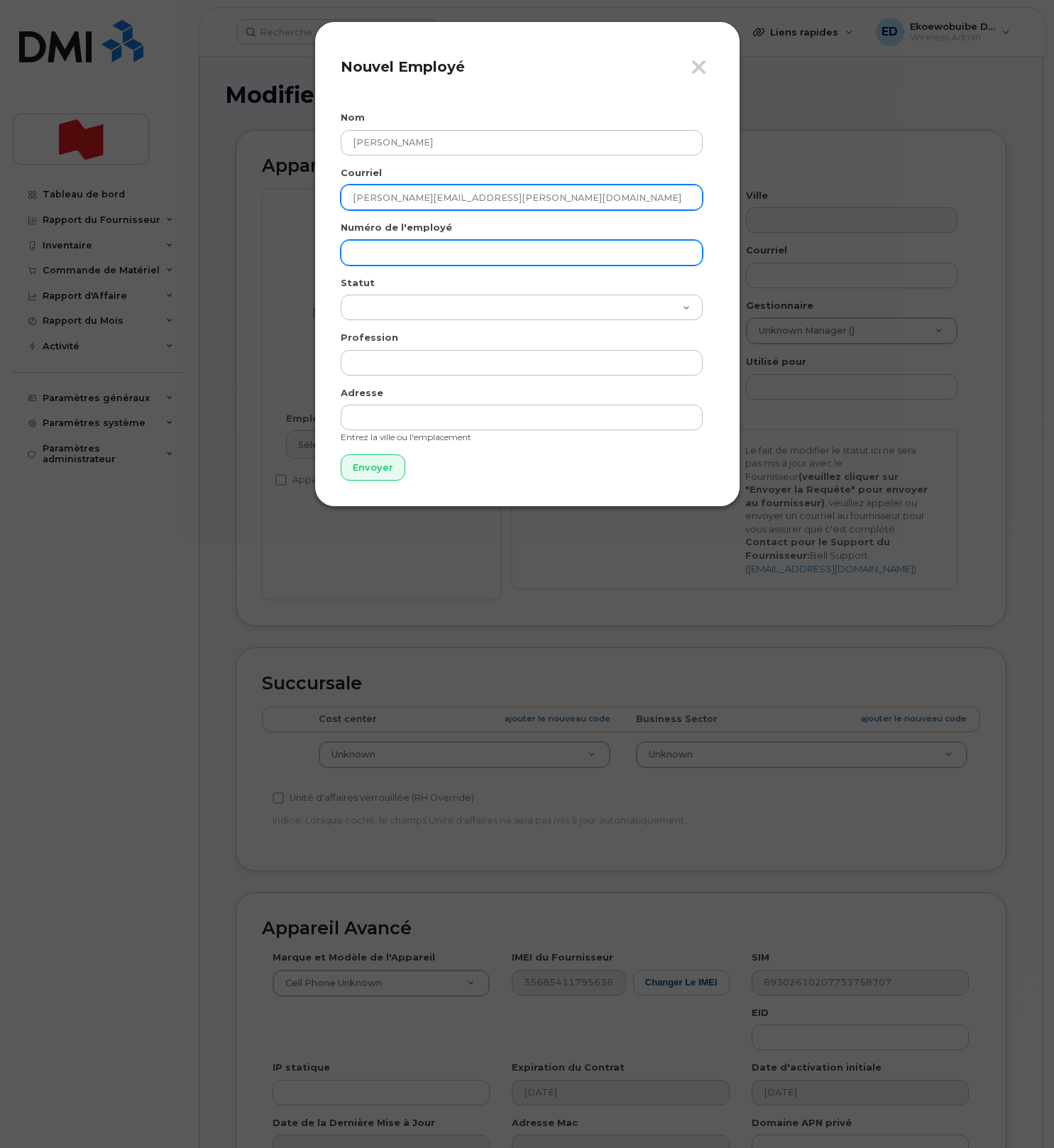
type input "[PERSON_NAME][EMAIL_ADDRESS][PERSON_NAME][DOMAIN_NAME]"
click at [388, 249] on input "text" at bounding box center [522, 253] width 362 height 26
paste input "[PERSON_NAME][EMAIL_ADDRESS][PERSON_NAME][DOMAIN_NAME]"
type input "[PERSON_NAME][EMAIL_ADDRESS][PERSON_NAME][DOMAIN_NAME]"
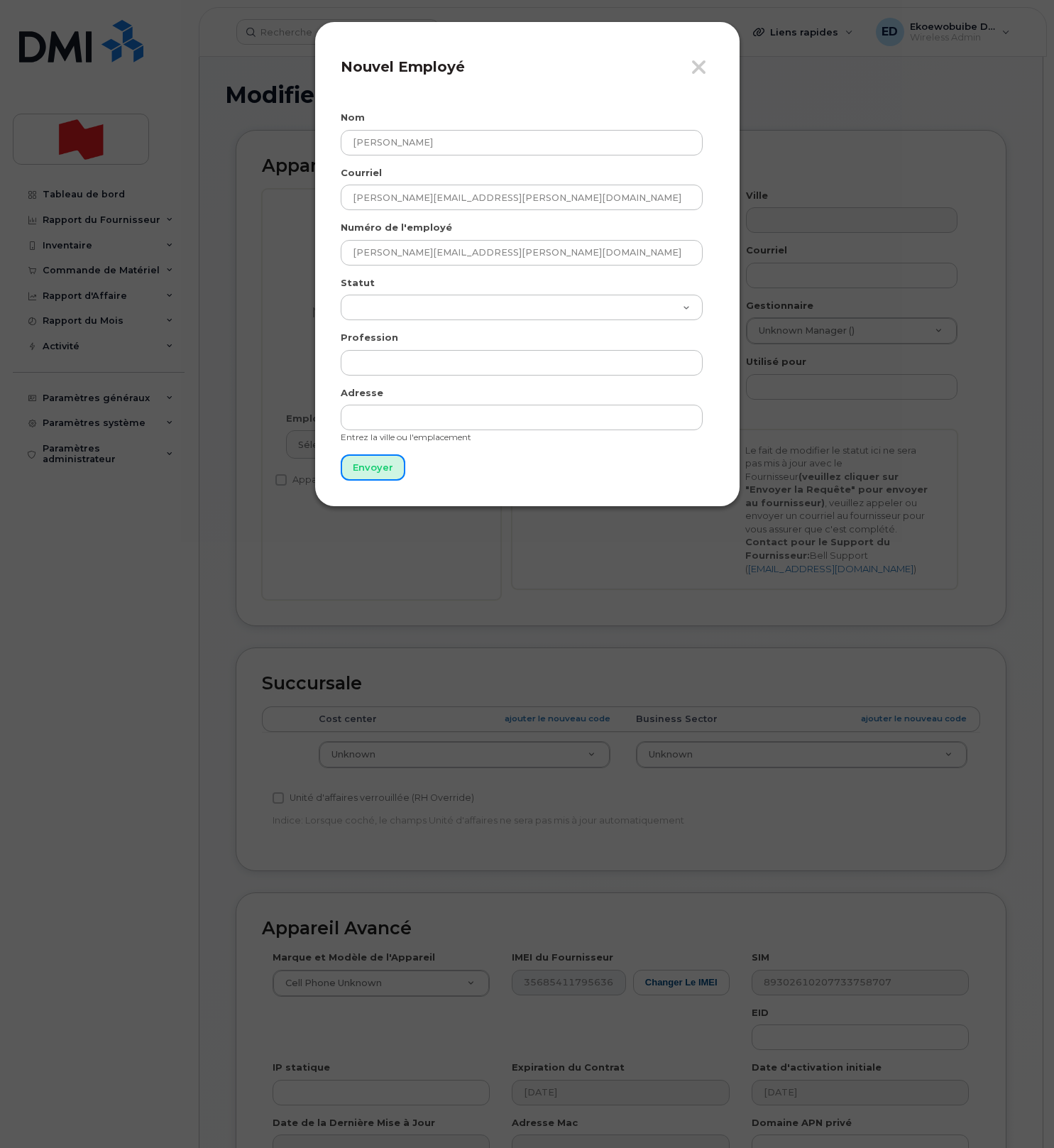
click at [365, 466] on input "Envoyer" at bounding box center [373, 468] width 64 height 26
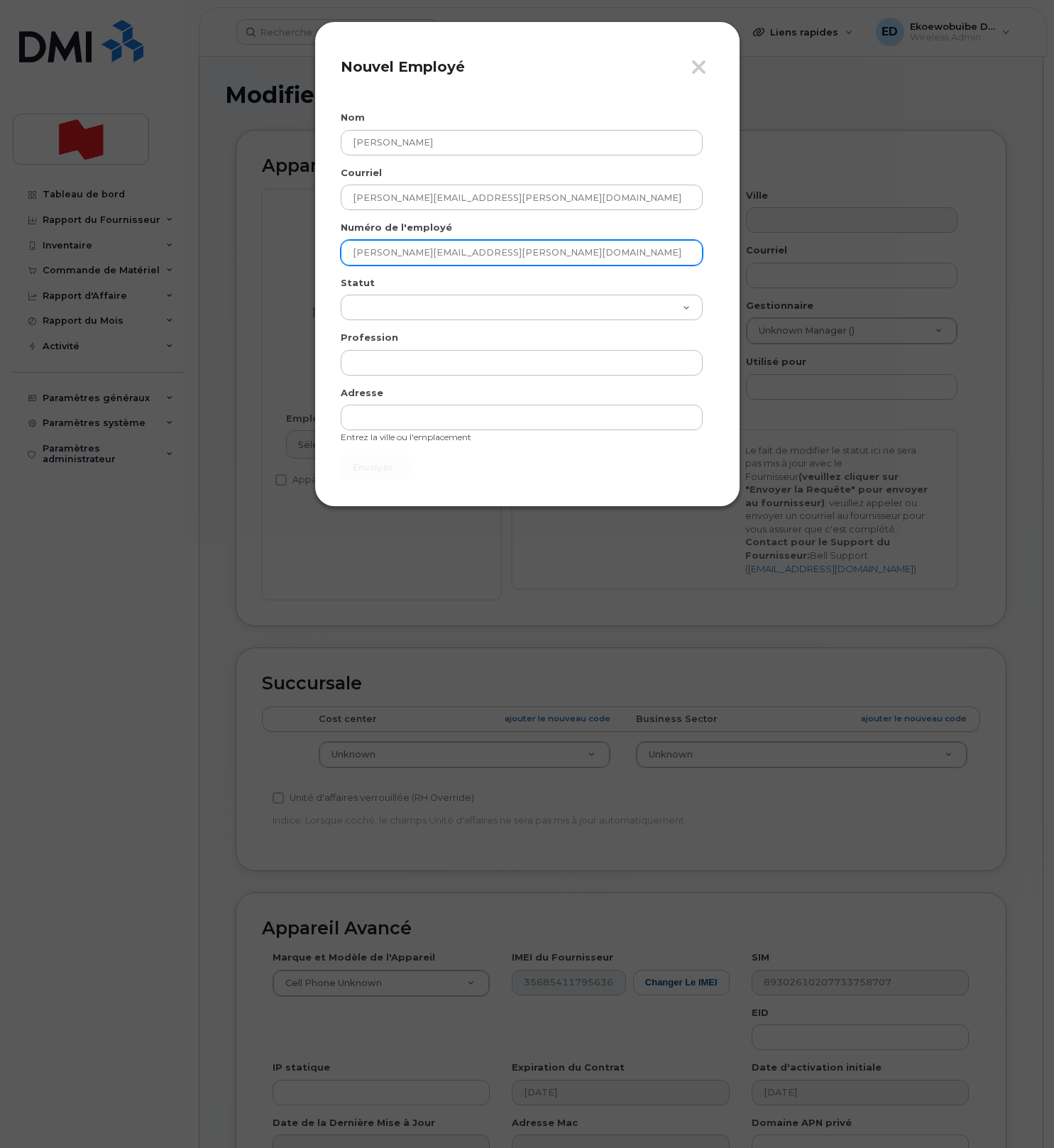
type input "Envoyer"
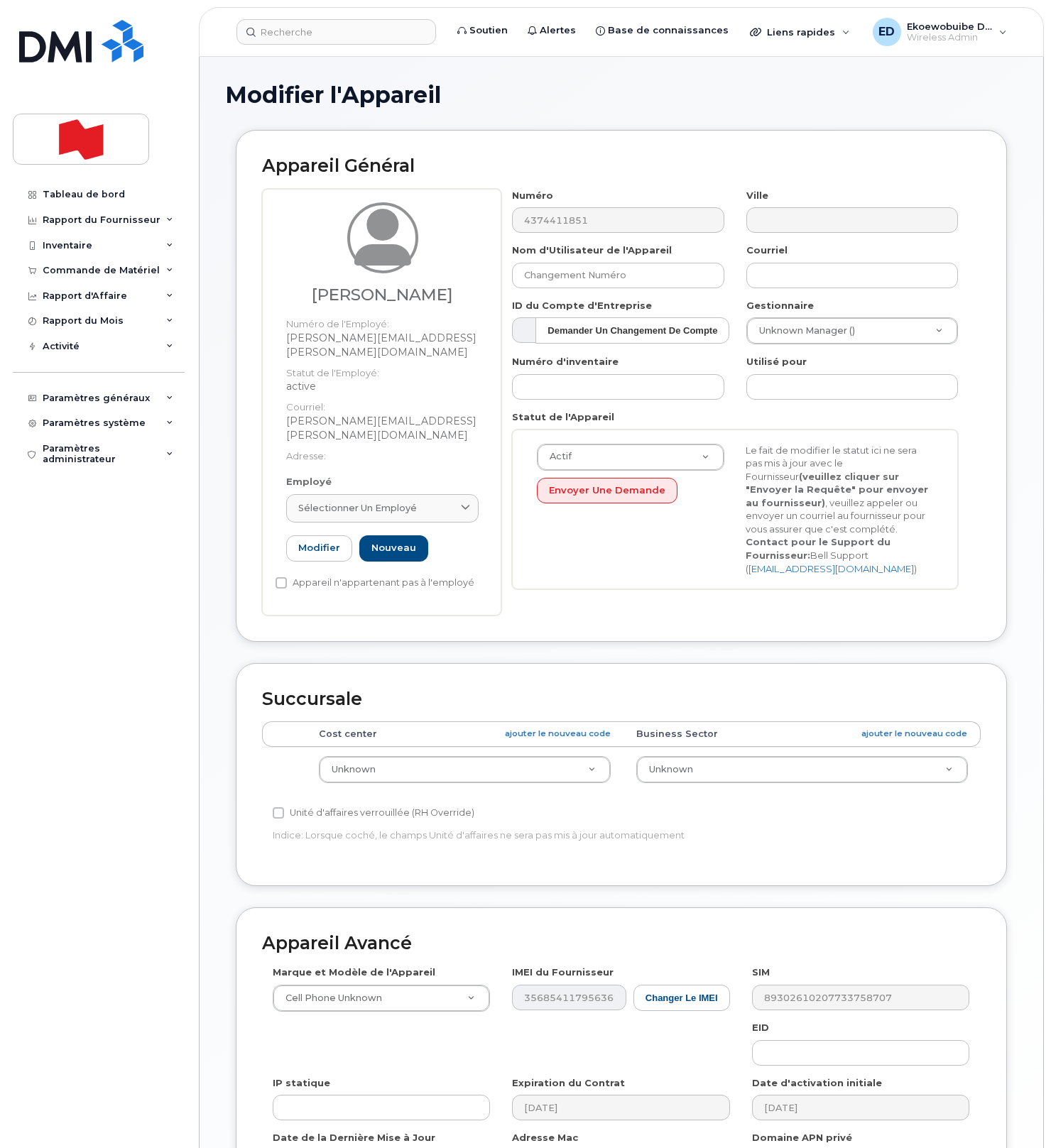
drag, startPoint x: 457, startPoint y: 477, endPoint x: 412, endPoint y: 515, distance: 58.9
click at [459, 502] on span at bounding box center [465, 508] width 13 height 13
paste input "[PERSON_NAME][EMAIL_ADDRESS][PERSON_NAME][DOMAIN_NAME]"
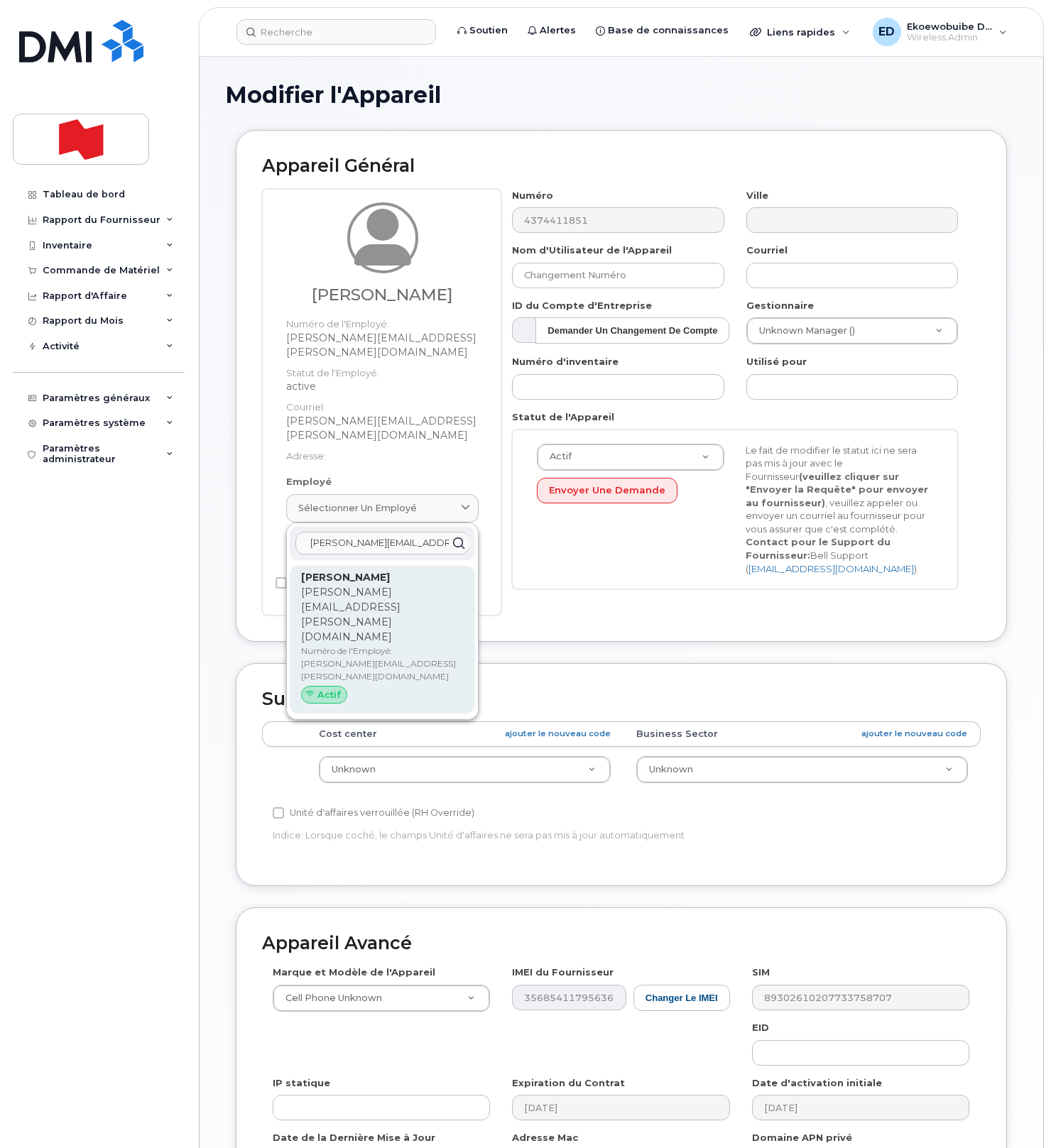
type input "[PERSON_NAME][EMAIL_ADDRESS][PERSON_NAME][DOMAIN_NAME]"
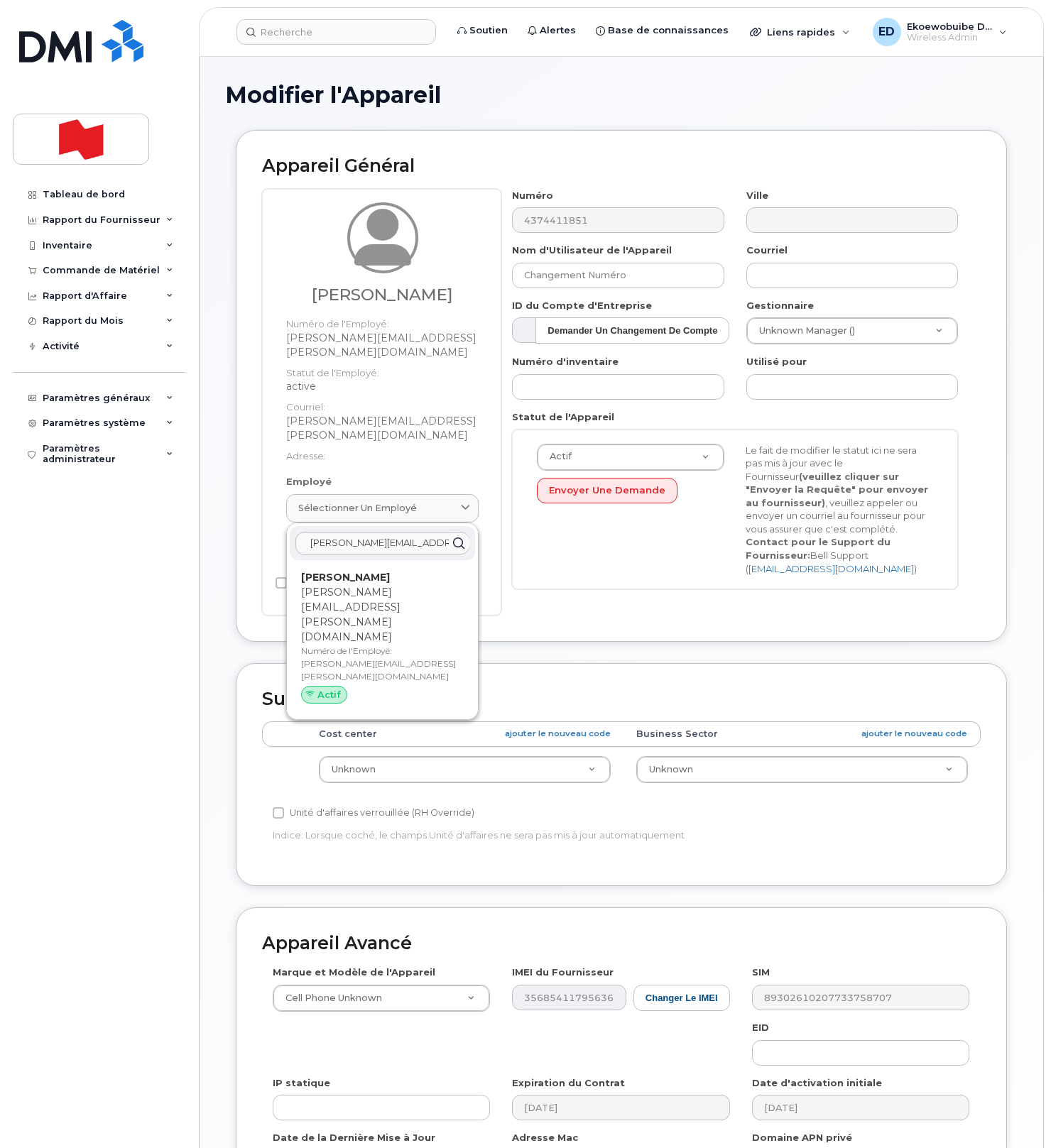
click at [357, 645] on p "Numéro de l'Employé: isaac.chan@nbc.ca" at bounding box center [382, 663] width 163 height 38
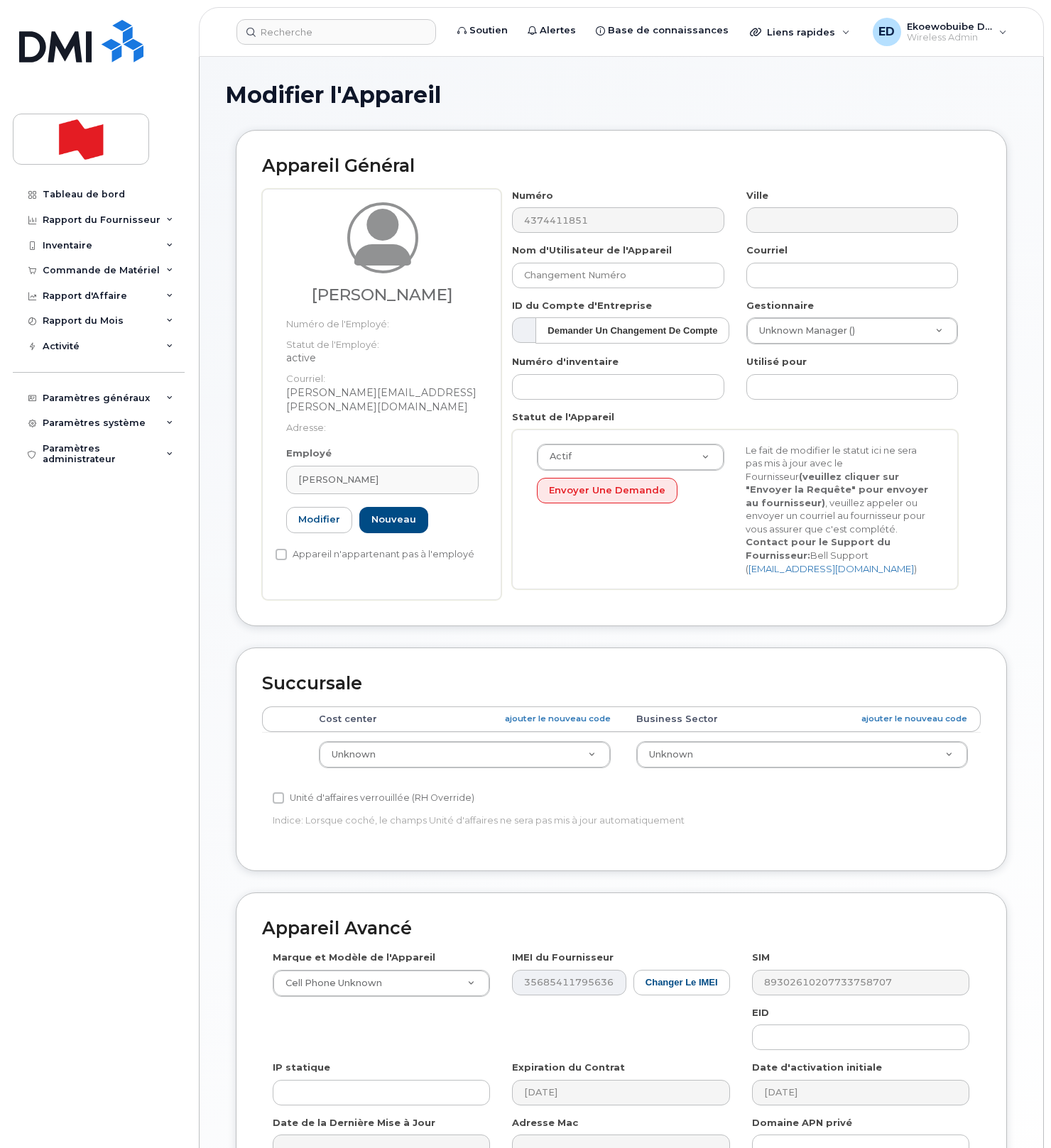
type input "isaac.chan@nbc.ca"
type input "Isaac Chan"
type input "isaac.chan@nbc.ca"
paste input "Jingjun Ma"
type input "Jingjun Ma"
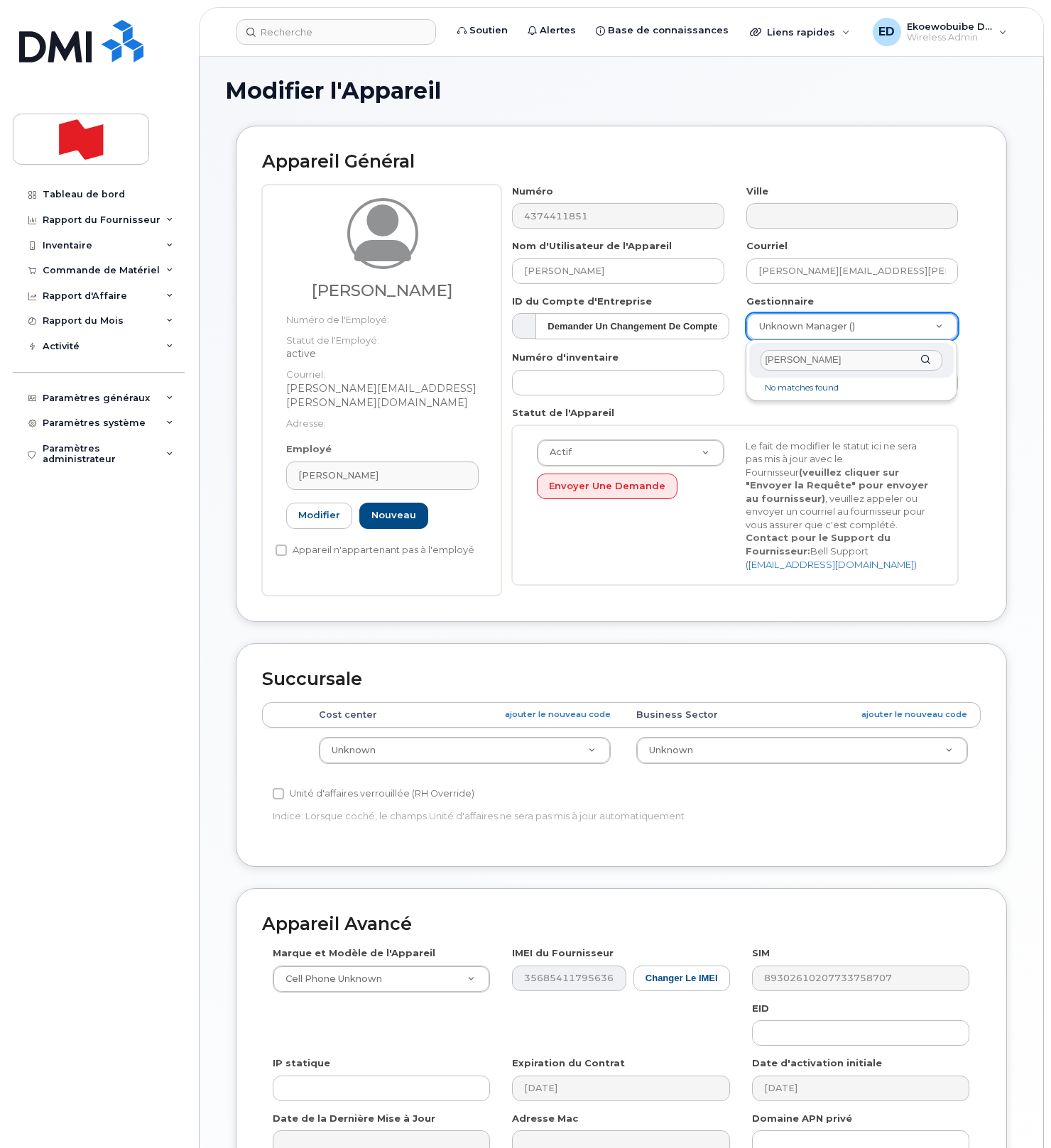
drag, startPoint x: 842, startPoint y: 364, endPoint x: 740, endPoint y: 362, distance: 102.0
click at [742, 362] on body "Soutien Alertes Base de connaissances Liens rapides Suspendre/Supprimer l’appar…" at bounding box center [526, 653] width 1051 height 1316
paste input "jingjun.ma@nbc.ca"
type input "jingjun.ma@nbc.ca"
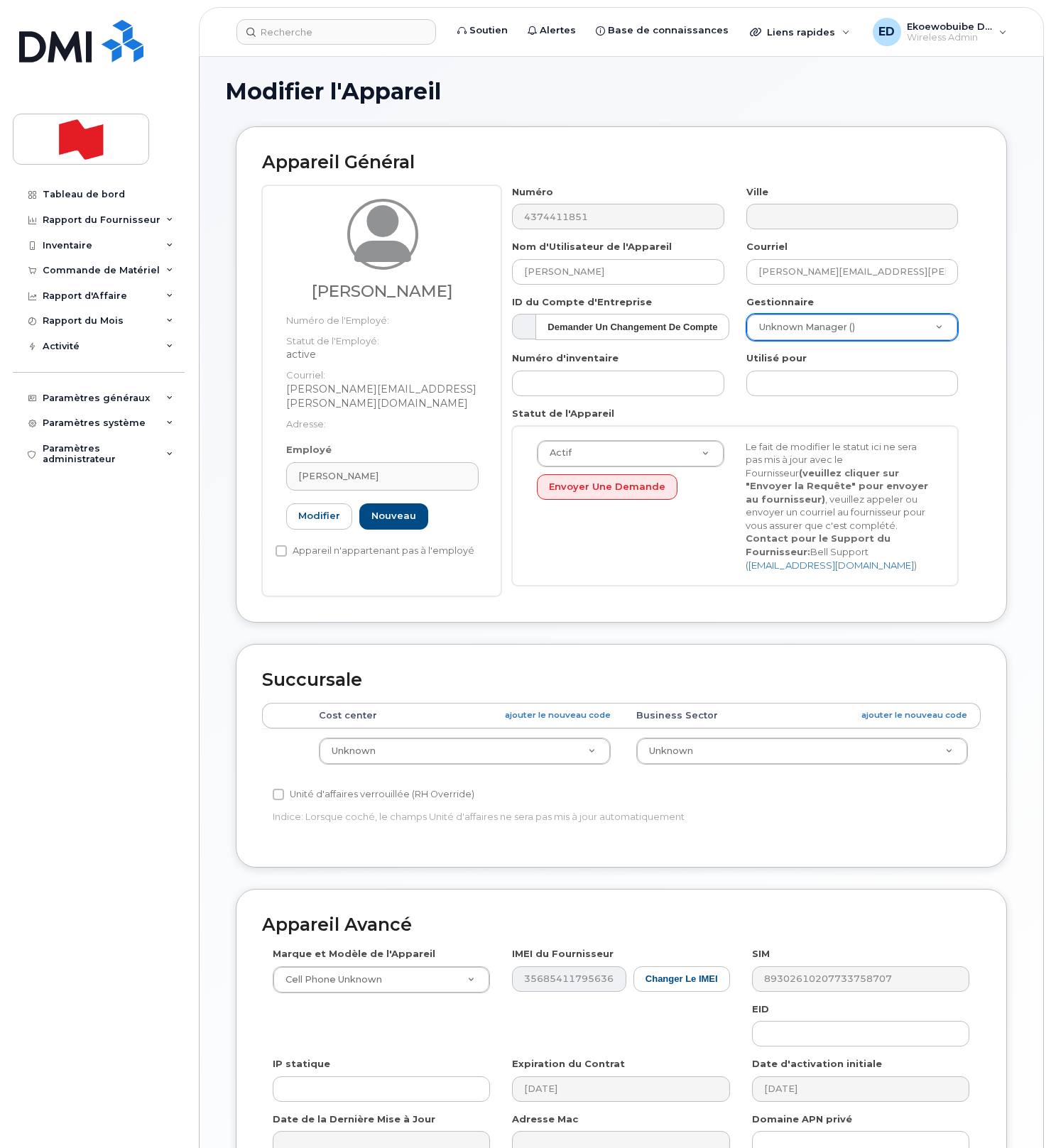
paste input "67381"
type input "67381"
paste input "67381"
type input "67381"
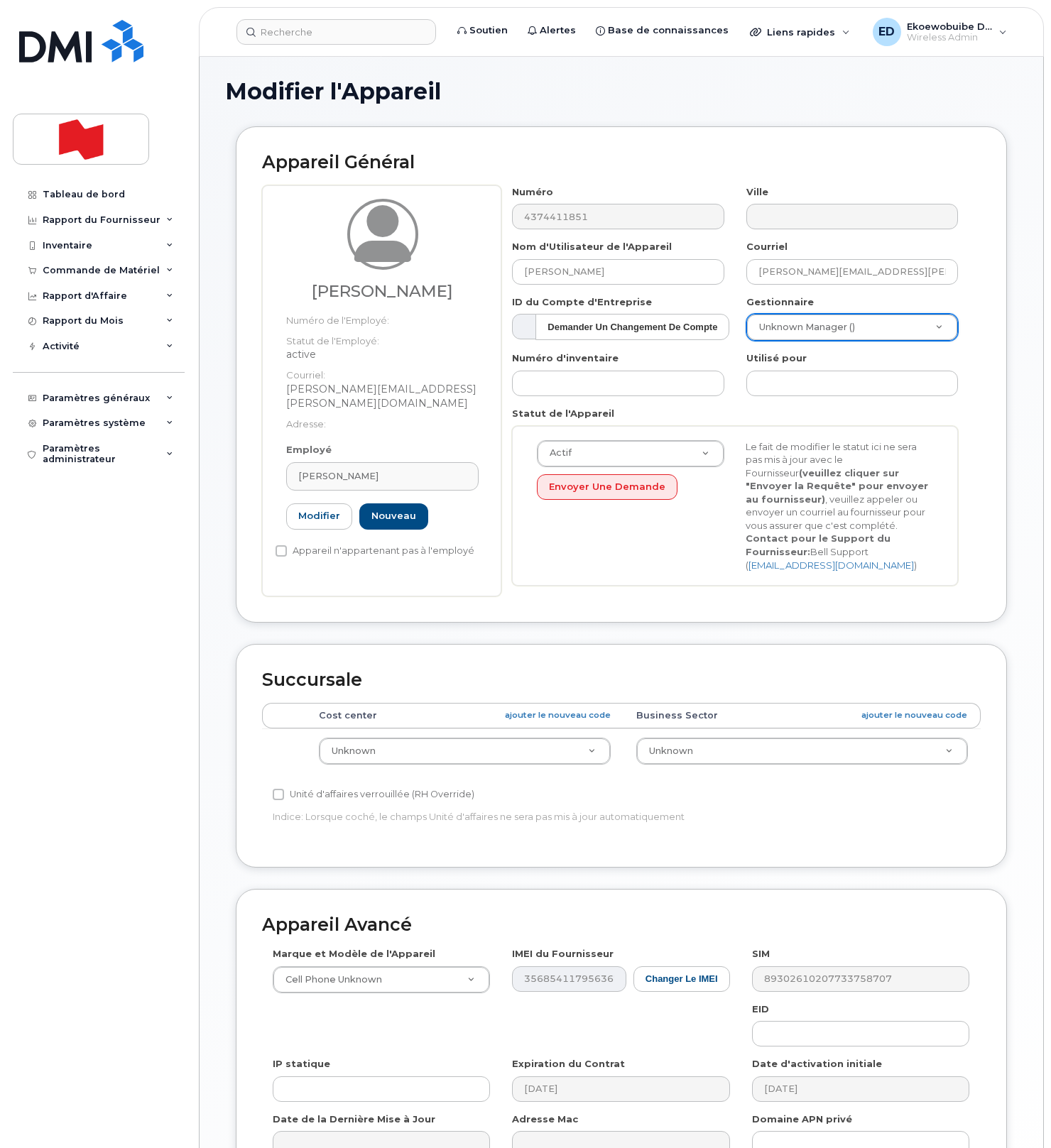
type input "67381"
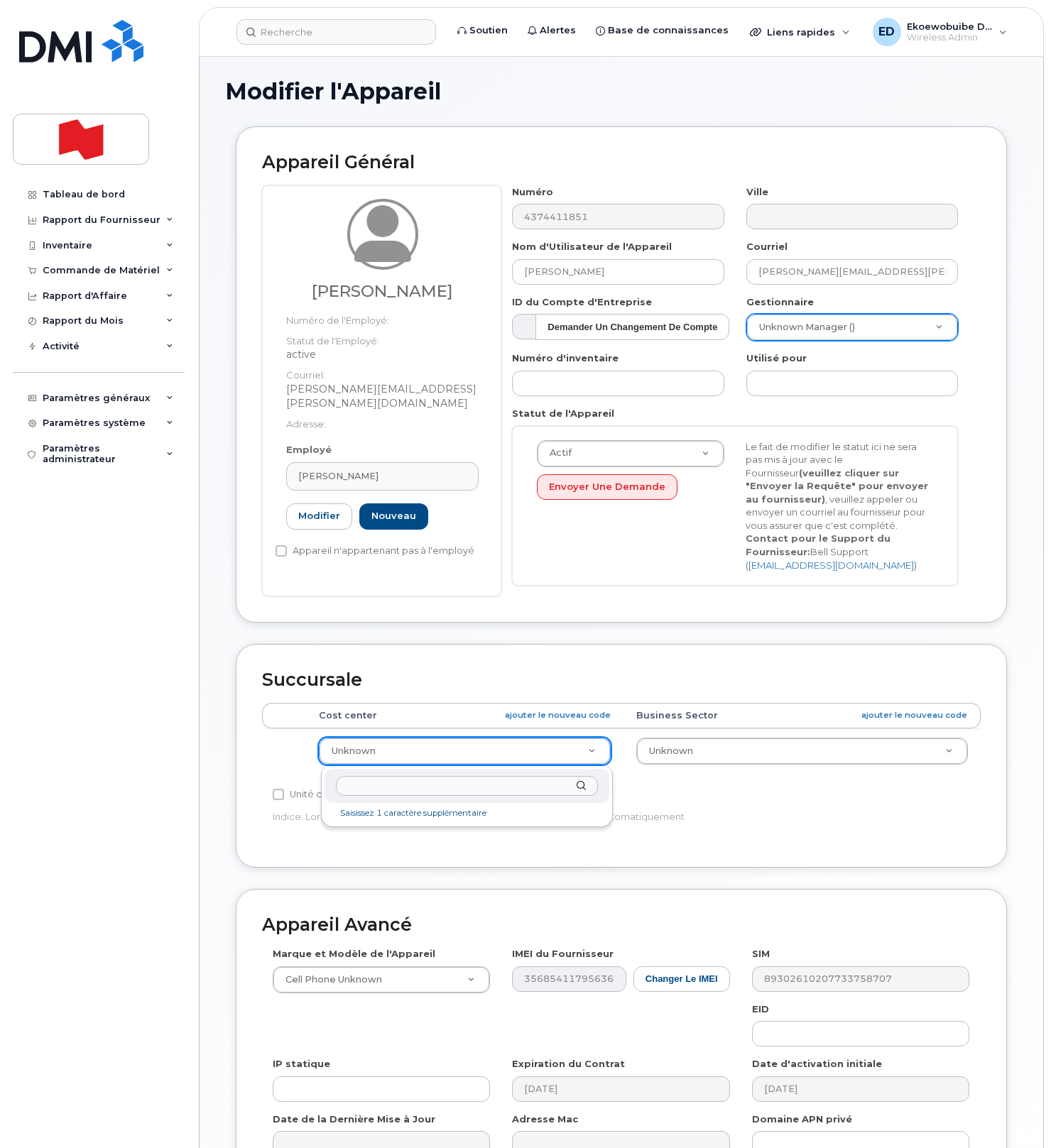
scroll to position [0, 0]
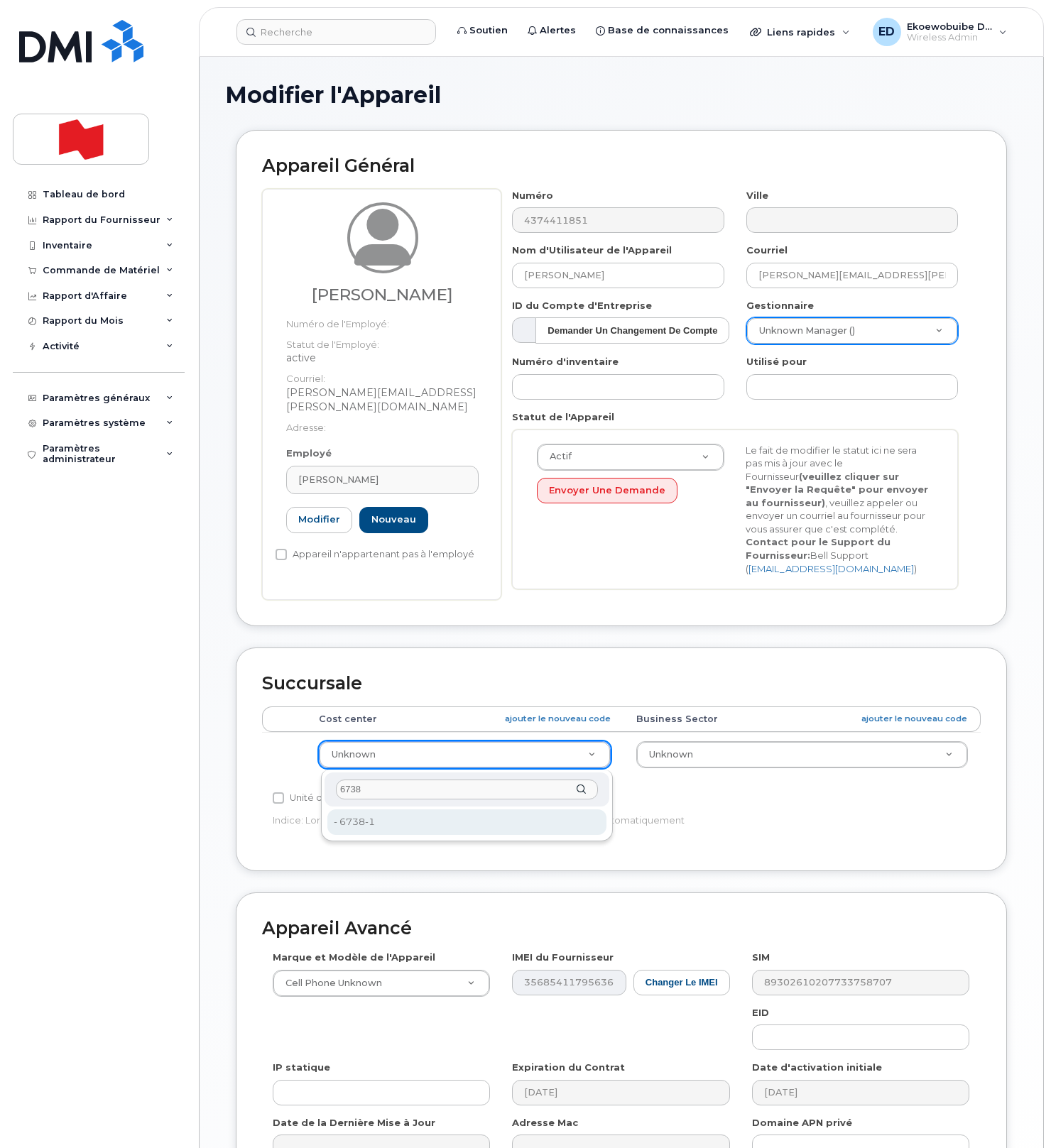
type input "6738"
drag, startPoint x: 394, startPoint y: 822, endPoint x: 401, endPoint y: 826, distance: 8.1
type input "22916314"
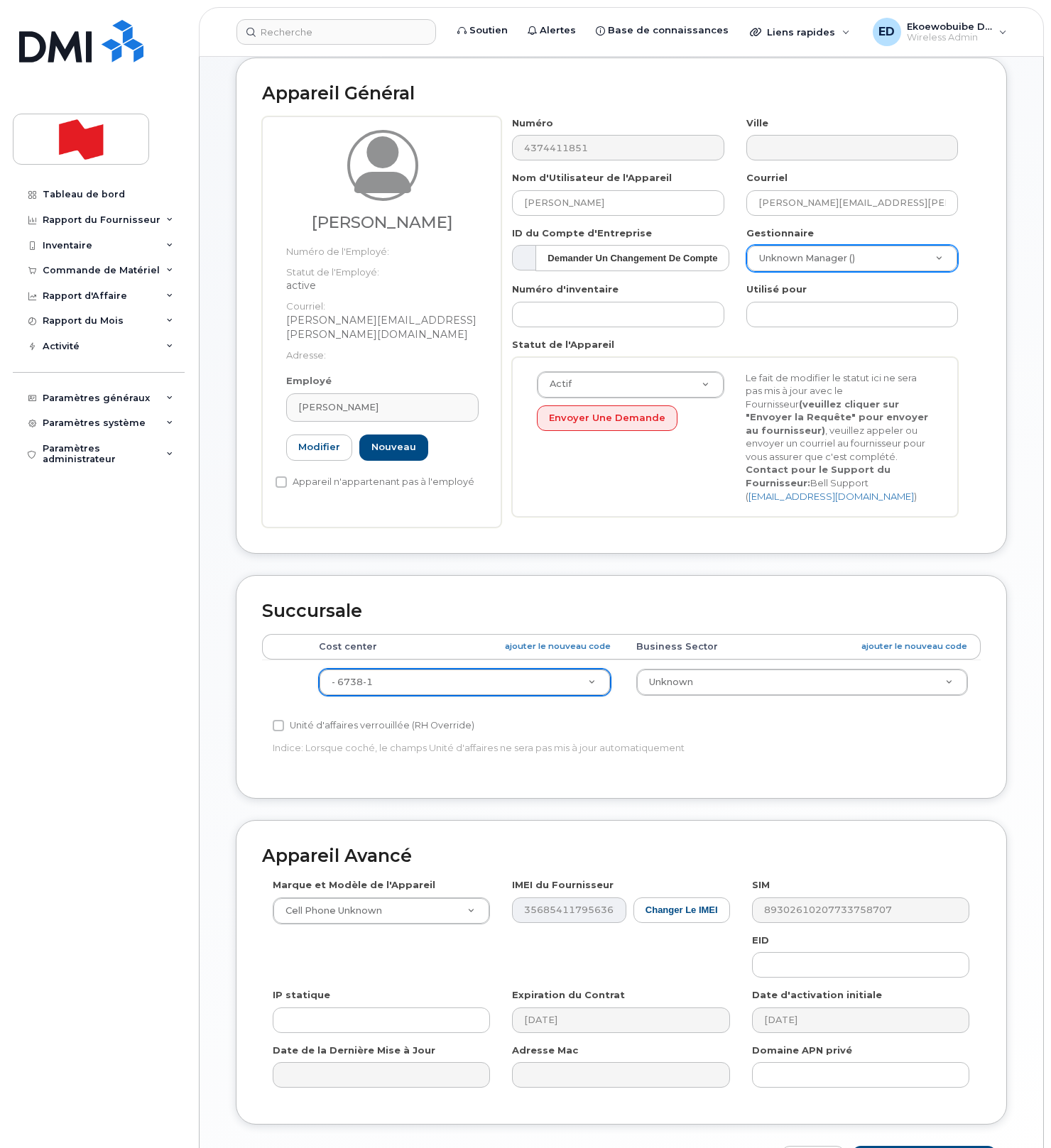
scroll to position [170, 0]
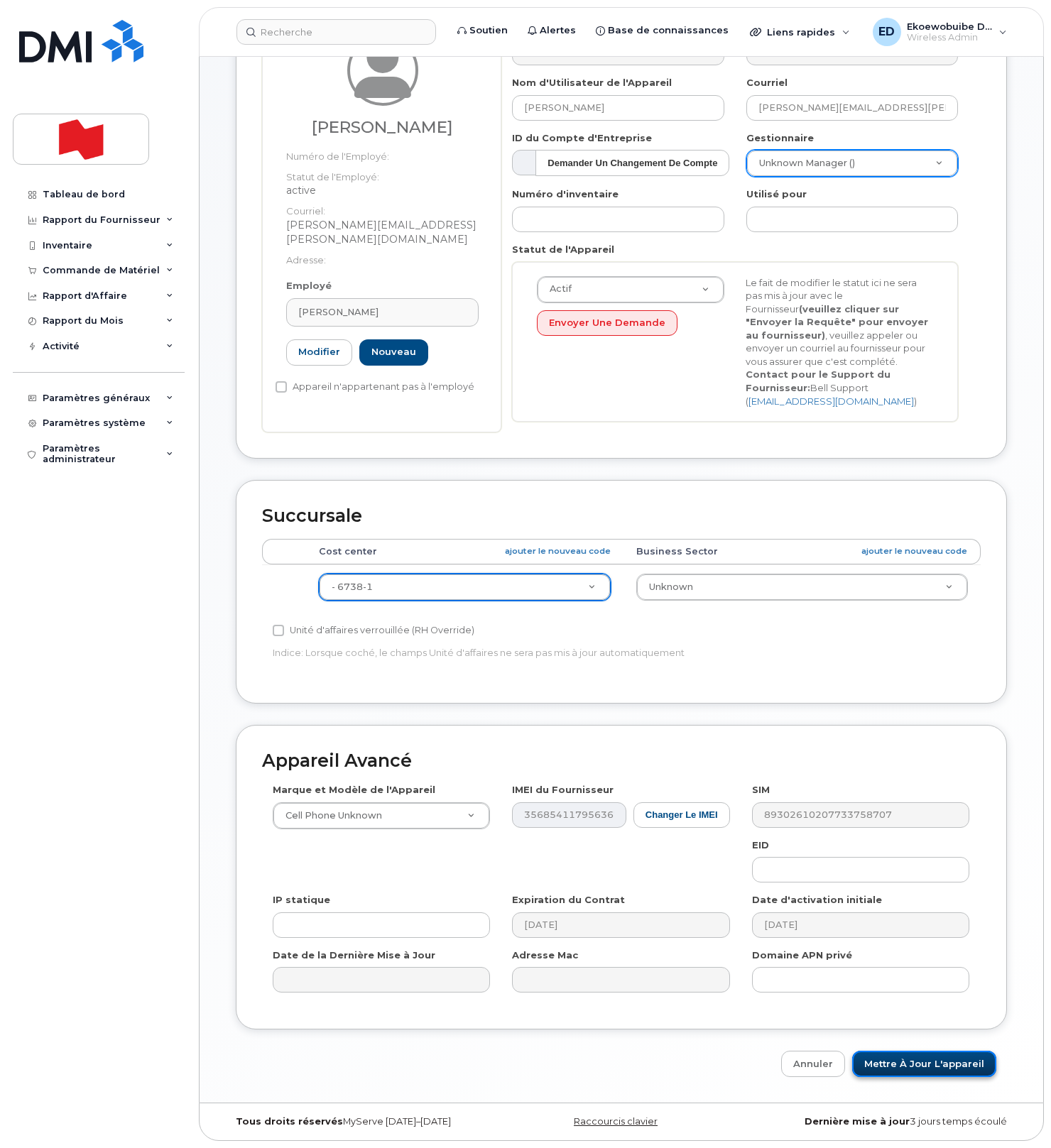
drag, startPoint x: 909, startPoint y: 1065, endPoint x: 918, endPoint y: 1074, distance: 12.7
click at [911, 1069] on input "Mettre à jour l'appareil" at bounding box center [924, 1064] width 144 height 26
type input "Sauvegarde..."
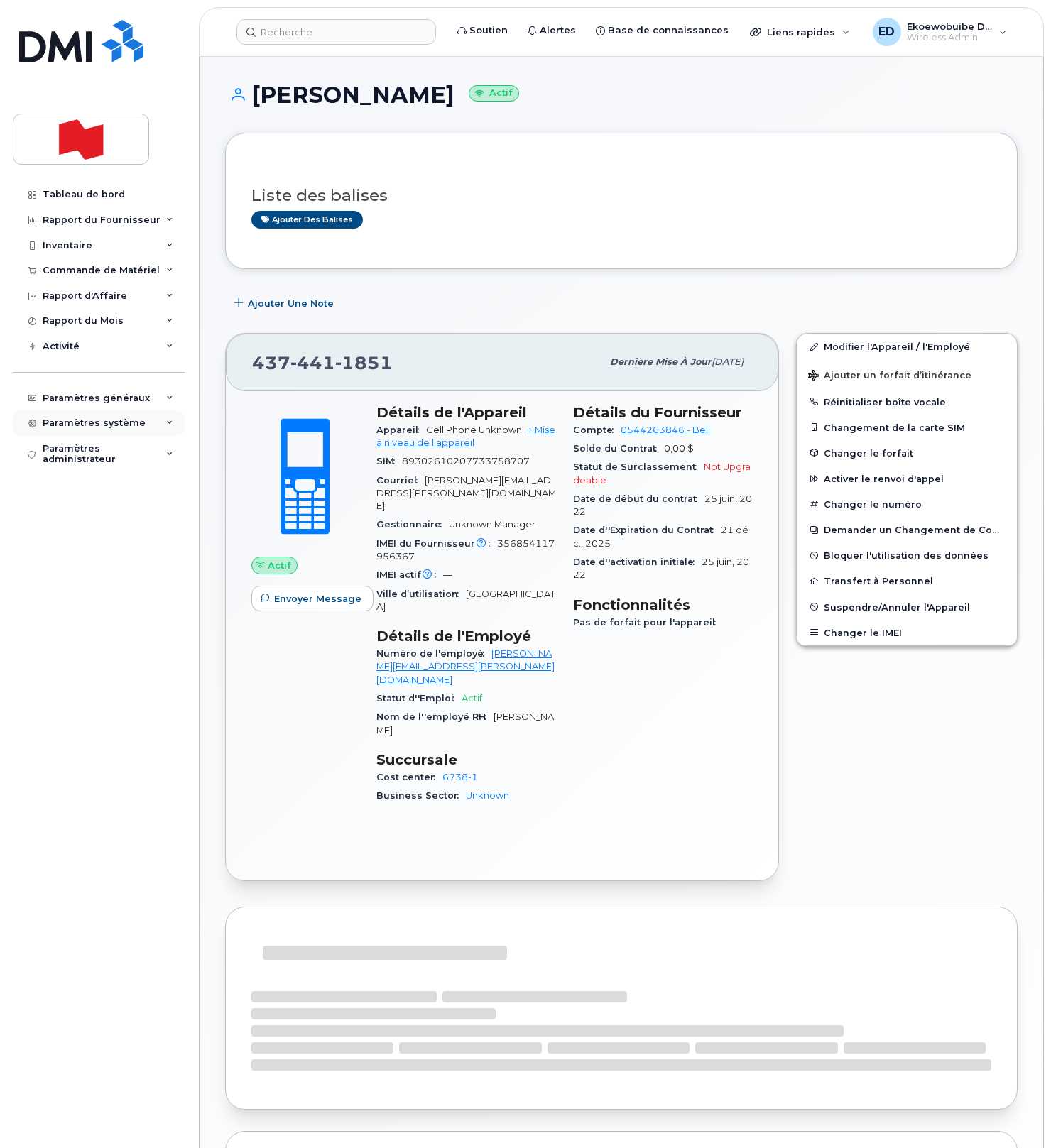
drag, startPoint x: 93, startPoint y: 429, endPoint x: 102, endPoint y: 434, distance: 10.3
click at [93, 429] on div "Paramètres système" at bounding box center [94, 423] width 103 height 11
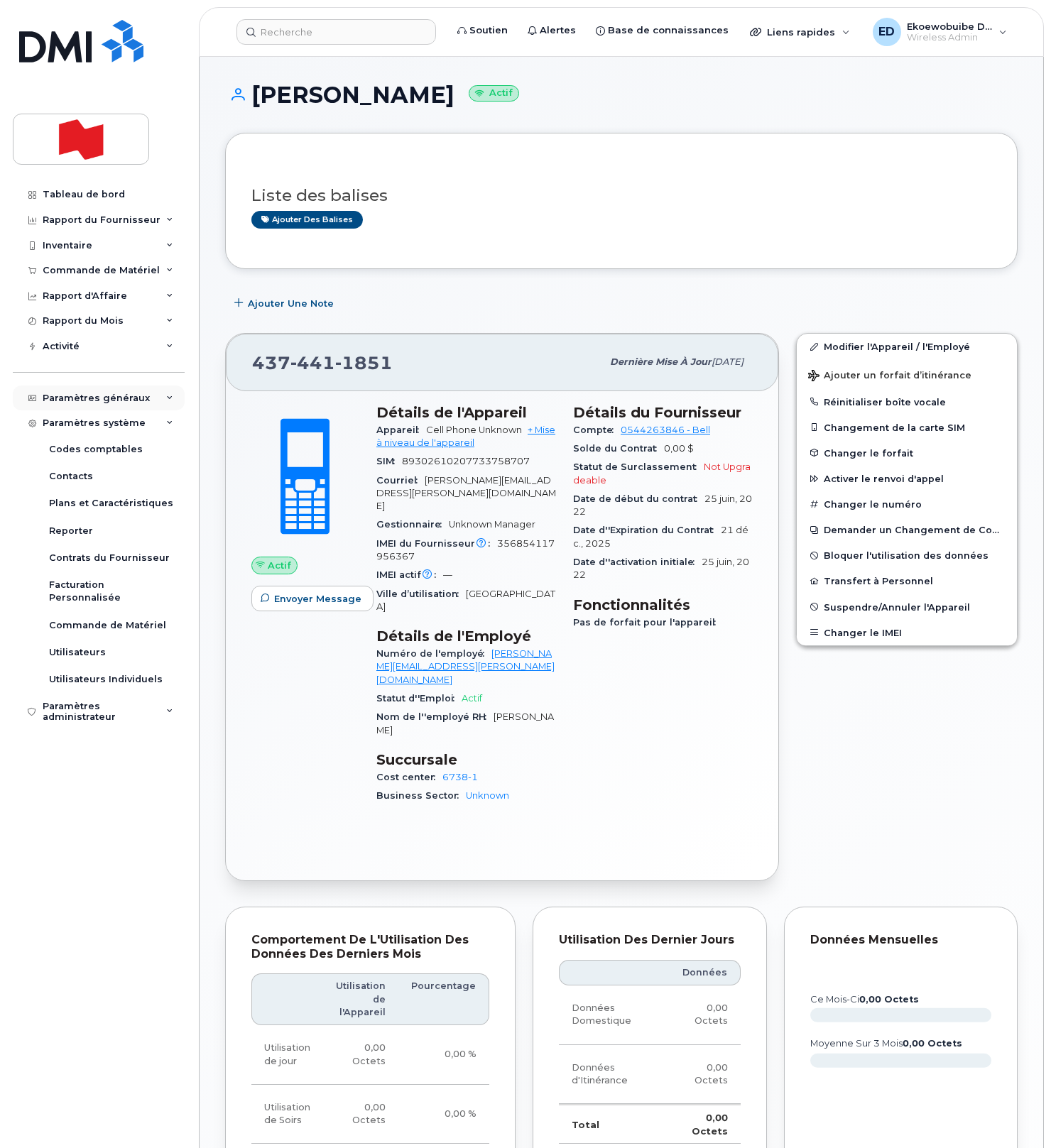
click at [147, 399] on div "Paramètres généraux" at bounding box center [98, 398] width 172 height 26
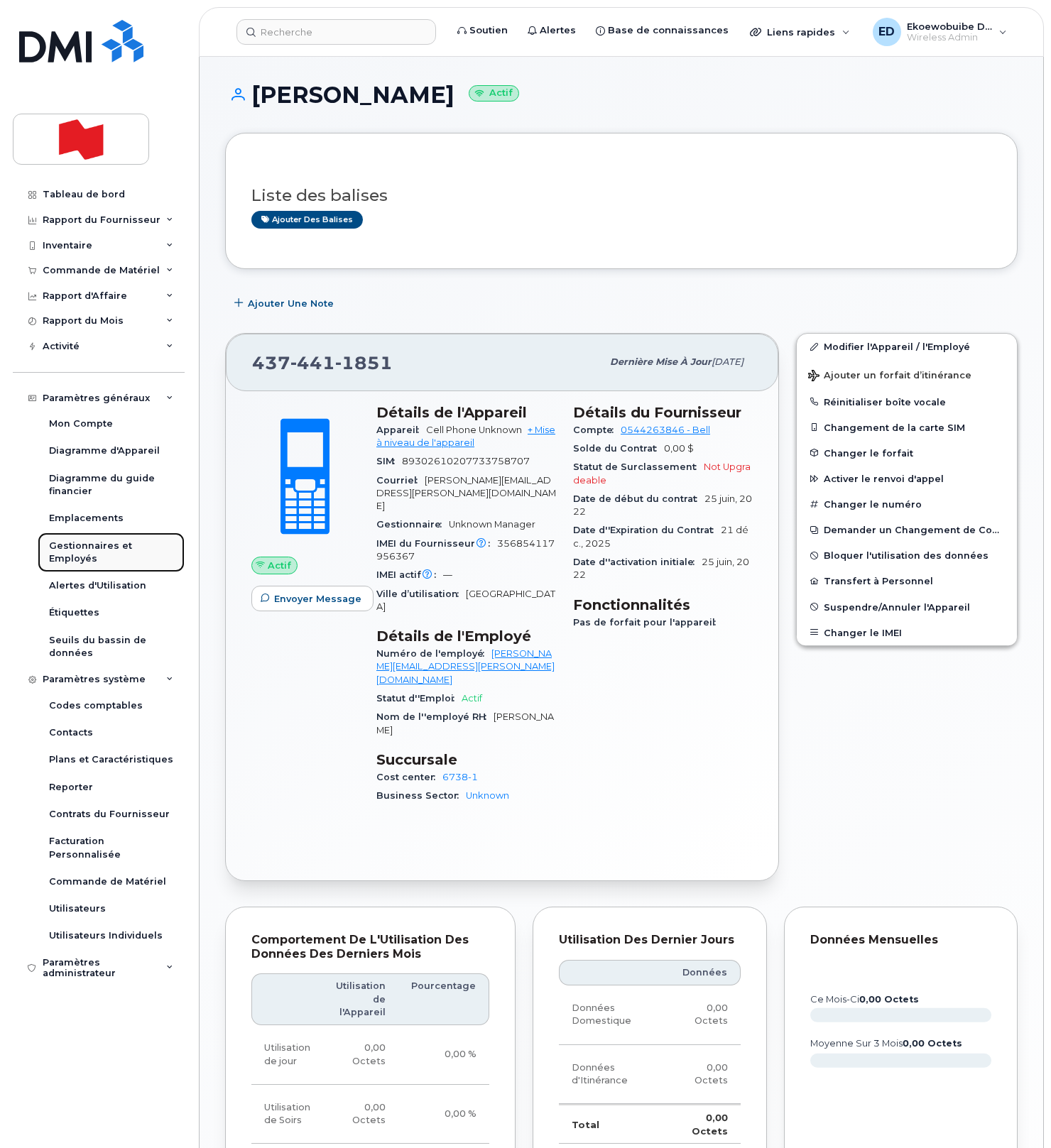
drag, startPoint x: 78, startPoint y: 555, endPoint x: 86, endPoint y: 589, distance: 34.9
click at [77, 555] on div "Gestionnaires et Employés" at bounding box center [110, 553] width 125 height 26
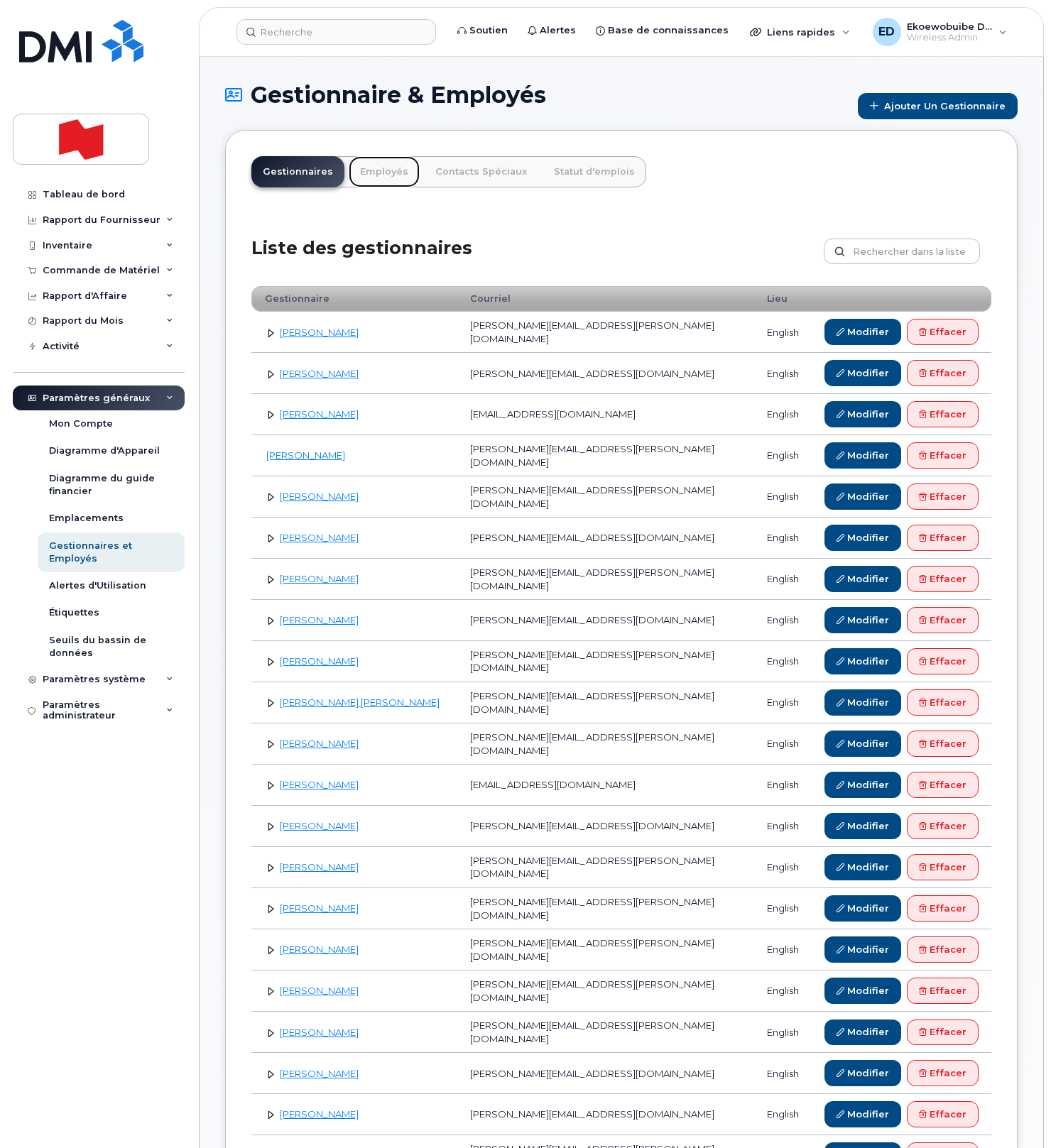
click at [377, 174] on link "Employés" at bounding box center [384, 171] width 71 height 31
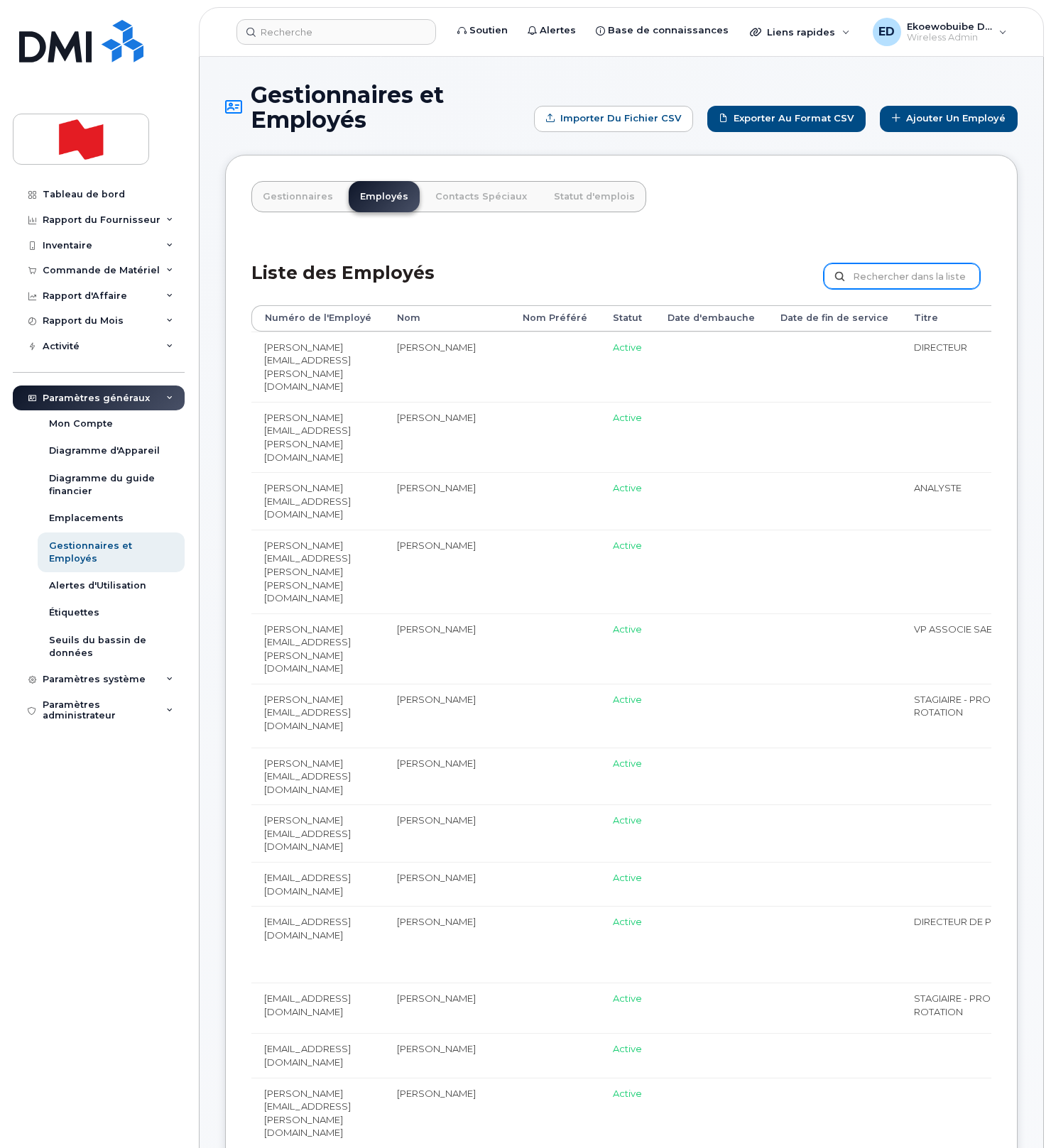
click at [853, 279] on input "text" at bounding box center [902, 276] width 156 height 26
paste input "[DOMAIN_NAME][EMAIL_ADDRESS][DOMAIN_NAME]"
type input "[DOMAIN_NAME][EMAIL_ADDRESS][DOMAIN_NAME]"
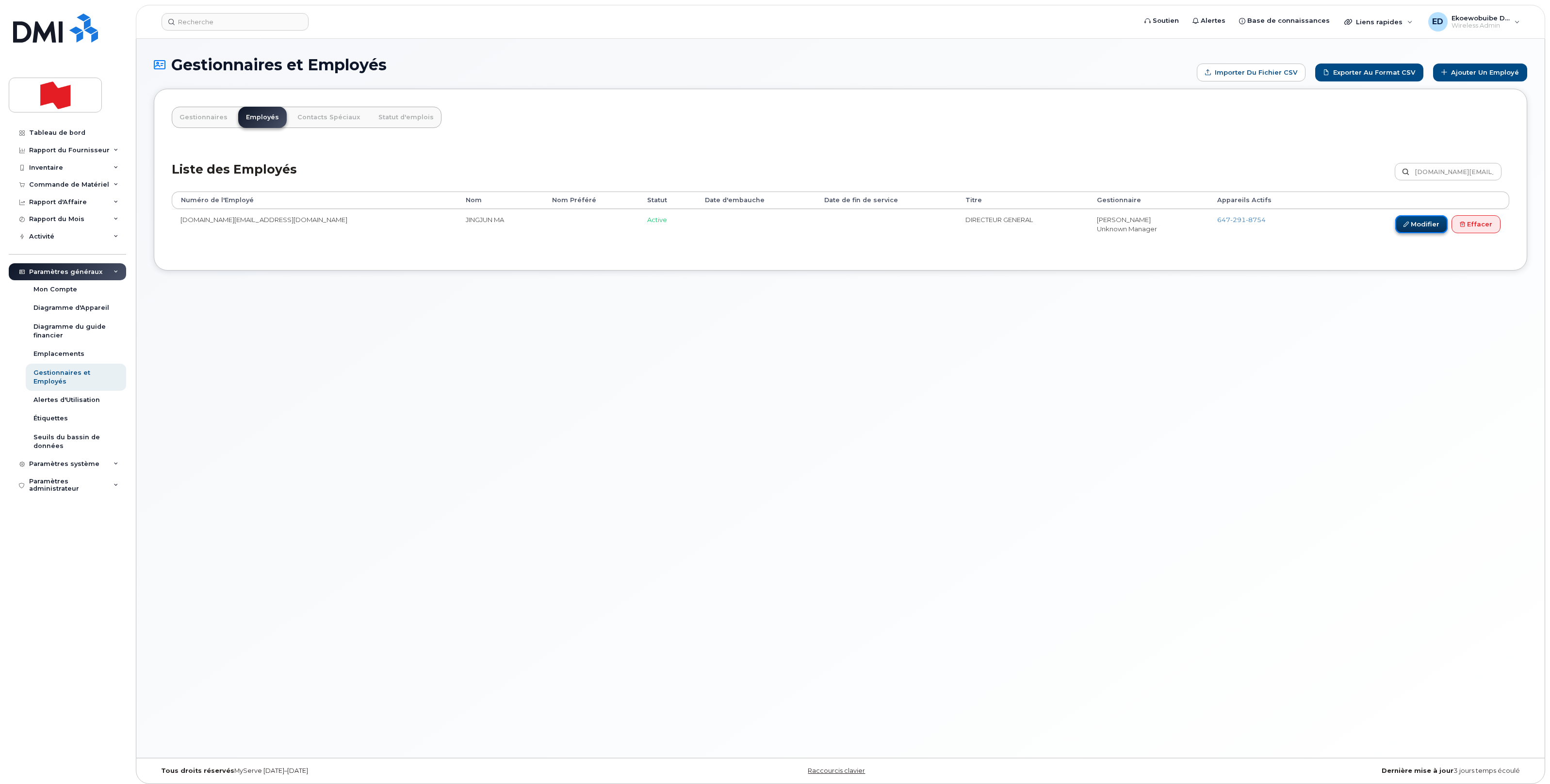
click at [717, 230] on link "Modifier" at bounding box center [1421, 224] width 52 height 18
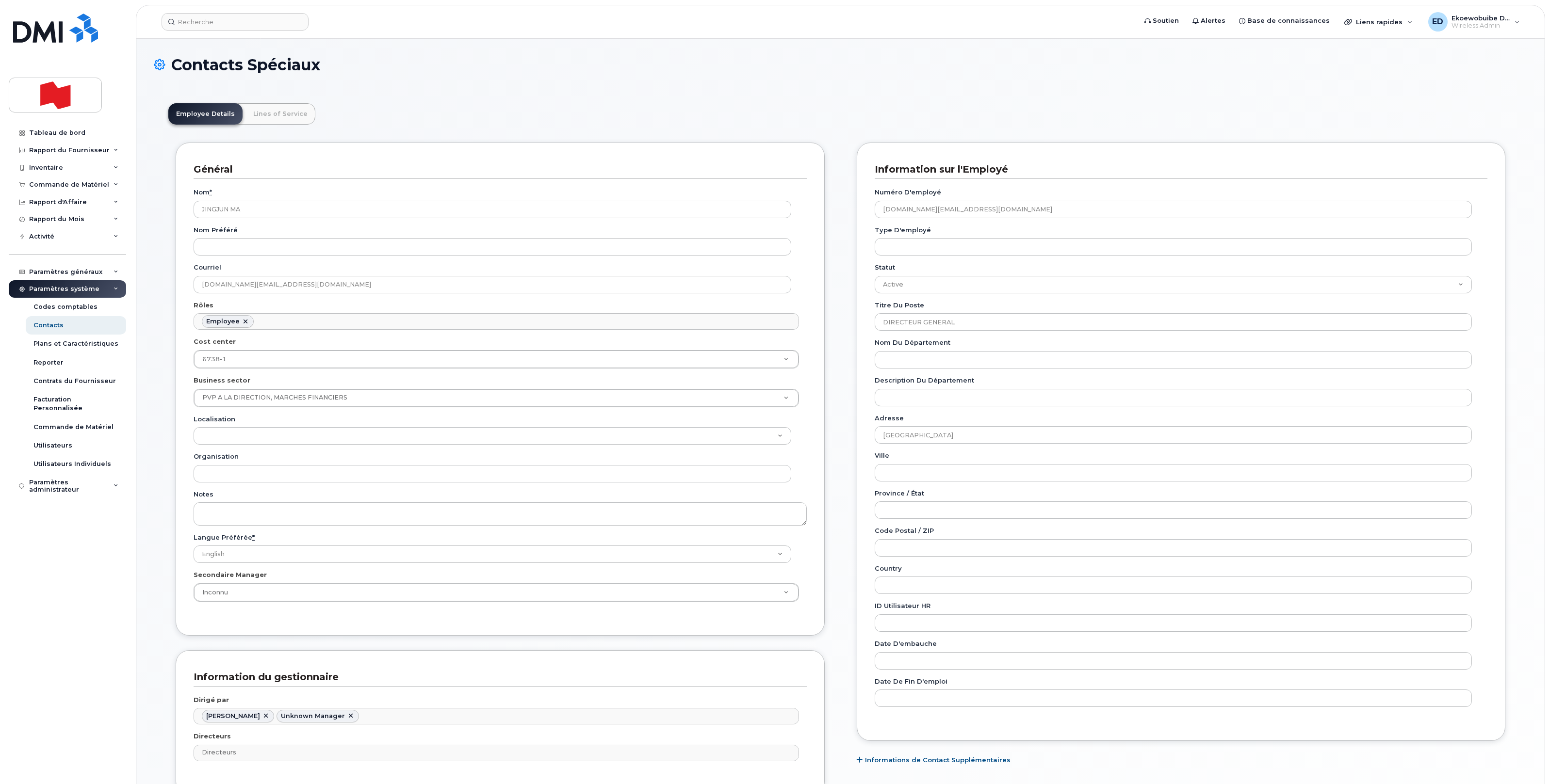
scroll to position [30, 0]
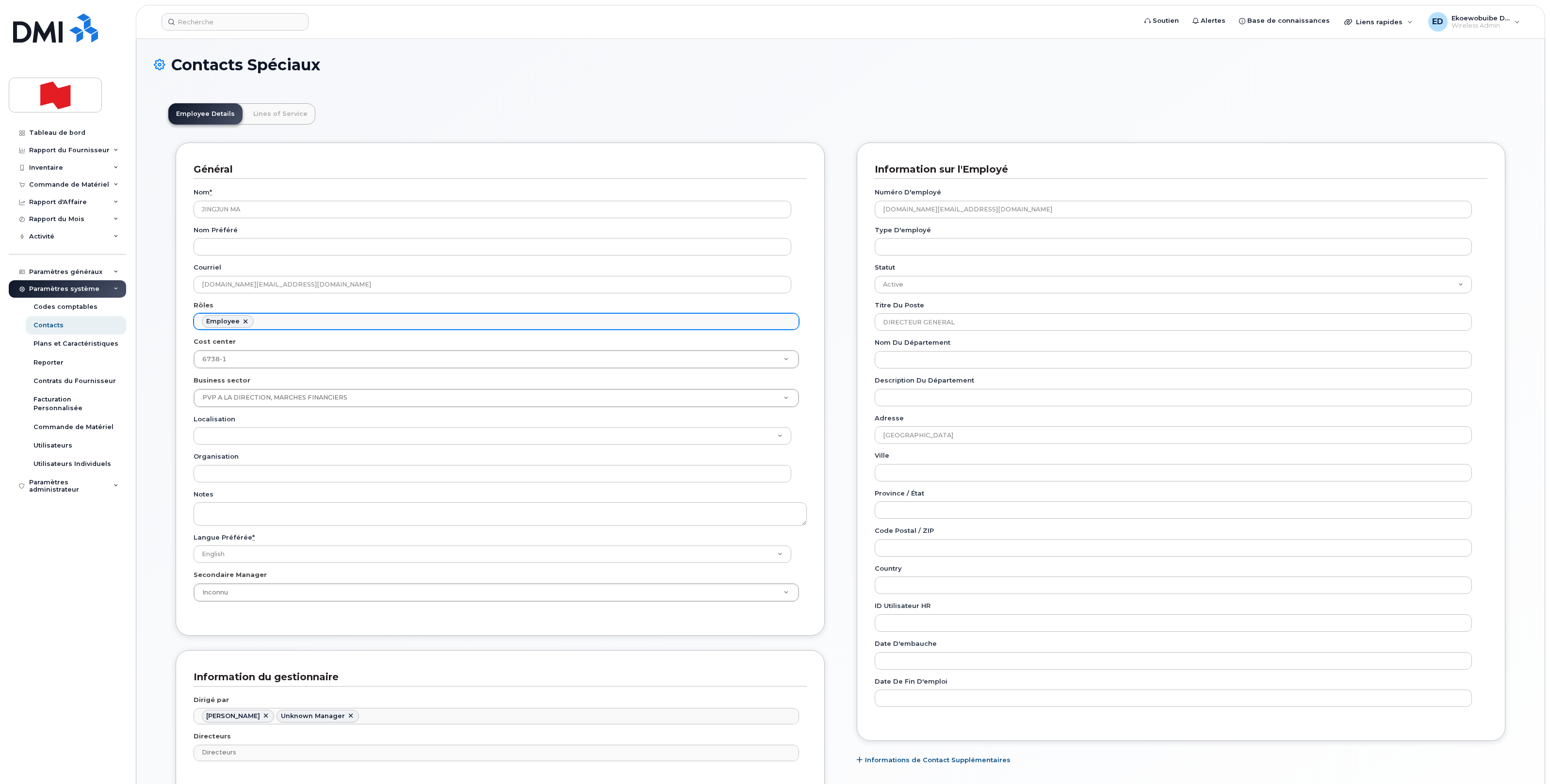
click at [285, 321] on ul "Employee" at bounding box center [496, 321] width 604 height 16
type input "man"
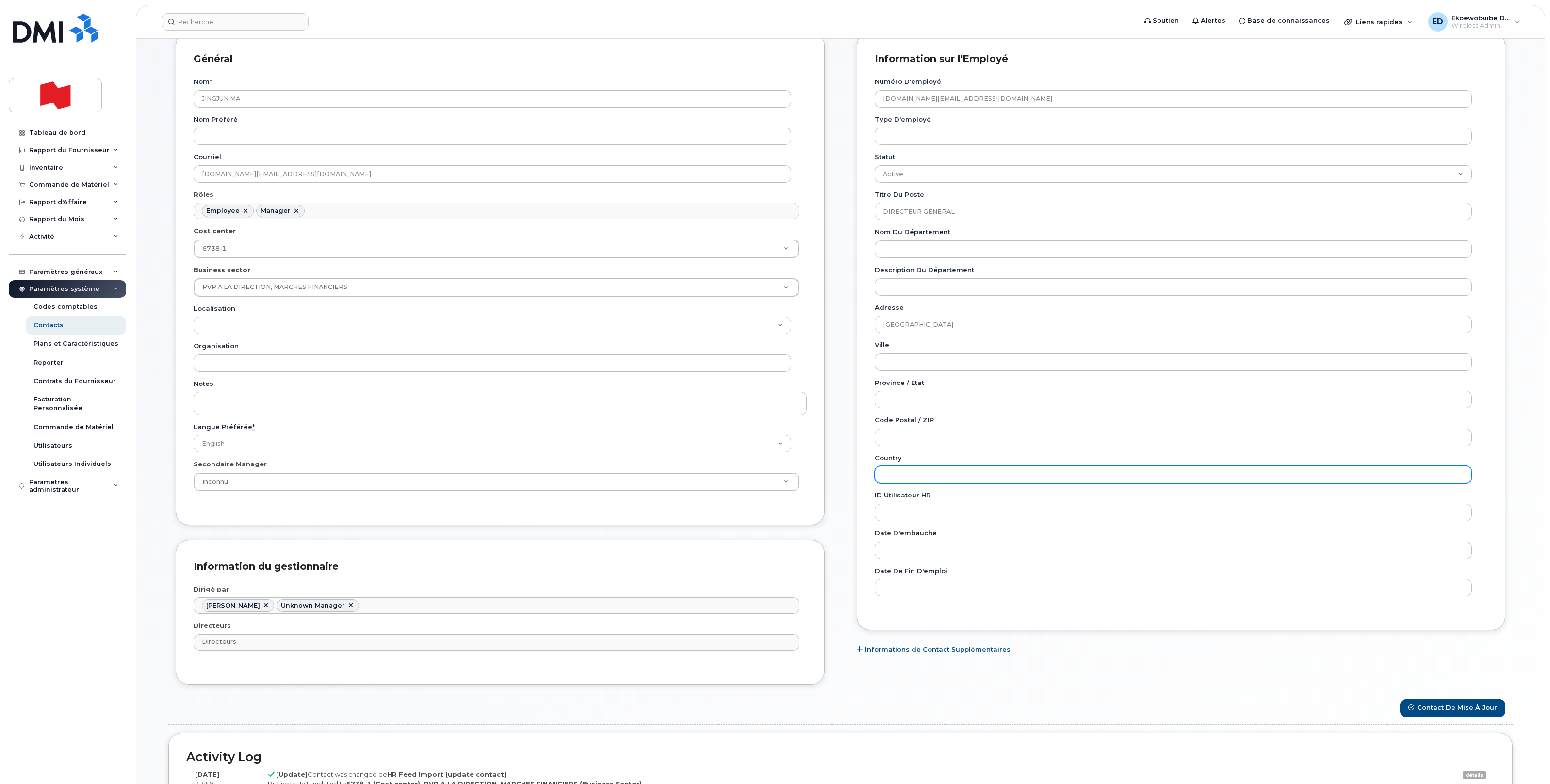
scroll to position [289, 0]
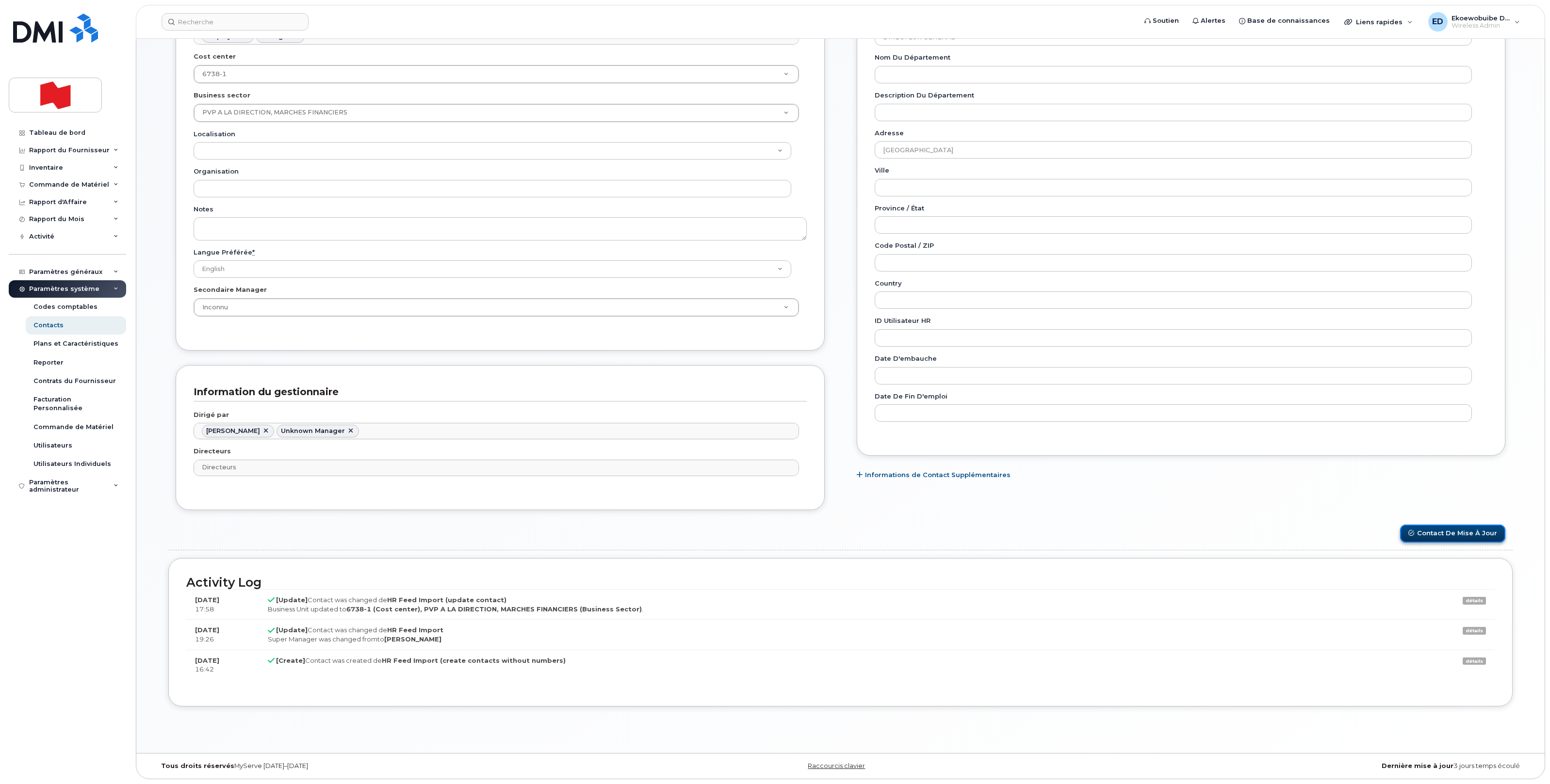
click at [1443, 534] on button "Contact de mise à jour" at bounding box center [1452, 534] width 106 height 18
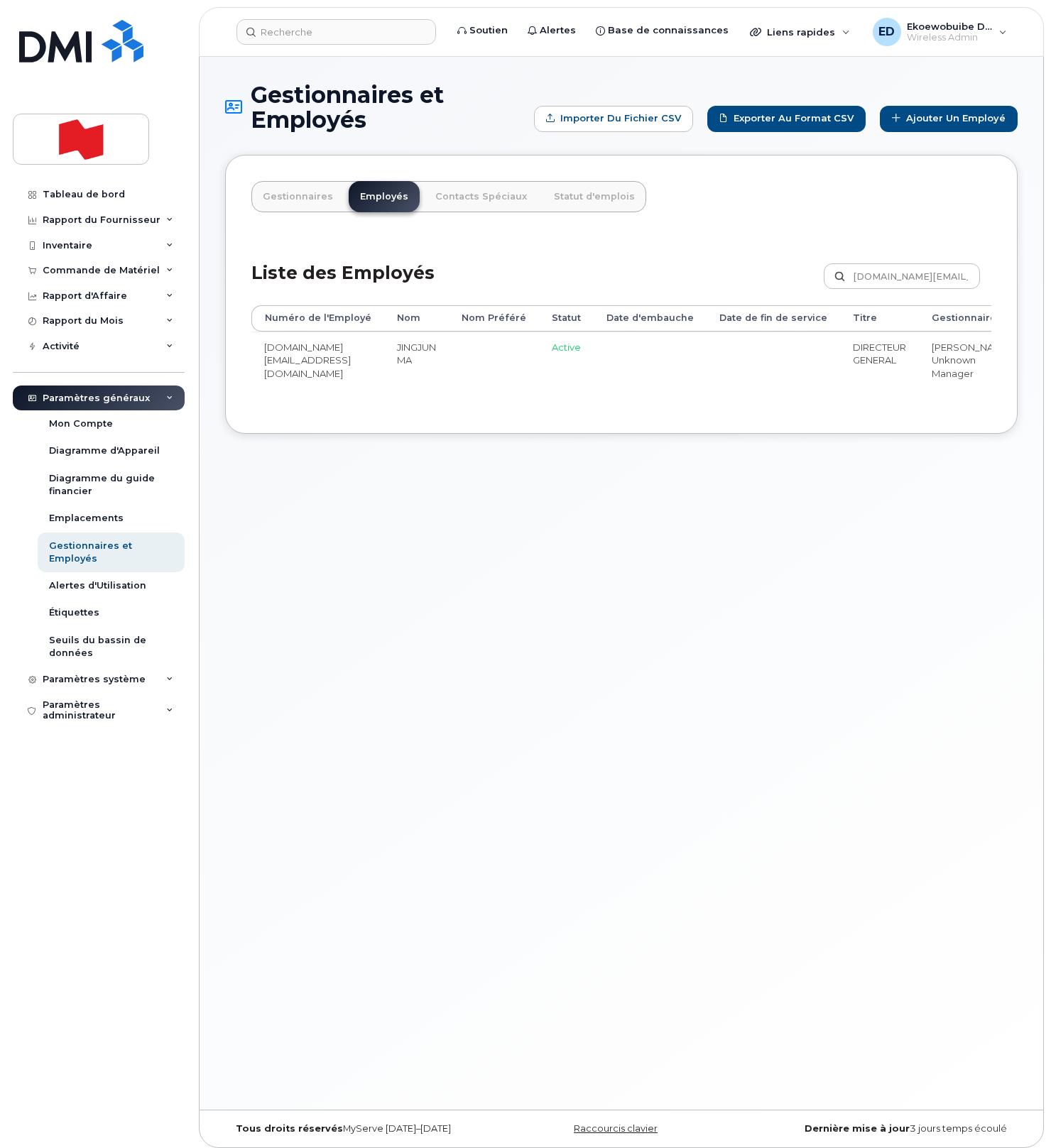
drag, startPoint x: 475, startPoint y: 644, endPoint x: 296, endPoint y: 504, distance: 227.2
click at [475, 644] on div "Gestionnaires et Employés Importer du fichier CSV Exporter au format CSV Ajoute…" at bounding box center [621, 583] width 843 height 1054
drag, startPoint x: 67, startPoint y: 199, endPoint x: 8, endPoint y: 191, distance: 59.5
click at [67, 199] on div "Tableau de bord" at bounding box center [83, 194] width 82 height 11
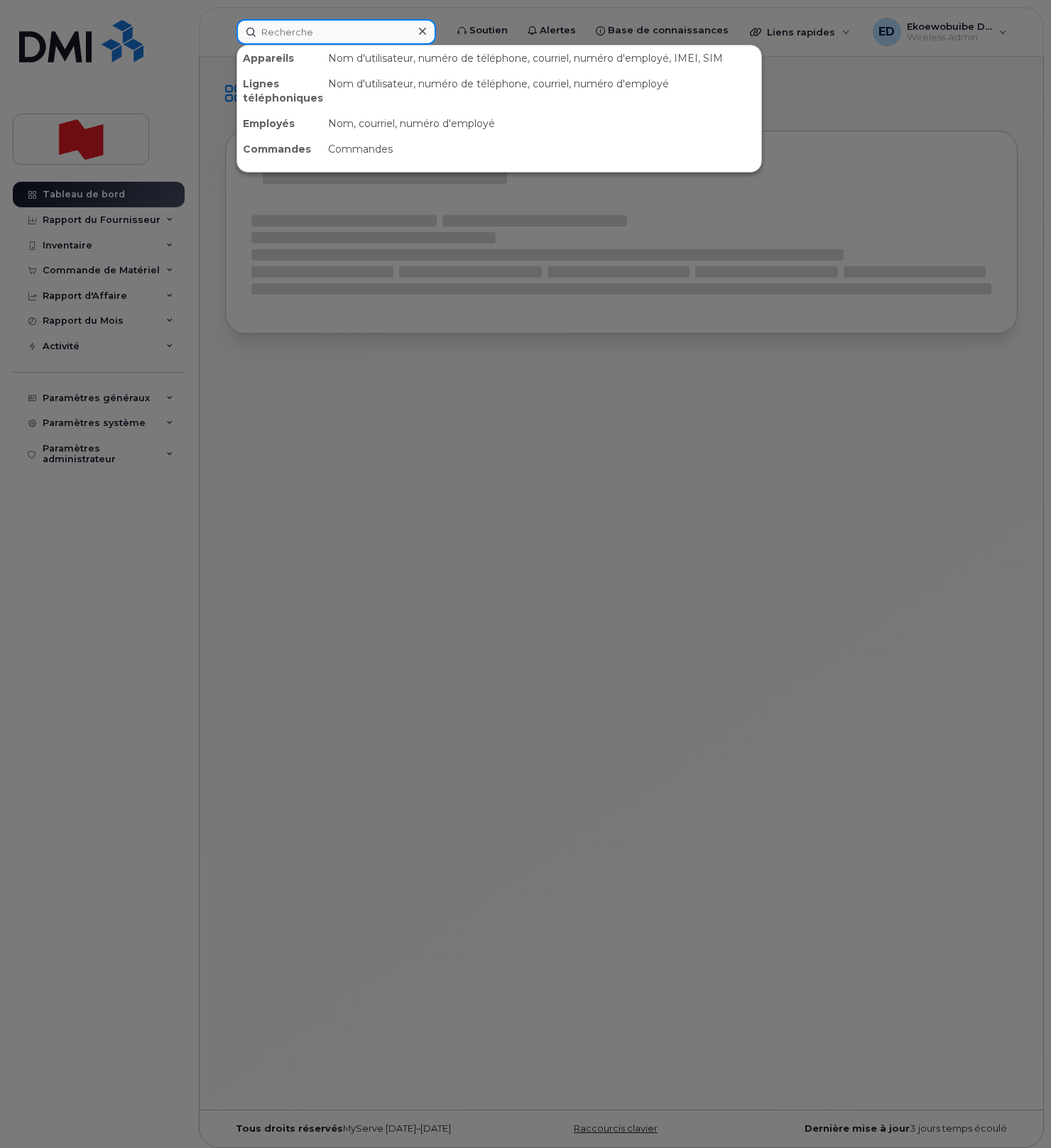
click at [317, 34] on input at bounding box center [336, 32] width 200 height 26
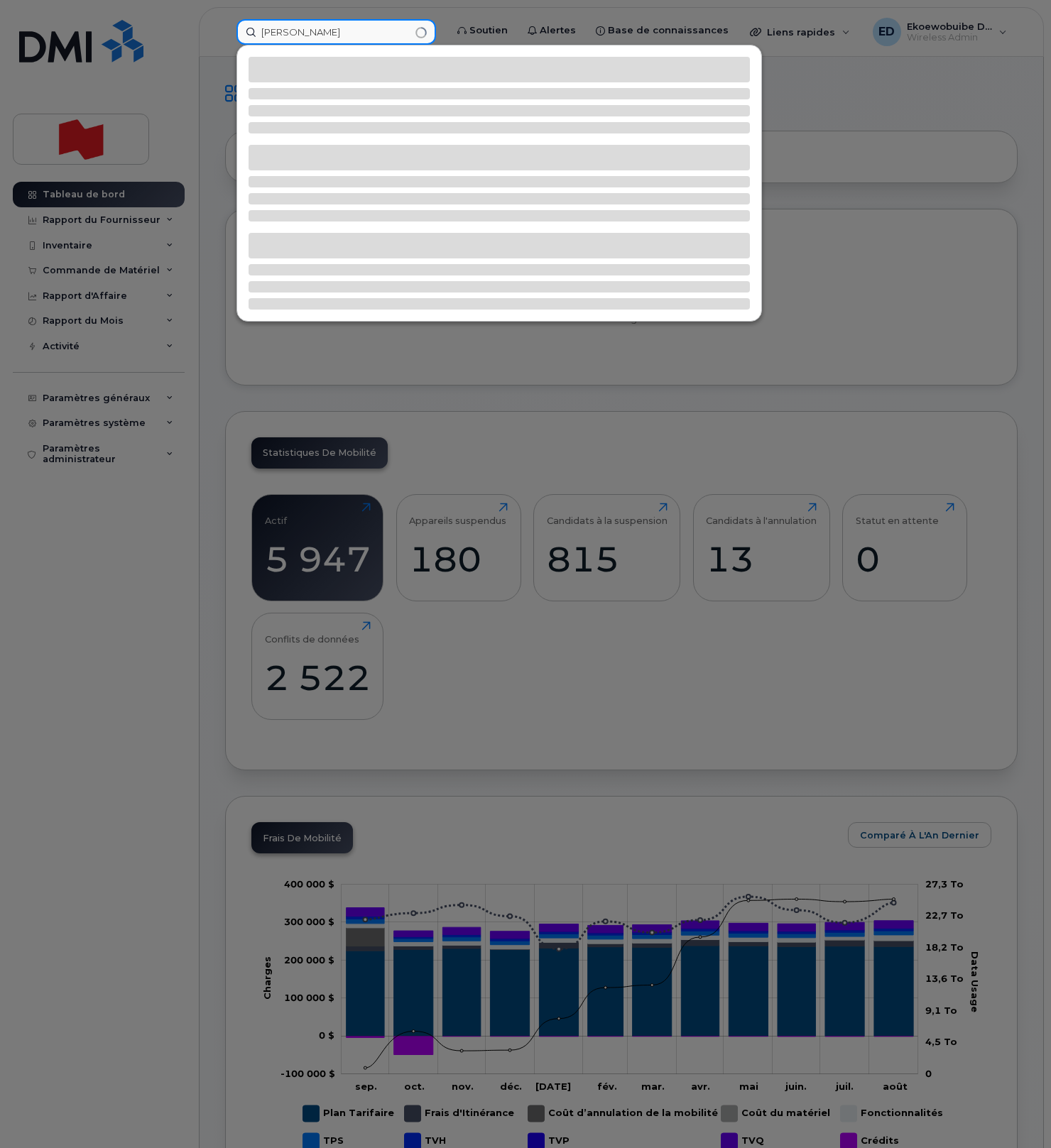
type input "[PERSON_NAME]"
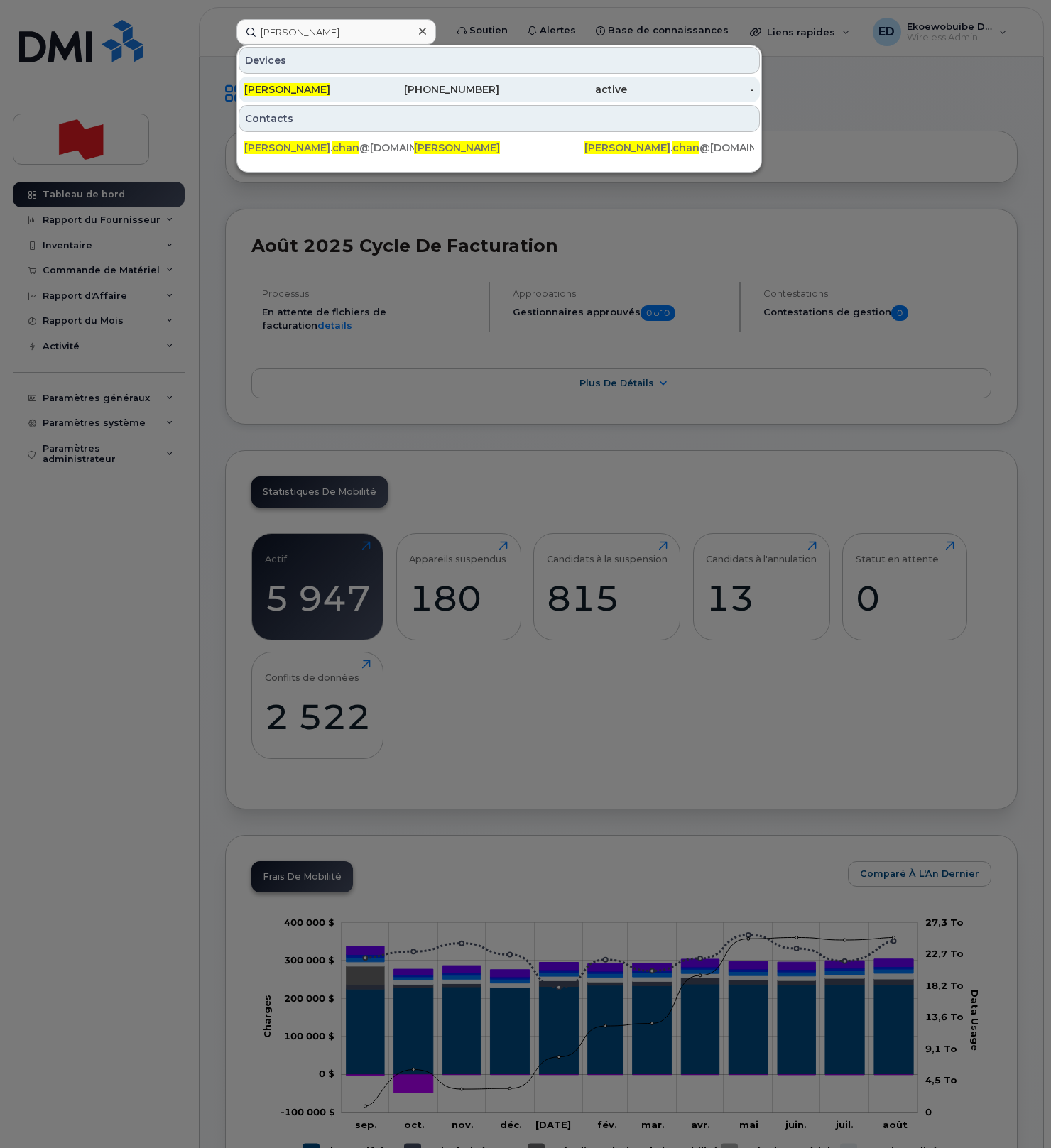
click at [274, 88] on span "[PERSON_NAME]" at bounding box center [287, 89] width 86 height 12
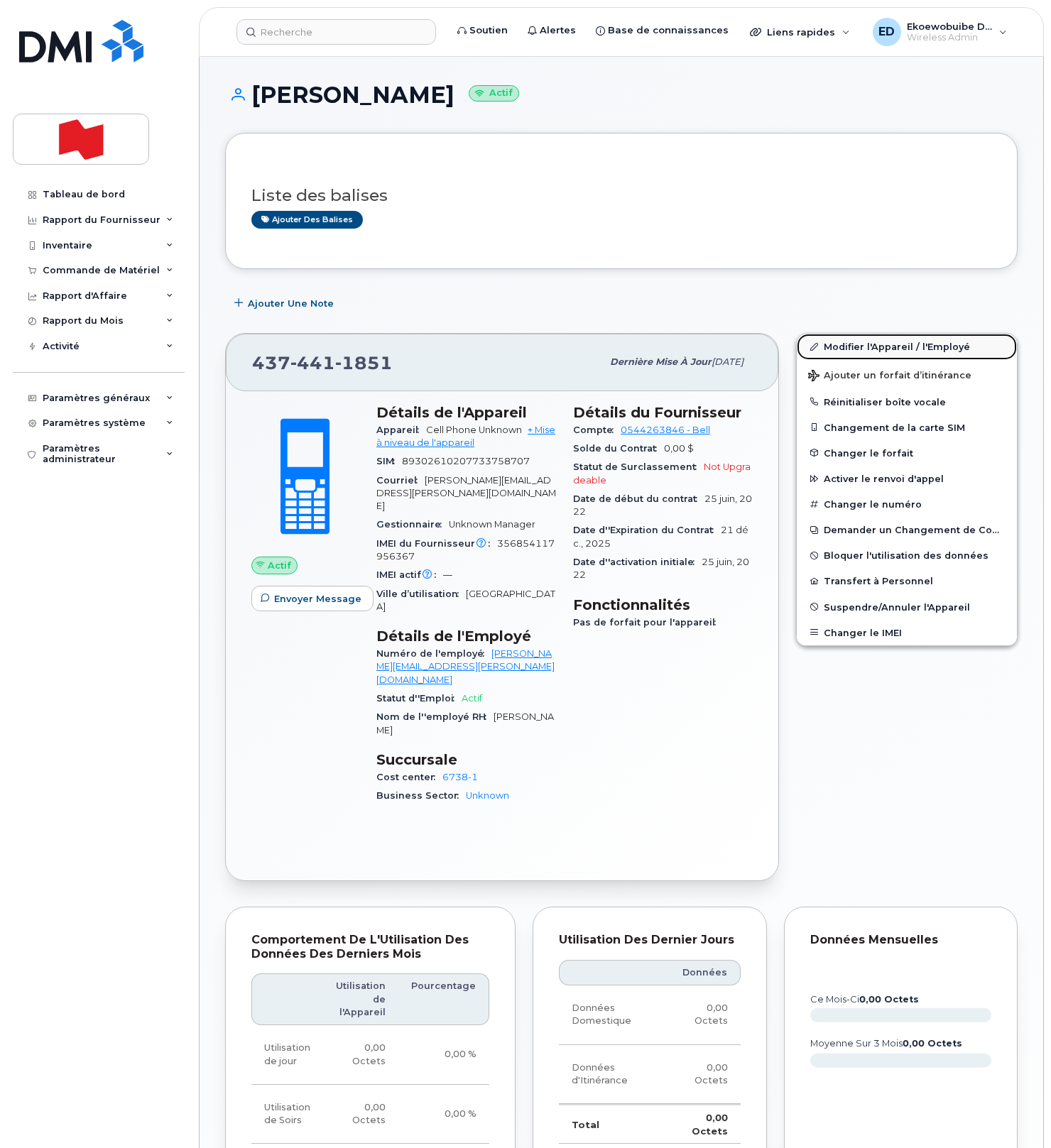
click at [836, 349] on link "Modifier l'Appareil / l'Employé" at bounding box center [906, 346] width 220 height 26
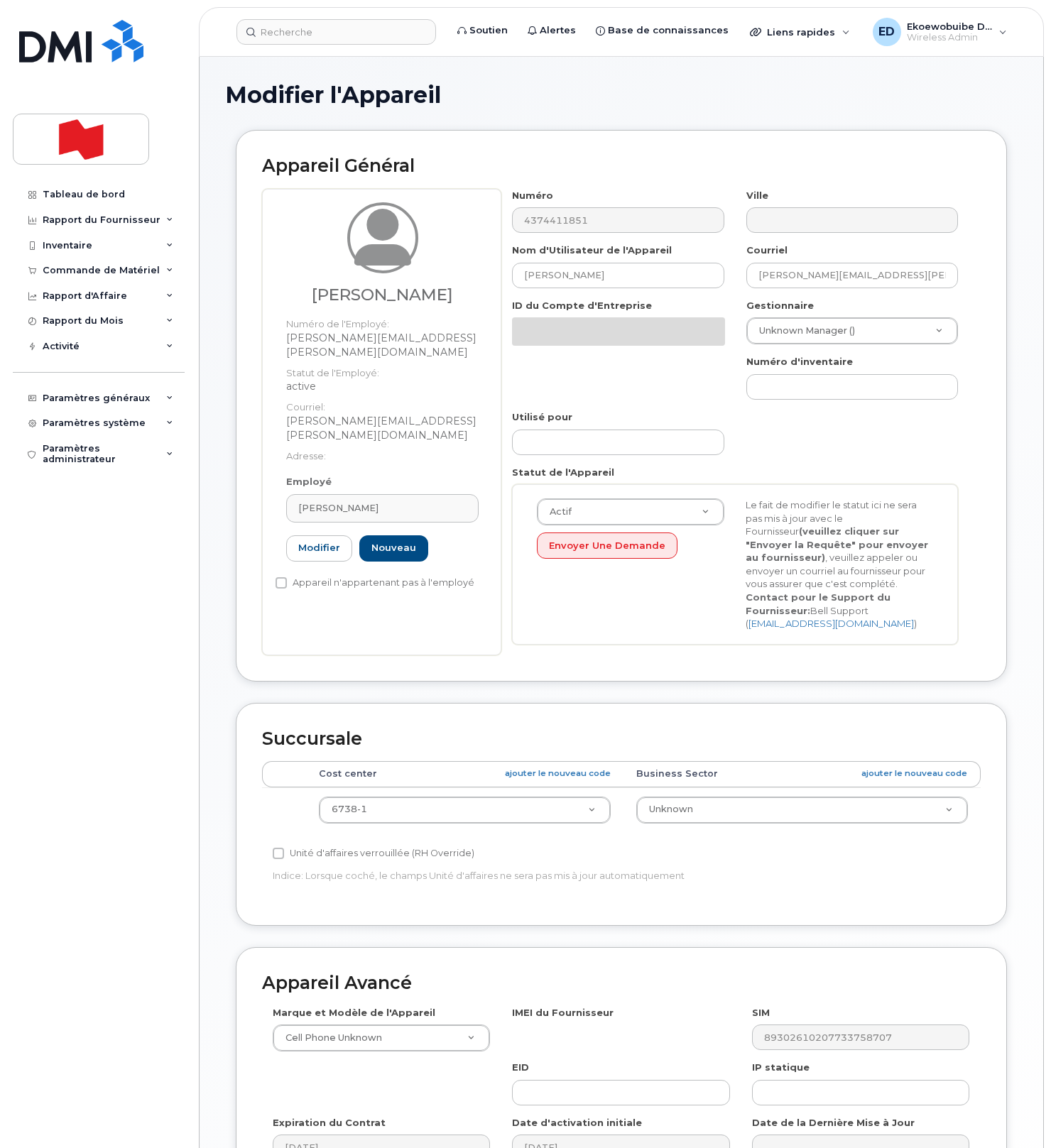
select select "22916206"
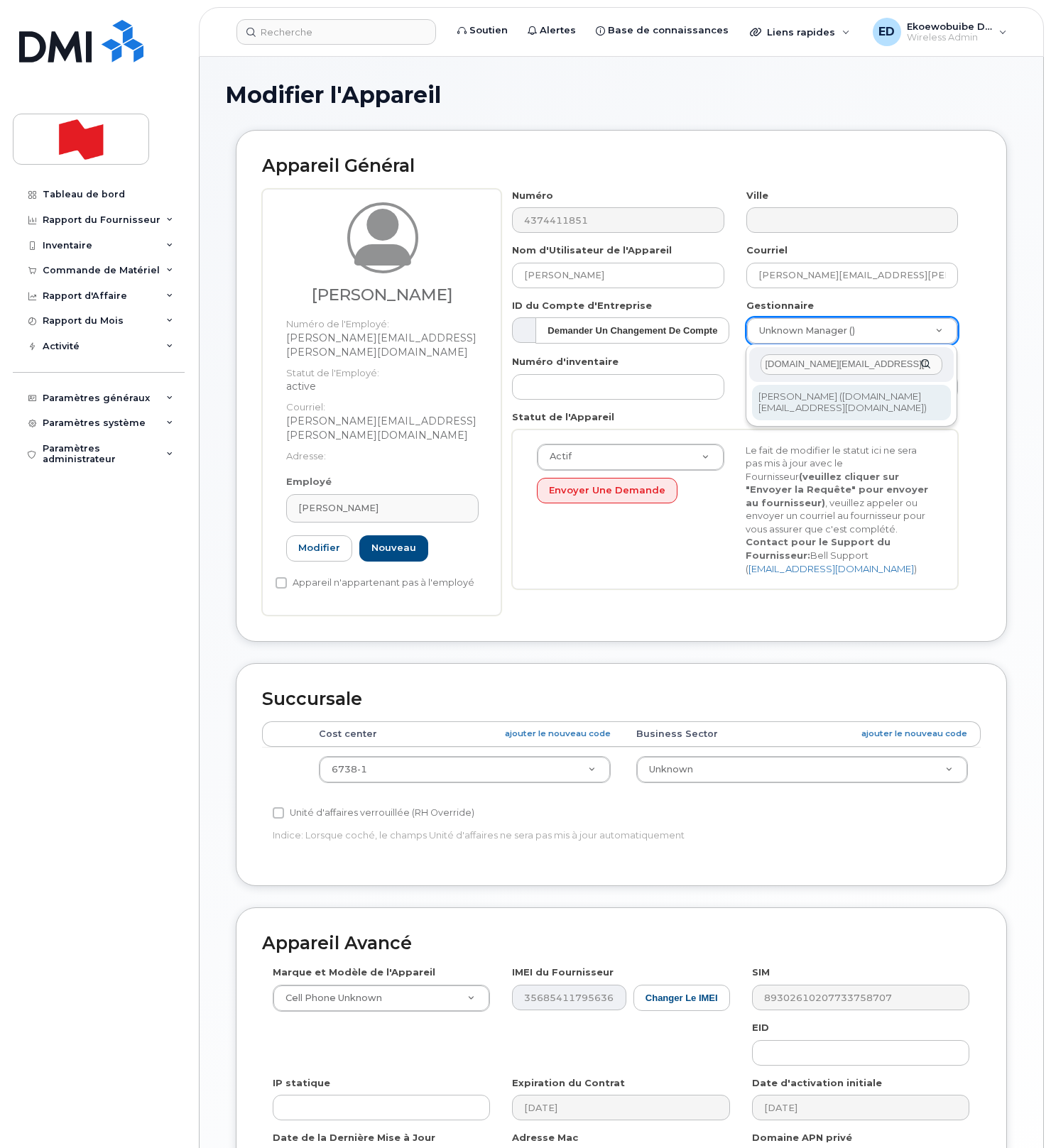
type input "[DOMAIN_NAME][EMAIL_ADDRESS][DOMAIN_NAME]"
type input "1957399"
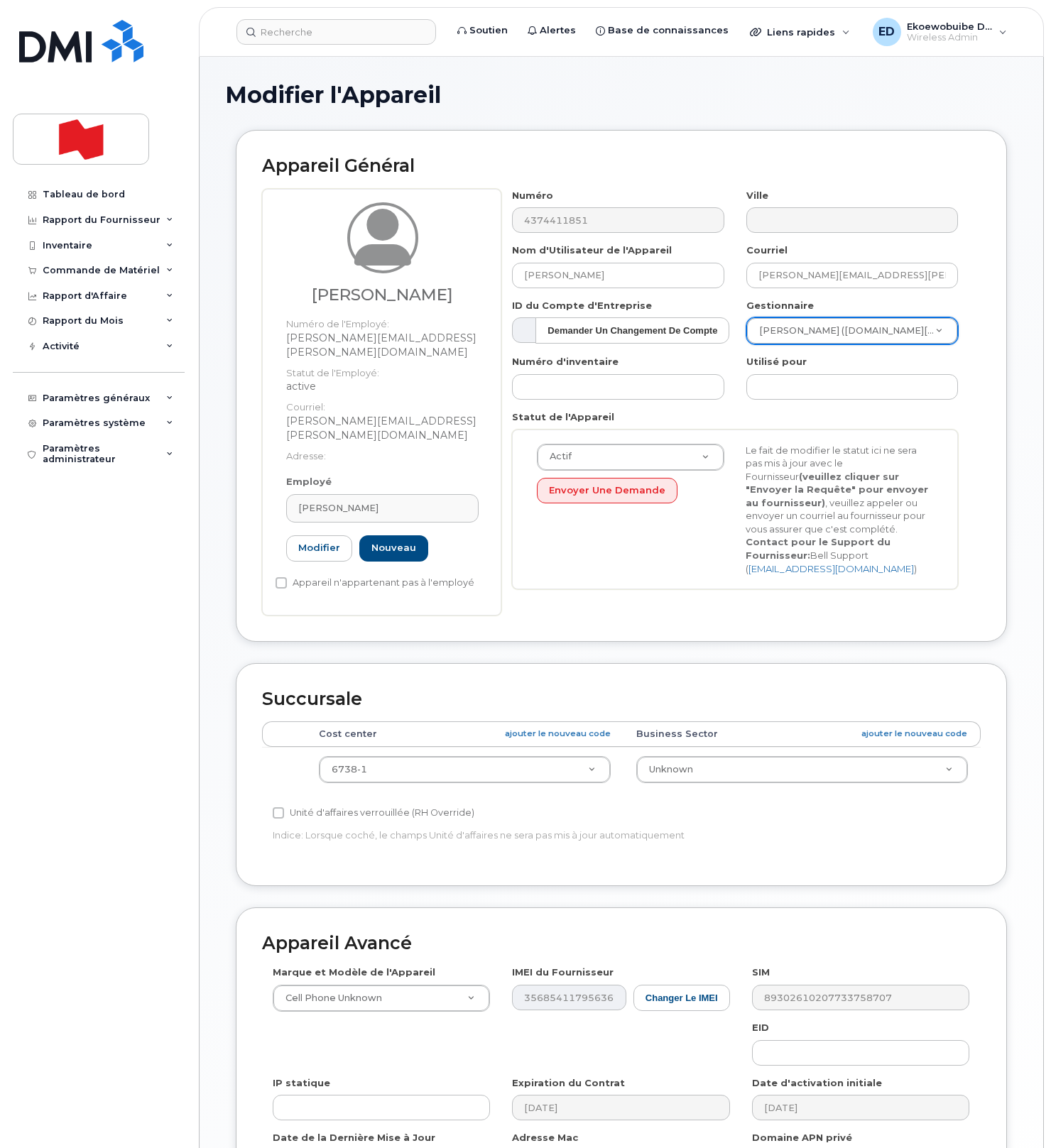
scroll to position [170, 0]
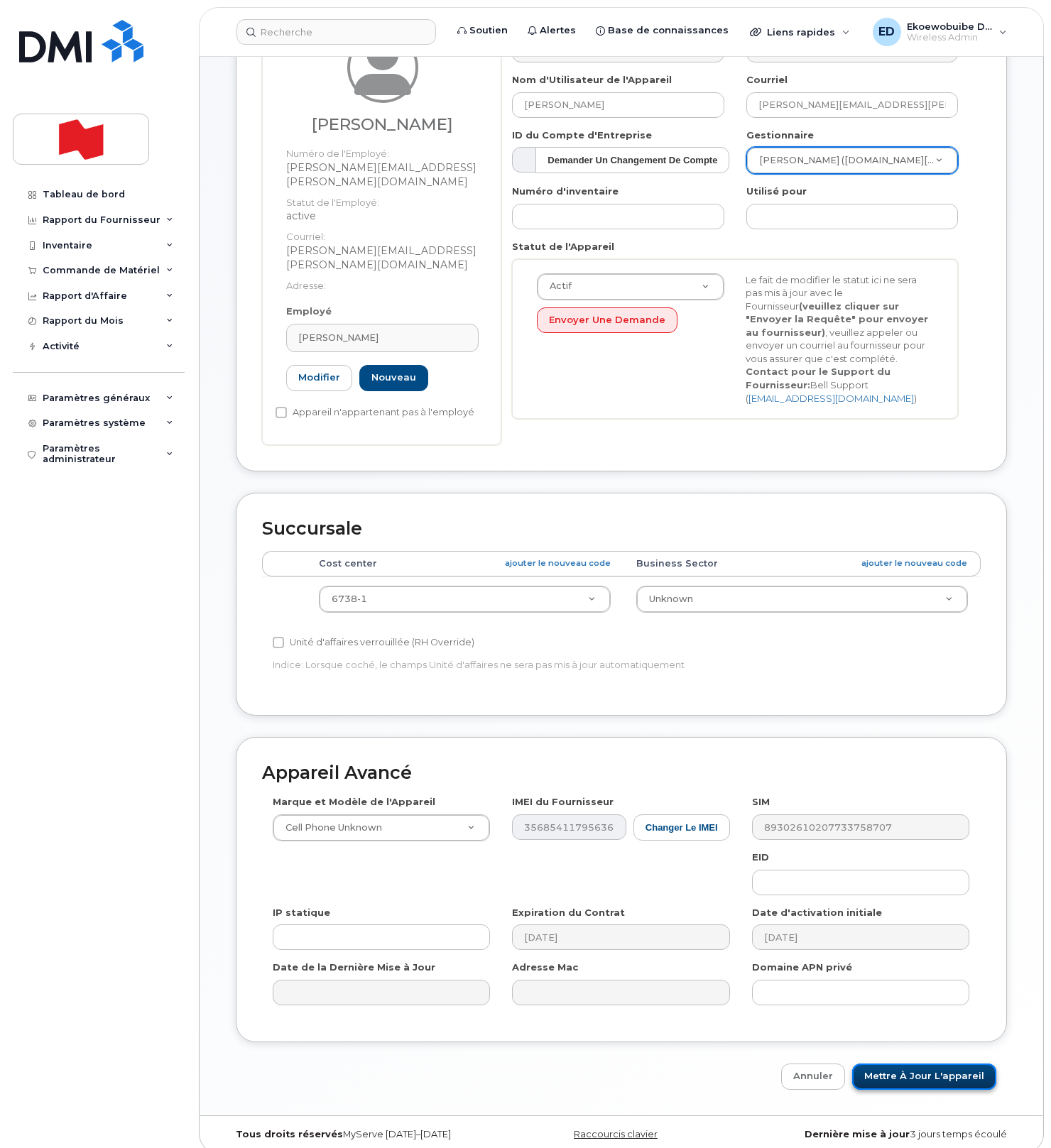
click at [934, 1070] on input "Mettre à jour l'appareil" at bounding box center [924, 1077] width 144 height 26
type input "Sauvegarde..."
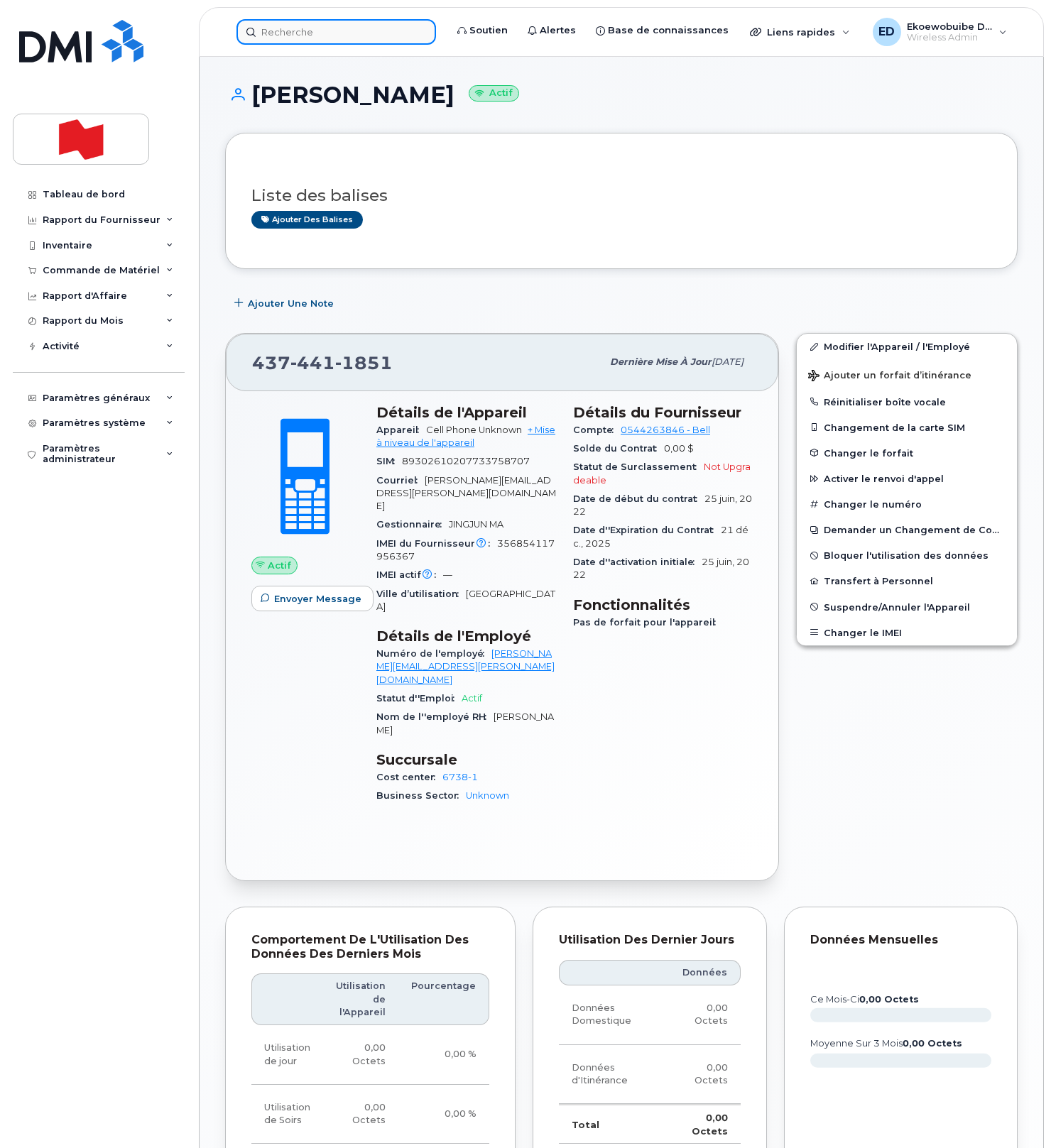
click at [302, 28] on input at bounding box center [336, 32] width 200 height 26
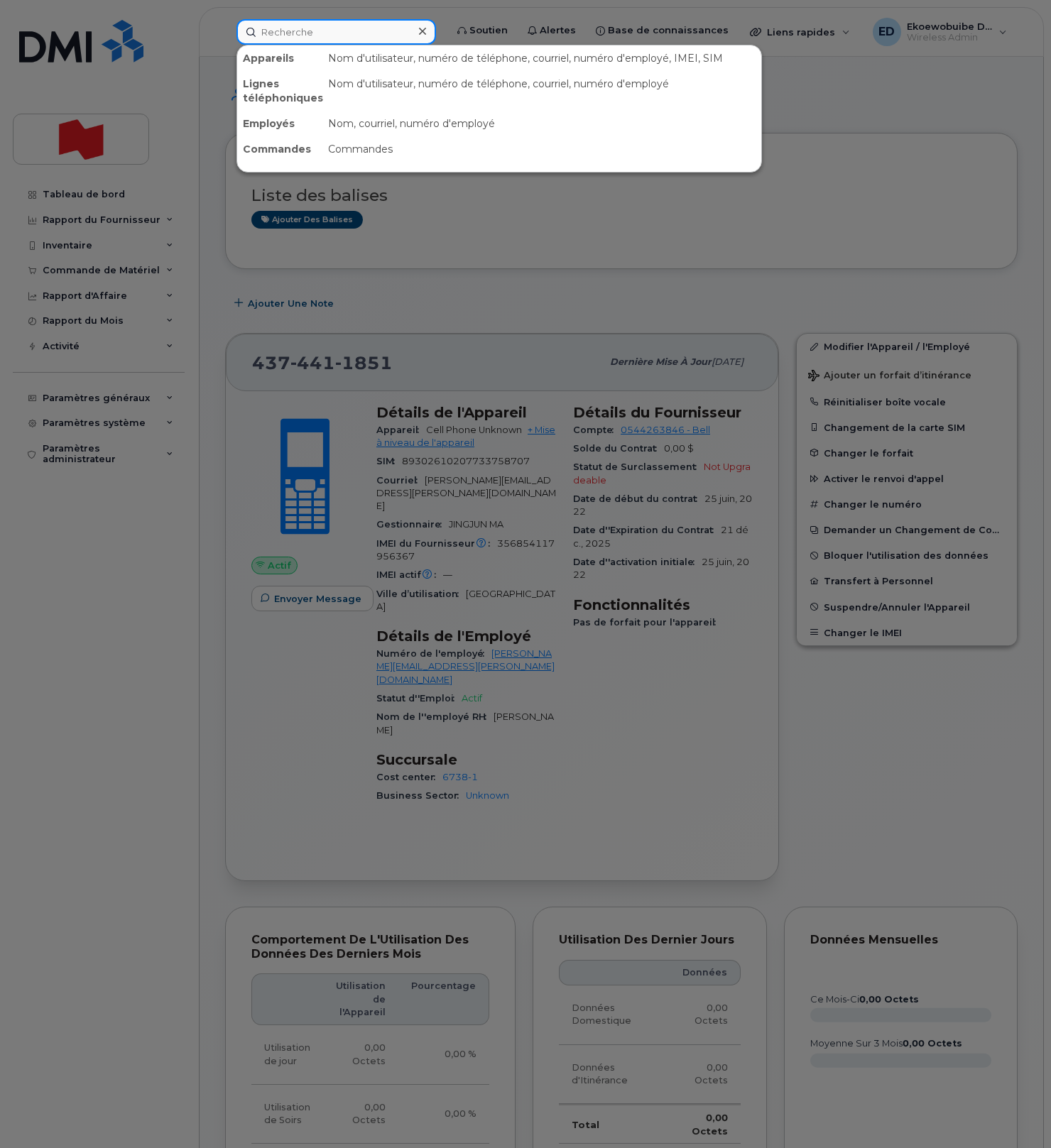
click at [302, 28] on input at bounding box center [336, 32] width 200 height 26
paste input "[PERSON_NAME][EMAIL_ADDRESS][PERSON_NAME][DOMAIN_NAME]"
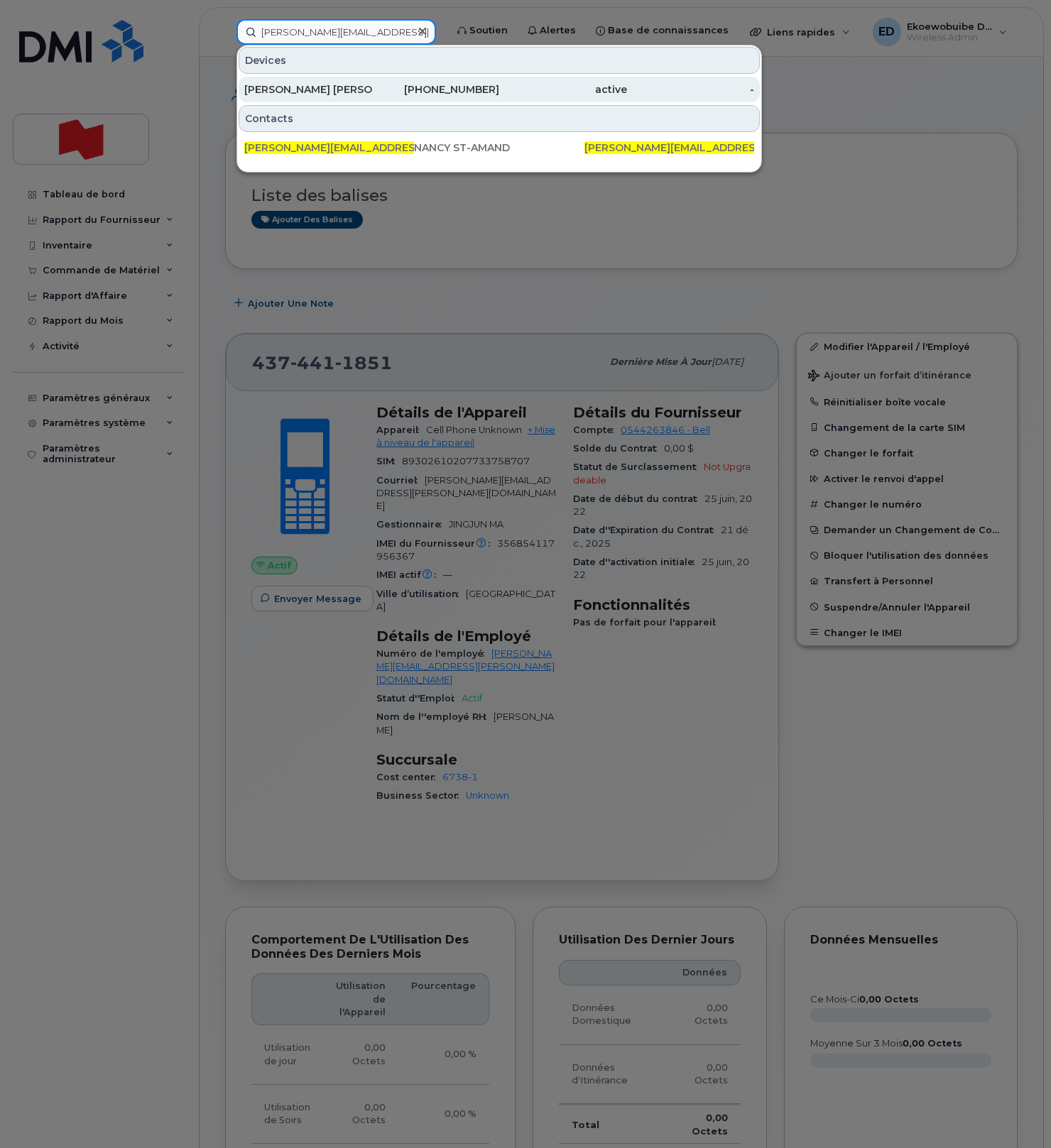
type input "[PERSON_NAME][EMAIL_ADDRESS][PERSON_NAME][DOMAIN_NAME]"
click at [296, 94] on div "[PERSON_NAME] [PERSON_NAME]" at bounding box center [308, 89] width 128 height 14
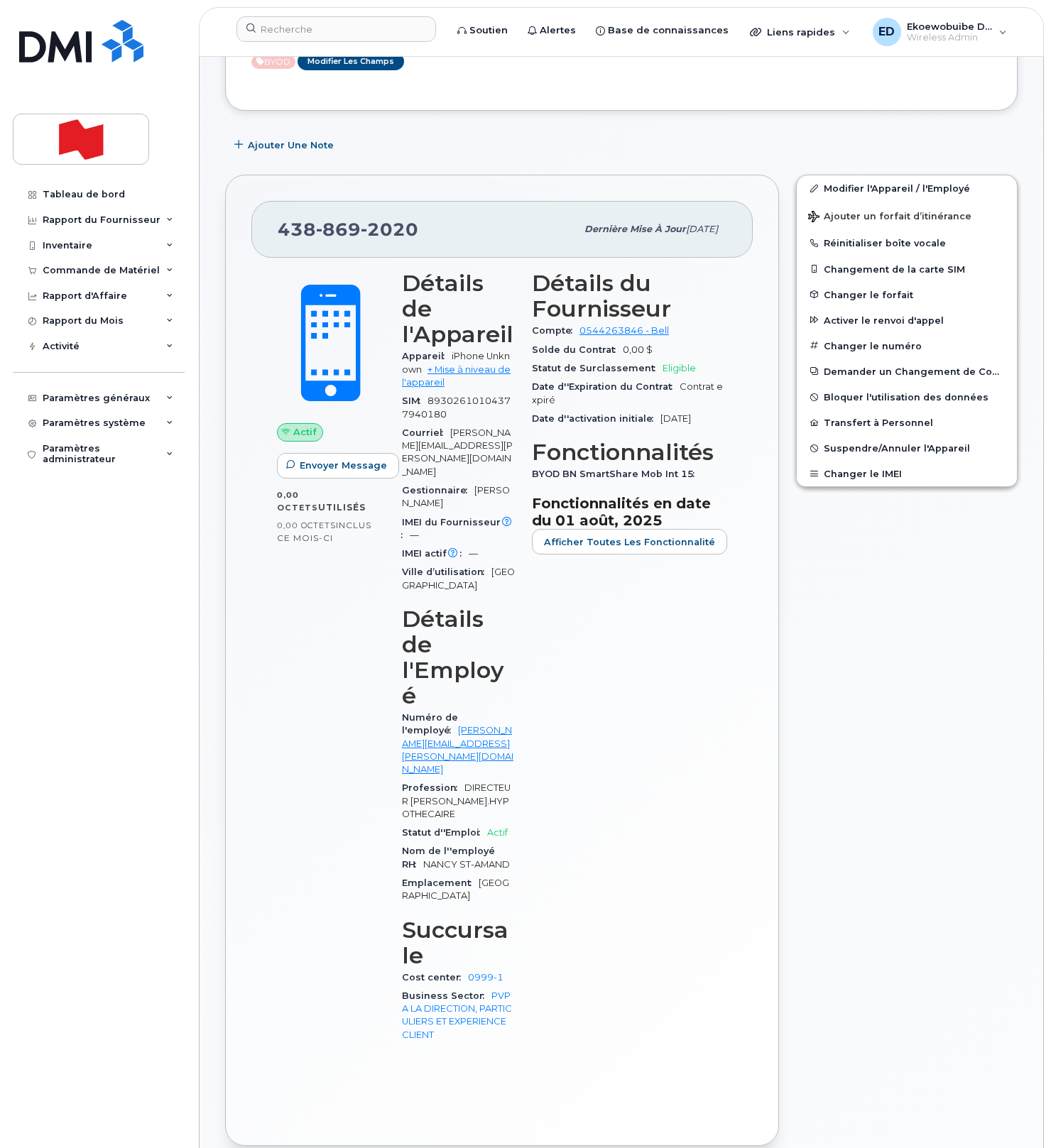
scroll to position [215, 0]
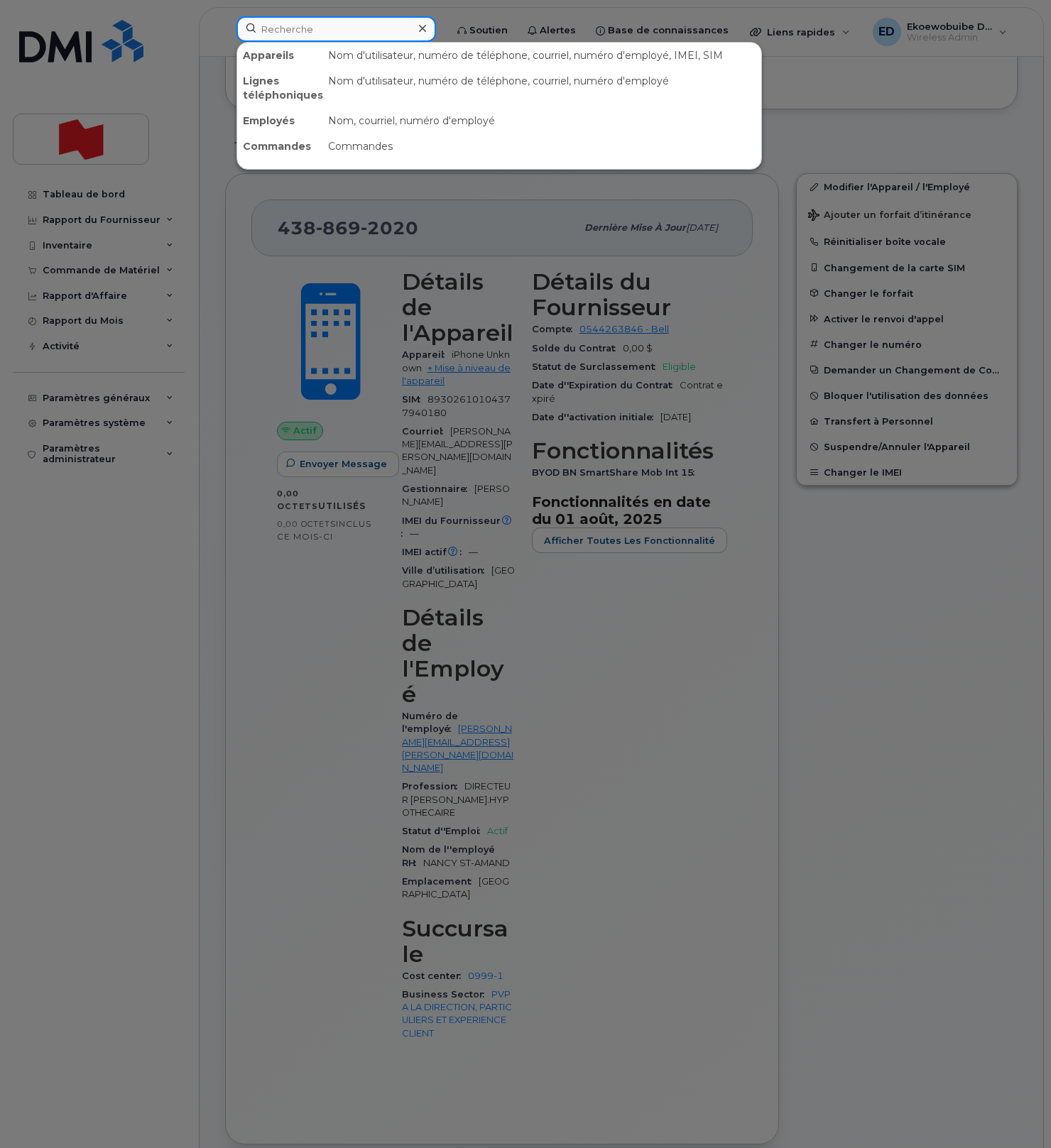
click at [306, 28] on input at bounding box center [336, 28] width 200 height 26
click at [306, 29] on input at bounding box center [336, 28] width 200 height 26
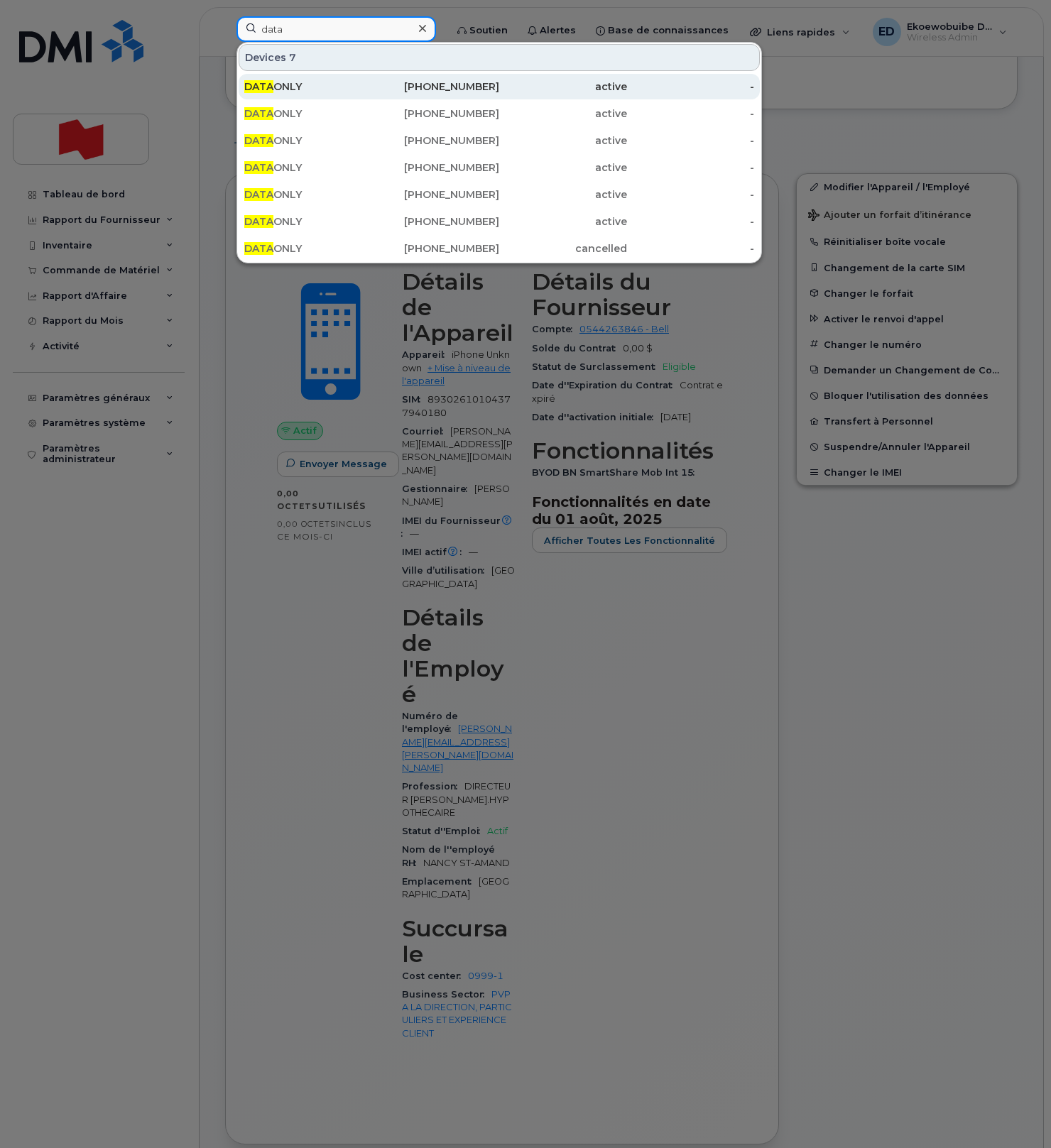
type input "data"
click at [299, 86] on div "DATA ONLY" at bounding box center [308, 87] width 128 height 14
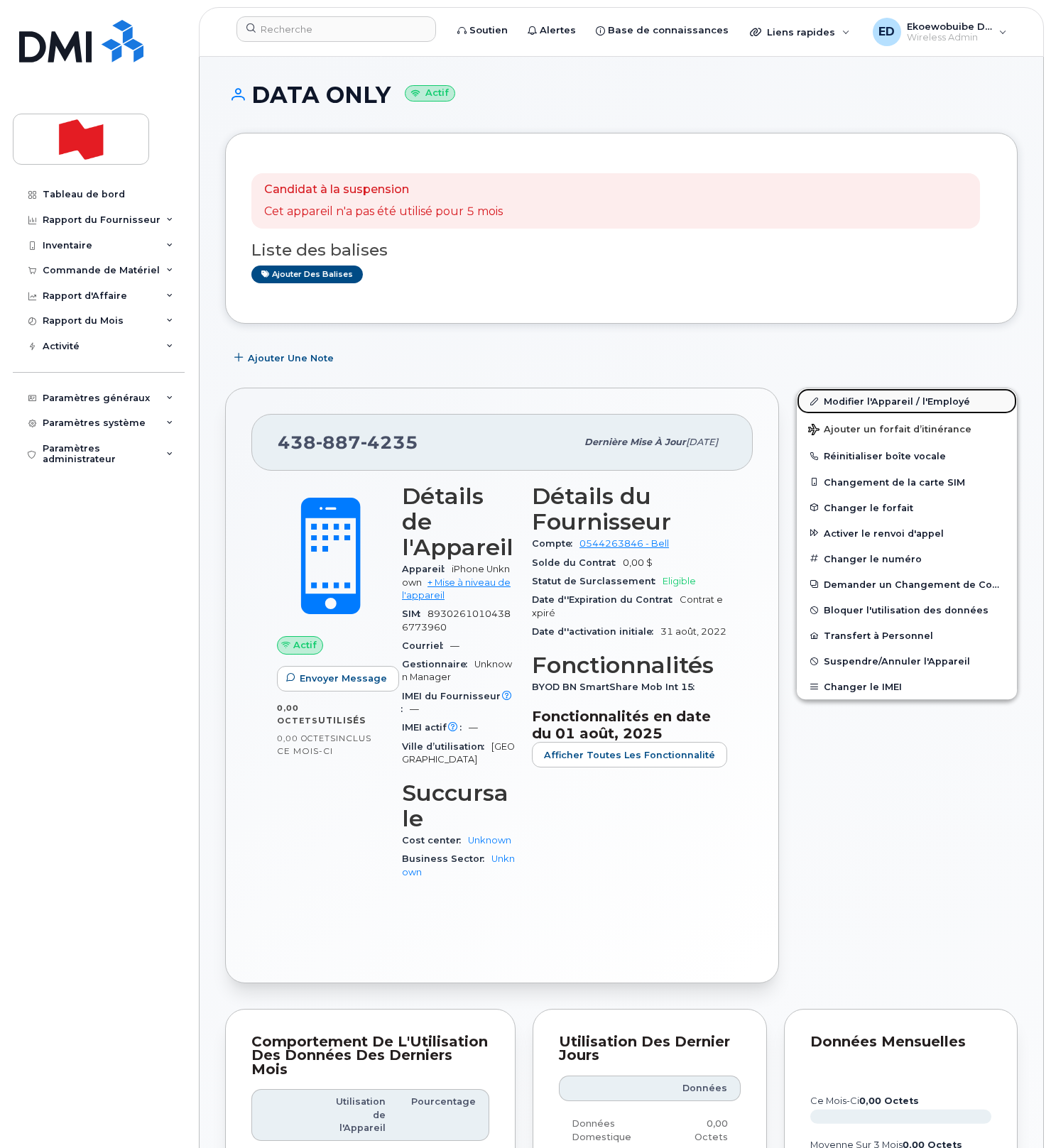
click at [843, 397] on link "Modifier l'Appareil / l'Employé" at bounding box center [906, 401] width 220 height 26
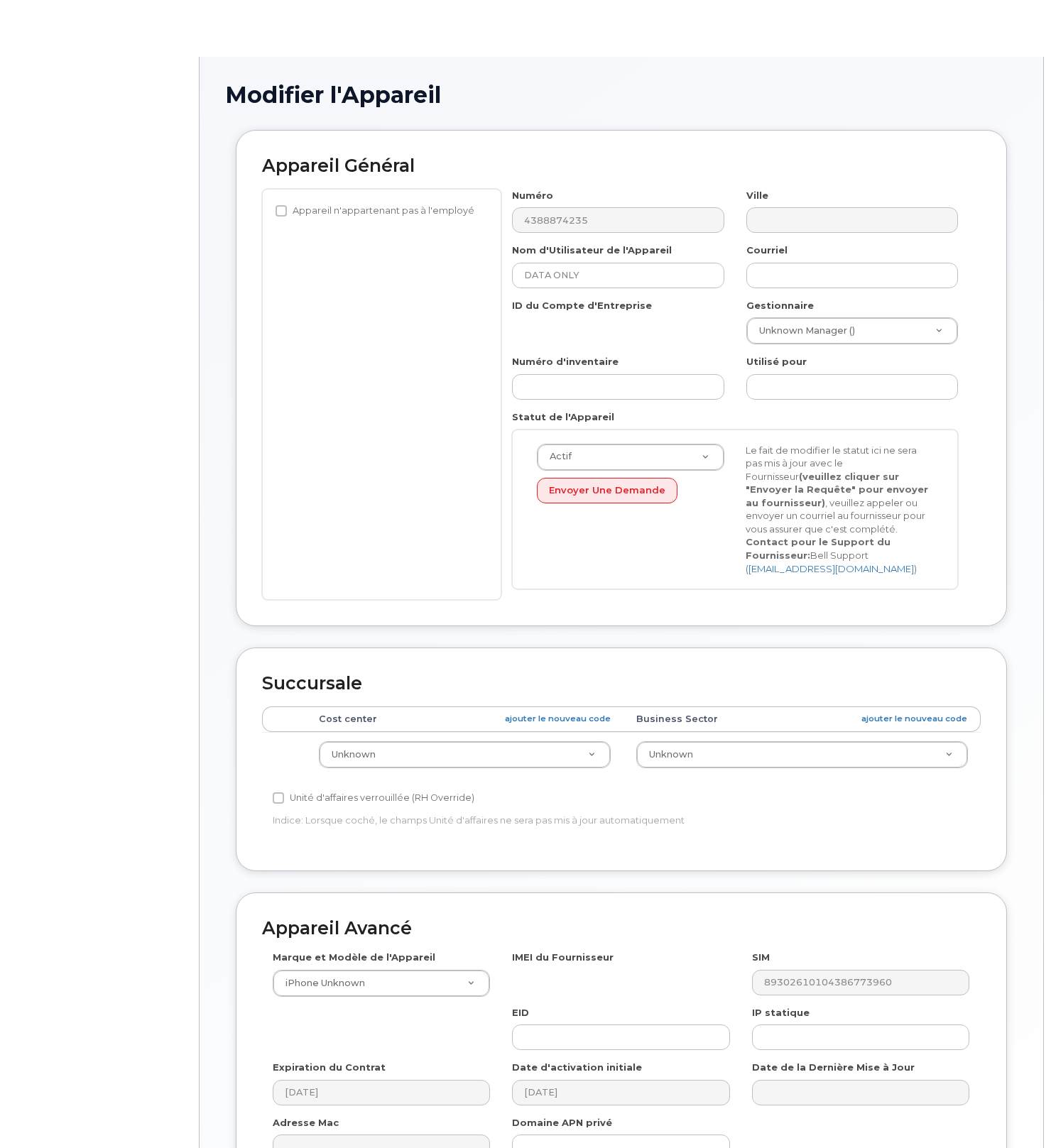
select select "22916206"
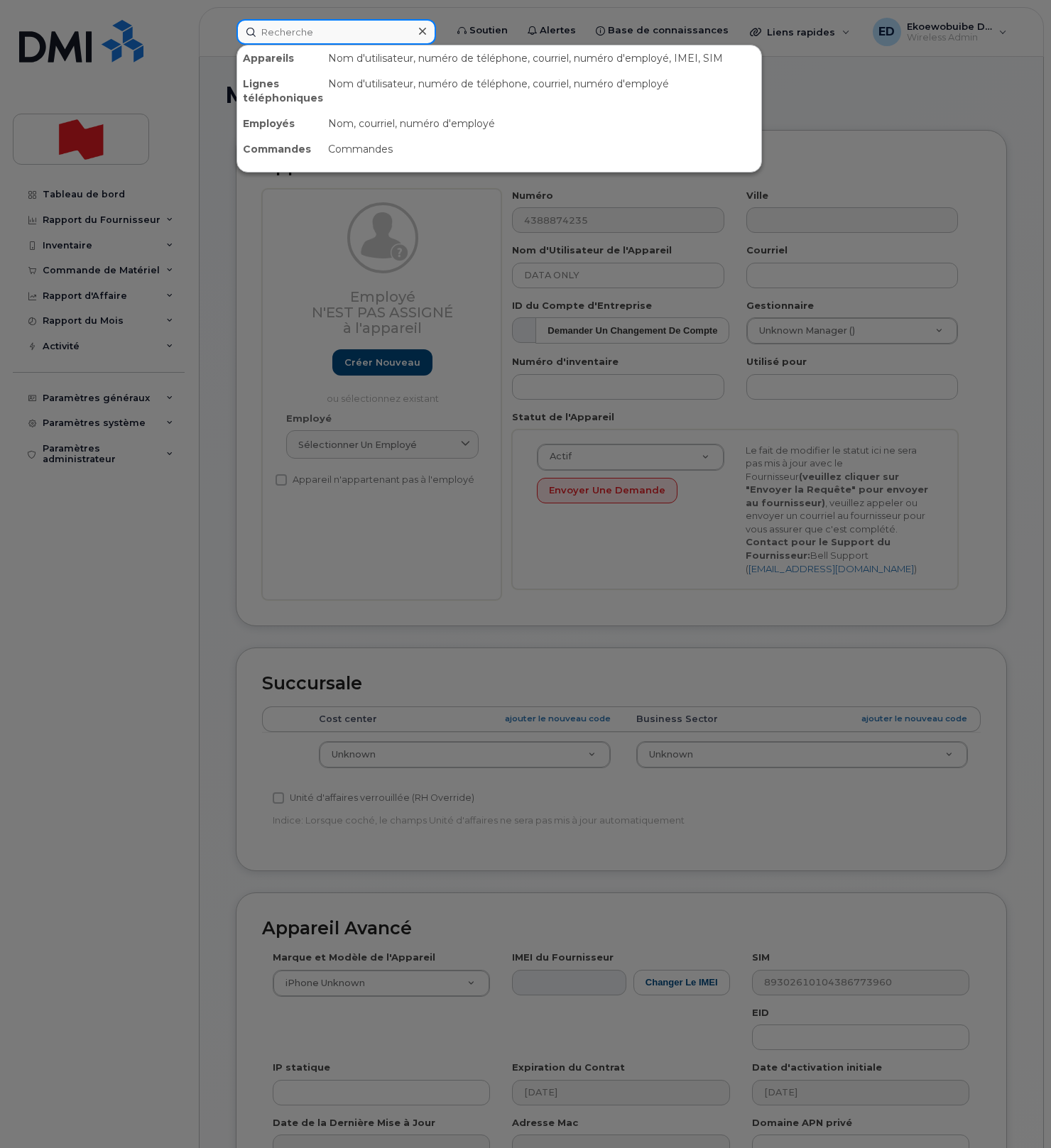
click at [336, 30] on input at bounding box center [336, 32] width 200 height 26
paste input "[PERSON_NAME]-[PERSON_NAME]"
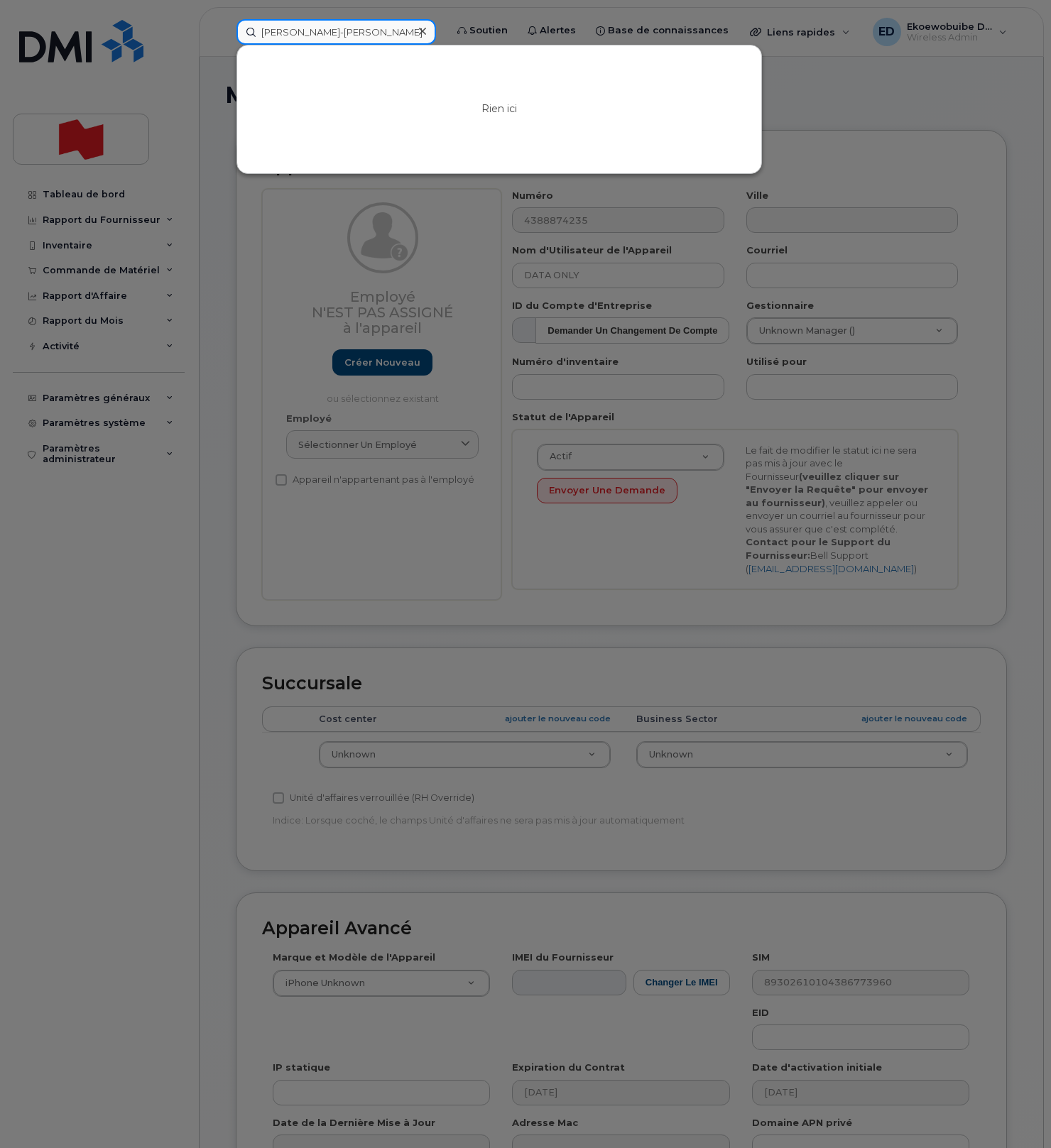
drag, startPoint x: 367, startPoint y: 33, endPoint x: 215, endPoint y: 28, distance: 152.1
click at [225, 27] on div "Nancy St-Amand Rien ici" at bounding box center [336, 32] width 223 height 26
paste input "[PERSON_NAME][EMAIL_ADDRESS][PERSON_NAME][DOMAIN_NAME]"
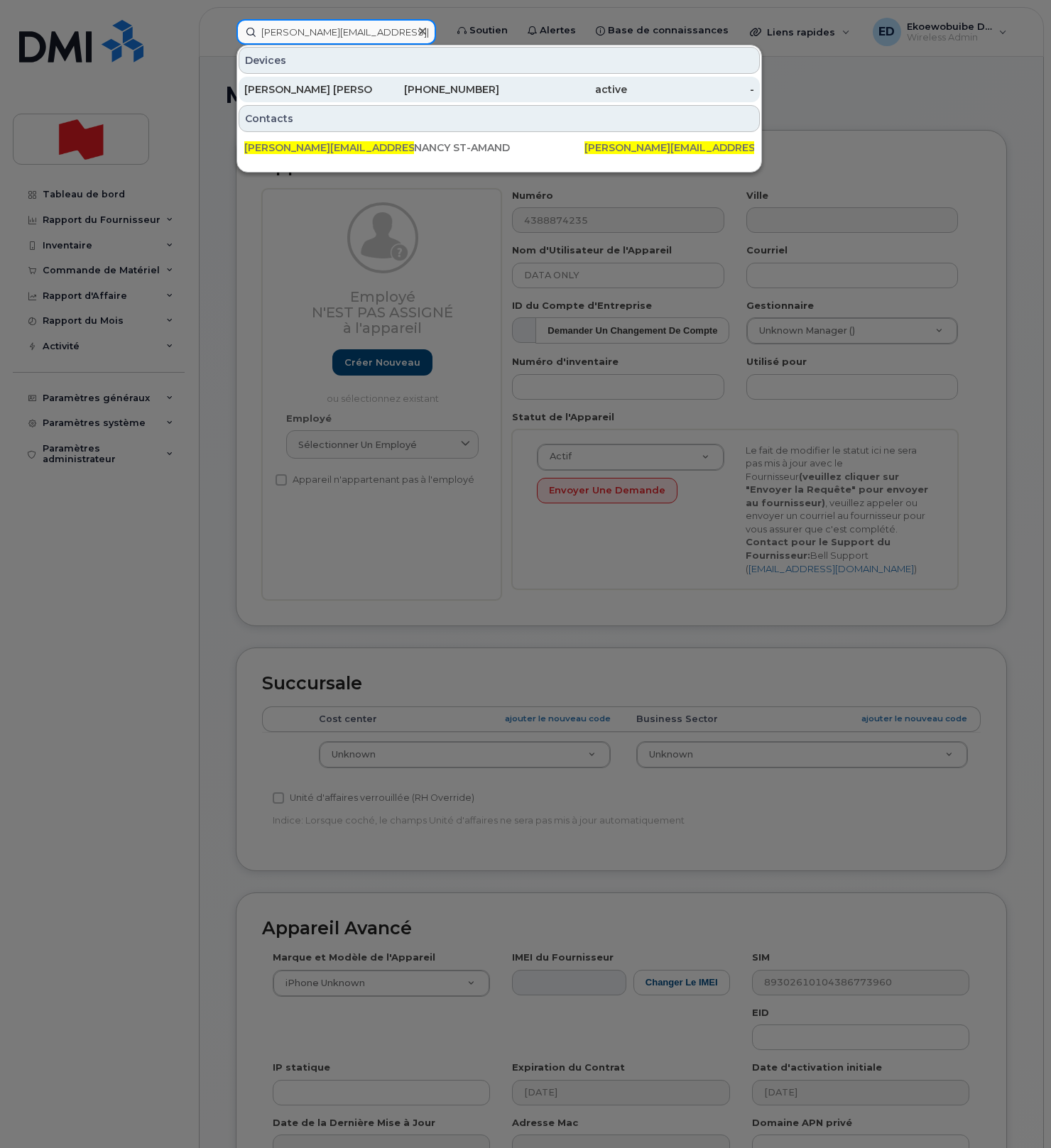
type input "[PERSON_NAME][EMAIL_ADDRESS][PERSON_NAME][DOMAIN_NAME]"
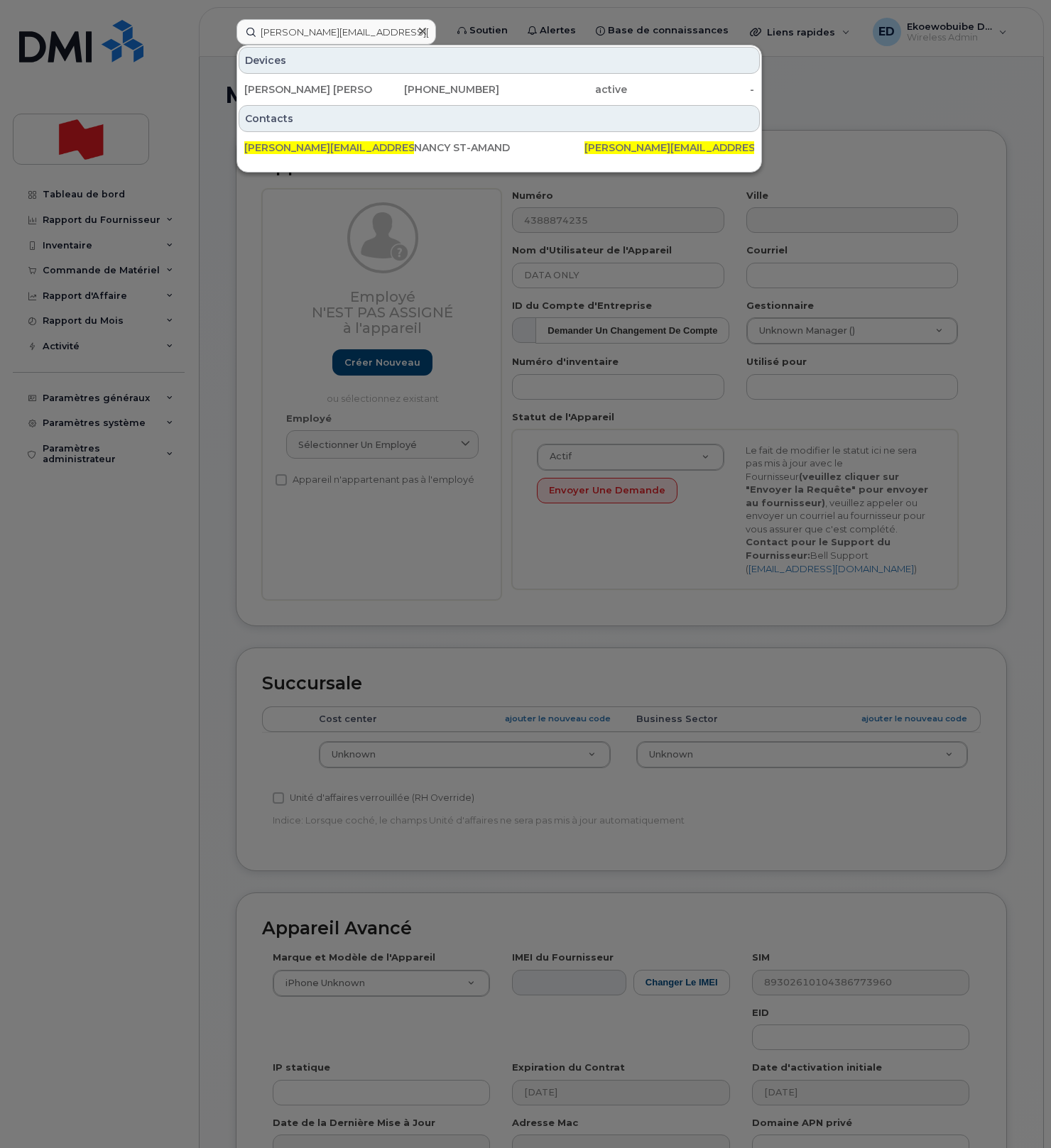
drag, startPoint x: 306, startPoint y: 94, endPoint x: 353, endPoint y: 104, distance: 48.1
click at [306, 94] on div "[PERSON_NAME] [PERSON_NAME]" at bounding box center [308, 89] width 128 height 14
